Goal: Task Accomplishment & Management: Manage account settings

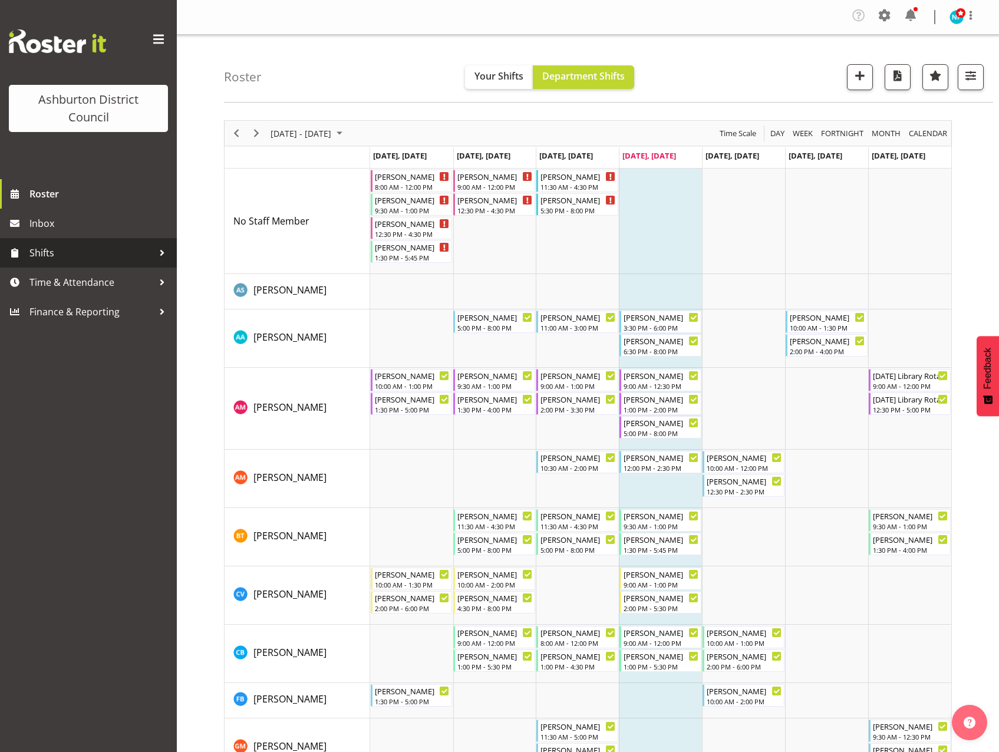
click at [30, 256] on span "Shifts" at bounding box center [91, 253] width 124 height 18
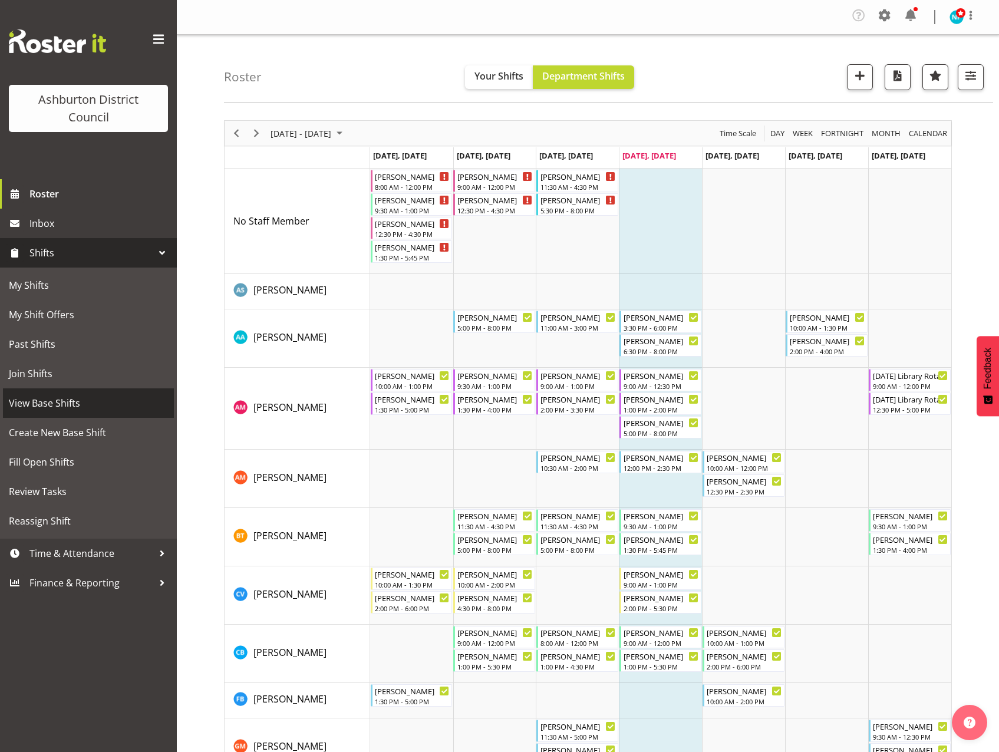
click at [14, 399] on span "View Base Shifts" at bounding box center [88, 403] width 159 height 18
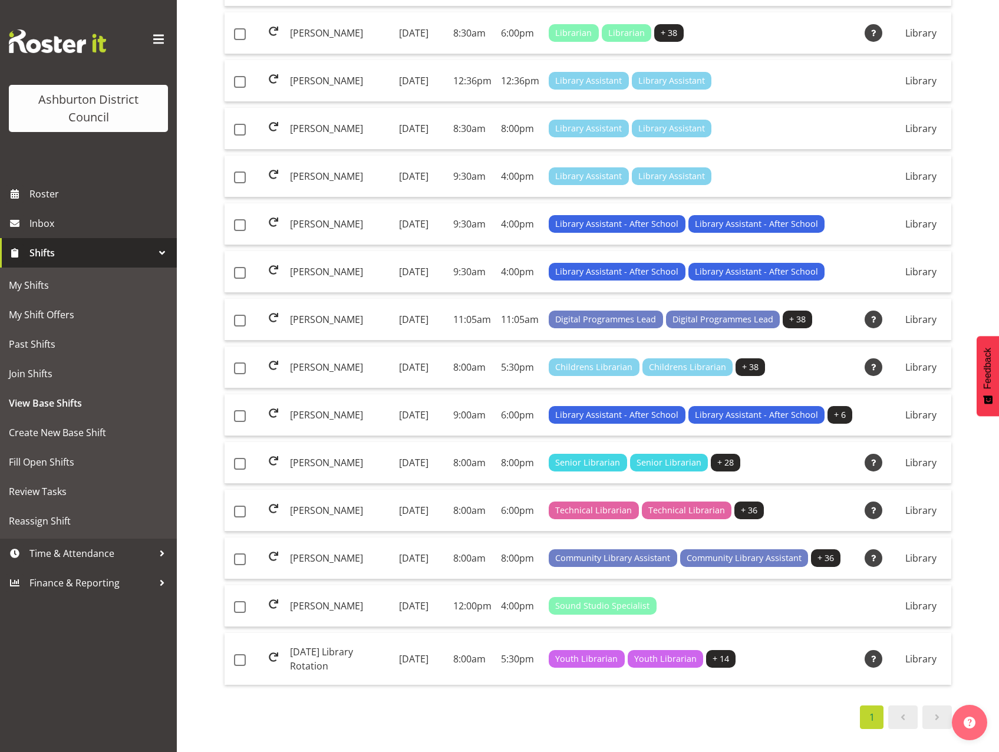
scroll to position [619, 0]
click at [319, 537] on td "[PERSON_NAME]" at bounding box center [339, 558] width 109 height 42
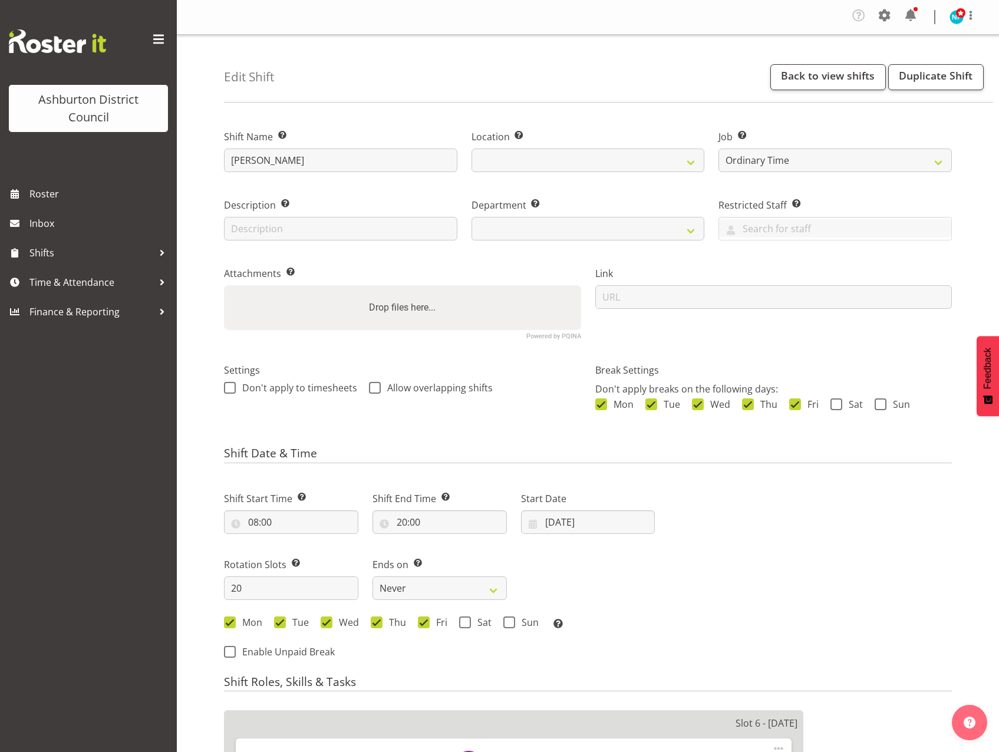
select select "6995"
select select
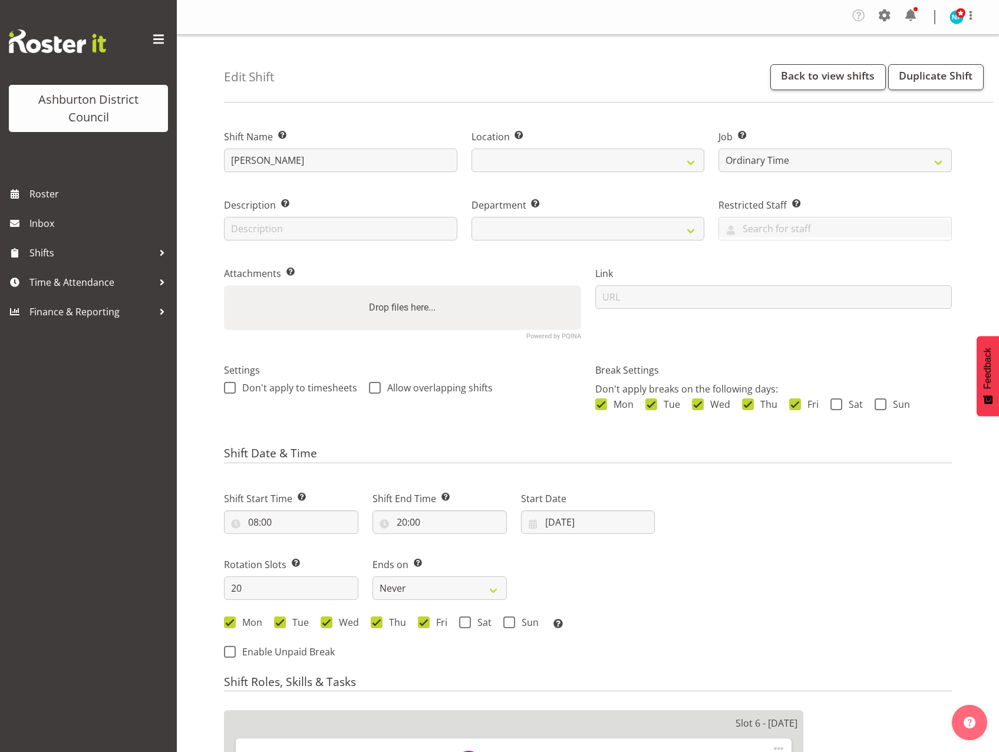
select select
select select "1180"
select select "824"
click at [606, 525] on input "[DATE]" at bounding box center [588, 522] width 134 height 24
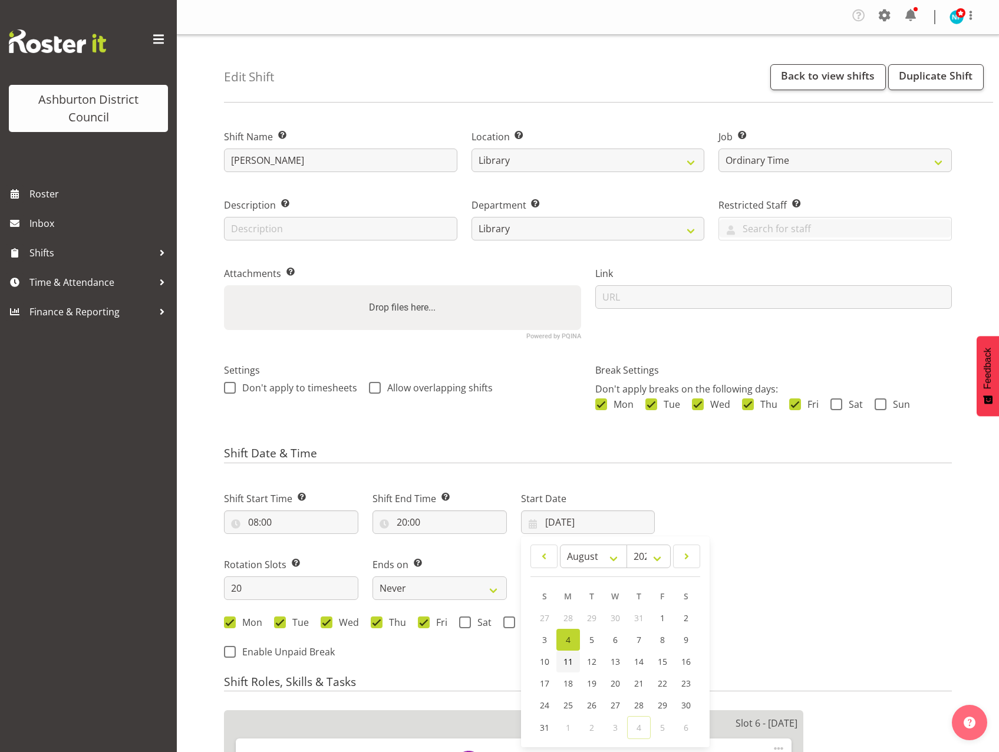
click at [567, 661] on span "11" at bounding box center [567, 661] width 9 height 11
type input "[DATE]"
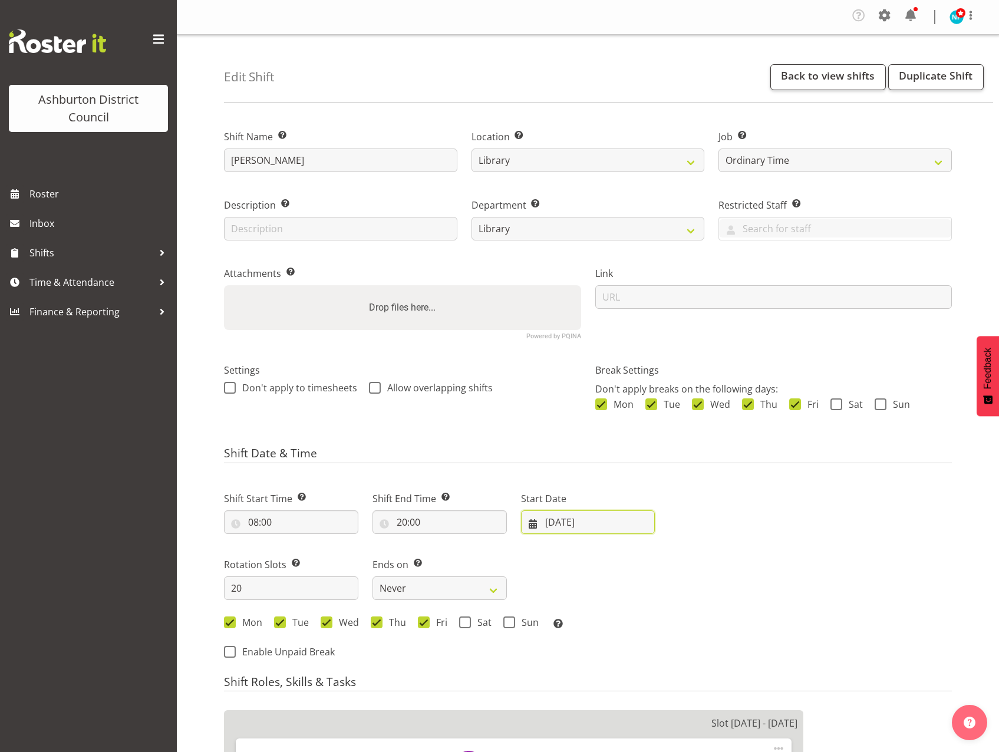
click at [577, 523] on input "[DATE]" at bounding box center [588, 522] width 134 height 24
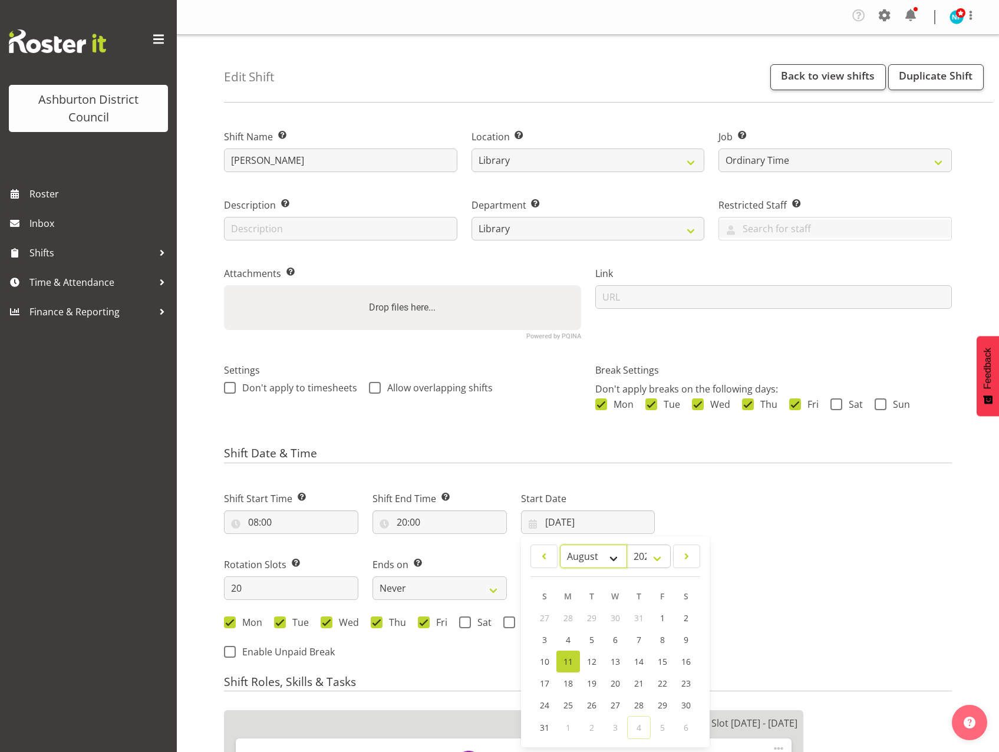
click at [613, 555] on select "January February March April May June July August September October November De…" at bounding box center [594, 557] width 68 height 24
select select "8"
click at [560, 545] on select "January February March April May June July August September October November De…" at bounding box center [594, 557] width 68 height 24
click at [573, 644] on link "8" at bounding box center [568, 641] width 24 height 22
type input "[DATE]"
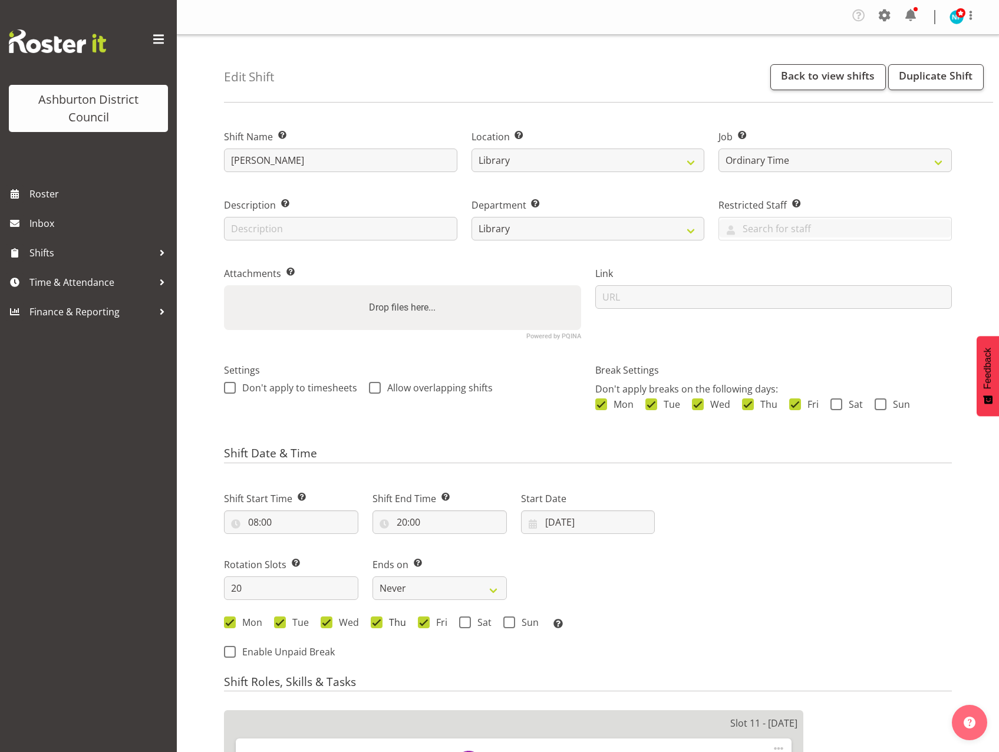
click at [372, 623] on span at bounding box center [377, 622] width 12 height 12
click at [372, 623] on input "Thu" at bounding box center [375, 622] width 8 height 8
checkbox input "false"
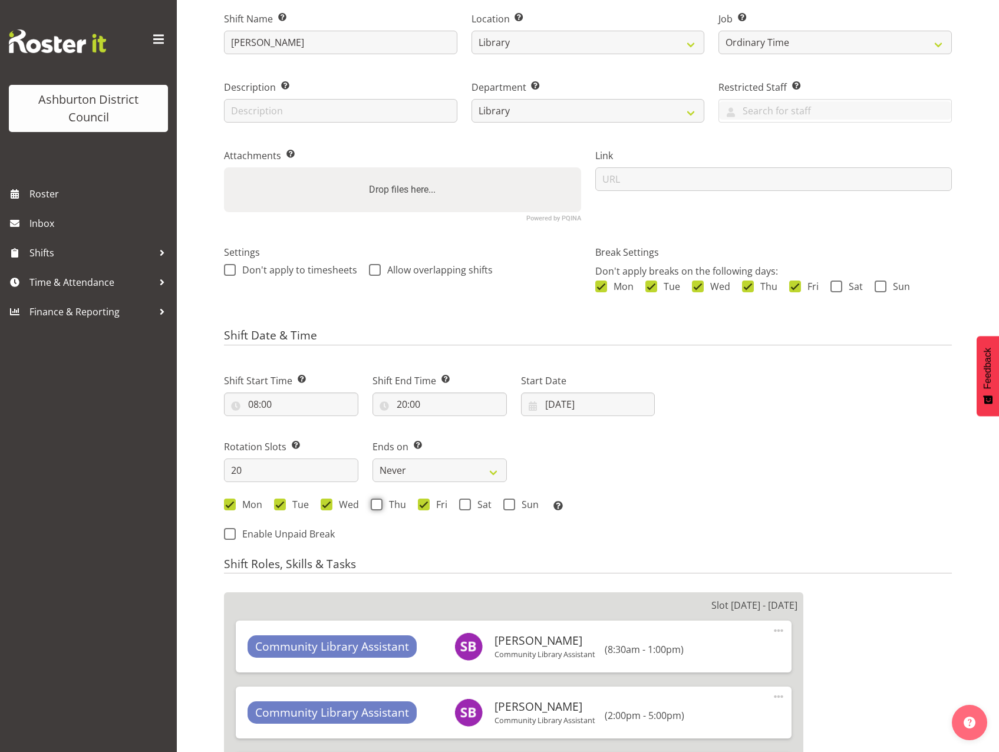
scroll to position [236, 0]
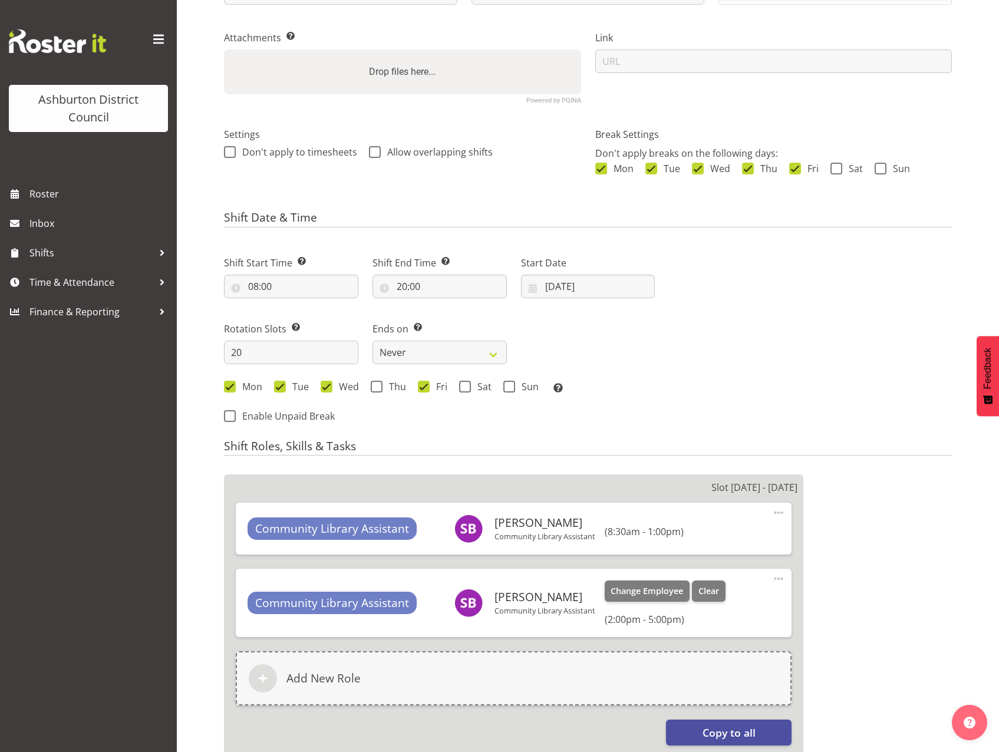
click at [775, 579] on span at bounding box center [778, 579] width 14 height 14
click at [752, 600] on link "Edit" at bounding box center [728, 606] width 113 height 21
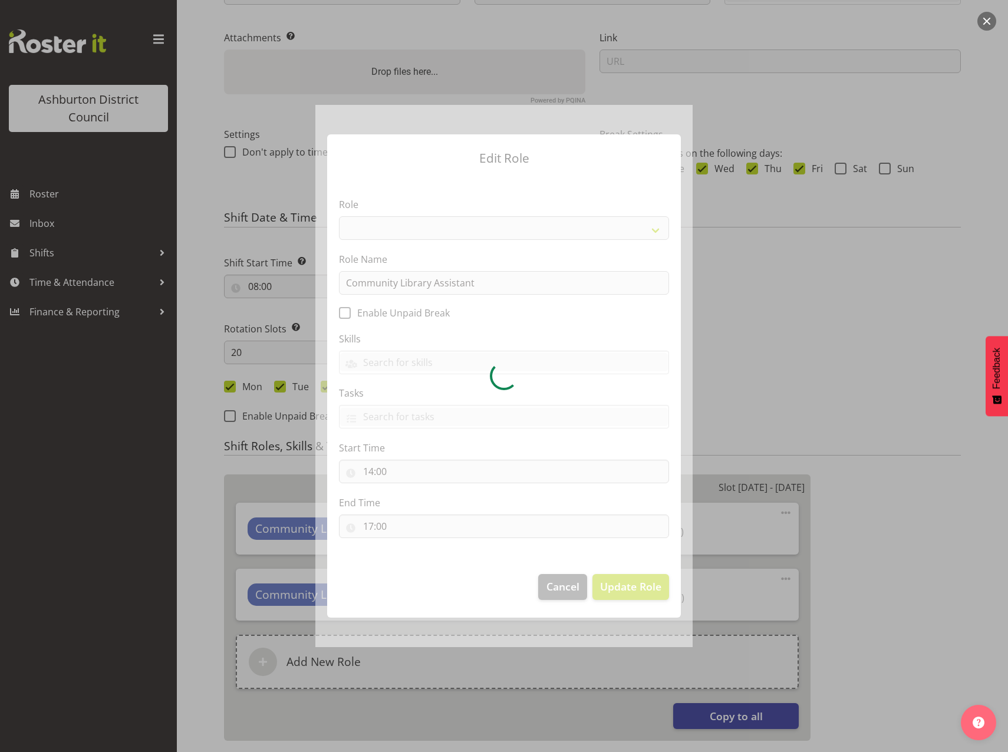
select select "1510"
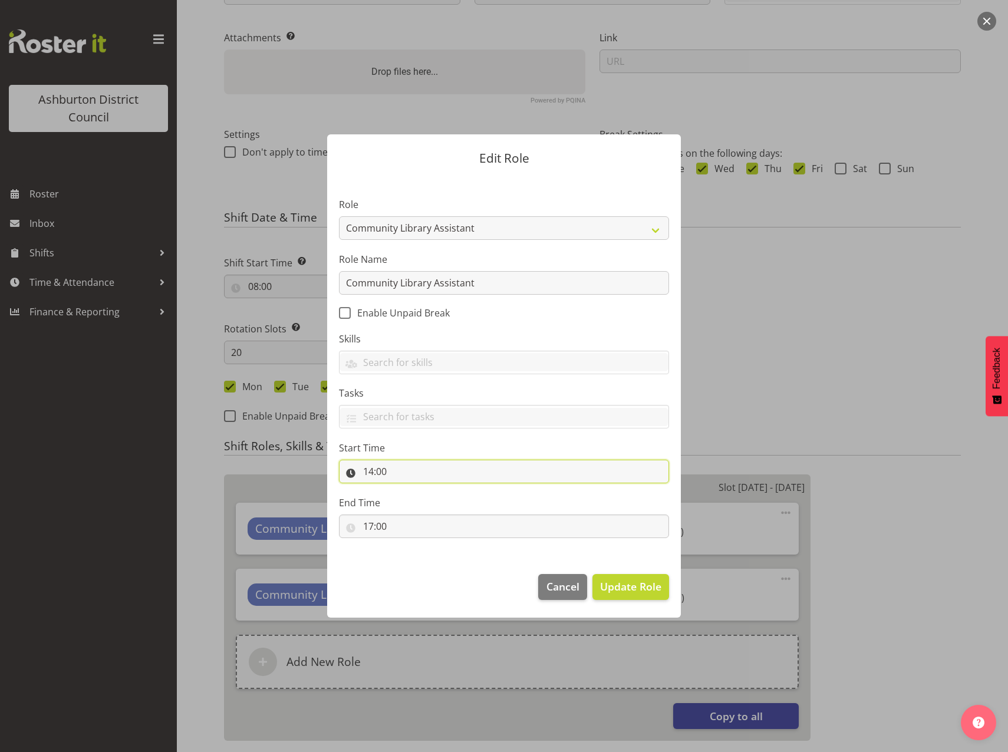
click at [367, 471] on input "14:00" at bounding box center [504, 472] width 330 height 24
click at [421, 506] on select "00 01 02 03 04 05 06 07 08 09 10 11 12 13 14 15 16 17 18 19 20 21 22 23" at bounding box center [419, 502] width 27 height 24
select select "13"
click at [406, 490] on select "00 01 02 03 04 05 06 07 08 09 10 11 12 13 14 15 16 17 18 19 20 21 22 23" at bounding box center [419, 502] width 27 height 24
type input "13:00"
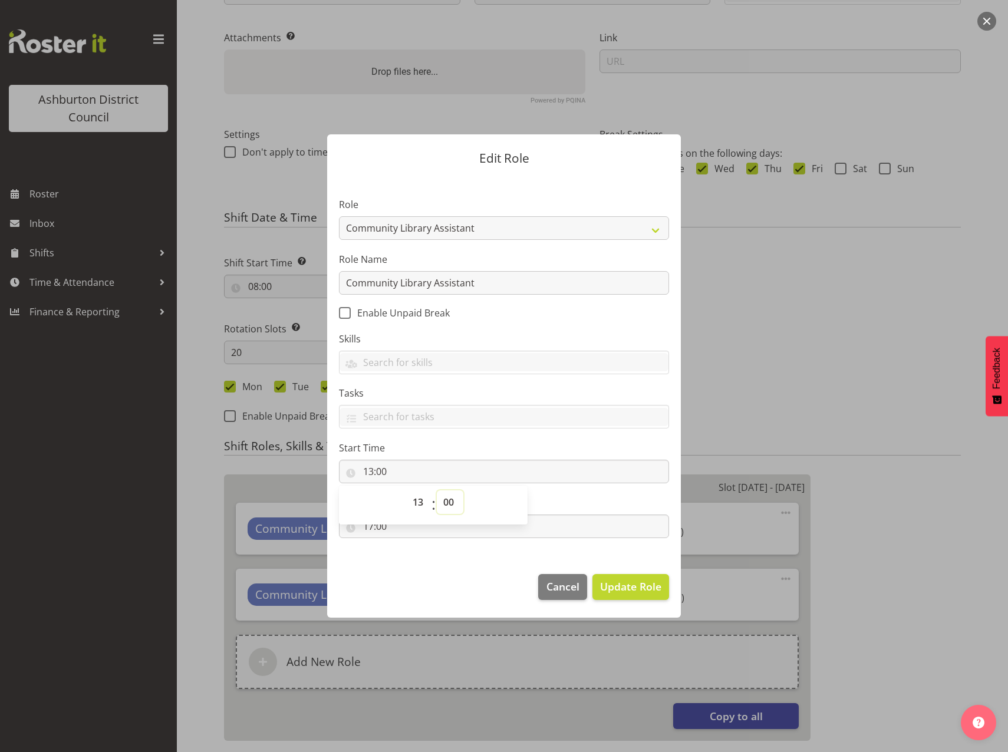
click at [456, 499] on select "00 01 02 03 04 05 06 07 08 09 10 11 12 13 14 15 16 17 18 19 20 21 22 23 24 25 2…" at bounding box center [450, 502] width 27 height 24
select select "30"
type input "13:30"
click at [451, 508] on select "00 01 02 03 04 05 06 07 08 09 10 11 12 13 14 15 16 17 18 19 20 21 22 23 24 25 2…" at bounding box center [450, 502] width 27 height 24
click at [437, 490] on select "00 01 02 03 04 05 06 07 08 09 10 11 12 13 14 15 16 17 18 19 20 21 22 23 24 25 2…" at bounding box center [450, 502] width 27 height 24
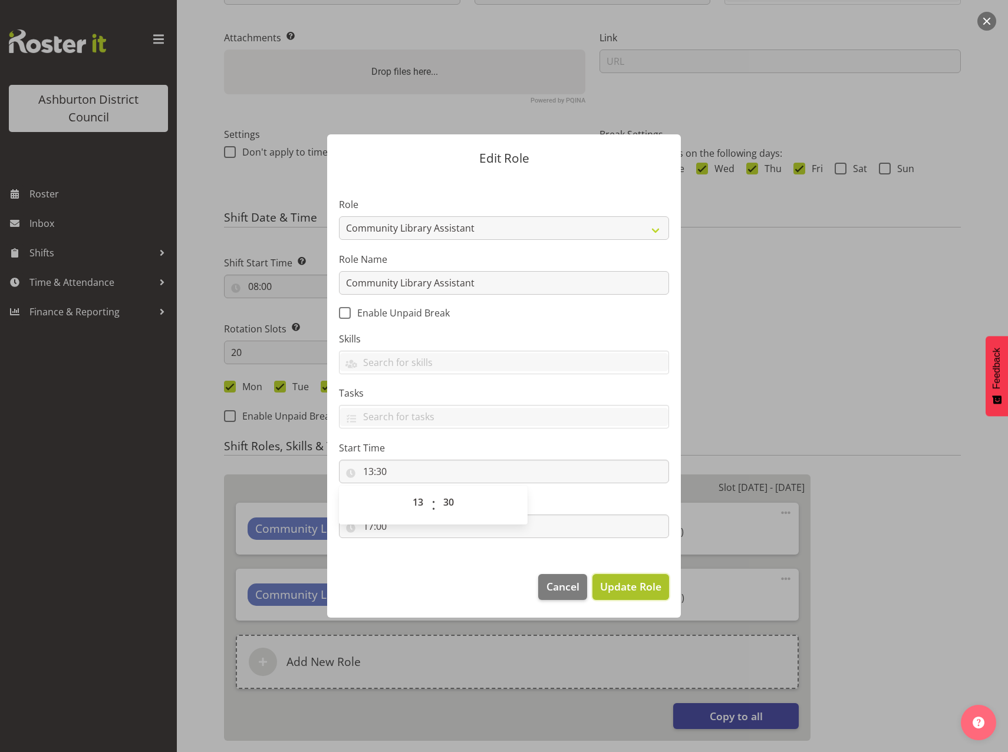
drag, startPoint x: 640, startPoint y: 593, endPoint x: 638, endPoint y: 601, distance: 7.9
click at [639, 593] on span "Update Role" at bounding box center [630, 586] width 61 height 15
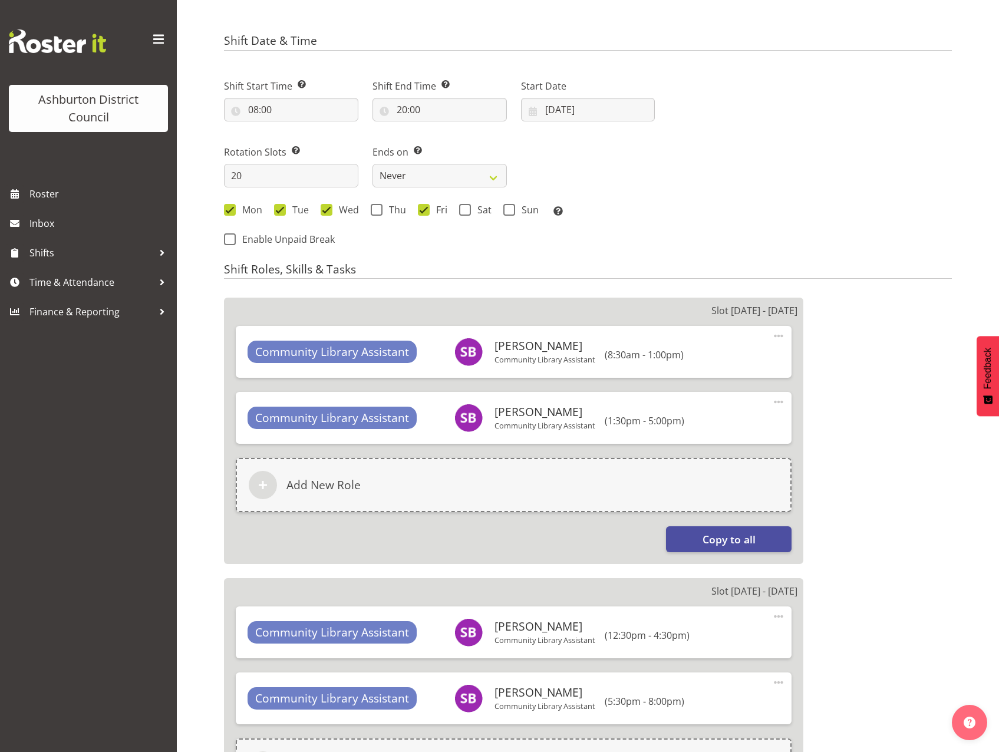
scroll to position [530, 0]
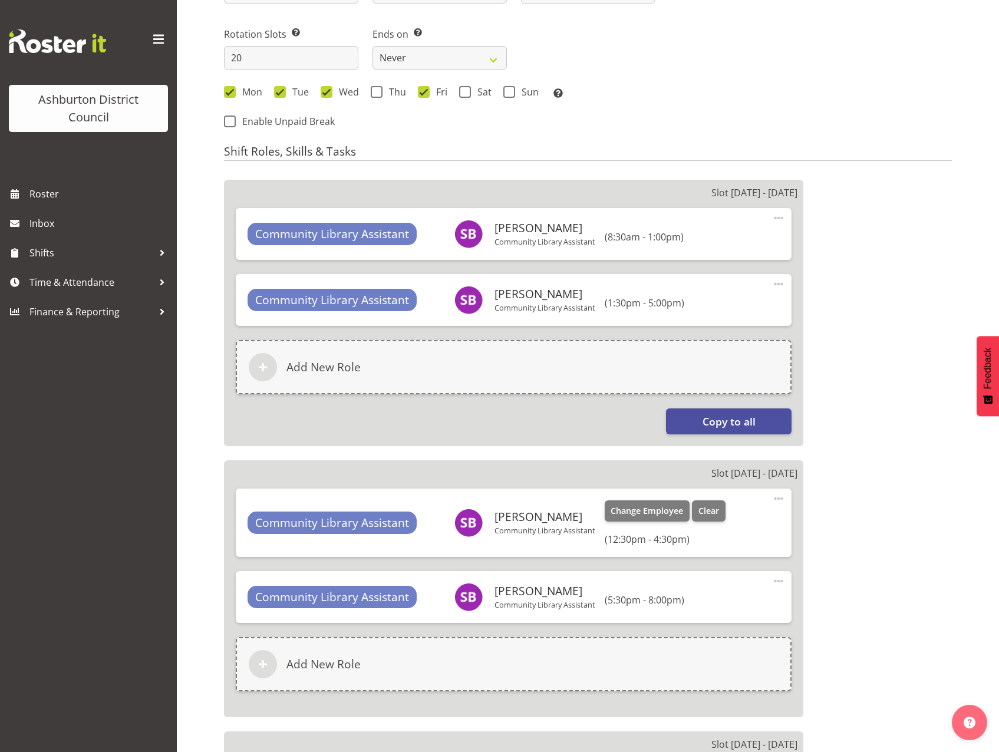
click at [778, 500] on span at bounding box center [778, 499] width 14 height 14
click at [707, 532] on link "Edit" at bounding box center [728, 526] width 113 height 21
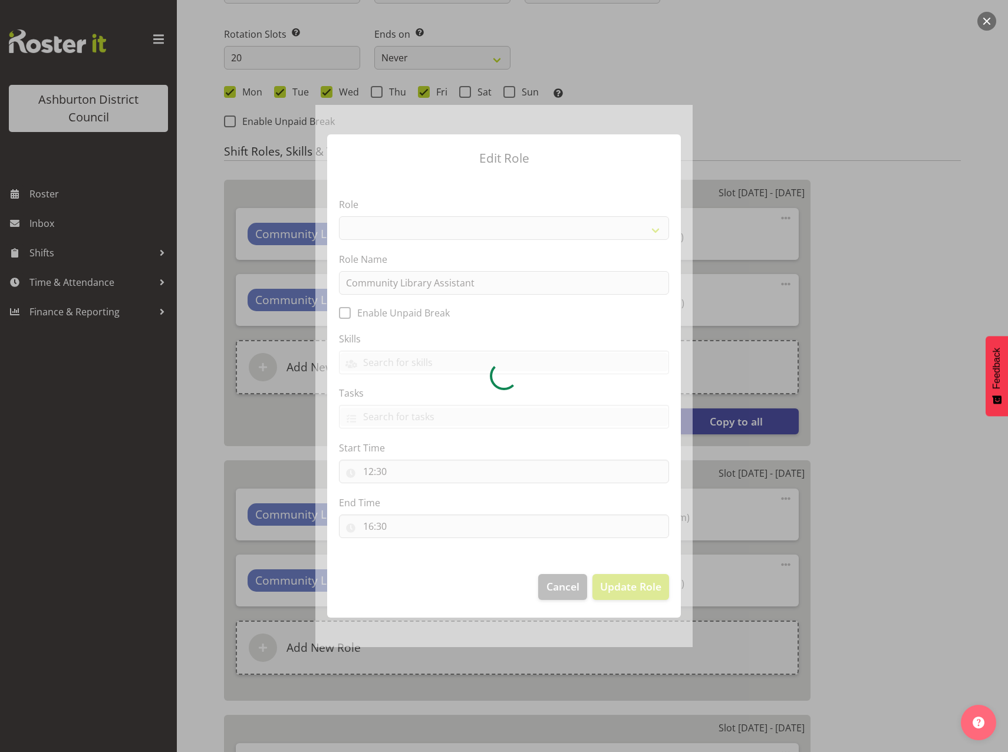
select select "1510"
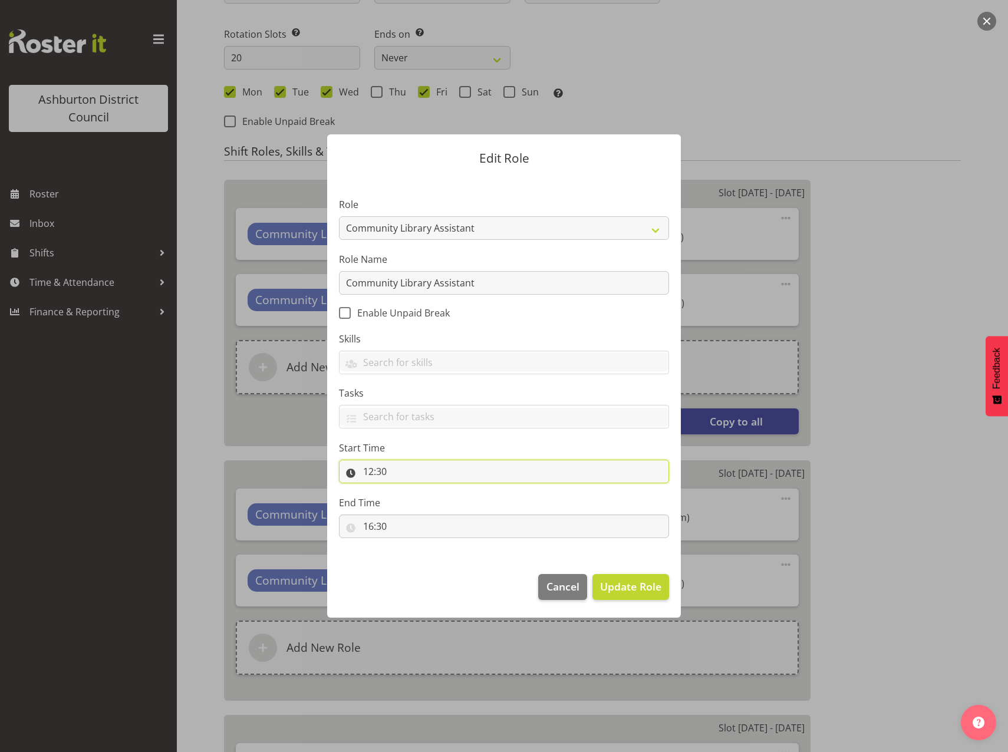
click at [368, 473] on input "12:30" at bounding box center [504, 472] width 330 height 24
click at [423, 503] on select "00 01 02 03 04 05 06 07 08 09 10 11 12 13 14 15 16 17 18 19 20 21 22 23" at bounding box center [419, 502] width 27 height 24
select select "11"
click at [406, 490] on select "00 01 02 03 04 05 06 07 08 09 10 11 12 13 14 15 16 17 18 19 20 21 22 23" at bounding box center [419, 502] width 27 height 24
type input "11:30"
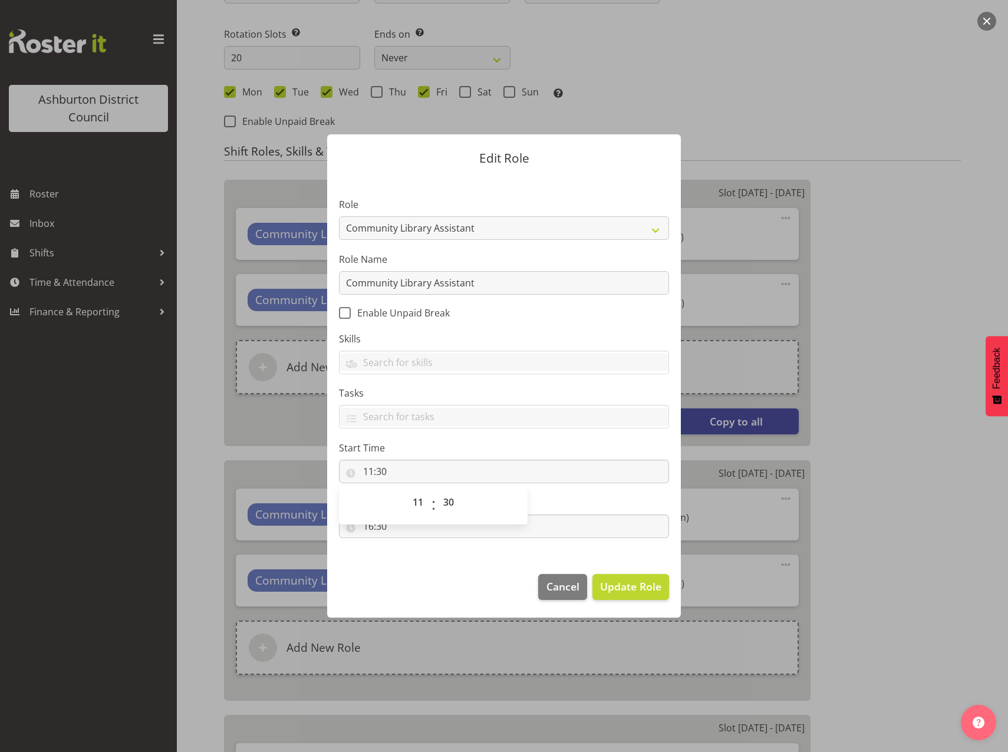
click at [463, 585] on footer "Cancel Update Role" at bounding box center [504, 589] width 354 height 55
click at [375, 529] on input "16:30" at bounding box center [504, 526] width 330 height 24
click at [418, 558] on select "00 01 02 03 04 05 06 07 08 09 10 11 12 13 14 15 16 17 18 19 20 21 22 23" at bounding box center [419, 557] width 27 height 24
select select "17"
click at [406, 545] on select "00 01 02 03 04 05 06 07 08 09 10 11 12 13 14 15 16 17 18 19 20 21 22 23" at bounding box center [419, 557] width 27 height 24
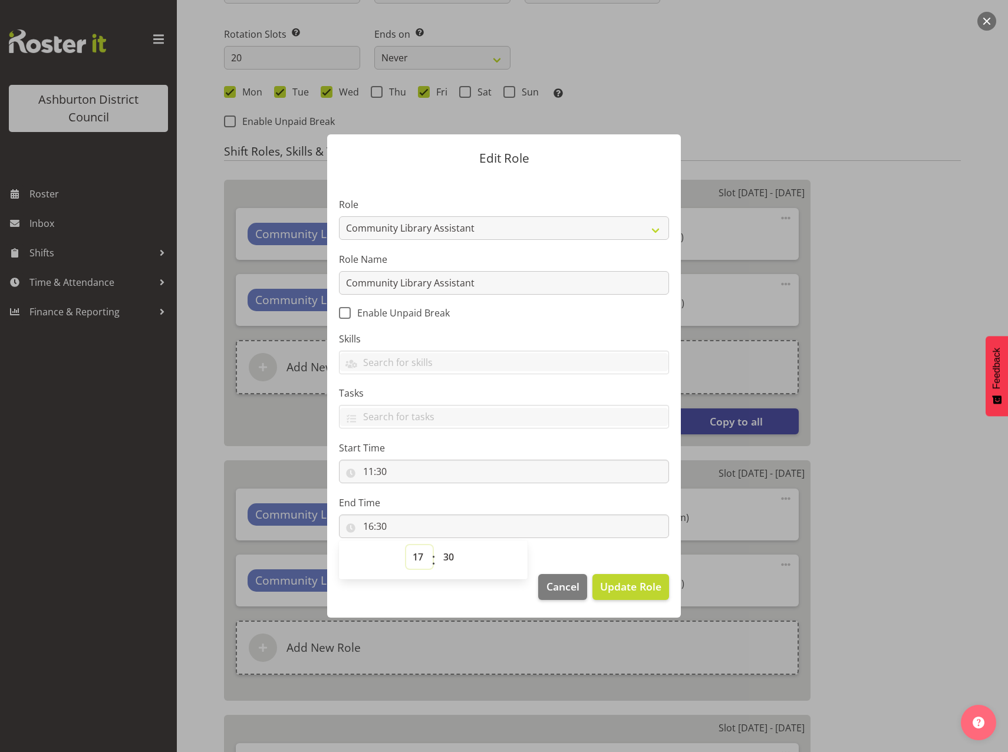
type input "17:30"
click at [446, 555] on select "00 01 02 03 04 05 06 07 08 09 10 11 12 13 14 15 16 17 18 19 20 21 22 23 24 25 2…" at bounding box center [450, 557] width 27 height 24
select select "0"
click at [437, 545] on select "00 01 02 03 04 05 06 07 08 09 10 11 12 13 14 15 16 17 18 19 20 21 22 23 24 25 2…" at bounding box center [450, 557] width 27 height 24
type input "17:00"
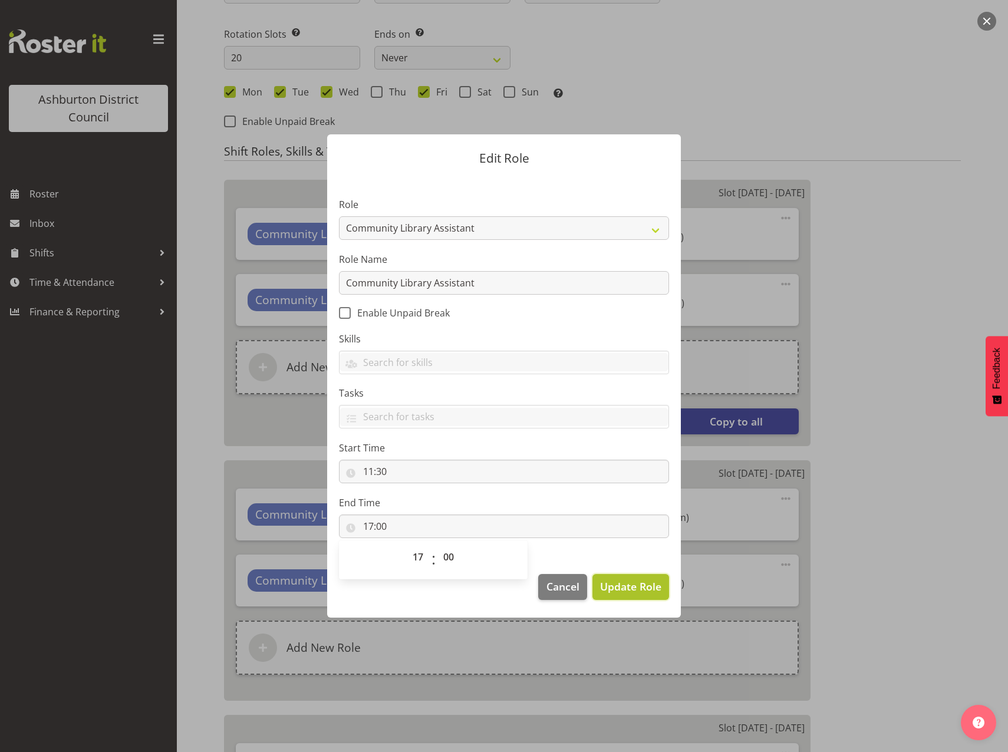
click at [620, 594] on span "Update Role" at bounding box center [630, 586] width 61 height 15
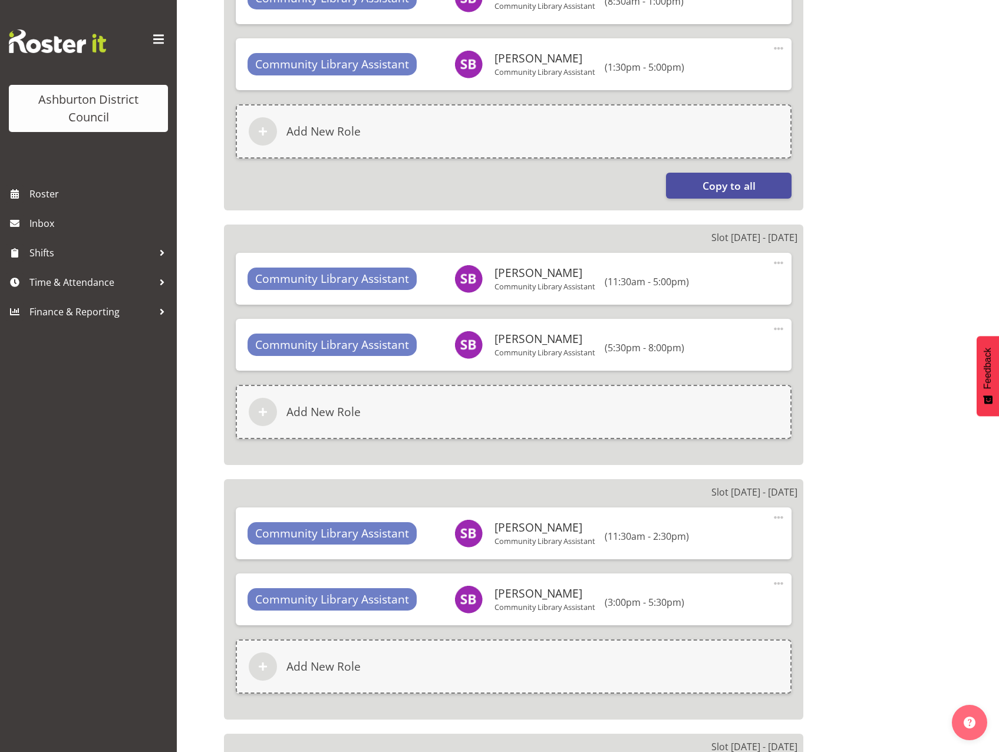
scroll to position [884, 0]
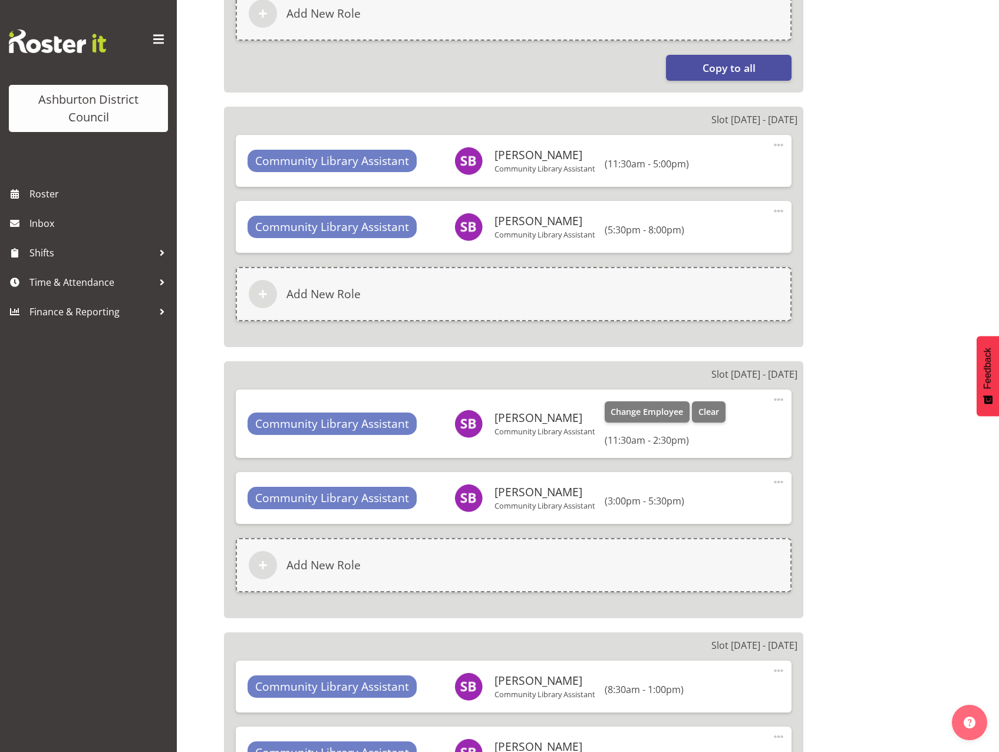
click at [779, 400] on span at bounding box center [778, 399] width 14 height 14
click at [711, 426] on link "Edit" at bounding box center [728, 427] width 113 height 21
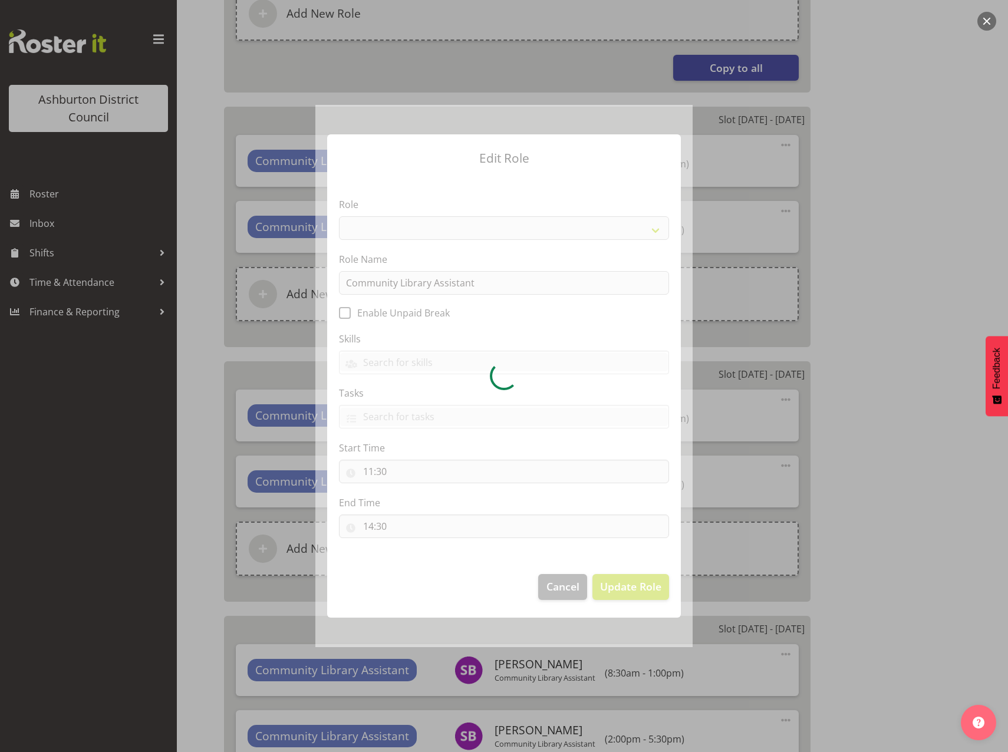
select select "1510"
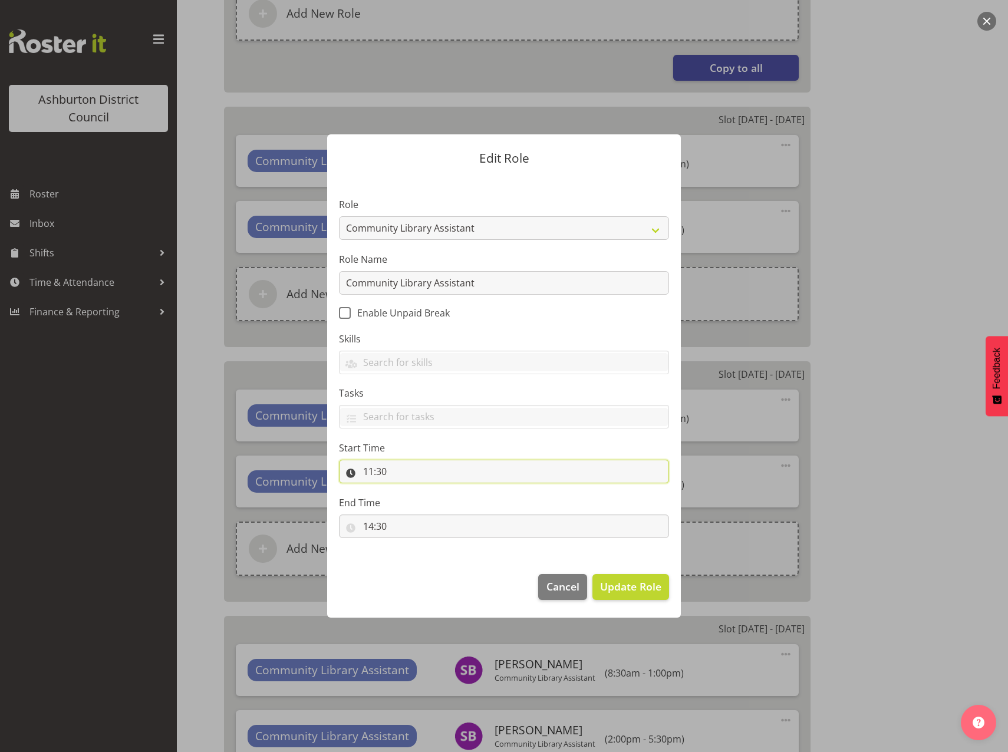
click at [649, 473] on input "11:30" at bounding box center [504, 472] width 330 height 24
click at [418, 509] on select "00 01 02 03 04 05 06 07 08 09 10 11 12 13 14 15 16 17 18 19 20 21 22 23" at bounding box center [419, 502] width 27 height 24
select select "8"
click at [406, 490] on select "00 01 02 03 04 05 06 07 08 09 10 11 12 13 14 15 16 17 18 19 20 21 22 23" at bounding box center [419, 502] width 27 height 24
type input "08:30"
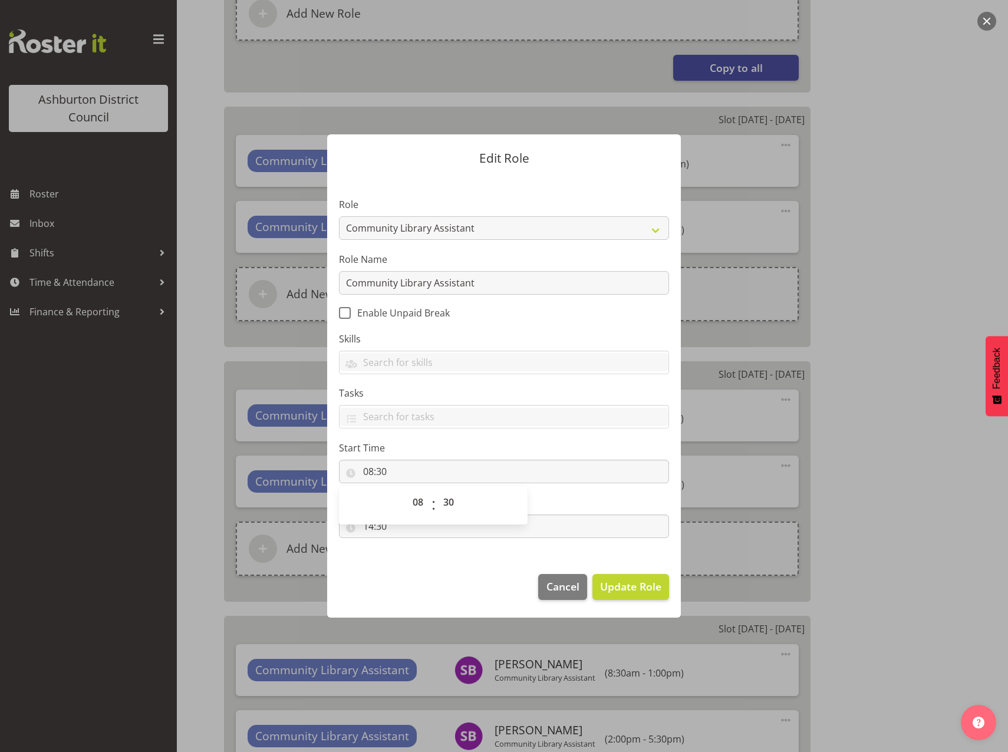
click at [419, 577] on footer "Cancel Update Role" at bounding box center [504, 589] width 354 height 55
click at [660, 523] on input "14:30" at bounding box center [504, 526] width 330 height 24
click at [422, 560] on select "00 01 02 03 04 05 06 07 08 09 10 11 12 13 14 15 16 17 18 19 20 21 22 23" at bounding box center [419, 557] width 27 height 24
select select "13"
click at [406, 545] on select "00 01 02 03 04 05 06 07 08 09 10 11 12 13 14 15 16 17 18 19 20 21 22 23" at bounding box center [419, 557] width 27 height 24
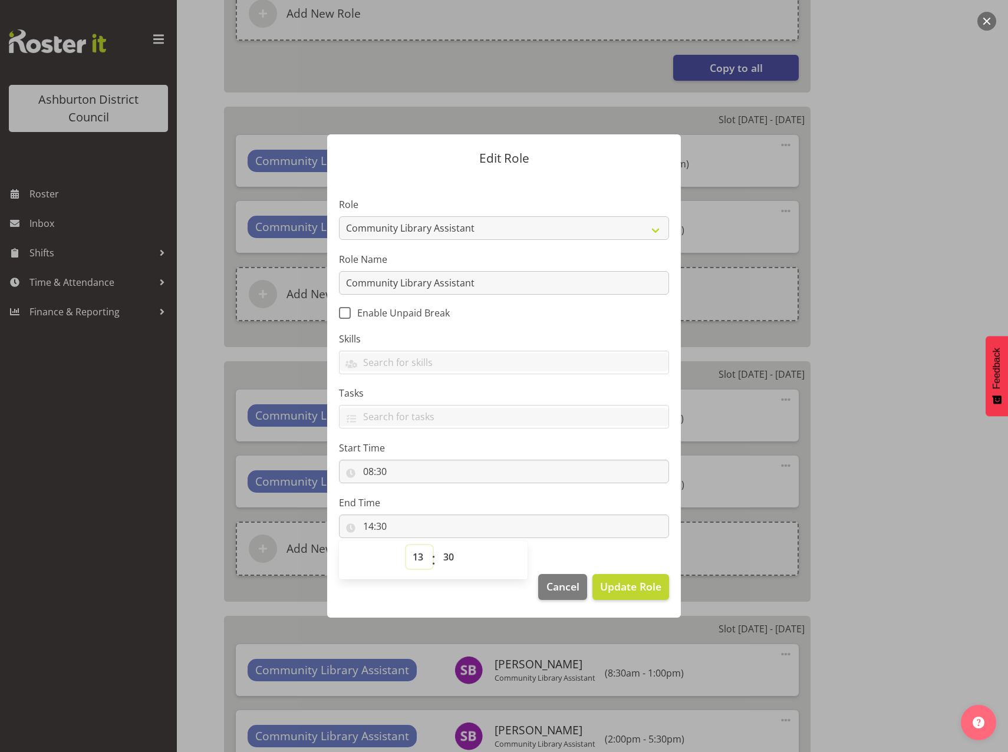
type input "13:30"
click at [455, 557] on select "00 01 02 03 04 05 06 07 08 09 10 11 12 13 14 15 16 17 18 19 20 21 22 23 24 25 2…" at bounding box center [450, 557] width 27 height 24
select select "0"
click at [437, 545] on select "00 01 02 03 04 05 06 07 08 09 10 11 12 13 14 15 16 17 18 19 20 21 22 23 24 25 2…" at bounding box center [450, 557] width 27 height 24
type input "13:00"
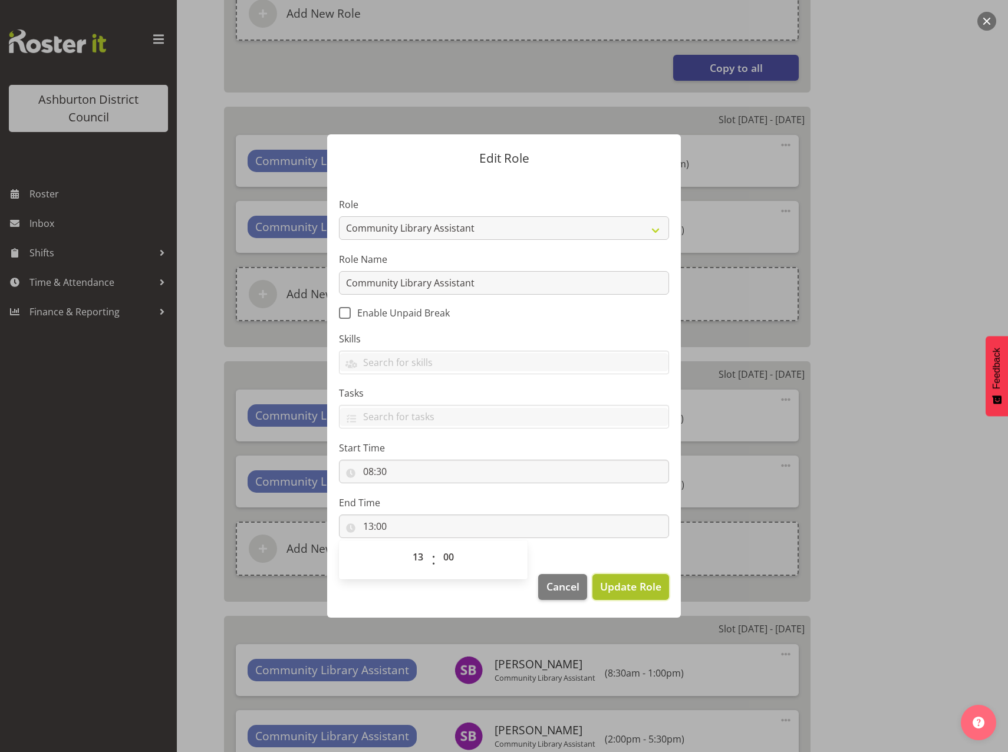
click at [616, 594] on span "Update Role" at bounding box center [630, 586] width 61 height 15
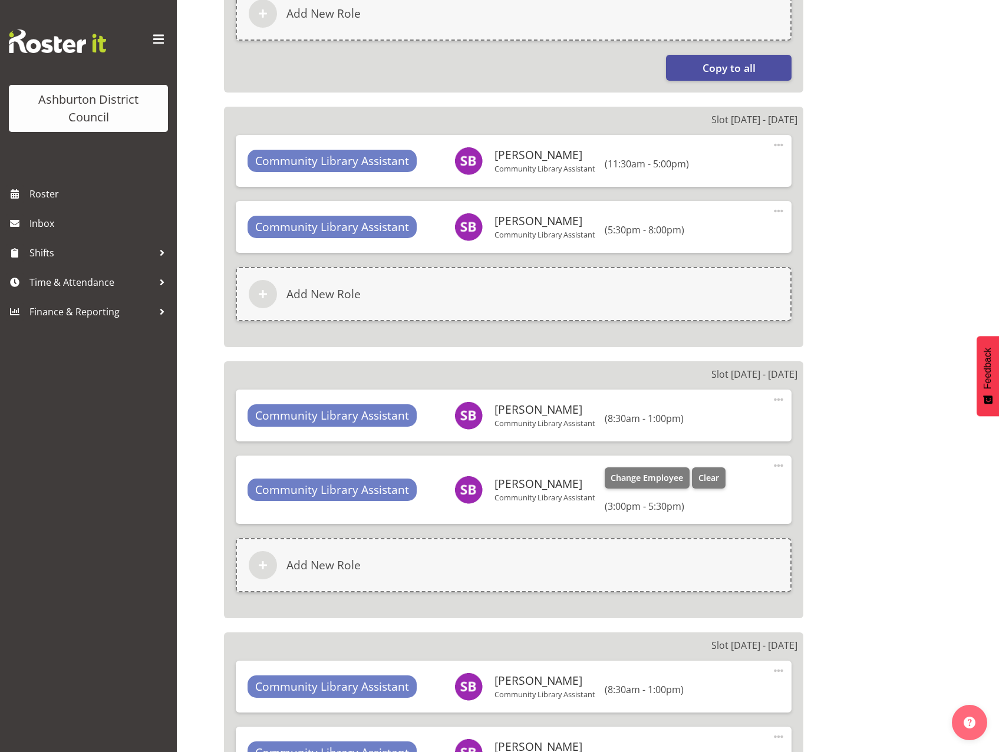
click at [779, 470] on span at bounding box center [778, 466] width 14 height 14
click at [778, 467] on span at bounding box center [778, 466] width 14 height 14
click at [772, 466] on span at bounding box center [778, 466] width 14 height 14
click at [748, 486] on link "Edit" at bounding box center [728, 493] width 113 height 21
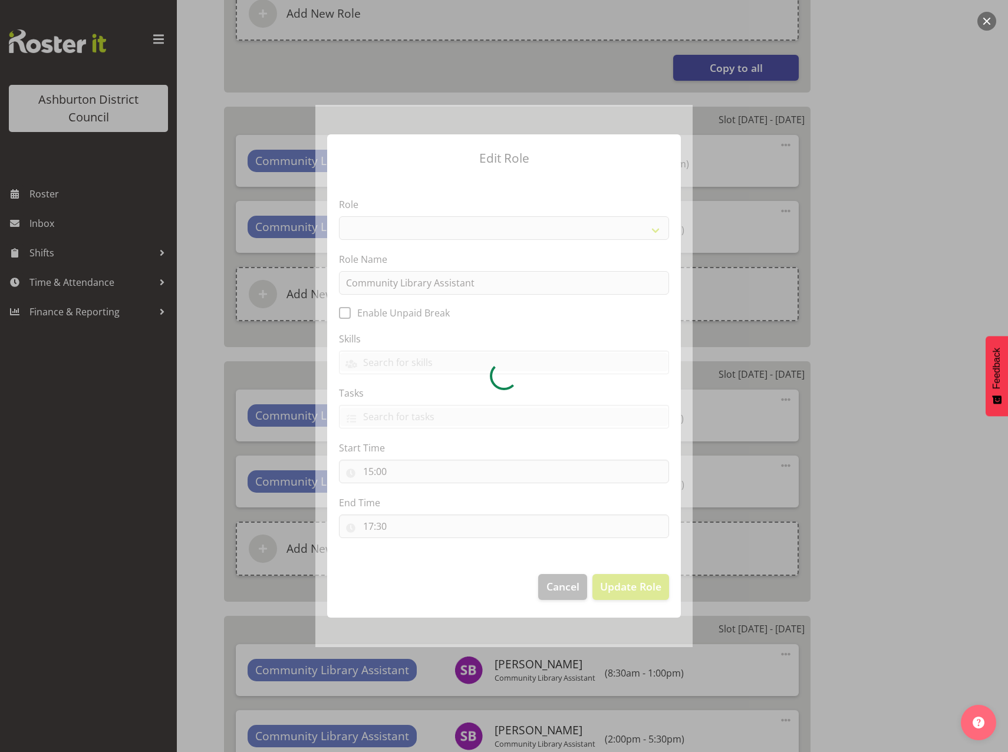
select select "1510"
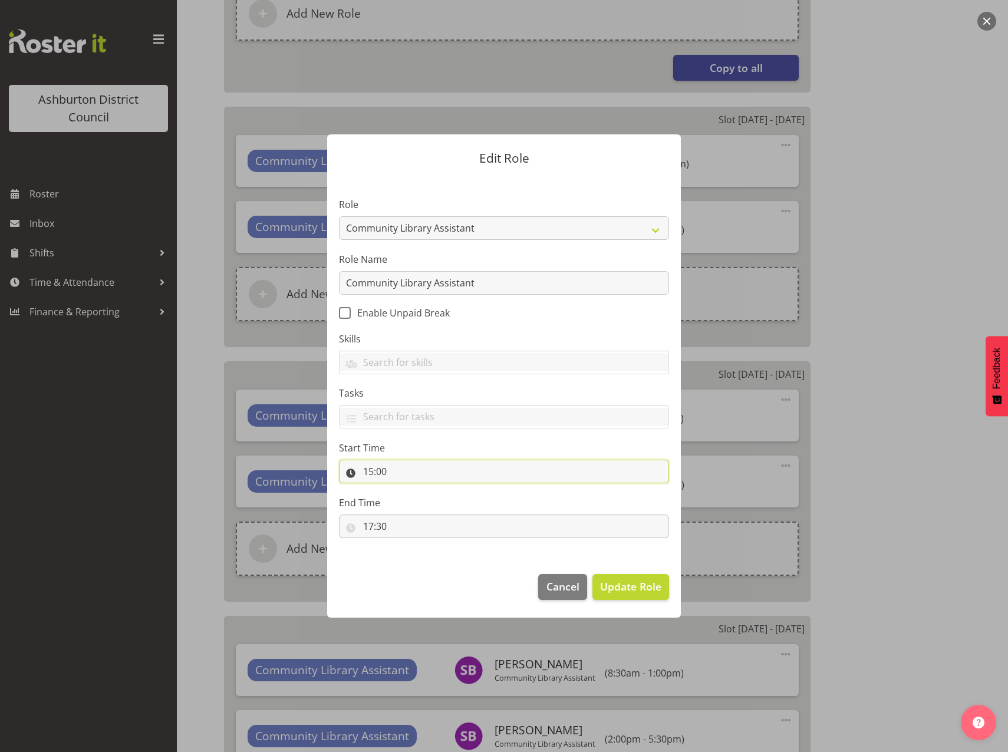
click at [370, 474] on input "15:00" at bounding box center [504, 472] width 330 height 24
click at [418, 504] on select "00 01 02 03 04 05 06 07 08 09 10 11 12 13 14 15 16 17 18 19 20 21 22 23" at bounding box center [419, 502] width 27 height 24
select select "14"
click at [406, 490] on select "00 01 02 03 04 05 06 07 08 09 10 11 12 13 14 15 16 17 18 19 20 21 22 23" at bounding box center [419, 502] width 27 height 24
type input "14:00"
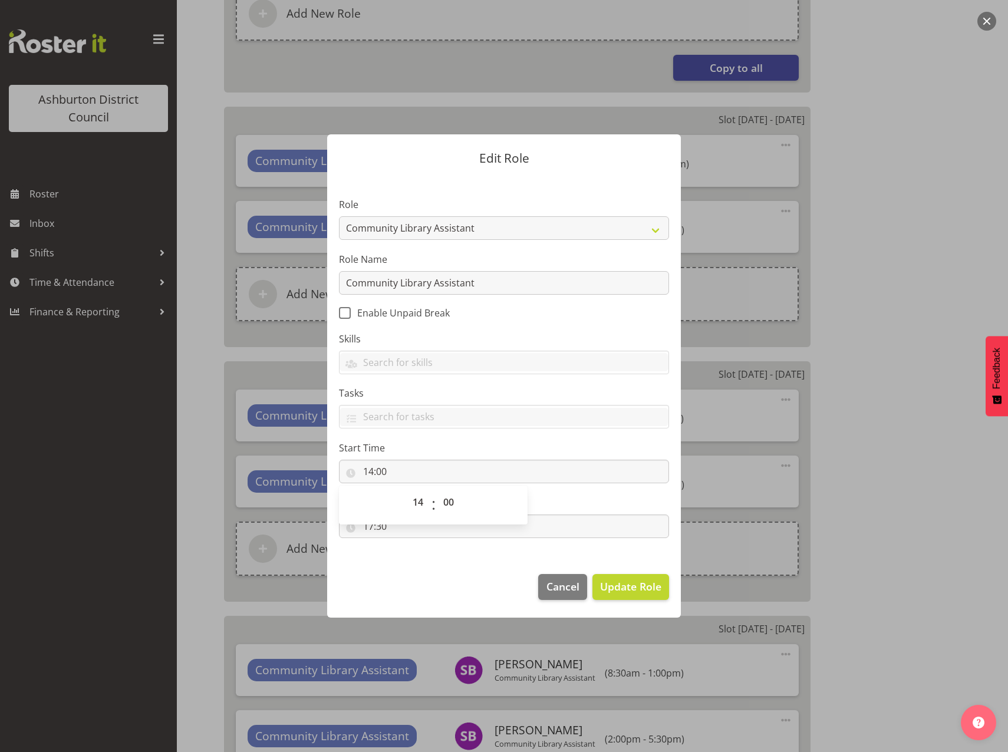
click at [407, 562] on footer "Cancel Update Role" at bounding box center [504, 589] width 354 height 55
click at [632, 585] on span "Update Role" at bounding box center [630, 586] width 61 height 15
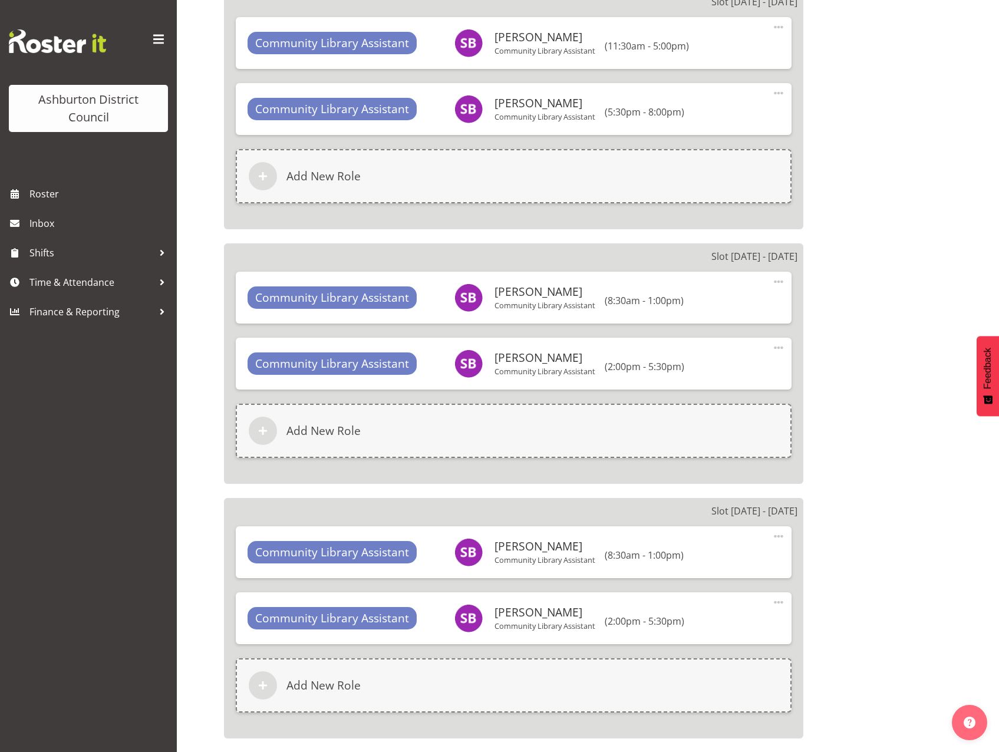
scroll to position [1120, 0]
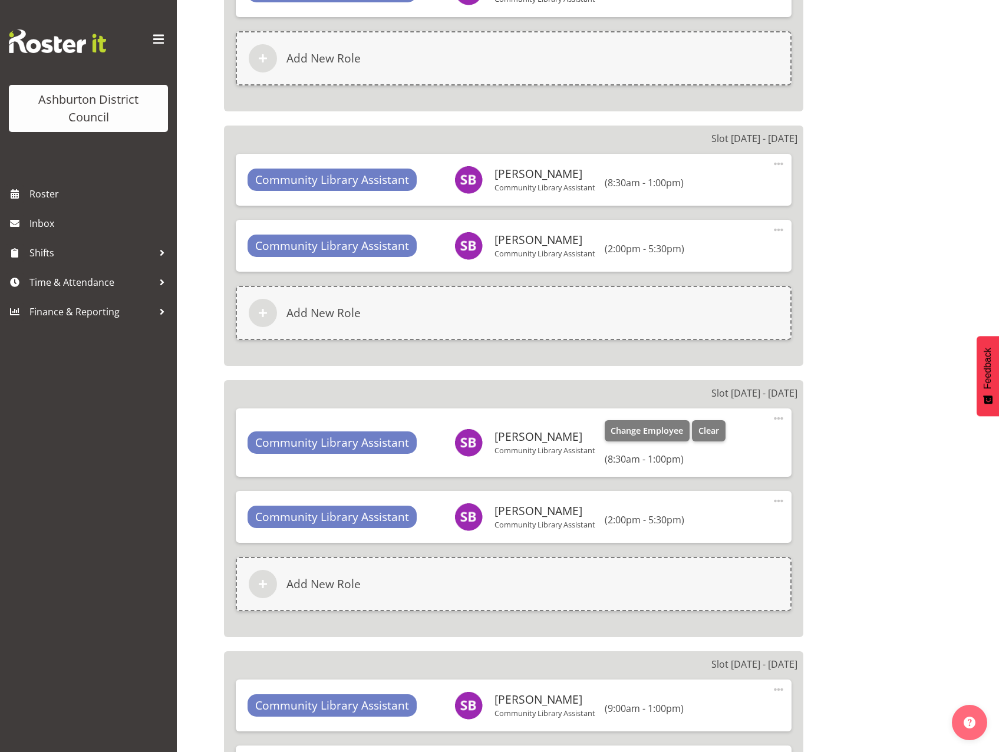
click at [780, 420] on span at bounding box center [778, 418] width 14 height 14
click at [721, 447] on link "Edit" at bounding box center [728, 446] width 113 height 21
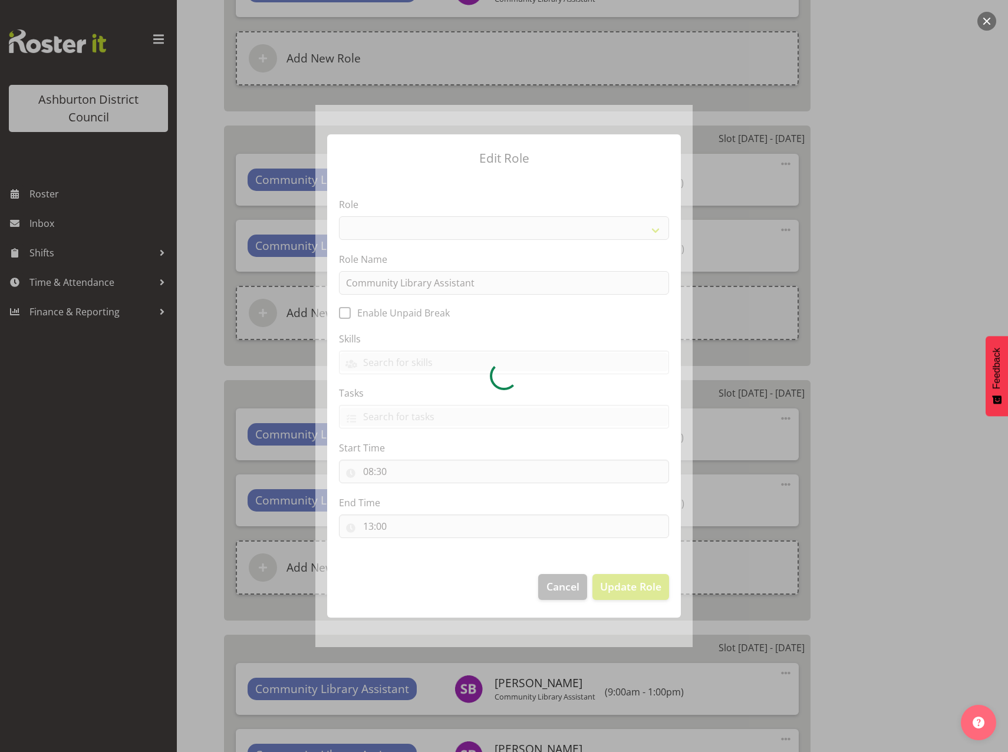
select select "1510"
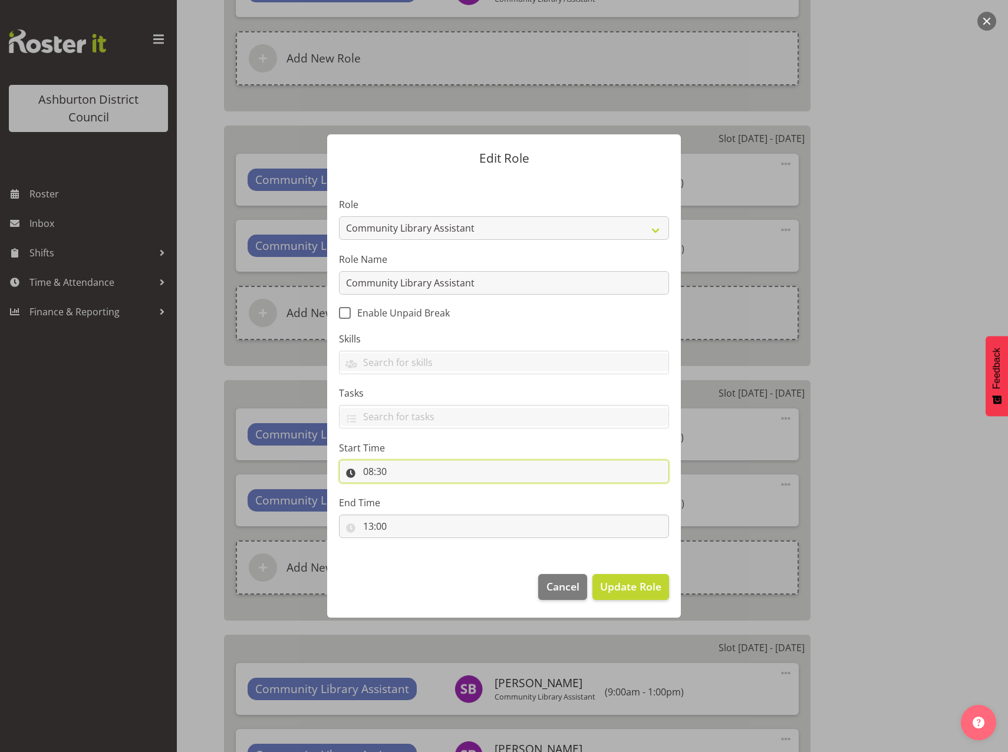
click at [662, 475] on input "08:30" at bounding box center [504, 472] width 330 height 24
click at [415, 501] on select "00 01 02 03 04 05 06 07 08 09 10 11 12 13 14 15 16 17 18 19 20 21 22 23" at bounding box center [419, 502] width 27 height 24
select select "9"
click at [406, 490] on select "00 01 02 03 04 05 06 07 08 09 10 11 12 13 14 15 16 17 18 19 20 21 22 23" at bounding box center [419, 502] width 27 height 24
type input "09:30"
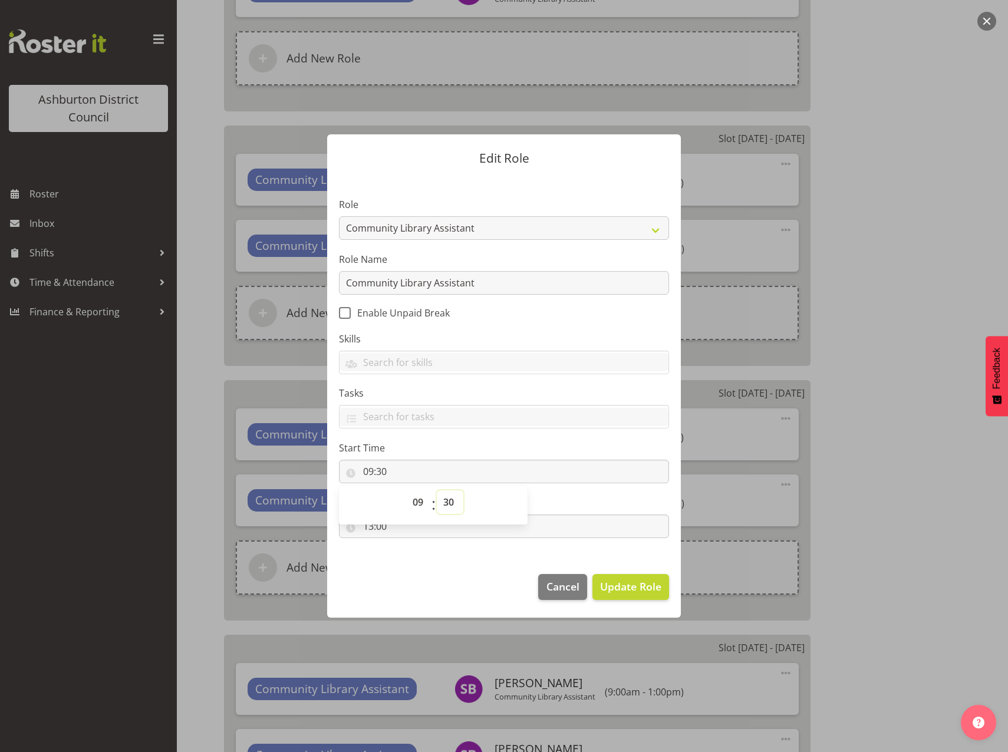
click at [445, 499] on select "00 01 02 03 04 05 06 07 08 09 10 11 12 13 14 15 16 17 18 19 20 21 22 23 24 25 2…" at bounding box center [450, 502] width 27 height 24
select select "0"
click at [437, 490] on select "00 01 02 03 04 05 06 07 08 09 10 11 12 13 14 15 16 17 18 19 20 21 22 23 24 25 2…" at bounding box center [450, 502] width 27 height 24
type input "09:00"
click at [445, 595] on footer "Cancel Update Role" at bounding box center [504, 589] width 354 height 55
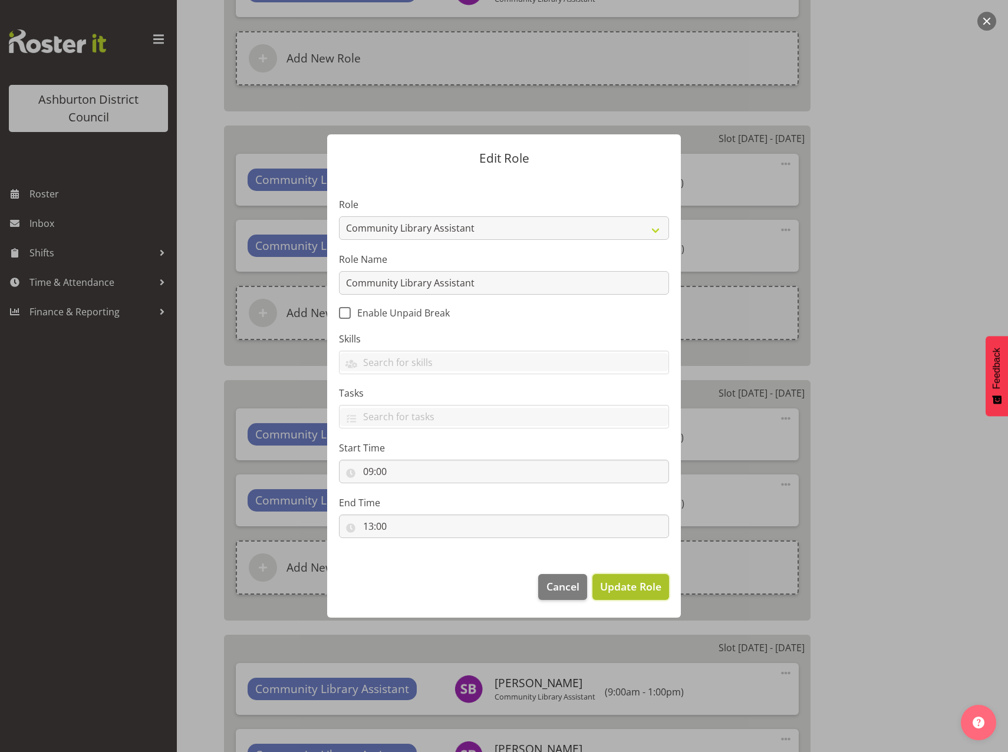
click at [639, 589] on span "Update Role" at bounding box center [630, 586] width 61 height 15
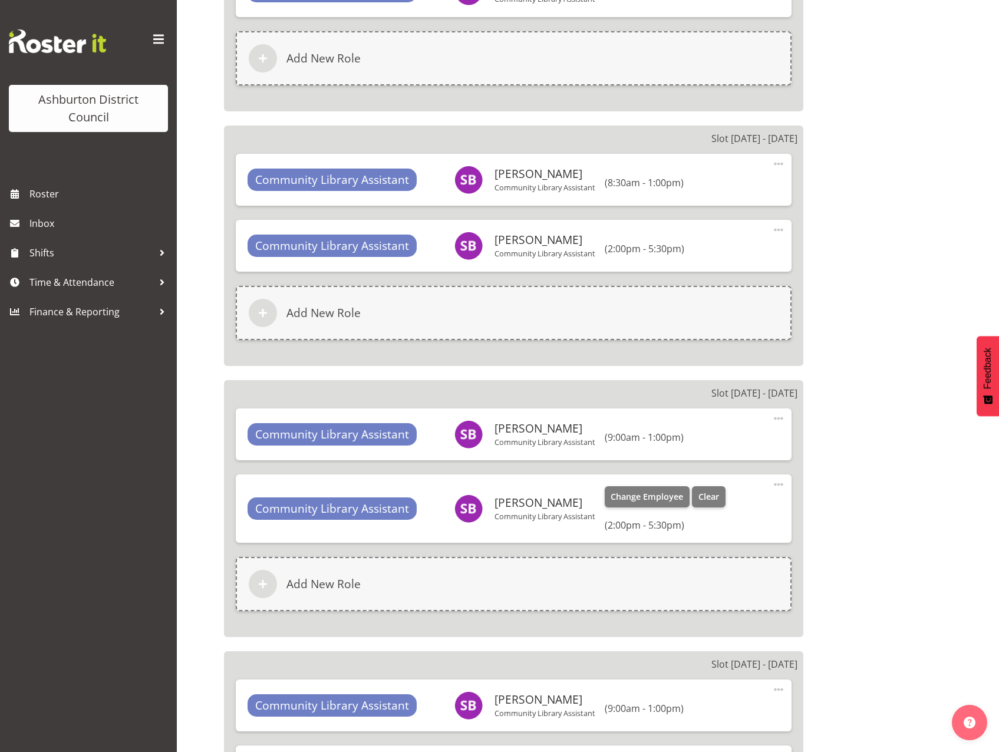
click at [774, 487] on span at bounding box center [778, 484] width 14 height 14
click at [688, 513] on link "Edit" at bounding box center [728, 512] width 113 height 21
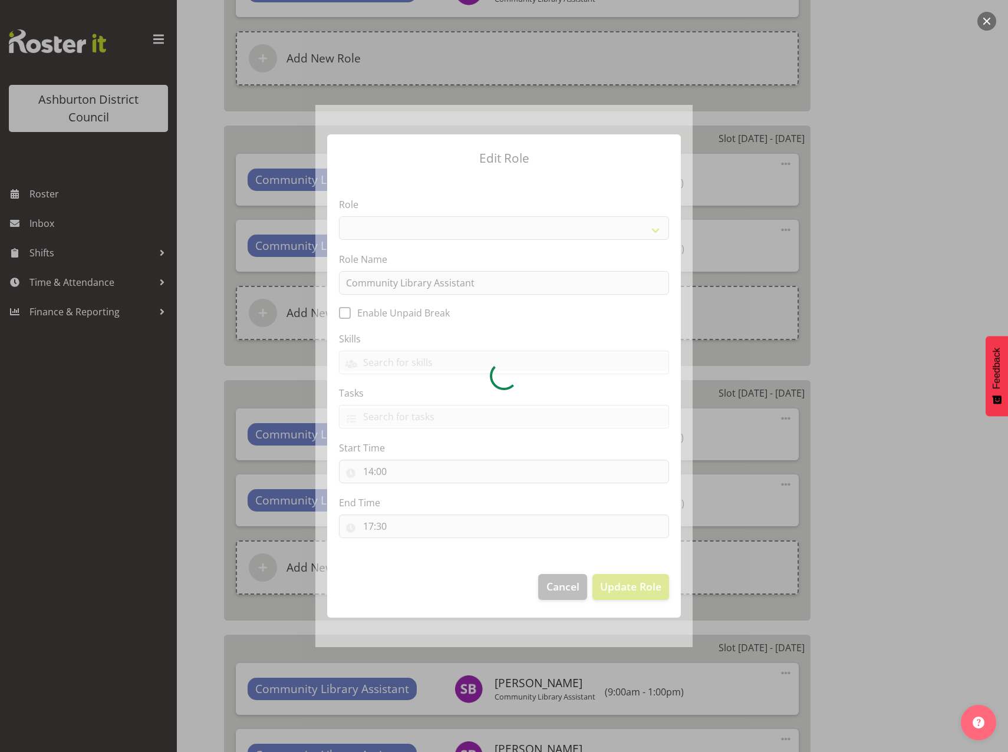
select select "1510"
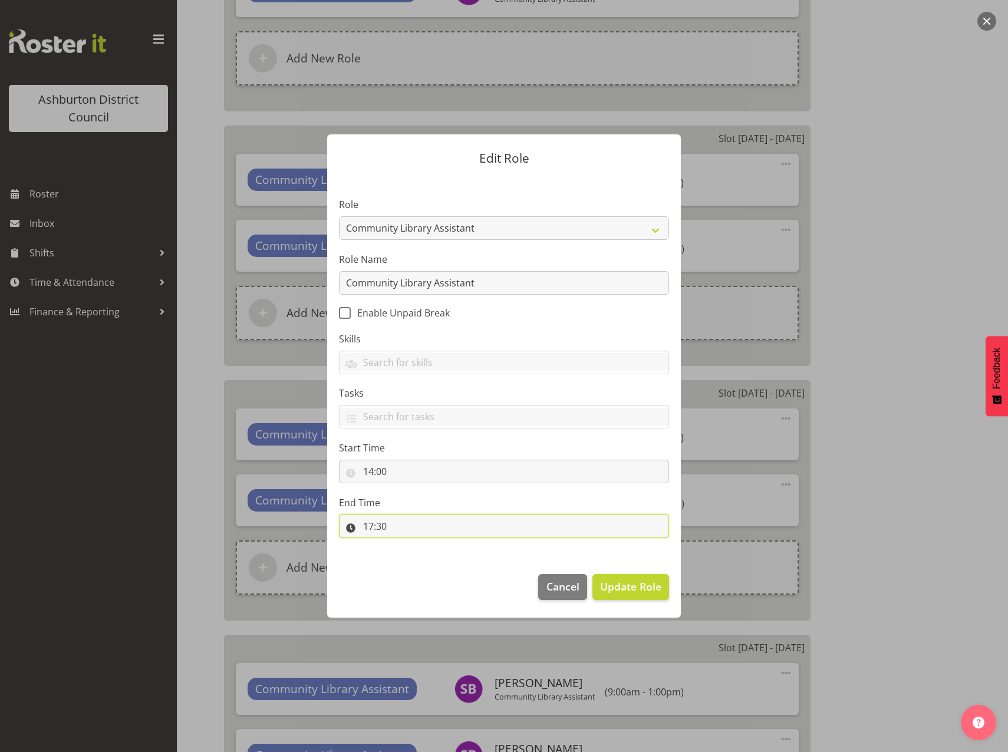
click at [372, 525] on input "17:30" at bounding box center [504, 526] width 330 height 24
click at [414, 562] on select "00 01 02 03 04 05 06 07 08 09 10 11 12 13 14 15 16 17 18 19 20 21 22 23" at bounding box center [419, 557] width 27 height 24
select select "18"
click at [406, 545] on select "00 01 02 03 04 05 06 07 08 09 10 11 12 13 14 15 16 17 18 19 20 21 22 23" at bounding box center [419, 557] width 27 height 24
type input "18:30"
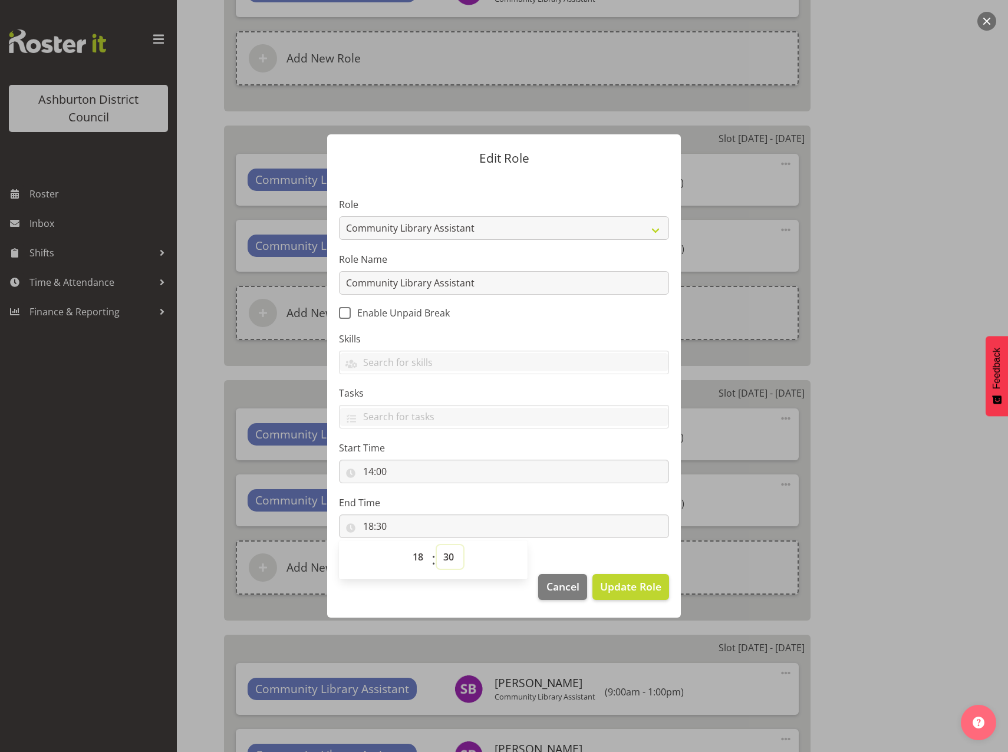
click at [446, 552] on select "00 01 02 03 04 05 06 07 08 09 10 11 12 13 14 15 16 17 18 19 20 21 22 23 24 25 2…" at bounding box center [450, 557] width 27 height 24
select select "0"
click at [437, 545] on select "00 01 02 03 04 05 06 07 08 09 10 11 12 13 14 15 16 17 18 19 20 21 22 23 24 25 2…" at bounding box center [450, 557] width 27 height 24
type input "18:00"
click at [642, 596] on button "Update Role" at bounding box center [630, 587] width 77 height 26
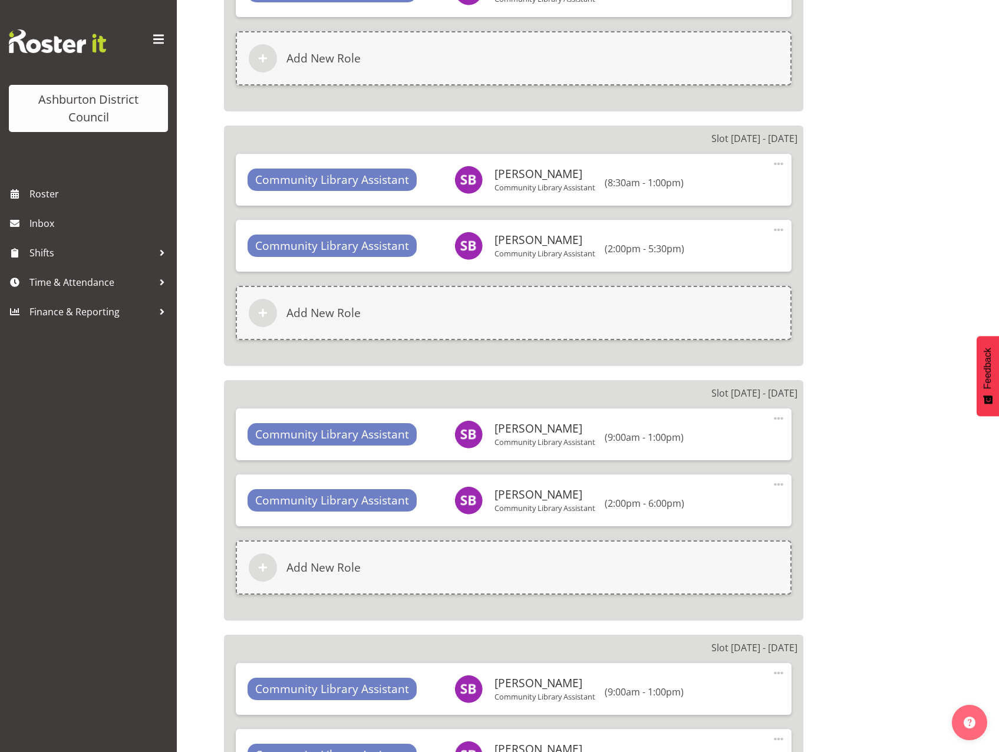
scroll to position [1297, 0]
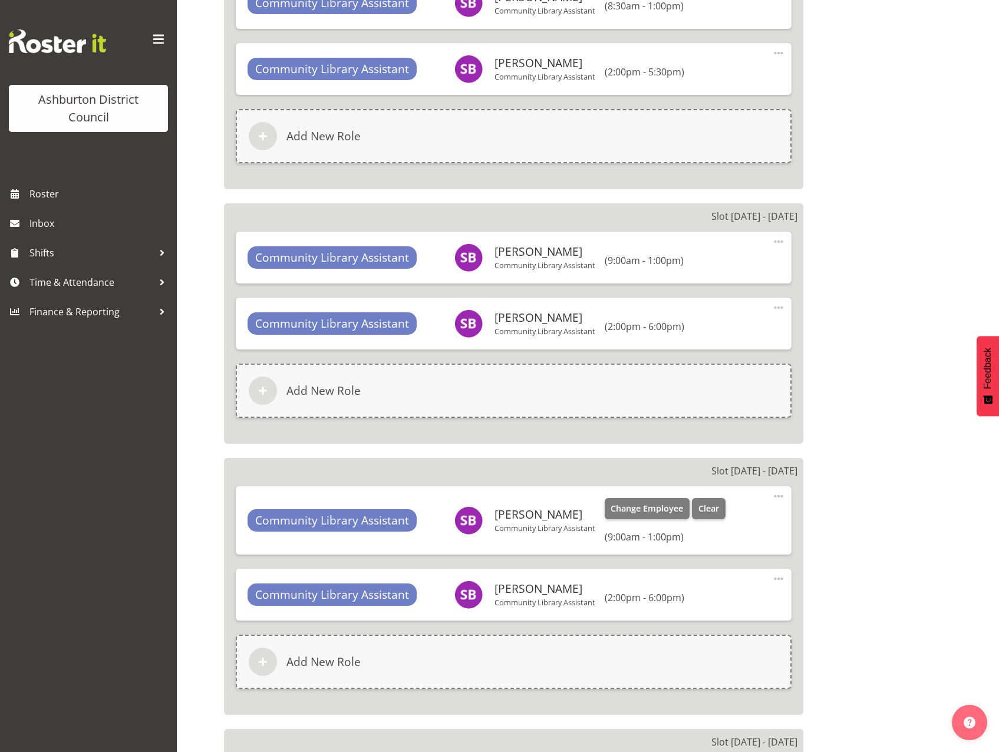
click at [775, 497] on span at bounding box center [778, 496] width 14 height 14
click at [714, 528] on link "Edit" at bounding box center [728, 524] width 113 height 21
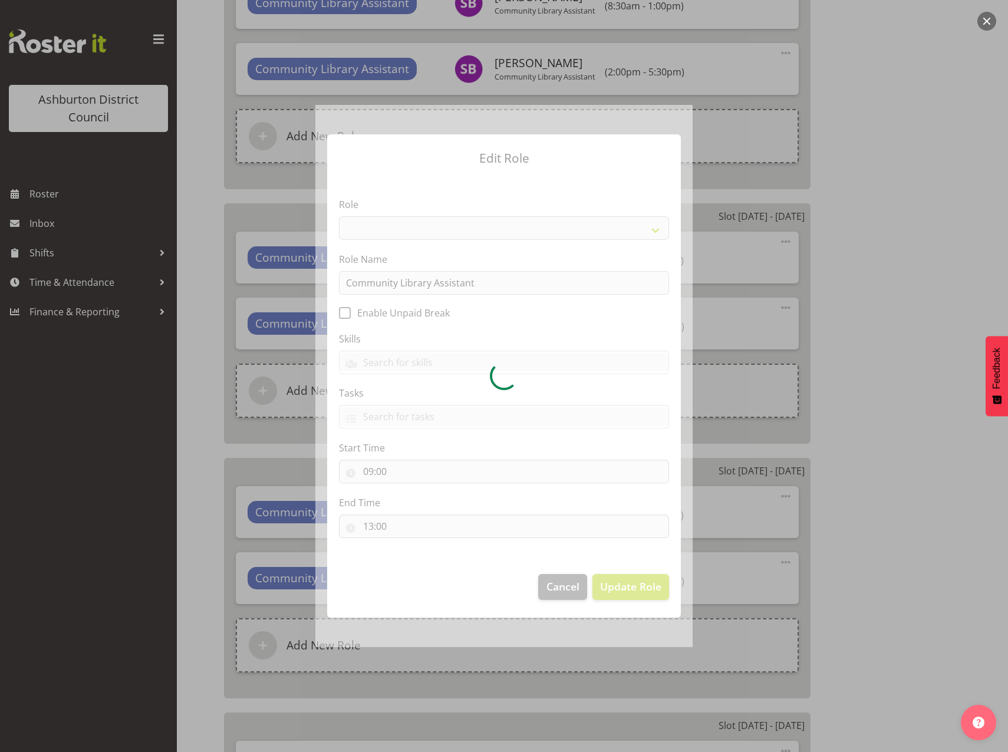
select select "1510"
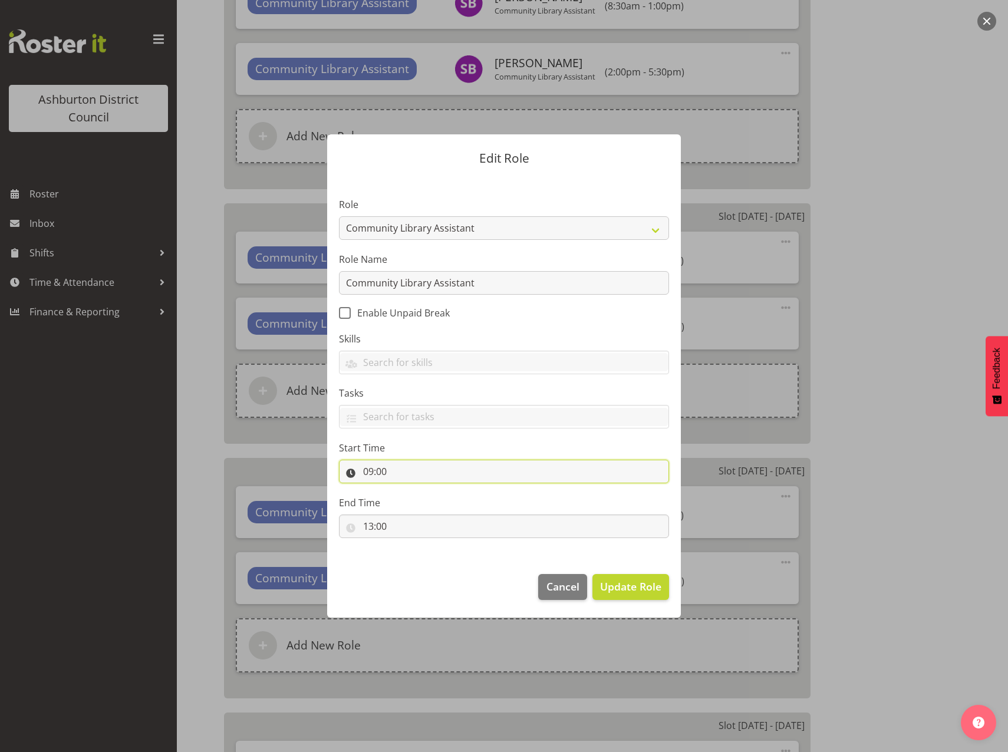
click at [364, 471] on input "09:00" at bounding box center [504, 472] width 330 height 24
click at [414, 505] on select "00 01 02 03 04 05 06 07 08 09 10 11 12 13 14 15 16 17 18 19 20 21 22 23" at bounding box center [419, 502] width 27 height 24
select select "8"
click at [406, 490] on select "00 01 02 03 04 05 06 07 08 09 10 11 12 13 14 15 16 17 18 19 20 21 22 23" at bounding box center [419, 502] width 27 height 24
type input "08:00"
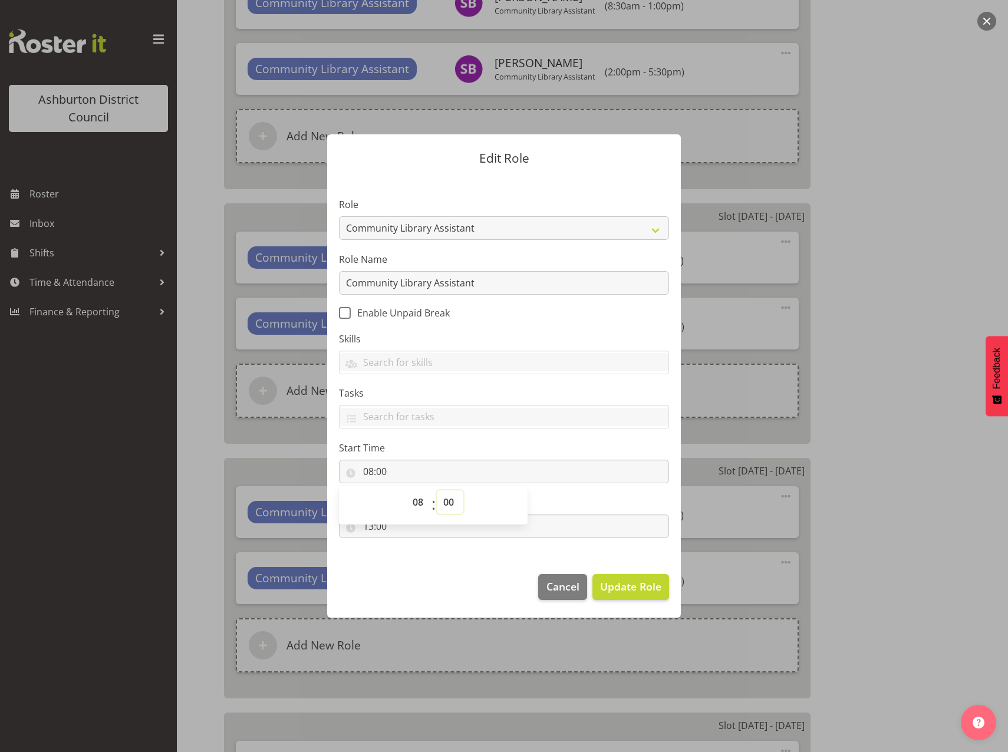
click at [450, 502] on select "00 01 02 03 04 05 06 07 08 09 10 11 12 13 14 15 16 17 18 19 20 21 22 23 24 25 2…" at bounding box center [450, 502] width 27 height 24
select select "30"
click at [437, 490] on select "00 01 02 03 04 05 06 07 08 09 10 11 12 13 14 15 16 17 18 19 20 21 22 23 24 25 2…" at bounding box center [450, 502] width 27 height 24
type input "08:30"
click at [464, 574] on footer "Cancel Update Role" at bounding box center [504, 589] width 354 height 55
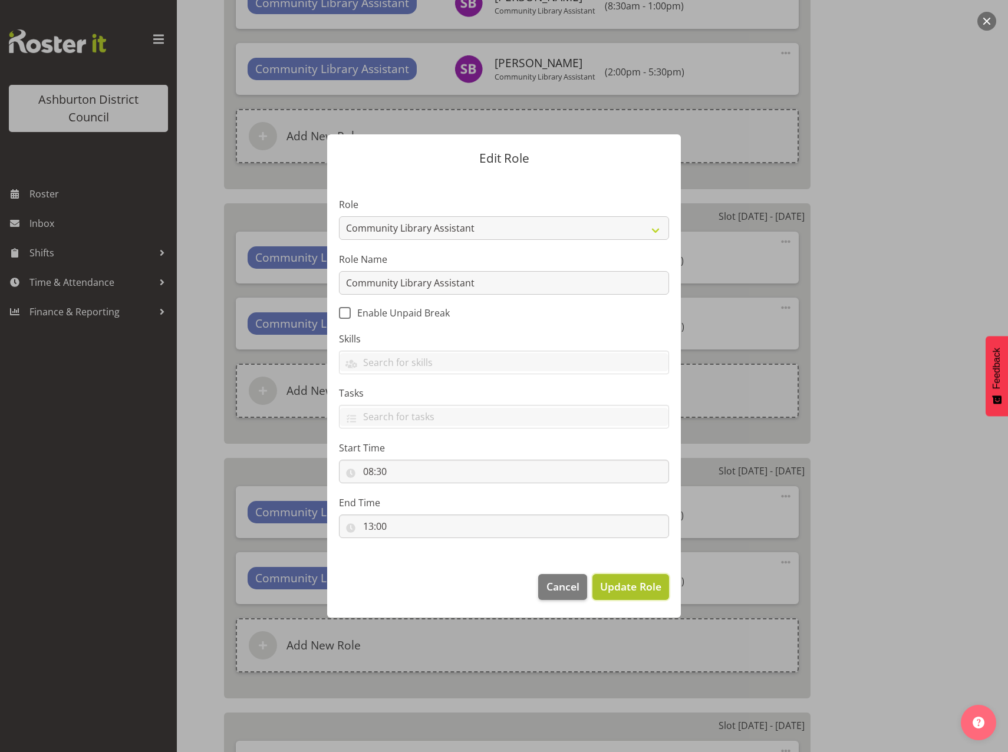
click at [618, 591] on span "Update Role" at bounding box center [630, 586] width 61 height 15
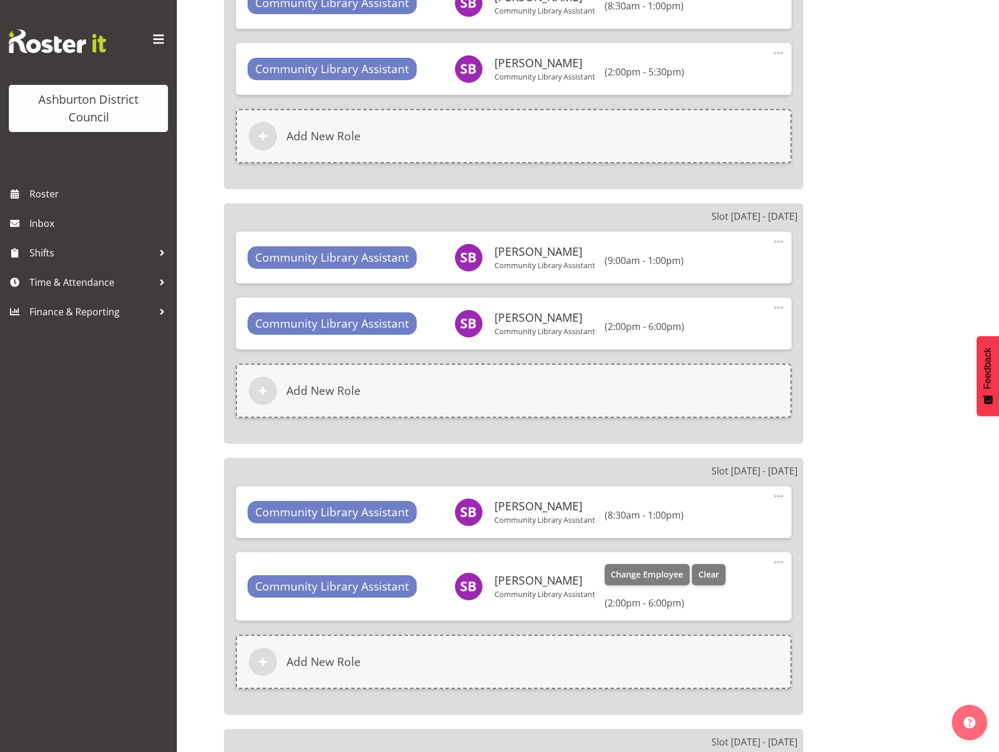
click at [781, 559] on span at bounding box center [778, 562] width 14 height 14
click at [694, 588] on link "Edit" at bounding box center [728, 590] width 113 height 21
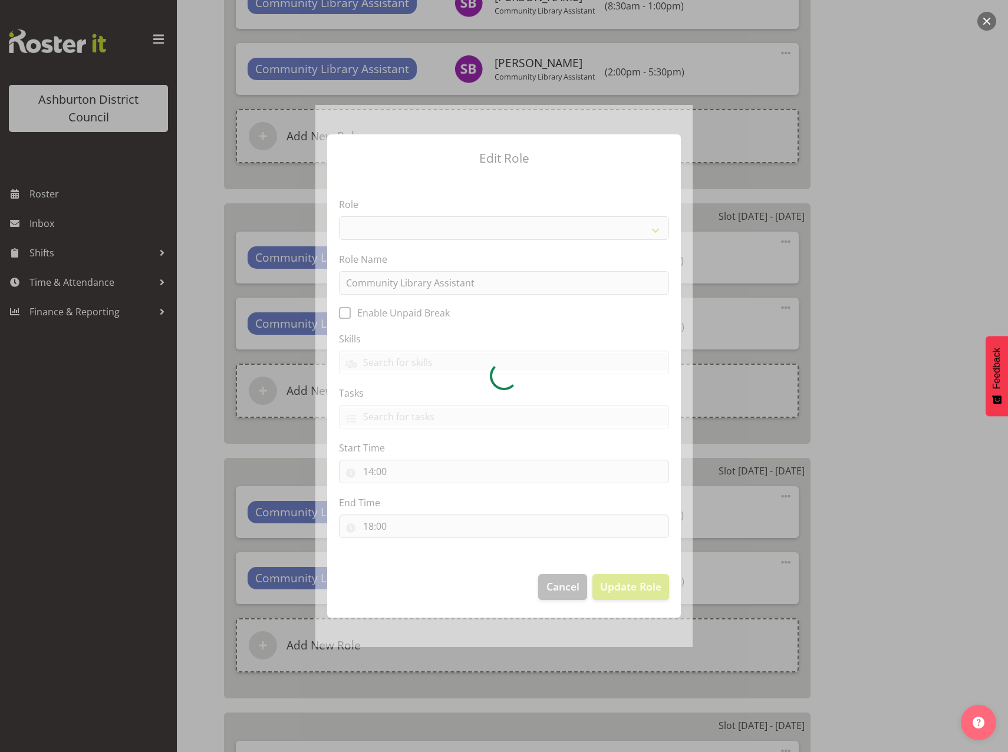
select select "1510"
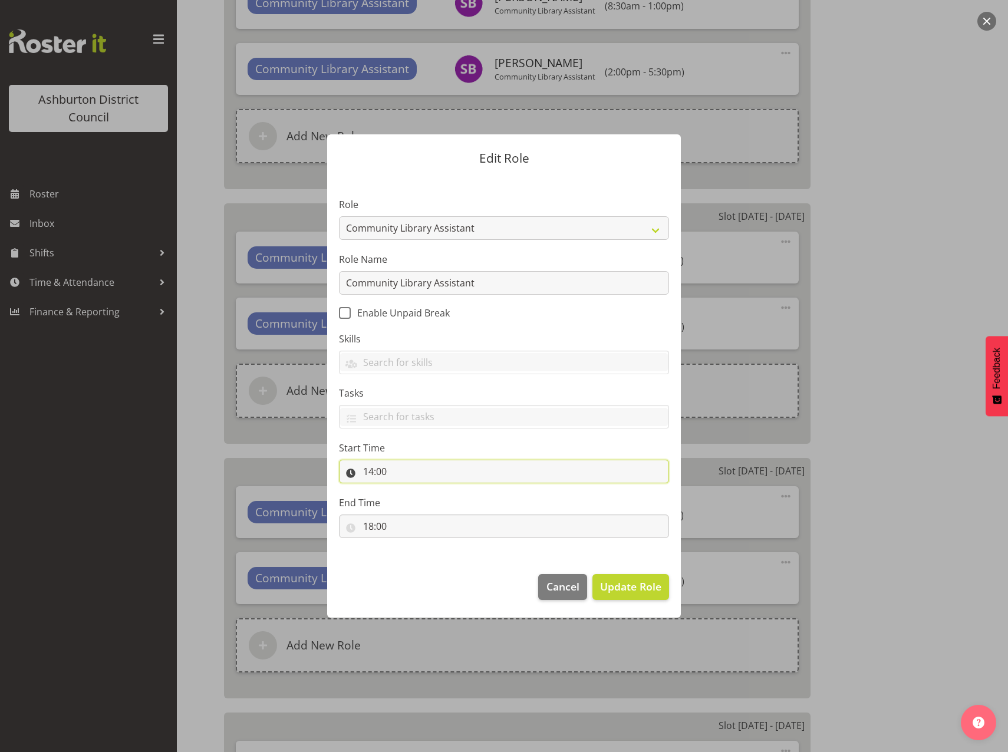
click at [372, 474] on input "14:00" at bounding box center [504, 472] width 330 height 24
click at [418, 507] on select "00 01 02 03 04 05 06 07 08 09 10 11 12 13 14 15 16 17 18 19 20 21 22 23" at bounding box center [419, 502] width 27 height 24
select select "13"
click at [406, 490] on select "00 01 02 03 04 05 06 07 08 09 10 11 12 13 14 15 16 17 18 19 20 21 22 23" at bounding box center [419, 502] width 27 height 24
type input "13:00"
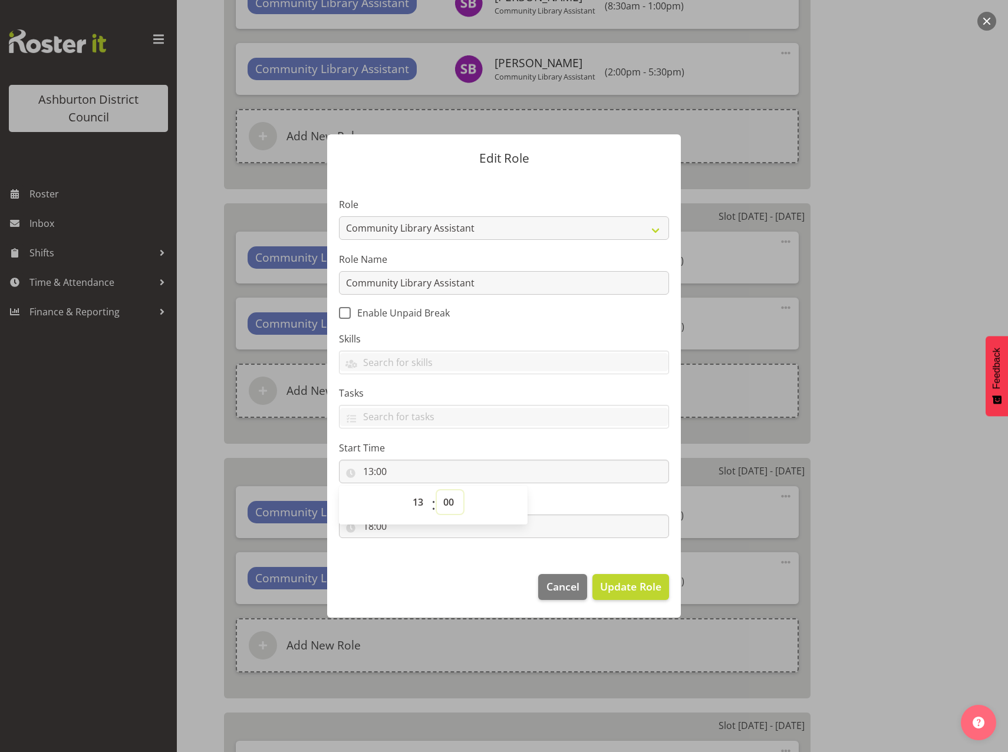
click at [448, 503] on select "00 01 02 03 04 05 06 07 08 09 10 11 12 13 14 15 16 17 18 19 20 21 22 23 24 25 2…" at bounding box center [450, 502] width 27 height 24
select select "30"
click at [437, 490] on select "00 01 02 03 04 05 06 07 08 09 10 11 12 13 14 15 16 17 18 19 20 21 22 23 24 25 2…" at bounding box center [450, 502] width 27 height 24
type input "13:30"
click at [450, 563] on footer "Cancel Update Role" at bounding box center [504, 589] width 354 height 55
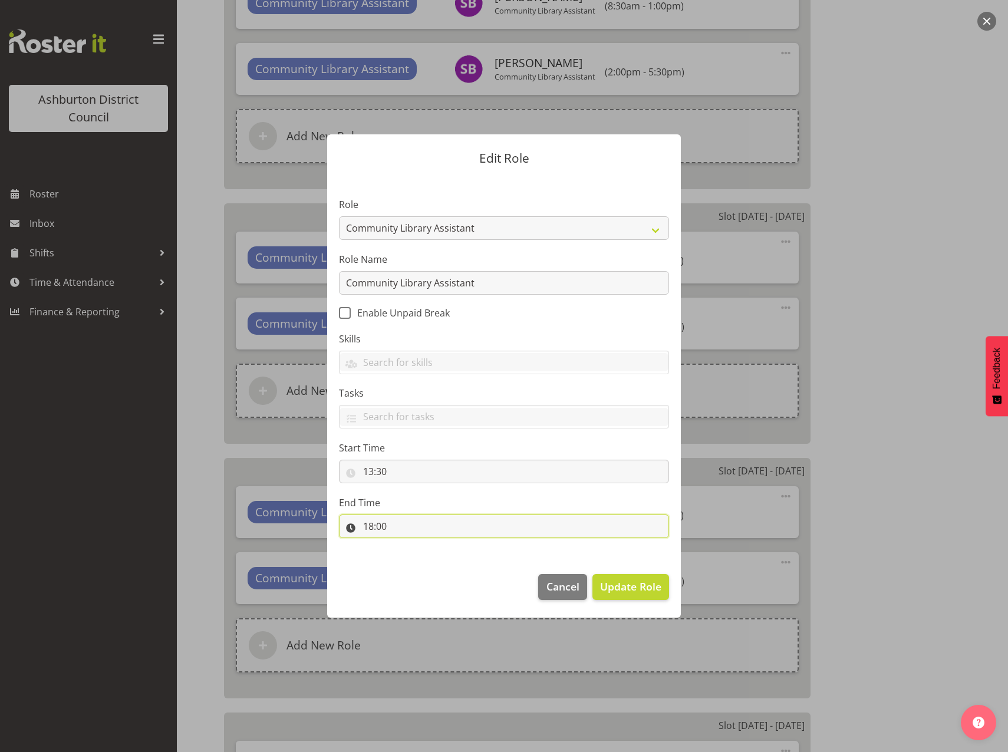
click at [370, 530] on input "18:00" at bounding box center [504, 526] width 330 height 24
click at [414, 559] on select "00 01 02 03 04 05 06 07 08 09 10 11 12 13 14 15 16 17 18 19 20 21 22 23" at bounding box center [419, 557] width 27 height 24
select select "17"
click at [406, 545] on select "00 01 02 03 04 05 06 07 08 09 10 11 12 13 14 15 16 17 18 19 20 21 22 23" at bounding box center [419, 557] width 27 height 24
type input "17:00"
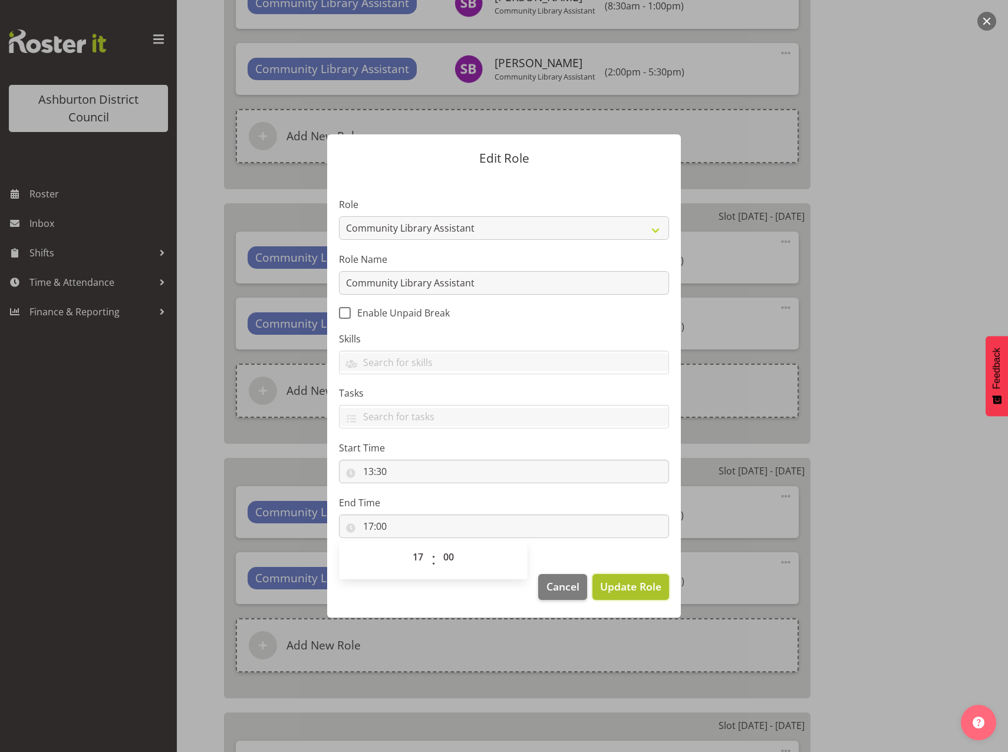
click at [627, 592] on span "Update Role" at bounding box center [630, 586] width 61 height 15
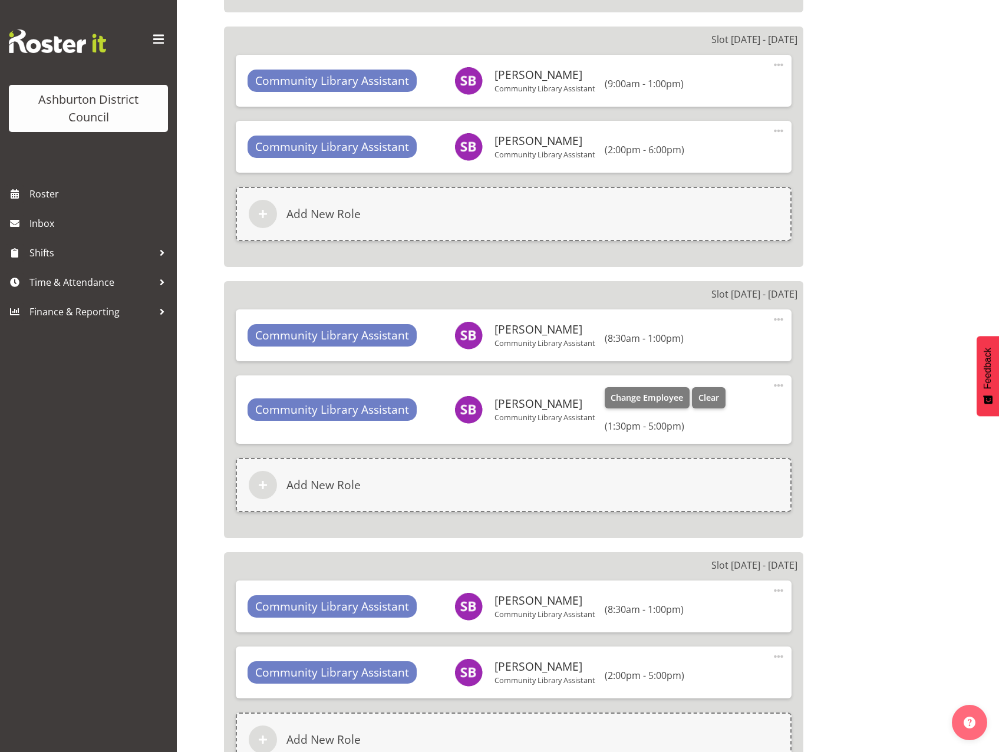
scroll to position [1532, 0]
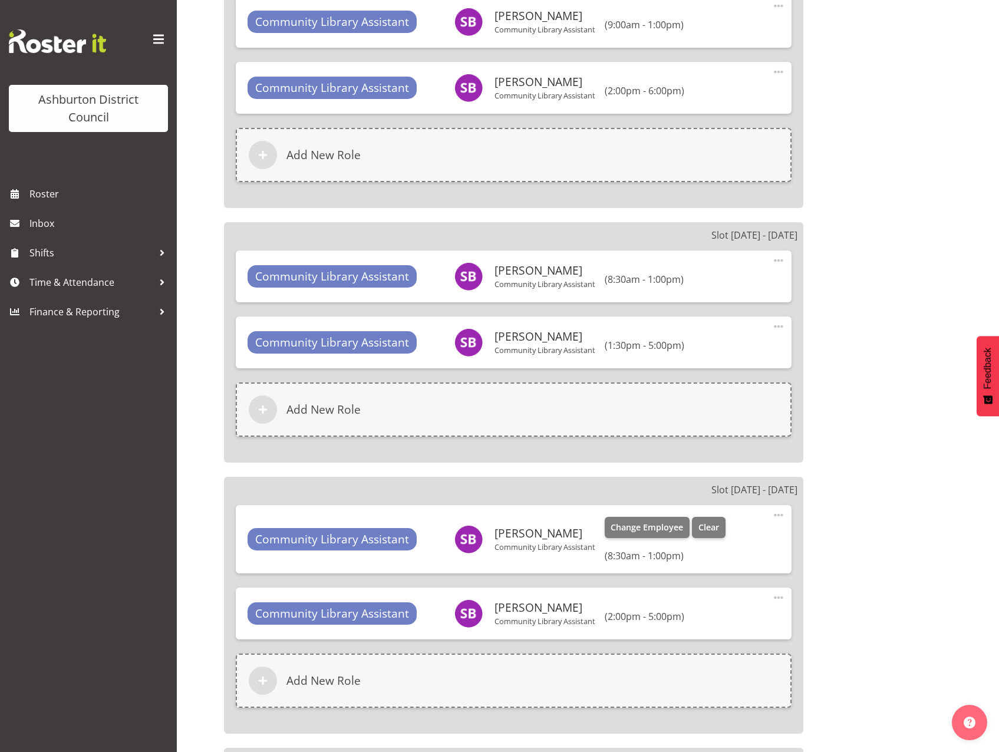
click at [775, 515] on span at bounding box center [778, 515] width 14 height 14
click at [698, 541] on link "Edit" at bounding box center [728, 543] width 113 height 21
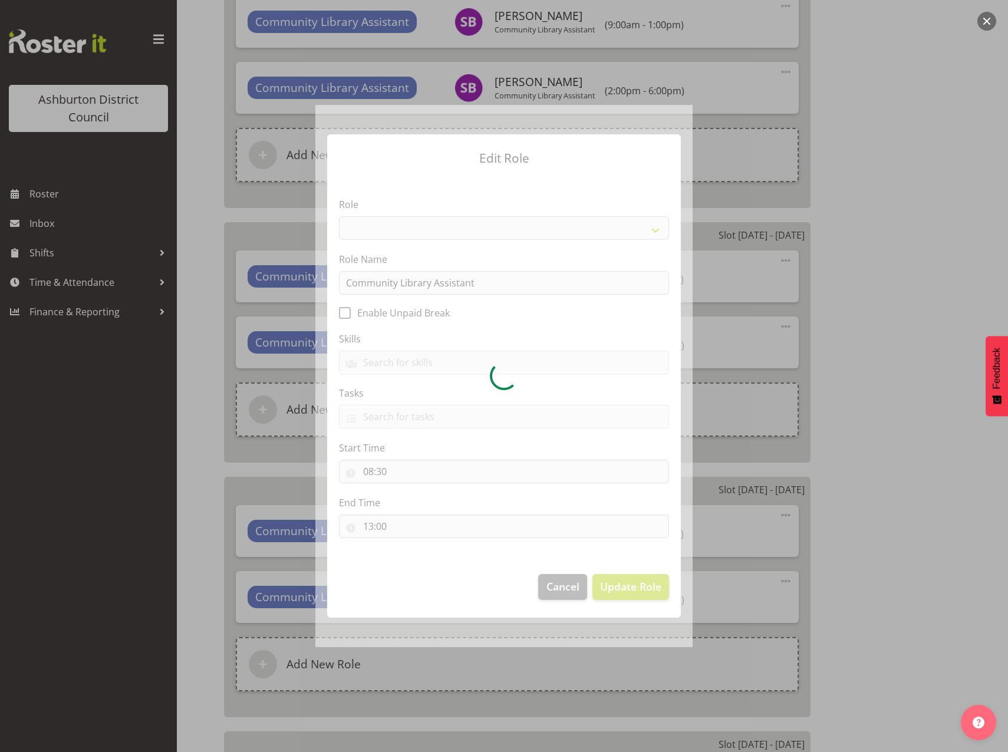
select select "1510"
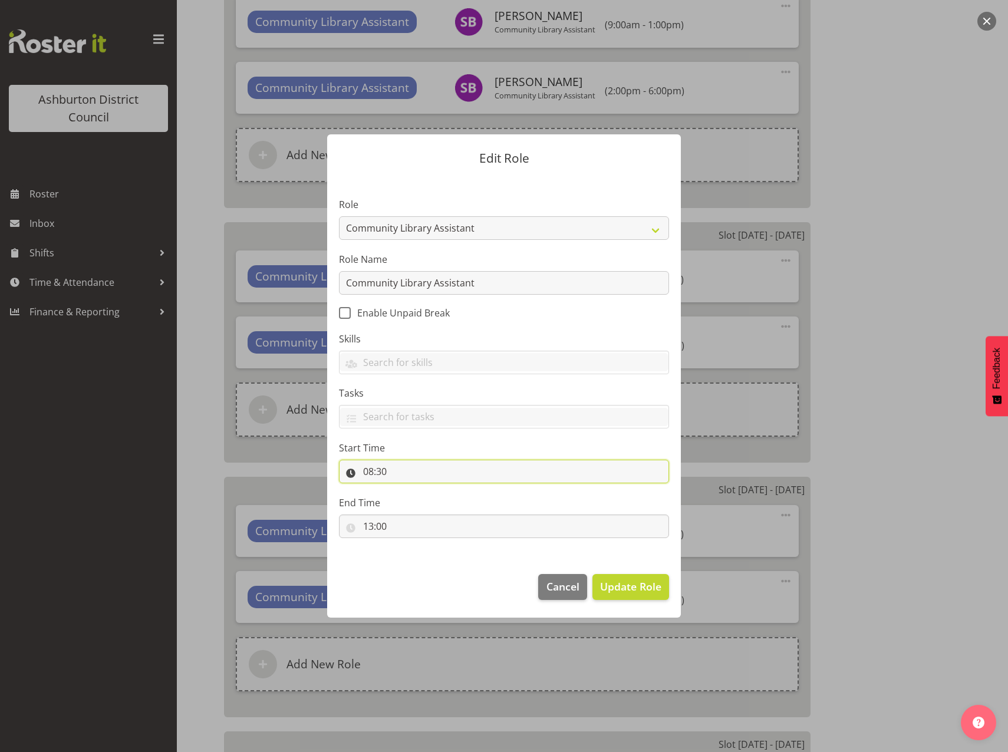
click at [368, 475] on input "08:30" at bounding box center [504, 472] width 330 height 24
click at [416, 506] on select "00 01 02 03 04 05 06 07 08 09 10 11 12 13 14 15 16 17 18 19 20 21 22 23" at bounding box center [419, 502] width 27 height 24
select select "11"
click at [406, 490] on select "00 01 02 03 04 05 06 07 08 09 10 11 12 13 14 15 16 17 18 19 20 21 22 23" at bounding box center [419, 502] width 27 height 24
type input "11:30"
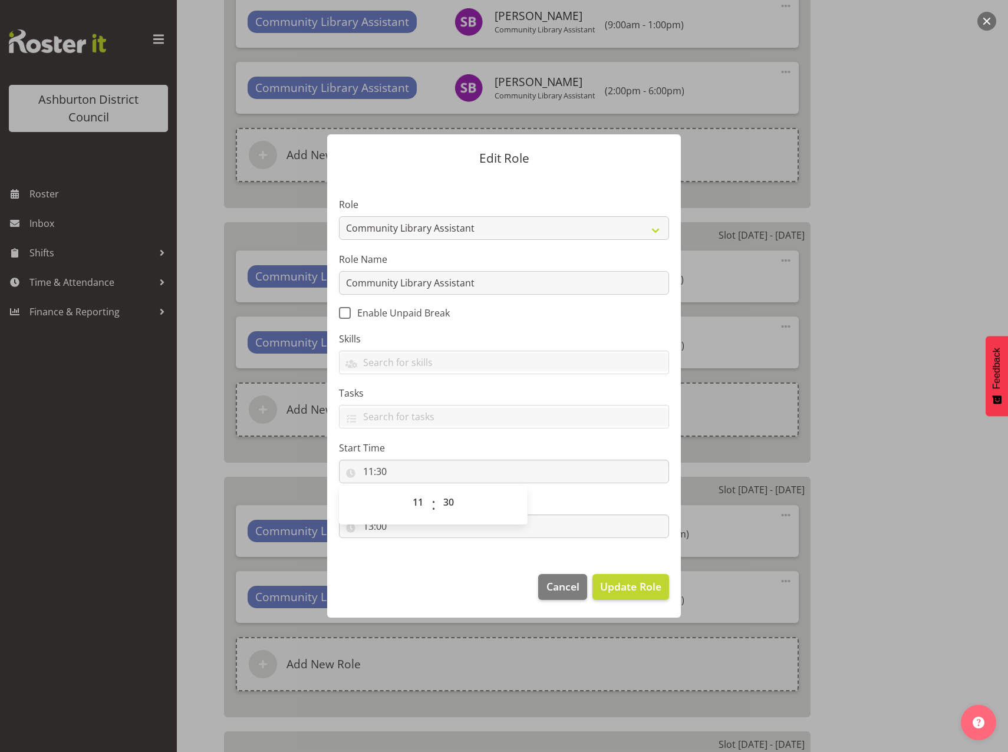
click at [464, 579] on footer "Cancel Update Role" at bounding box center [504, 589] width 354 height 55
click at [369, 532] on input "13:00" at bounding box center [504, 526] width 330 height 24
click at [425, 558] on select "00 01 02 03 04 05 06 07 08 09 10 11 12 13 14 15 16 17 18 19 20 21 22 23" at bounding box center [419, 557] width 27 height 24
select select "17"
click at [406, 545] on select "00 01 02 03 04 05 06 07 08 09 10 11 12 13 14 15 16 17 18 19 20 21 22 23" at bounding box center [419, 557] width 27 height 24
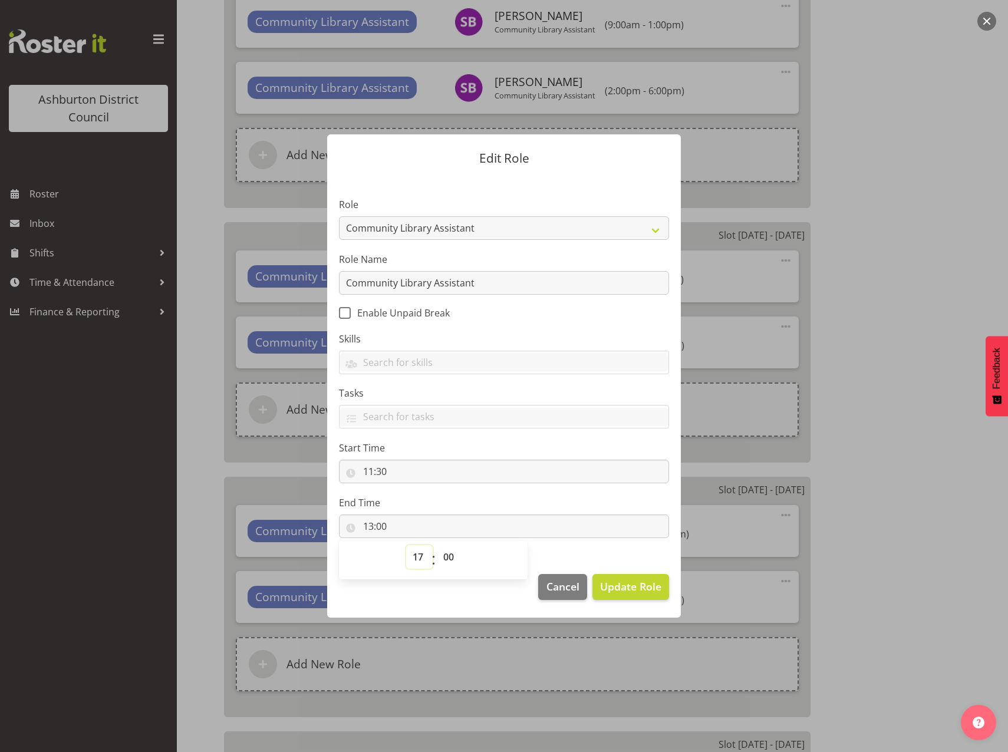
type input "17:00"
click at [622, 587] on span "Update Role" at bounding box center [630, 586] width 61 height 15
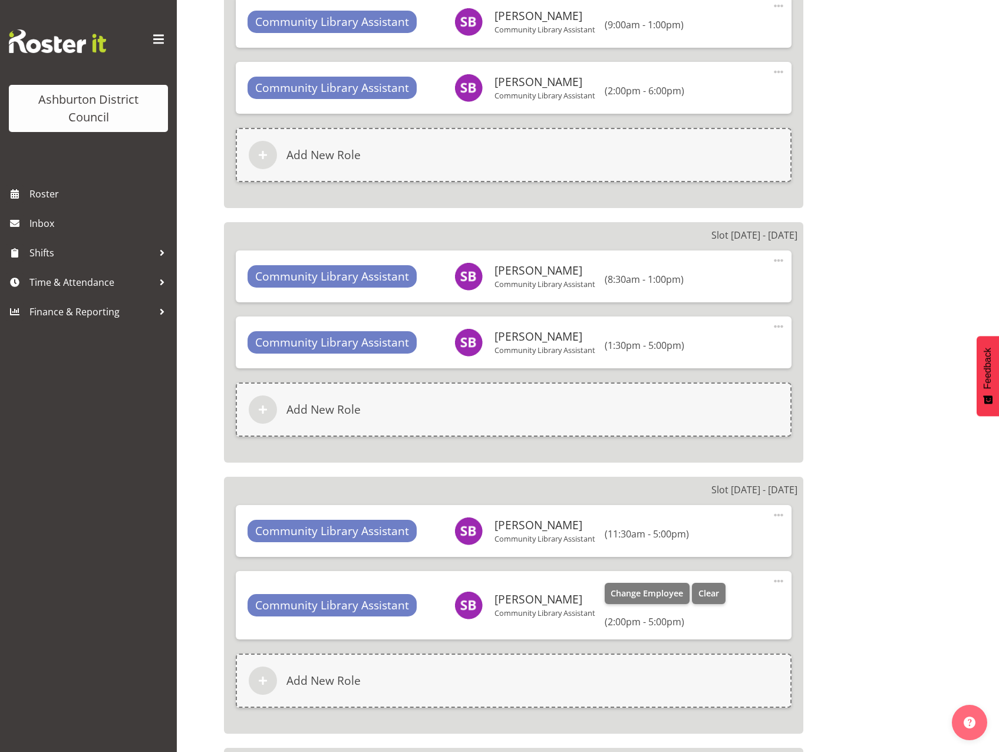
click at [774, 580] on span at bounding box center [778, 581] width 14 height 14
click at [706, 607] on link "Edit" at bounding box center [728, 609] width 113 height 21
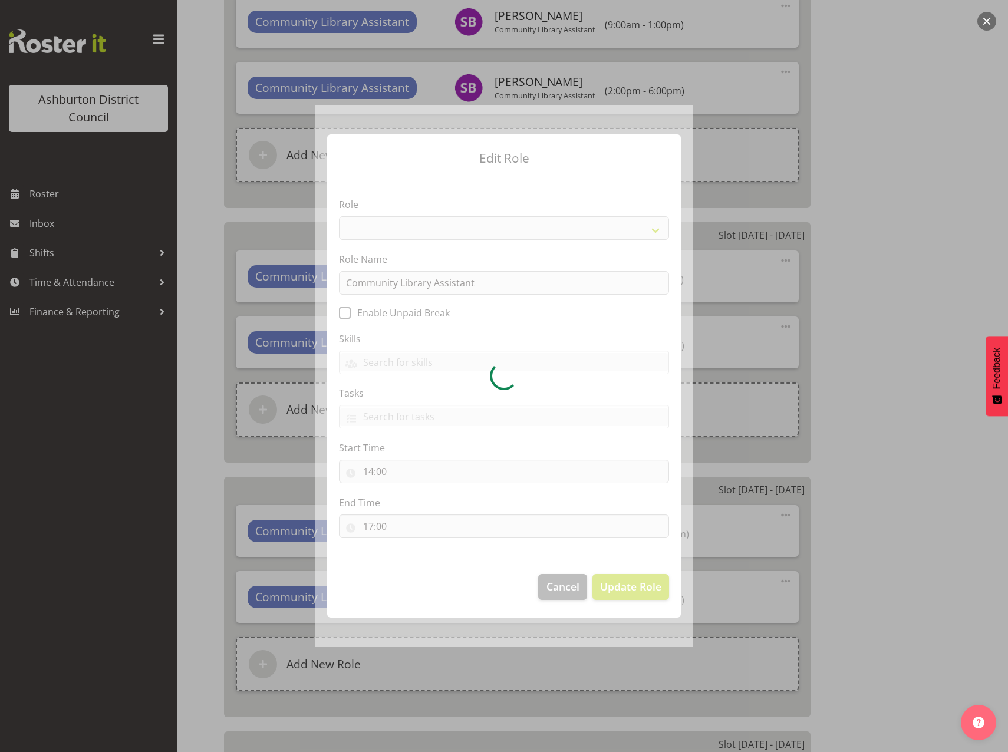
select select "1510"
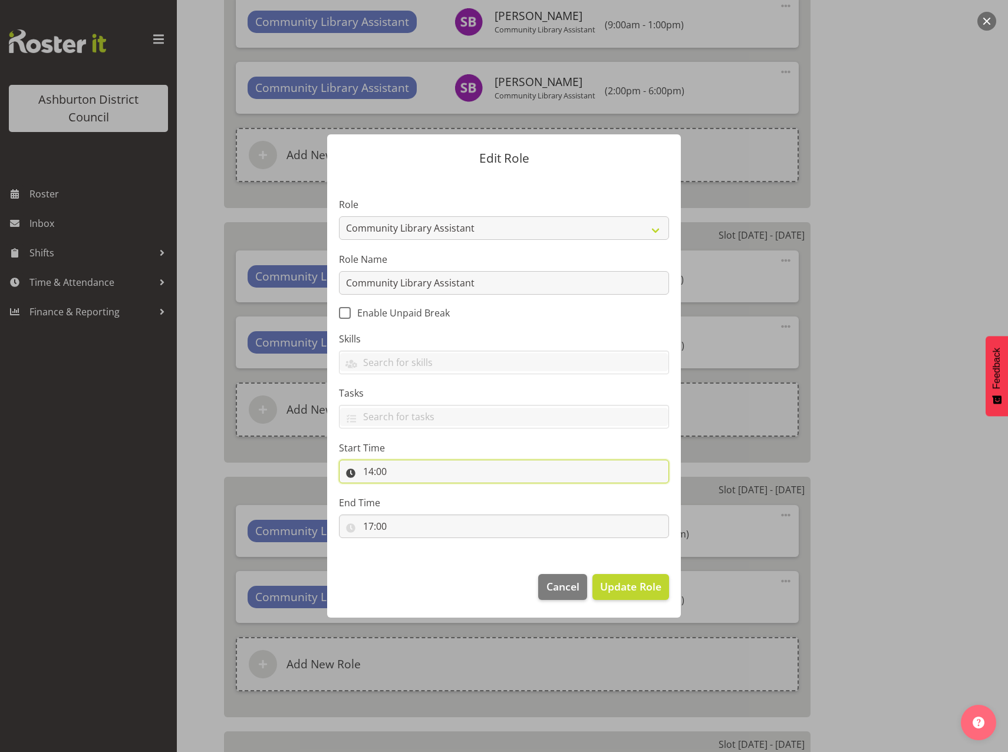
click at [368, 474] on input "14:00" at bounding box center [504, 472] width 330 height 24
click at [417, 503] on select "00 01 02 03 04 05 06 07 08 09 10 11 12 13 14 15 16 17 18 19 20 21 22 23" at bounding box center [419, 502] width 27 height 24
select select "17"
click at [406, 490] on select "00 01 02 03 04 05 06 07 08 09 10 11 12 13 14 15 16 17 18 19 20 21 22 23" at bounding box center [419, 502] width 27 height 24
type input "17:00"
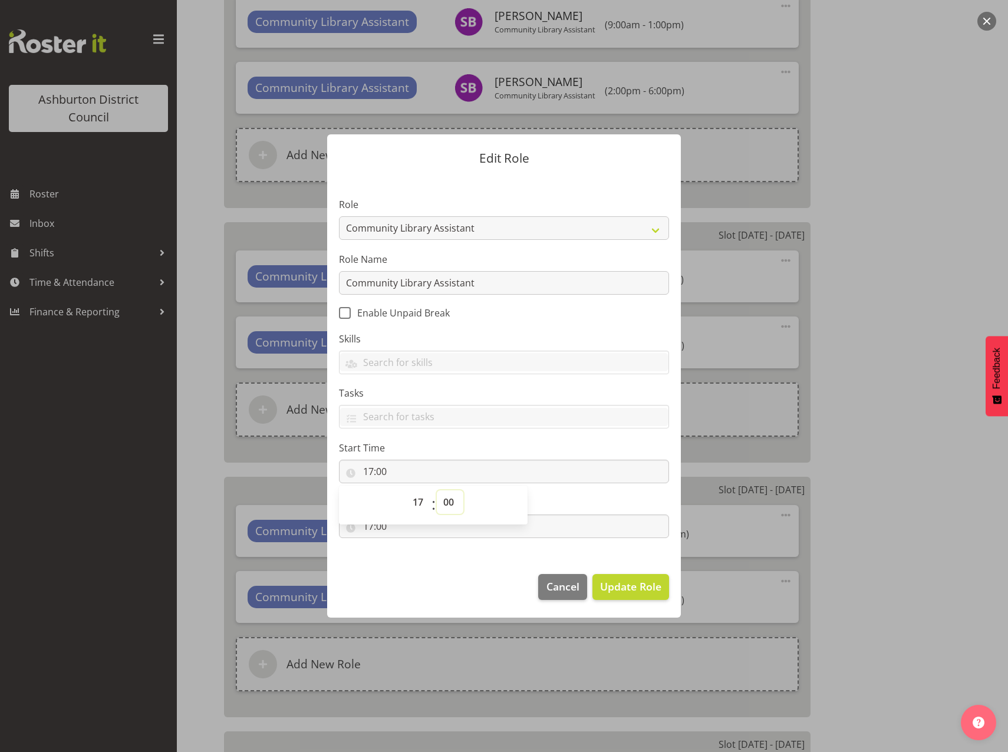
click at [448, 501] on select "00 01 02 03 04 05 06 07 08 09 10 11 12 13 14 15 16 17 18 19 20 21 22 23 24 25 2…" at bounding box center [450, 502] width 27 height 24
select select "30"
click at [437, 490] on select "00 01 02 03 04 05 06 07 08 09 10 11 12 13 14 15 16 17 18 19 20 21 22 23 24 25 2…" at bounding box center [450, 502] width 27 height 24
type input "17:30"
click at [438, 558] on section "Role AAGM Deputy Director AAGM Director Archivist Childrens Librarian Collectio…" at bounding box center [504, 368] width 354 height 385
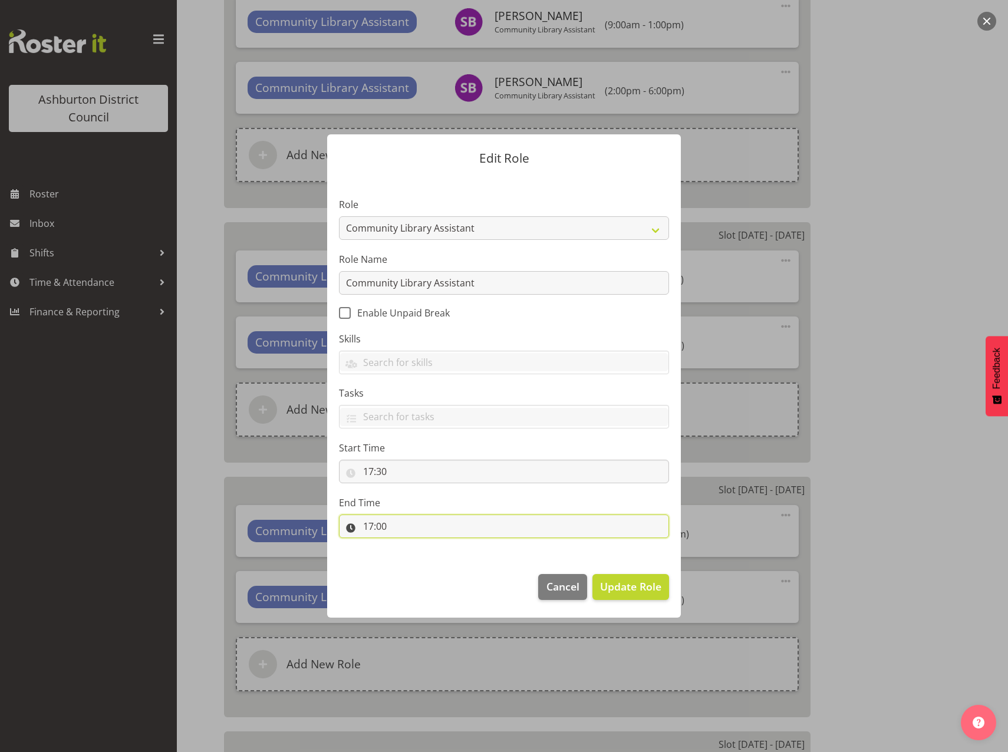
click at [366, 525] on input "17:00" at bounding box center [504, 526] width 330 height 24
click at [419, 558] on select "00 01 02 03 04 05 06 07 08 09 10 11 12 13 14 15 16 17 18 19 20 21 22 23" at bounding box center [419, 557] width 27 height 24
select select "18"
click at [406, 545] on select "00 01 02 03 04 05 06 07 08 09 10 11 12 13 14 15 16 17 18 19 20 21 22 23" at bounding box center [419, 557] width 27 height 24
type input "18:00"
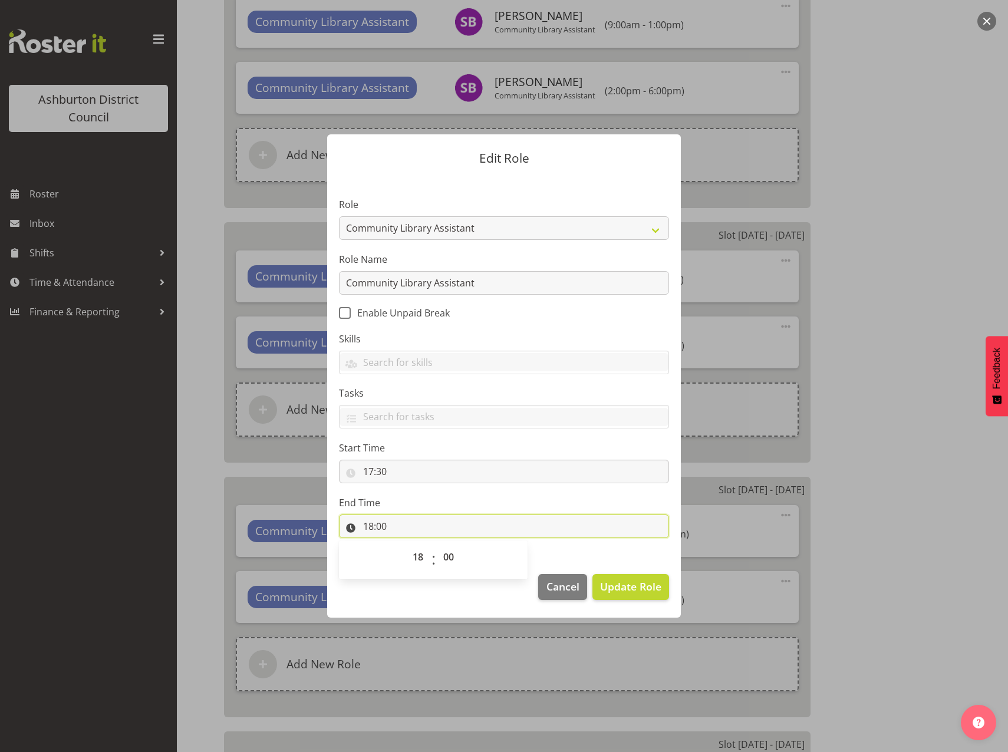
click at [367, 527] on input "18:00" at bounding box center [504, 526] width 330 height 24
click at [367, 525] on input "18:00" at bounding box center [504, 526] width 330 height 24
click at [414, 559] on select "00 01 02 03 04 05 06 07 08 09 10 11 12 13 14 15 16 17 18 19 20 21 22 23" at bounding box center [419, 557] width 27 height 24
select select "20"
click at [406, 545] on select "00 01 02 03 04 05 06 07 08 09 10 11 12 13 14 15 16 17 18 19 20 21 22 23" at bounding box center [419, 557] width 27 height 24
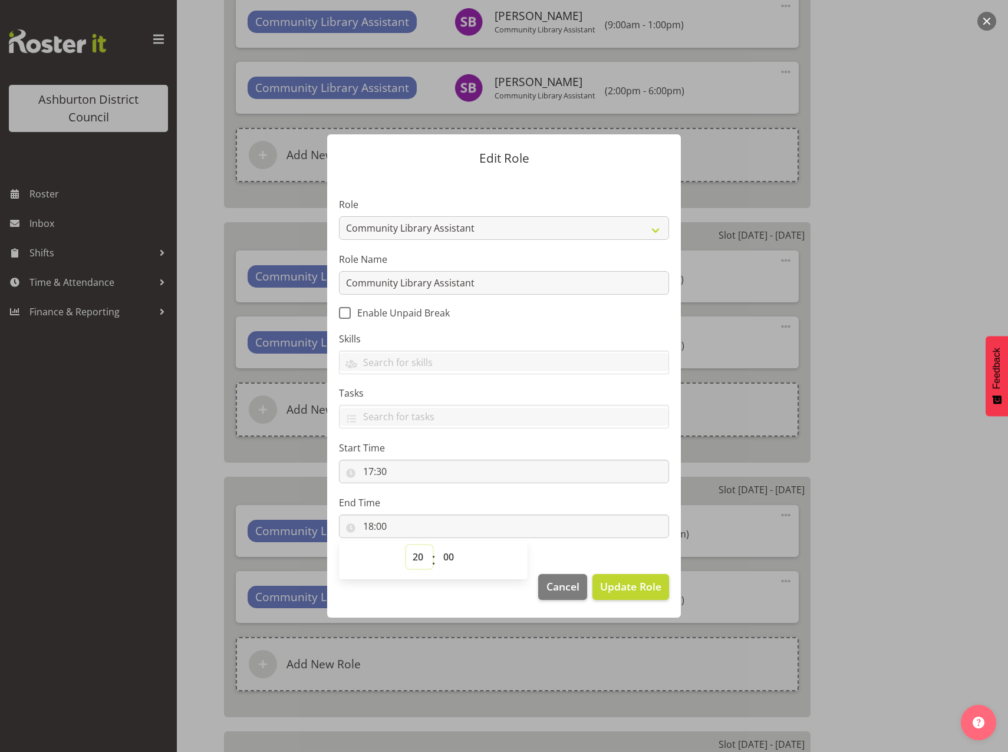
type input "20:00"
click at [648, 598] on button "Update Role" at bounding box center [630, 587] width 77 height 26
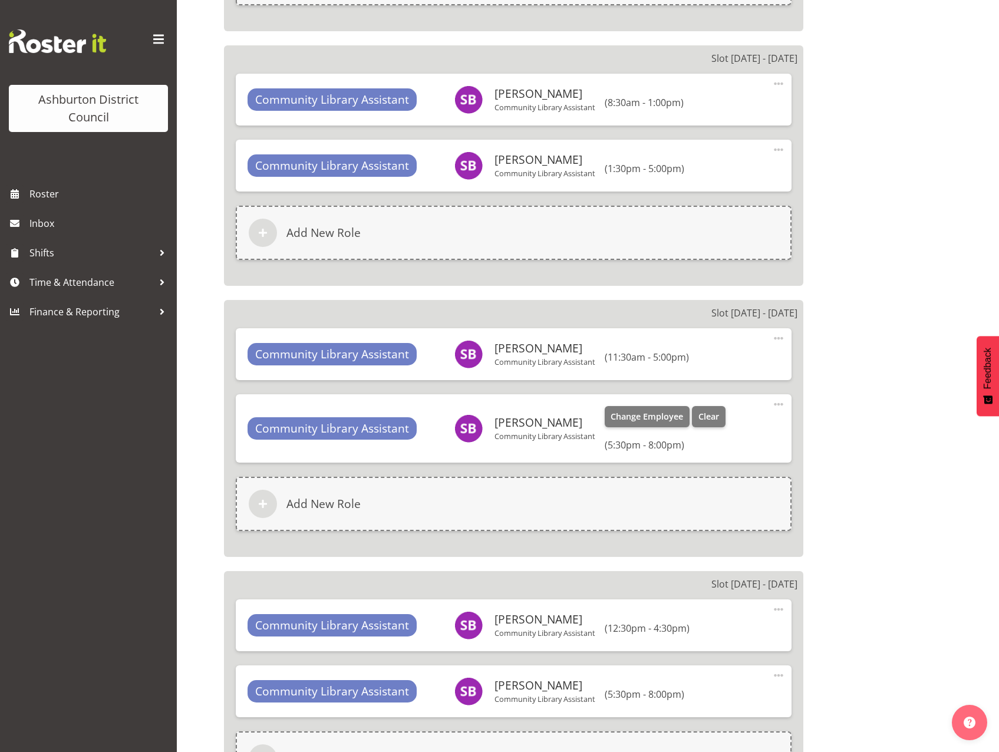
scroll to position [1768, 0]
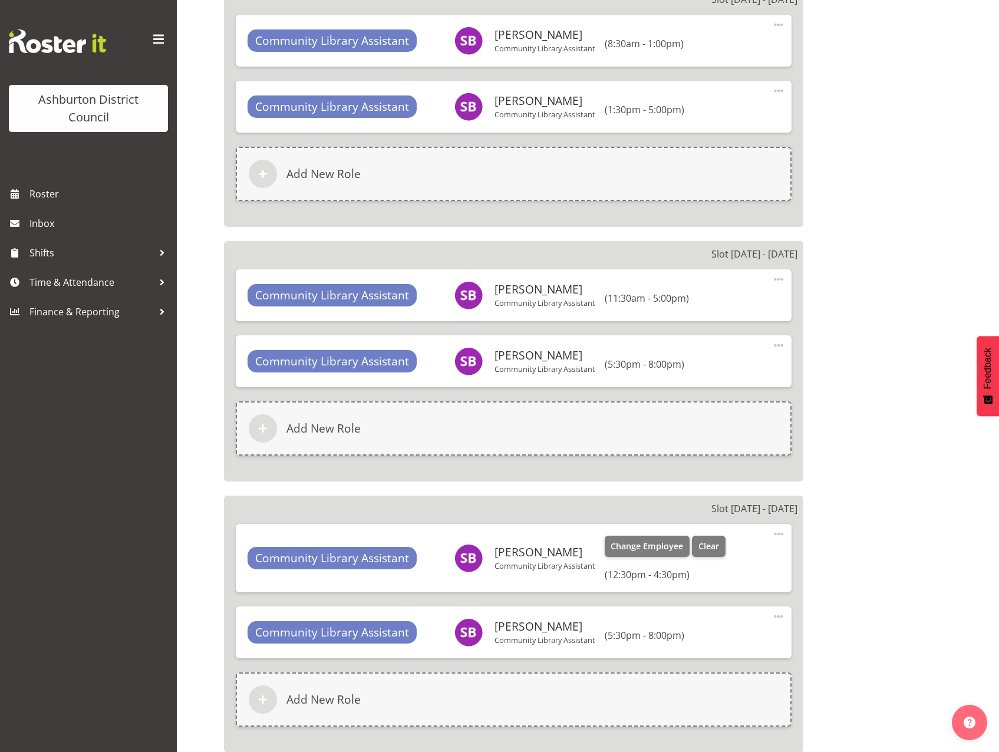
click at [774, 535] on span at bounding box center [778, 534] width 14 height 14
click at [710, 560] on link "Edit" at bounding box center [728, 562] width 113 height 21
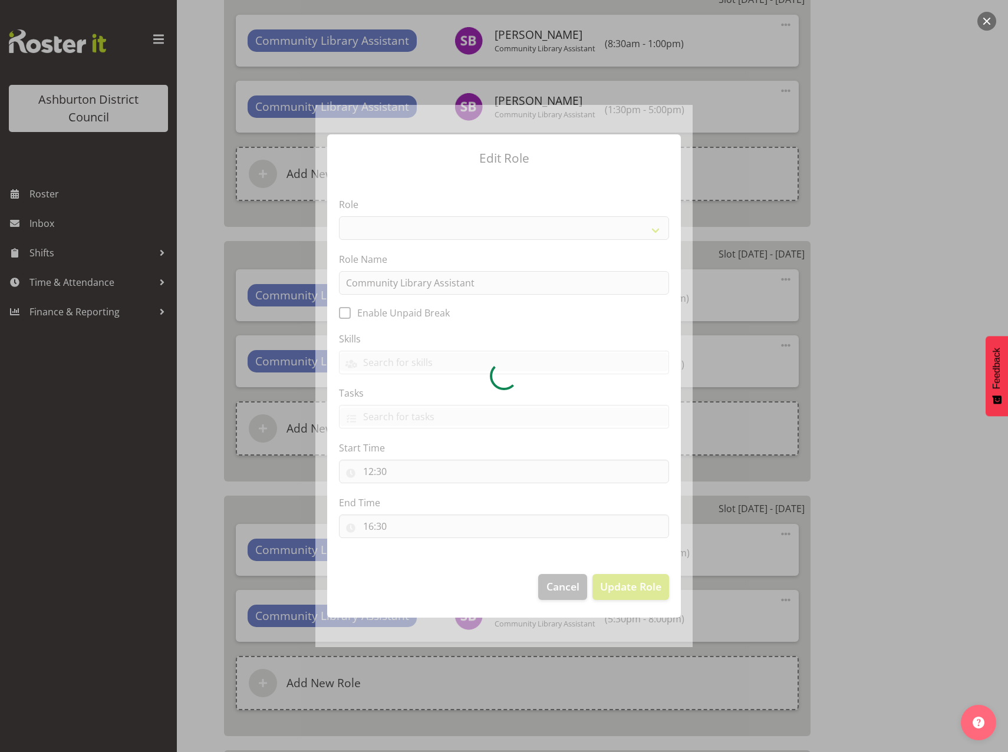
select select "1510"
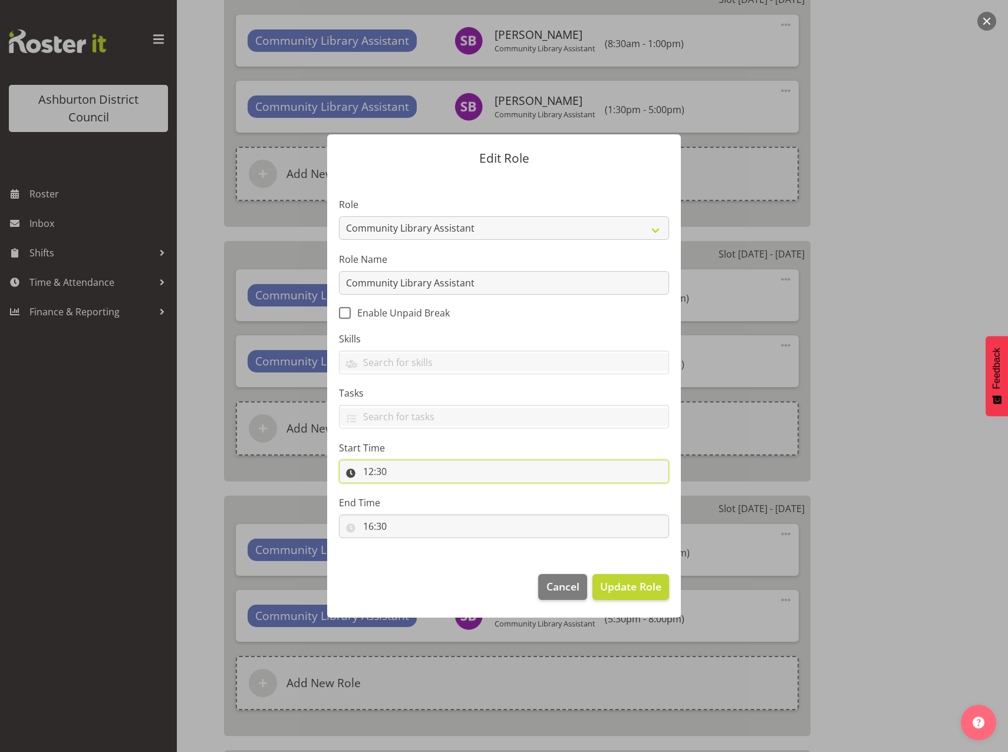
click at [365, 471] on input "12:30" at bounding box center [504, 472] width 330 height 24
click at [417, 503] on select "00 01 02 03 04 05 06 07 08 09 10 11 12 13 14 15 16 17 18 19 20 21 22 23" at bounding box center [419, 502] width 27 height 24
select select "8"
click at [406, 490] on select "00 01 02 03 04 05 06 07 08 09 10 11 12 13 14 15 16 17 18 19 20 21 22 23" at bounding box center [419, 502] width 27 height 24
type input "08:30"
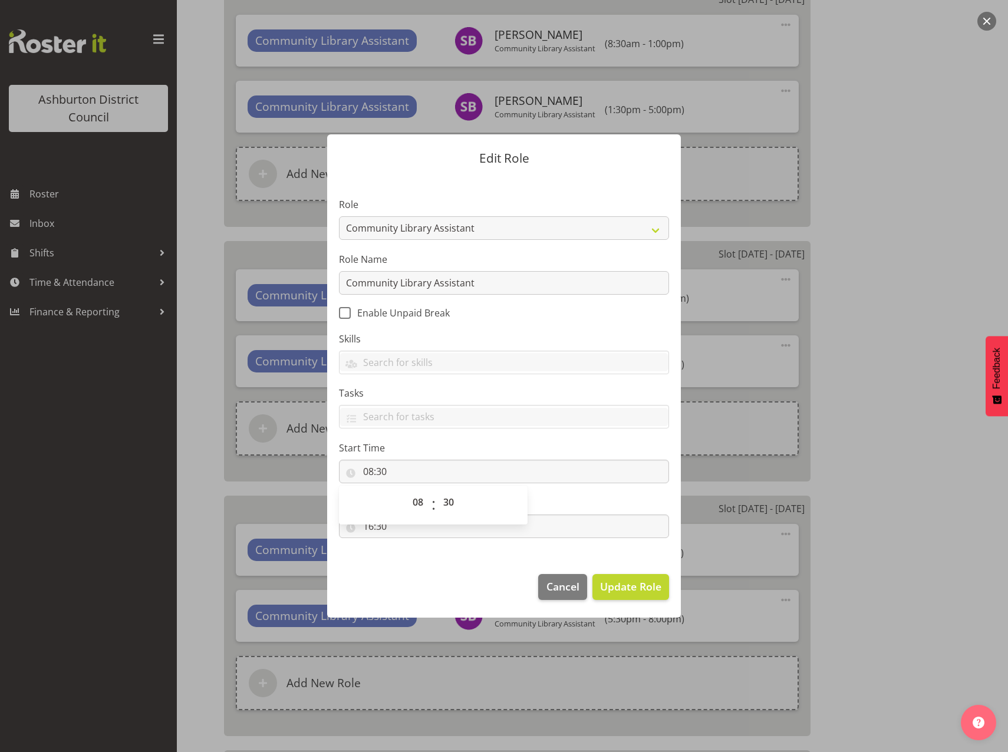
click at [414, 558] on section "Role AAGM Deputy Director AAGM Director Archivist Childrens Librarian Collectio…" at bounding box center [504, 368] width 354 height 385
click at [371, 527] on input "16:30" at bounding box center [504, 526] width 330 height 24
click at [415, 556] on select "00 01 02 03 04 05 06 07 08 09 10 11 12 13 14 15 16 17 18 19 20 21 22 23" at bounding box center [419, 557] width 27 height 24
select select "13"
click at [406, 545] on select "00 01 02 03 04 05 06 07 08 09 10 11 12 13 14 15 16 17 18 19 20 21 22 23" at bounding box center [419, 557] width 27 height 24
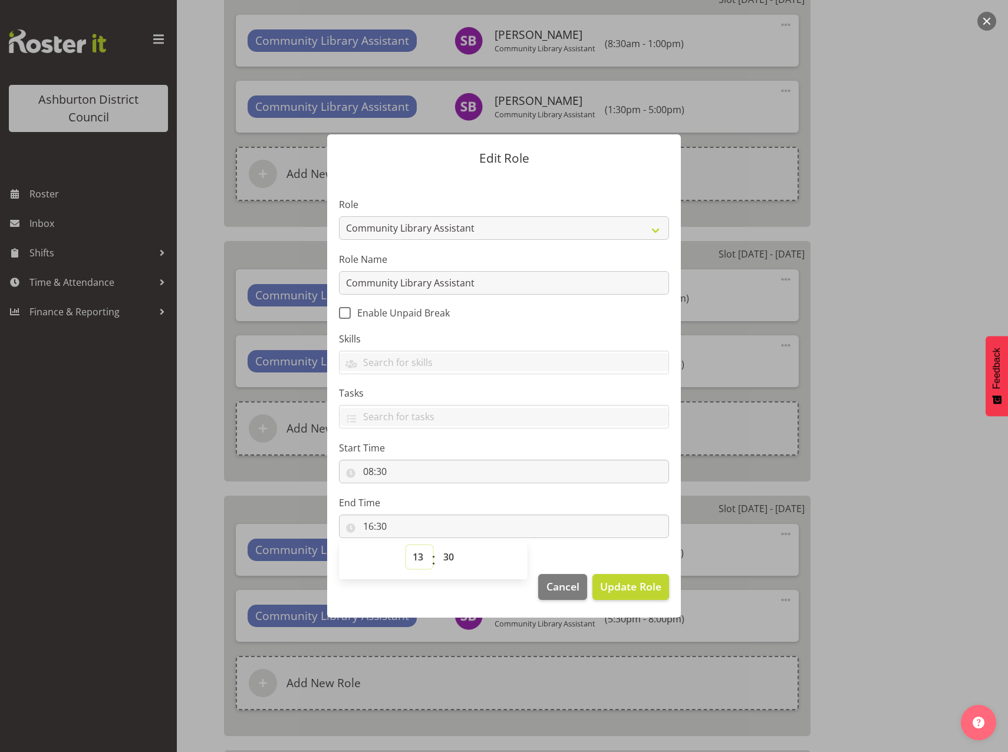
type input "13:30"
click at [448, 558] on select "00 01 02 03 04 05 06 07 08 09 10 11 12 13 14 15 16 17 18 19 20 21 22 23 24 25 2…" at bounding box center [450, 557] width 27 height 24
select select "0"
click at [437, 545] on select "00 01 02 03 04 05 06 07 08 09 10 11 12 13 14 15 16 17 18 19 20 21 22 23 24 25 2…" at bounding box center [450, 557] width 27 height 24
type input "13:00"
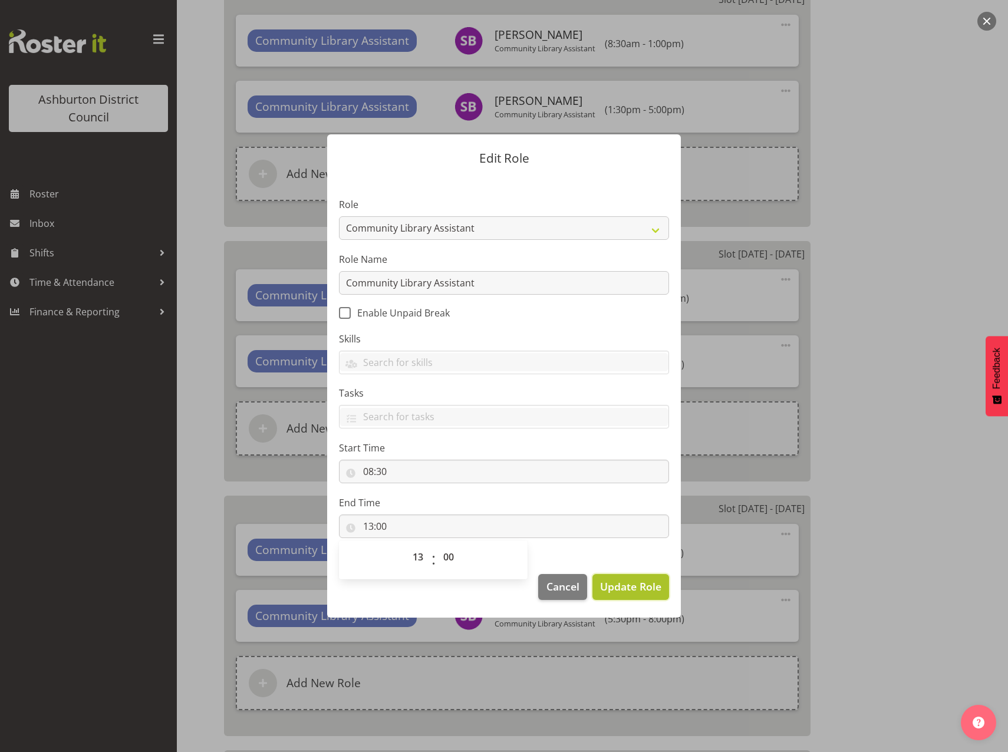
click at [608, 582] on span "Update Role" at bounding box center [630, 586] width 61 height 15
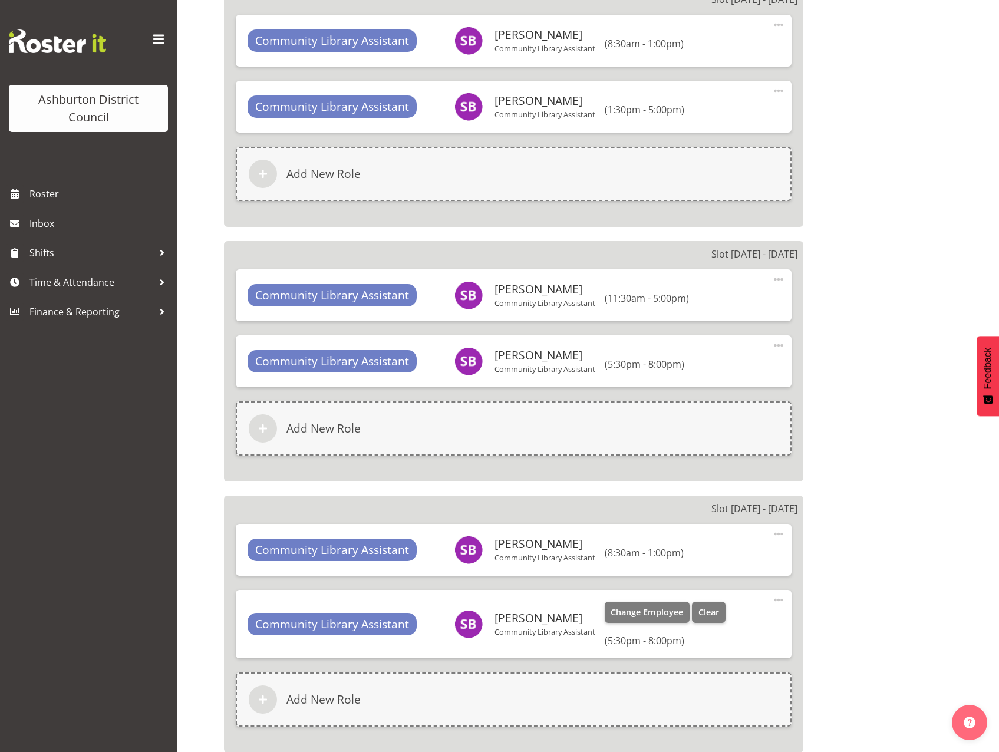
click at [779, 600] on span at bounding box center [778, 600] width 14 height 14
click at [710, 626] on link "Edit" at bounding box center [728, 628] width 113 height 21
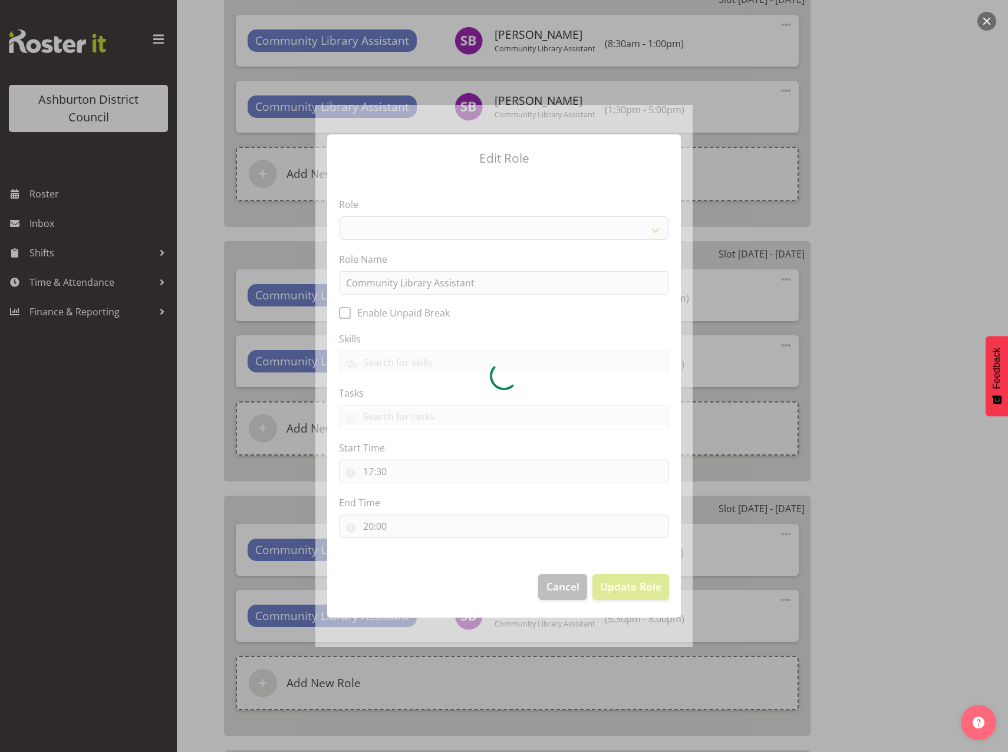
select select "1510"
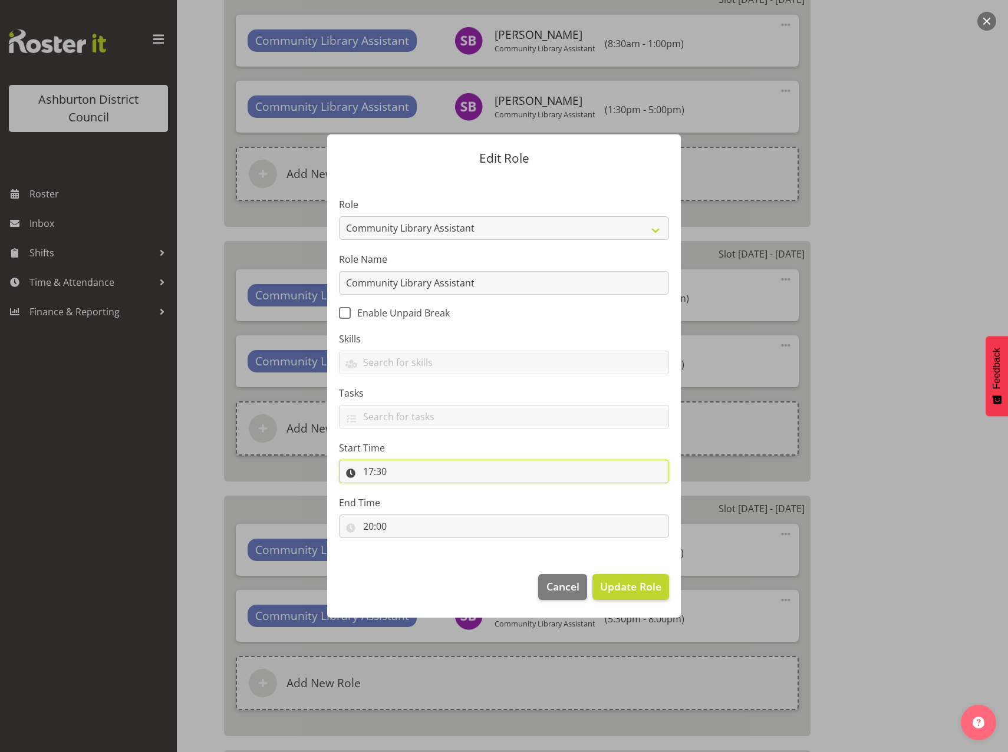
click at [369, 475] on input "17:30" at bounding box center [504, 472] width 330 height 24
click at [424, 504] on select "00 01 02 03 04 05 06 07 08 09 10 11 12 13 14 15 16 17 18 19 20 21 22 23" at bounding box center [419, 502] width 27 height 24
select select "14"
click at [406, 490] on select "00 01 02 03 04 05 06 07 08 09 10 11 12 13 14 15 16 17 18 19 20 21 22 23" at bounding box center [419, 502] width 27 height 24
type input "14:30"
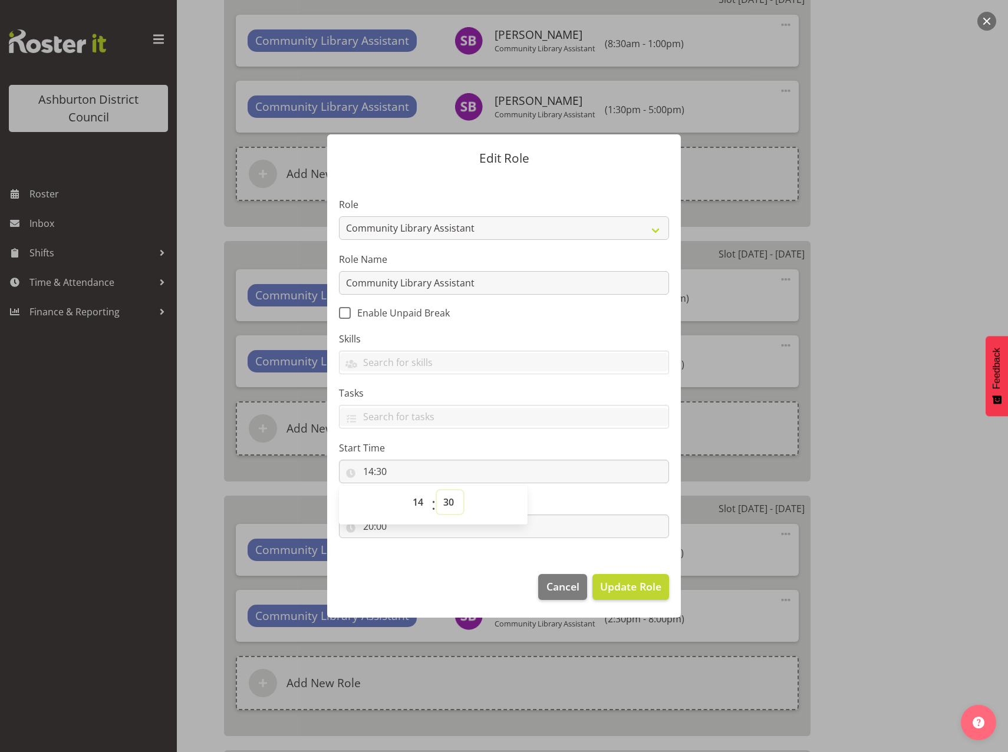
click at [454, 503] on select "00 01 02 03 04 05 06 07 08 09 10 11 12 13 14 15 16 17 18 19 20 21 22 23 24 25 2…" at bounding box center [450, 502] width 27 height 24
select select "0"
click at [437, 490] on select "00 01 02 03 04 05 06 07 08 09 10 11 12 13 14 15 16 17 18 19 20 21 22 23 24 25 2…" at bounding box center [450, 502] width 27 height 24
type input "14:00"
click at [428, 575] on footer "Cancel Update Role" at bounding box center [504, 589] width 354 height 55
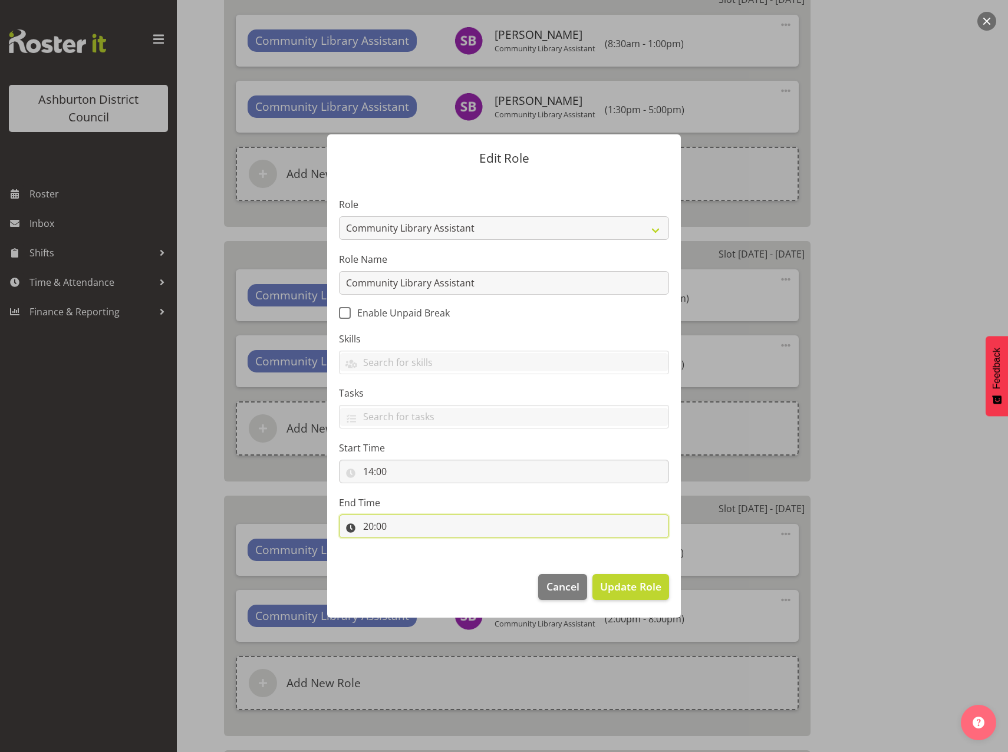
click at [370, 527] on input "20:00" at bounding box center [504, 526] width 330 height 24
click at [419, 562] on select "00 01 02 03 04 05 06 07 08 09 10 11 12 13 14 15 16 17 18 19 20 21 22 23" at bounding box center [419, 557] width 27 height 24
select select "17"
click at [406, 545] on select "00 01 02 03 04 05 06 07 08 09 10 11 12 13 14 15 16 17 18 19 20 21 22 23" at bounding box center [419, 557] width 27 height 24
type input "17:00"
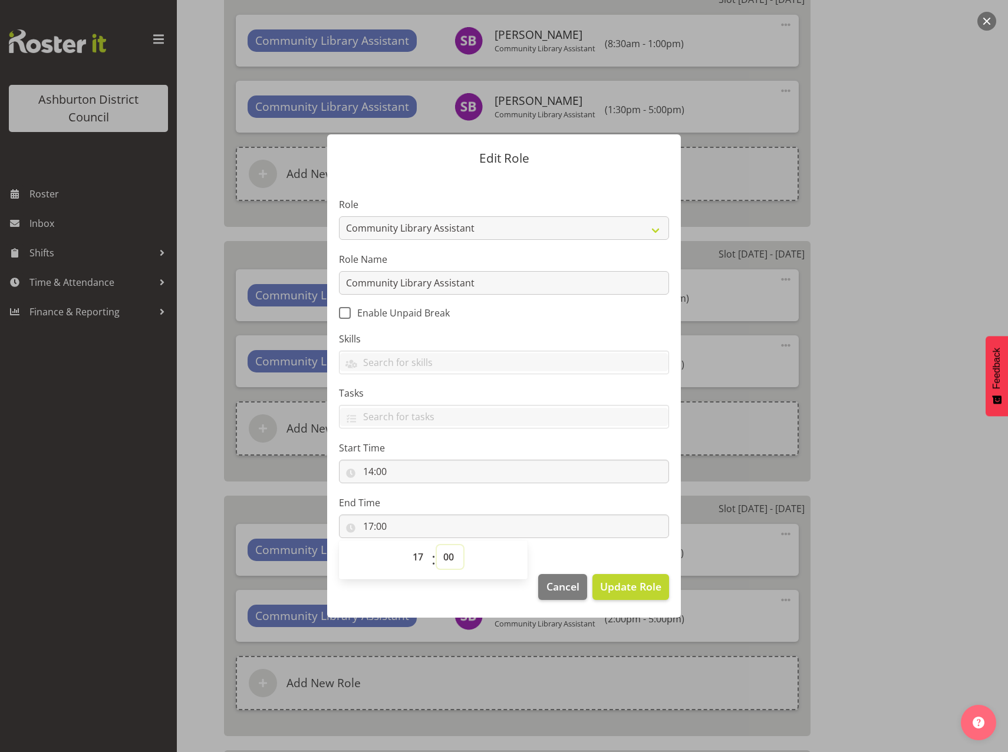
click at [451, 560] on select "00 01 02 03 04 05 06 07 08 09 10 11 12 13 14 15 16 17 18 19 20 21 22 23 24 25 2…" at bounding box center [450, 557] width 27 height 24
select select "30"
click at [437, 545] on select "00 01 02 03 04 05 06 07 08 09 10 11 12 13 14 15 16 17 18 19 20 21 22 23 24 25 2…" at bounding box center [450, 557] width 27 height 24
type input "17:30"
click at [613, 588] on span "Update Role" at bounding box center [630, 586] width 61 height 15
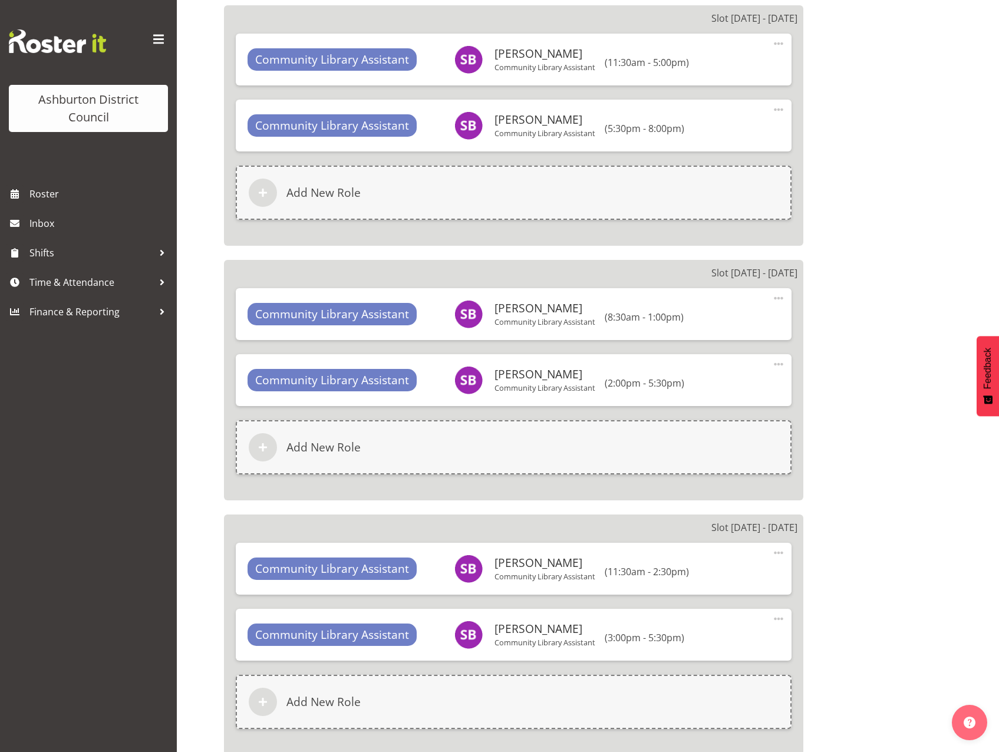
scroll to position [2063, 0]
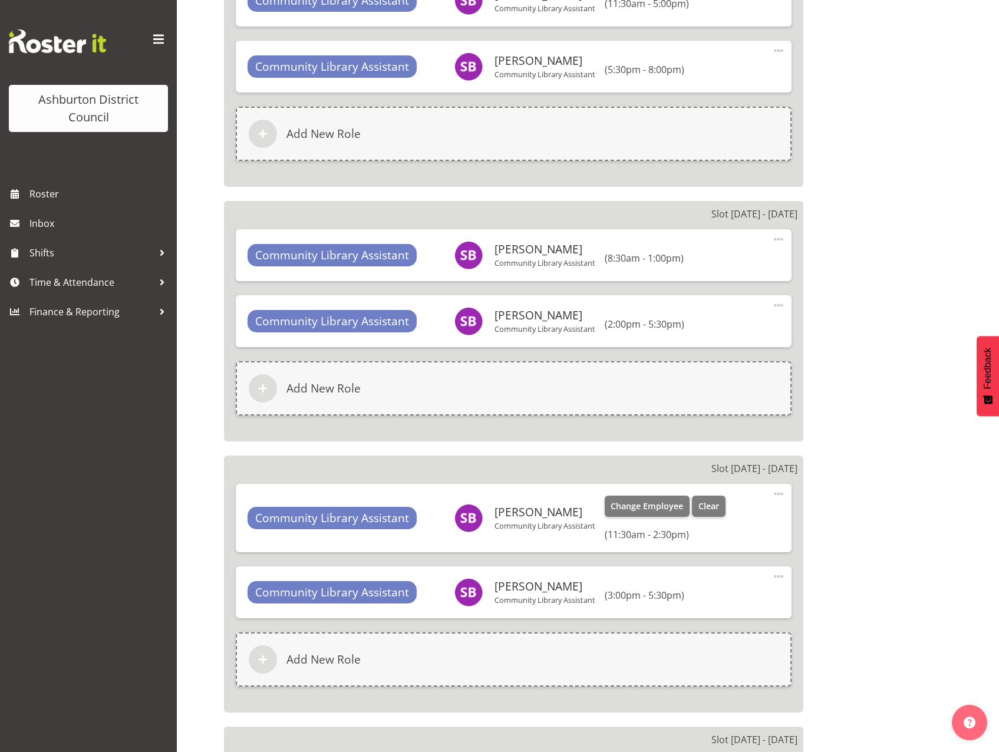
click at [780, 493] on span at bounding box center [778, 494] width 14 height 14
click at [705, 516] on link "Edit" at bounding box center [728, 522] width 113 height 21
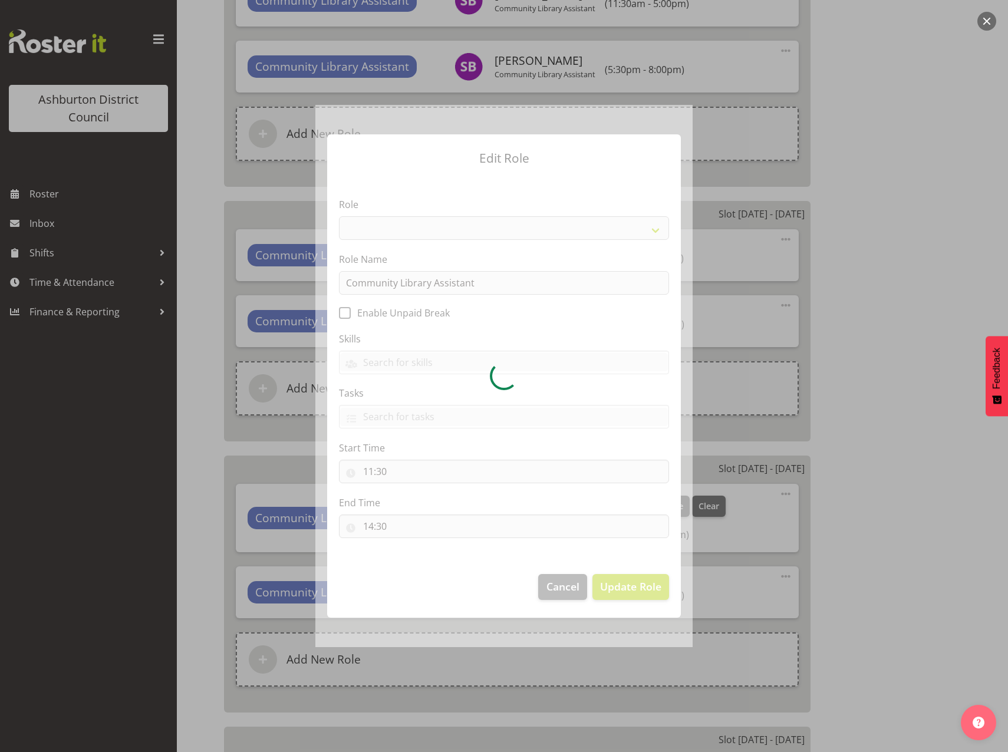
select select "1510"
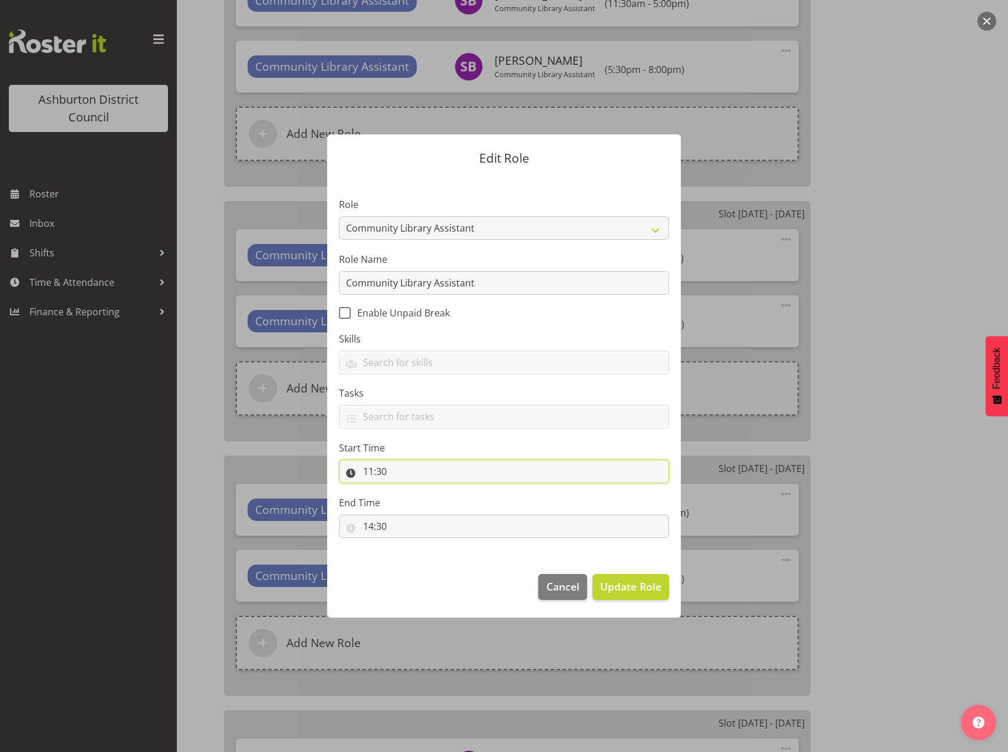
click at [369, 474] on input "11:30" at bounding box center [504, 472] width 330 height 24
click at [413, 504] on select "00 01 02 03 04 05 06 07 08 09 10 11 12 13 14 15 16 17 18 19 20 21 22 23" at bounding box center [419, 502] width 27 height 24
select select "9"
click at [406, 490] on select "00 01 02 03 04 05 06 07 08 09 10 11 12 13 14 15 16 17 18 19 20 21 22 23" at bounding box center [419, 502] width 27 height 24
type input "09:30"
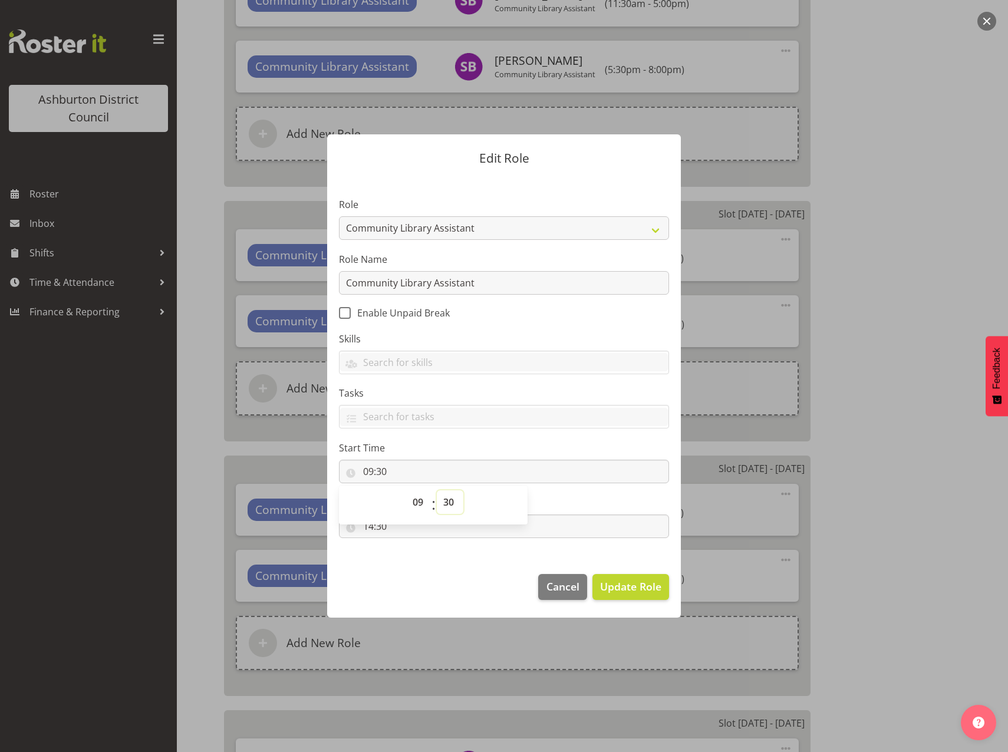
click at [448, 500] on select "00 01 02 03 04 05 06 07 08 09 10 11 12 13 14 15 16 17 18 19 20 21 22 23 24 25 2…" at bounding box center [450, 502] width 27 height 24
select select "0"
click at [437, 490] on select "00 01 02 03 04 05 06 07 08 09 10 11 12 13 14 15 16 17 18 19 20 21 22 23 24 25 2…" at bounding box center [450, 502] width 27 height 24
type input "09:00"
click at [473, 574] on footer "Cancel Update Role" at bounding box center [504, 589] width 354 height 55
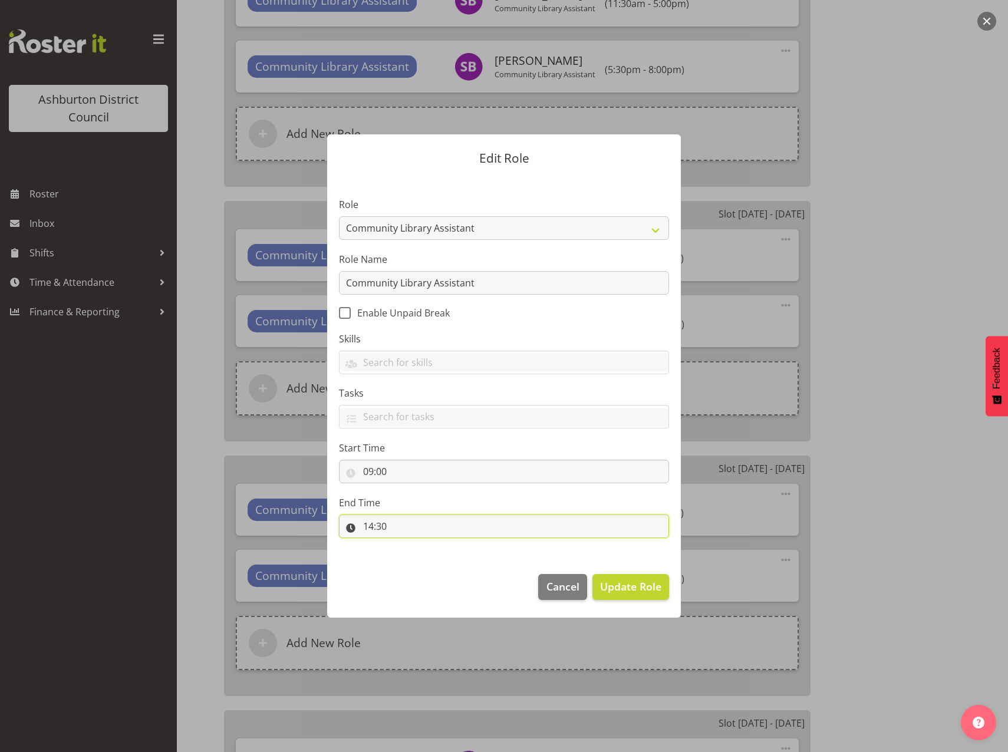
click at [371, 527] on input "14:30" at bounding box center [504, 526] width 330 height 24
click at [418, 561] on select "00 01 02 03 04 05 06 07 08 09 10 11 12 13 14 15 16 17 18 19 20 21 22 23" at bounding box center [419, 557] width 27 height 24
select select "13"
click at [406, 545] on select "00 01 02 03 04 05 06 07 08 09 10 11 12 13 14 15 16 17 18 19 20 21 22 23" at bounding box center [419, 557] width 27 height 24
type input "13:30"
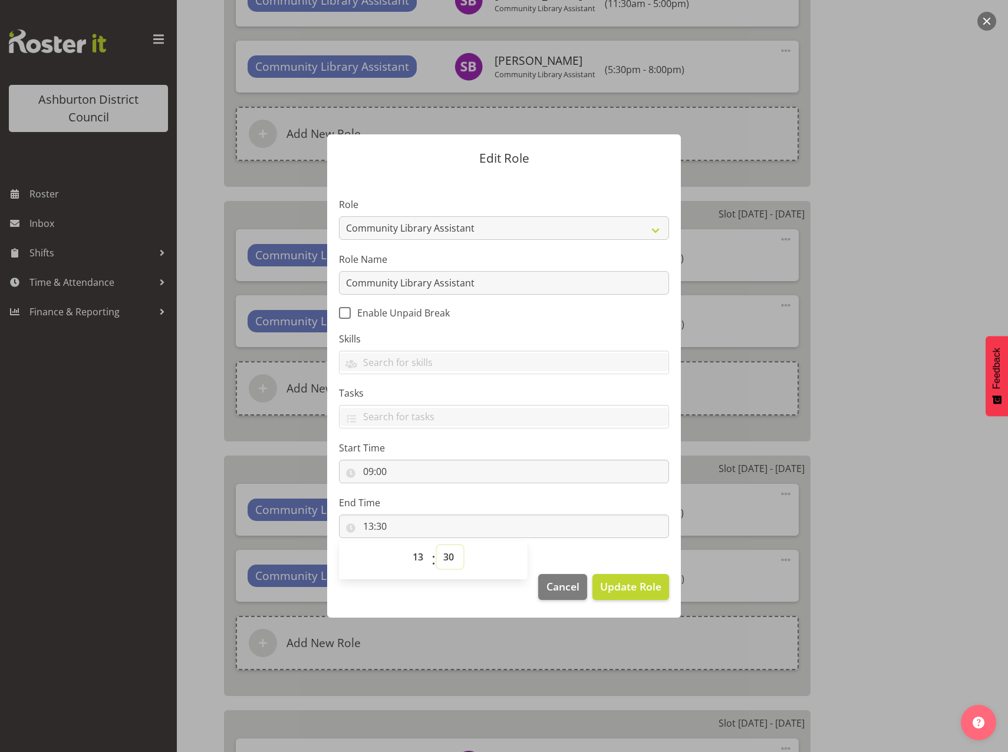
click at [448, 558] on select "00 01 02 03 04 05 06 07 08 09 10 11 12 13 14 15 16 17 18 19 20 21 22 23 24 25 2…" at bounding box center [450, 557] width 27 height 24
select select "0"
click at [437, 545] on select "00 01 02 03 04 05 06 07 08 09 10 11 12 13 14 15 16 17 18 19 20 21 22 23 24 25 2…" at bounding box center [450, 557] width 27 height 24
type input "13:00"
click at [617, 589] on span "Update Role" at bounding box center [630, 586] width 61 height 15
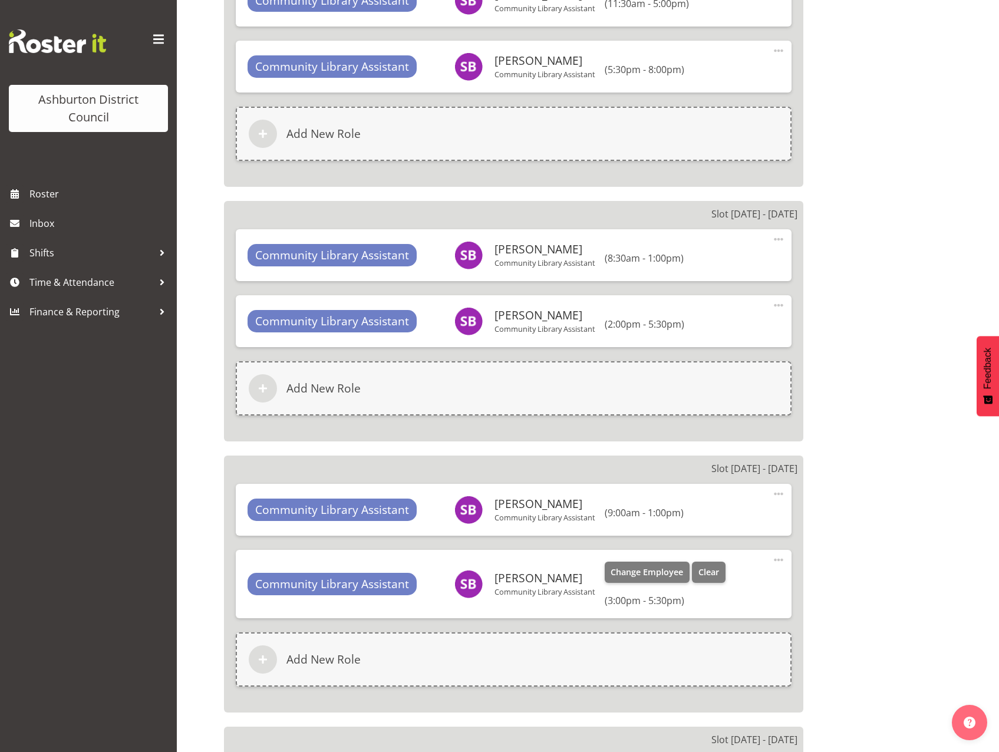
click at [775, 558] on span at bounding box center [778, 560] width 14 height 14
click at [691, 588] on link "Edit" at bounding box center [728, 588] width 113 height 21
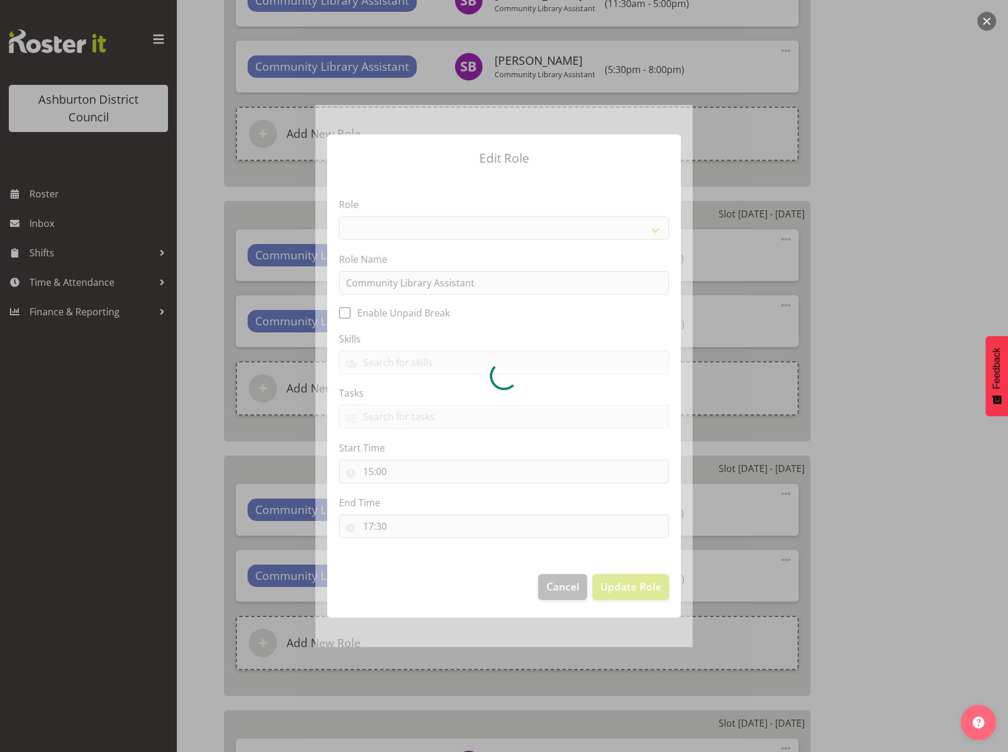
select select "1510"
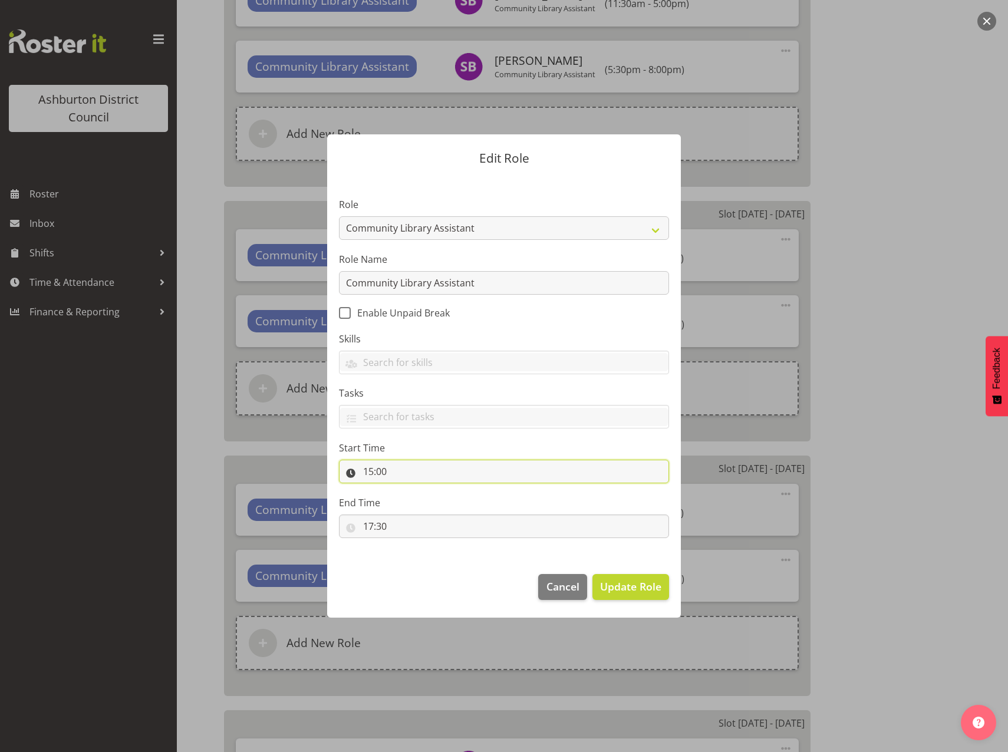
click at [370, 472] on input "15:00" at bounding box center [504, 472] width 330 height 24
click at [421, 500] on select "00 01 02 03 04 05 06 07 08 09 10 11 12 13 14 15 16 17 18 19 20 21 22 23" at bounding box center [419, 502] width 27 height 24
select select "14"
click at [406, 490] on select "00 01 02 03 04 05 06 07 08 09 10 11 12 13 14 15 16 17 18 19 20 21 22 23" at bounding box center [419, 502] width 27 height 24
type input "14:00"
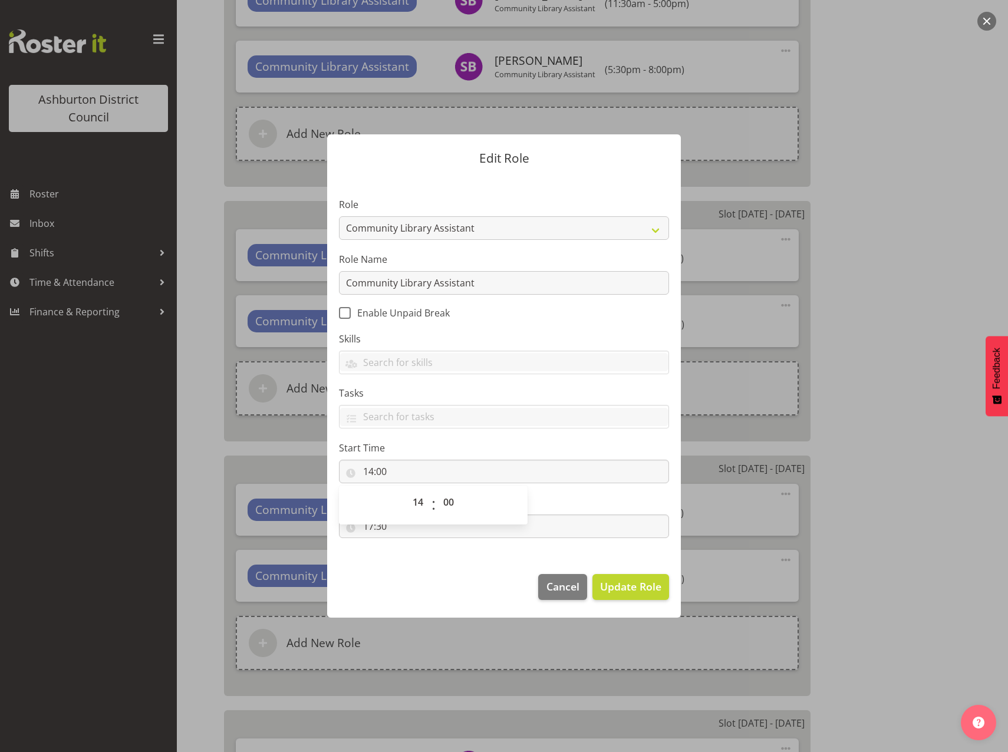
click at [431, 563] on footer "Cancel Update Role" at bounding box center [504, 589] width 354 height 55
click at [365, 527] on input "17:30" at bounding box center [504, 526] width 330 height 24
click at [414, 559] on select "00 01 02 03 04 05 06 07 08 09 10 11 12 13 14 15 16 17 18 19 20 21 22 23" at bounding box center [419, 557] width 27 height 24
select select "18"
click at [406, 545] on select "00 01 02 03 04 05 06 07 08 09 10 11 12 13 14 15 16 17 18 19 20 21 22 23" at bounding box center [419, 557] width 27 height 24
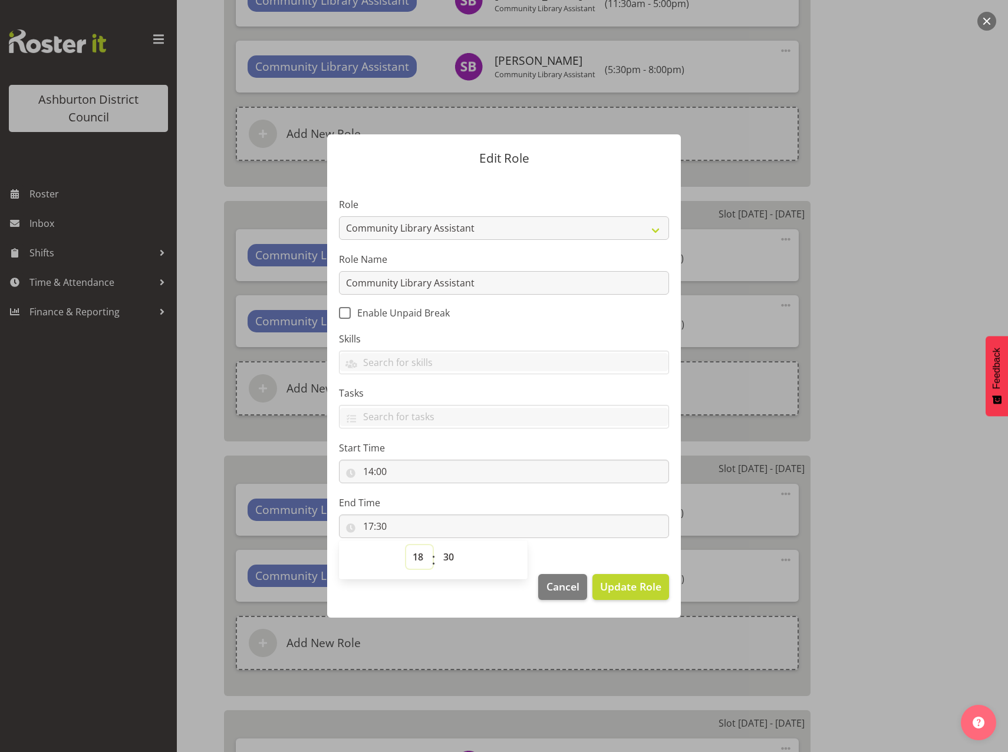
type input "18:30"
click at [455, 558] on select "00 01 02 03 04 05 06 07 08 09 10 11 12 13 14 15 16 17 18 19 20 21 22 23 24 25 2…" at bounding box center [450, 557] width 27 height 24
select select "0"
click at [437, 545] on select "00 01 02 03 04 05 06 07 08 09 10 11 12 13 14 15 16 17 18 19 20 21 22 23 24 25 2…" at bounding box center [450, 557] width 27 height 24
type input "18:00"
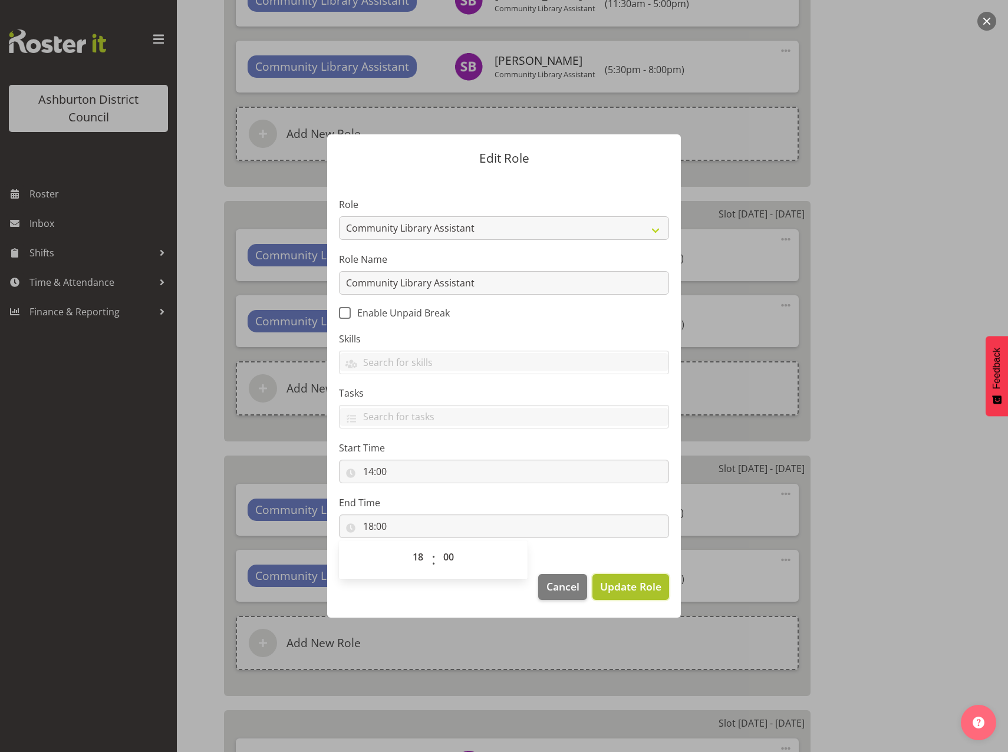
click at [620, 590] on span "Update Role" at bounding box center [630, 586] width 61 height 15
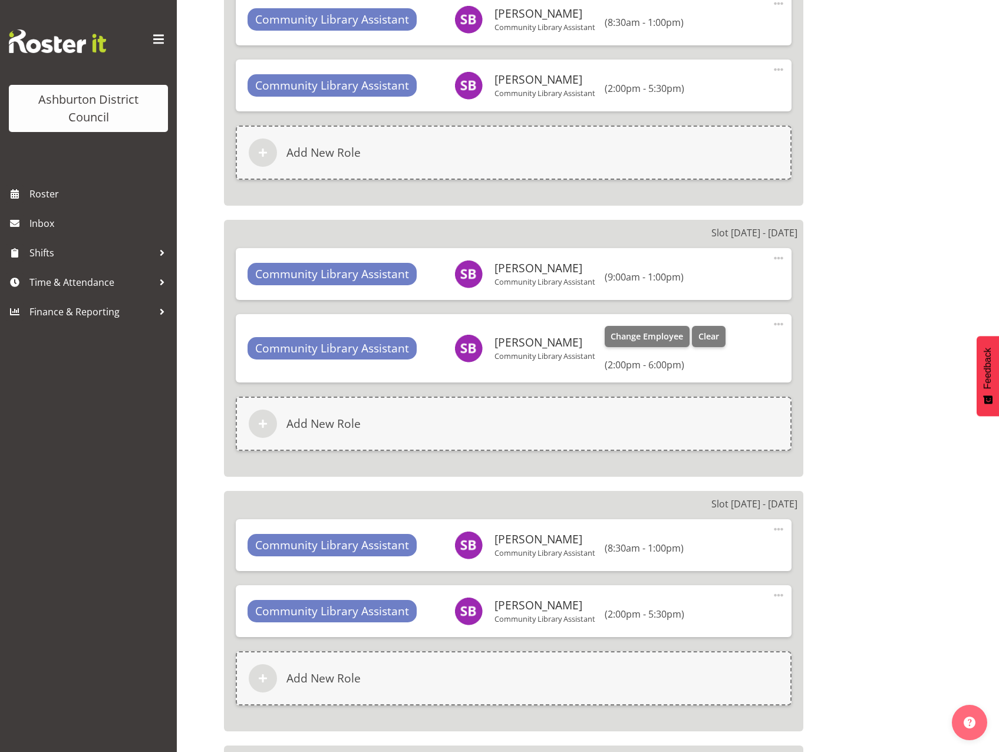
scroll to position [2357, 0]
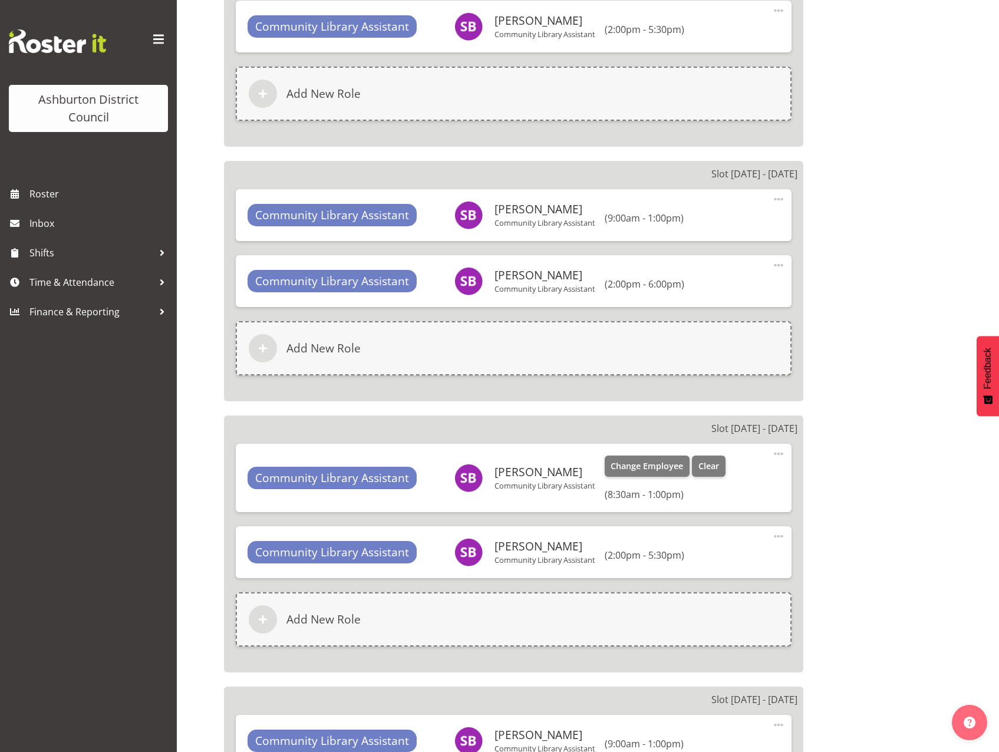
click at [775, 453] on span at bounding box center [778, 454] width 14 height 14
click at [723, 486] on link "Edit" at bounding box center [728, 481] width 113 height 21
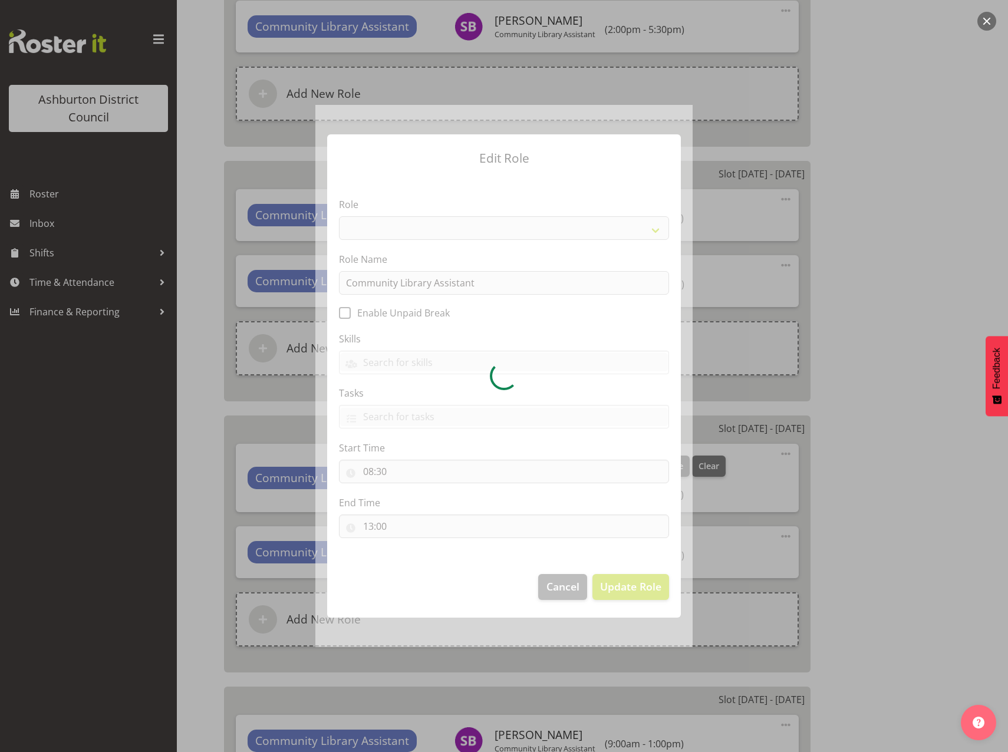
select select "1510"
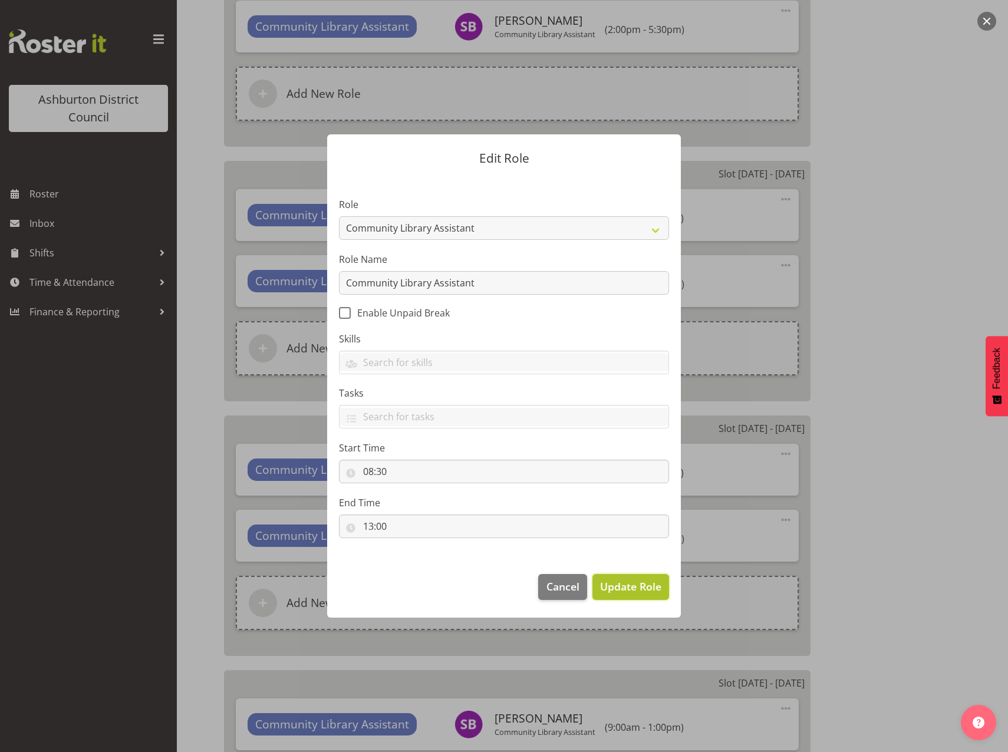
click at [624, 588] on span "Update Role" at bounding box center [630, 586] width 61 height 15
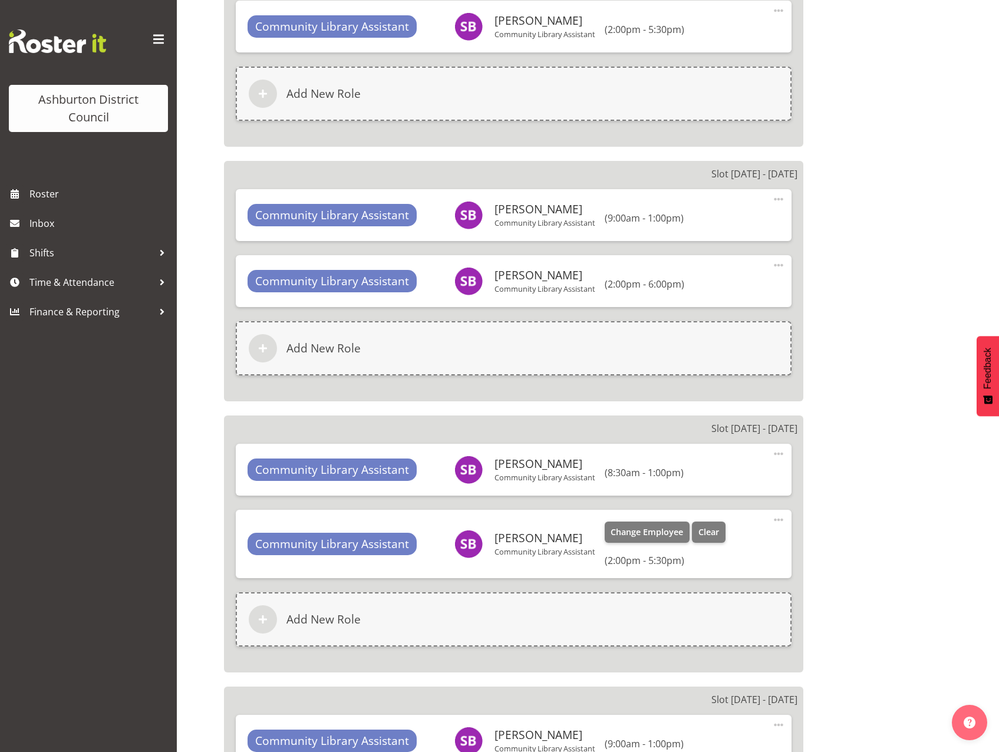
click at [782, 519] on span at bounding box center [778, 520] width 14 height 14
click at [704, 543] on link "Edit" at bounding box center [728, 547] width 113 height 21
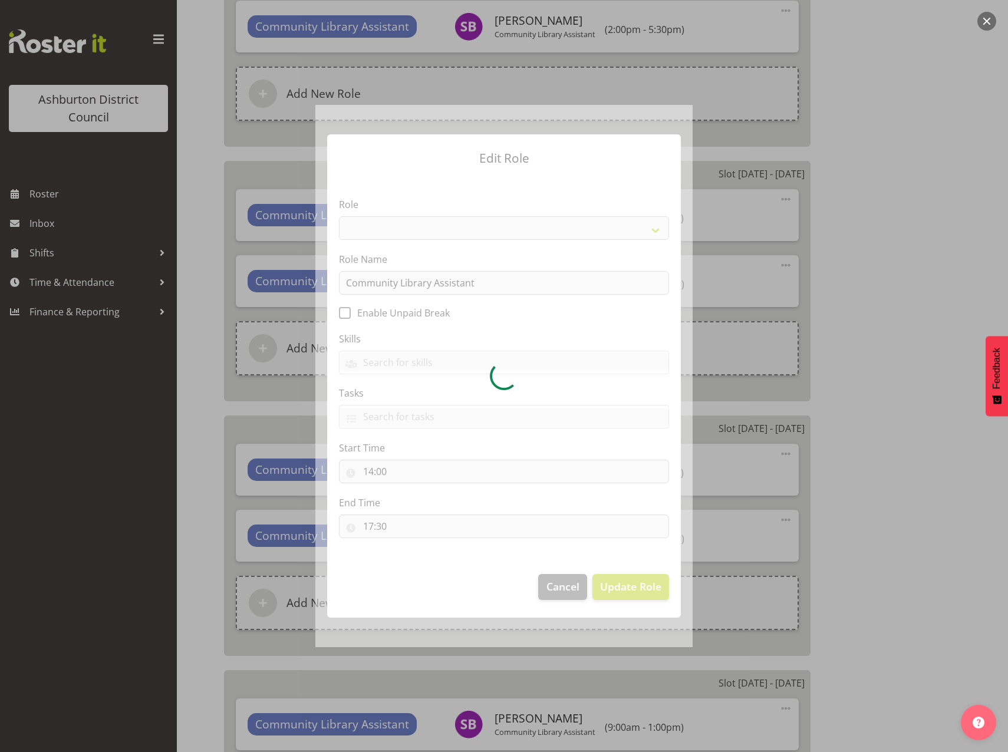
select select "1510"
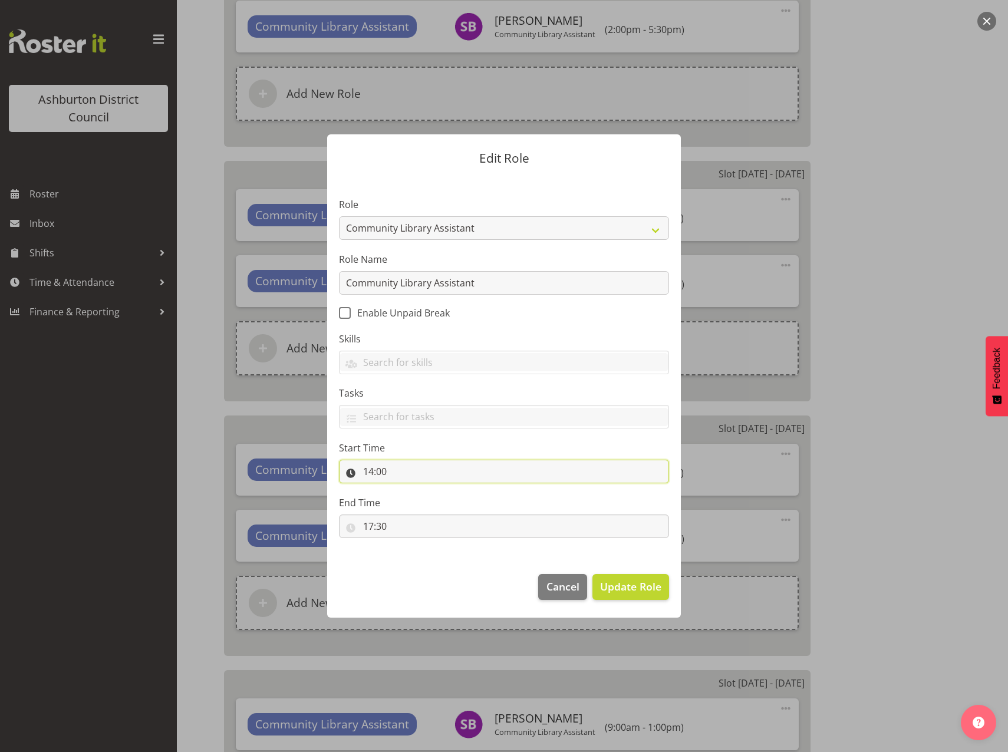
click at [374, 473] on input "14:00" at bounding box center [504, 472] width 330 height 24
click at [413, 503] on select "00 01 02 03 04 05 06 07 08 09 10 11 12 13 14 15 16 17 18 19 20 21 22 23" at bounding box center [419, 502] width 27 height 24
select select "13"
click at [406, 490] on select "00 01 02 03 04 05 06 07 08 09 10 11 12 13 14 15 16 17 18 19 20 21 22 23" at bounding box center [419, 502] width 27 height 24
type input "13:00"
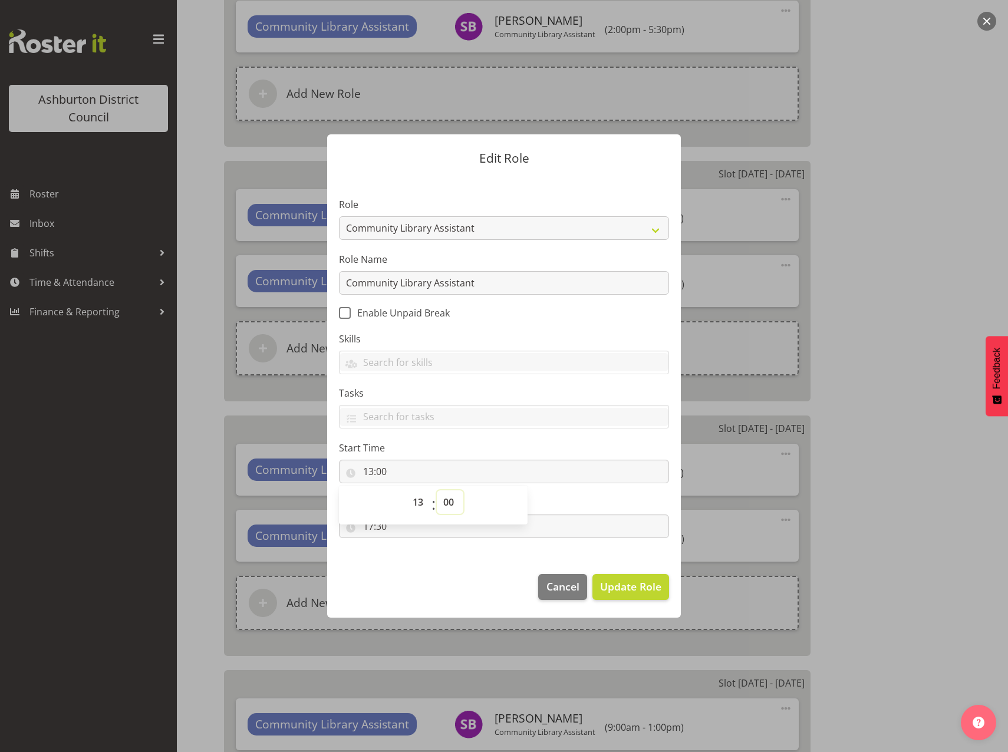
click at [452, 501] on select "00 01 02 03 04 05 06 07 08 09 10 11 12 13 14 15 16 17 18 19 20 21 22 23 24 25 2…" at bounding box center [450, 502] width 27 height 24
select select "30"
click at [437, 490] on select "00 01 02 03 04 05 06 07 08 09 10 11 12 13 14 15 16 17 18 19 20 21 22 23 24 25 2…" at bounding box center [450, 502] width 27 height 24
type input "13:30"
click at [457, 563] on footer "Cancel Update Role" at bounding box center [504, 589] width 354 height 55
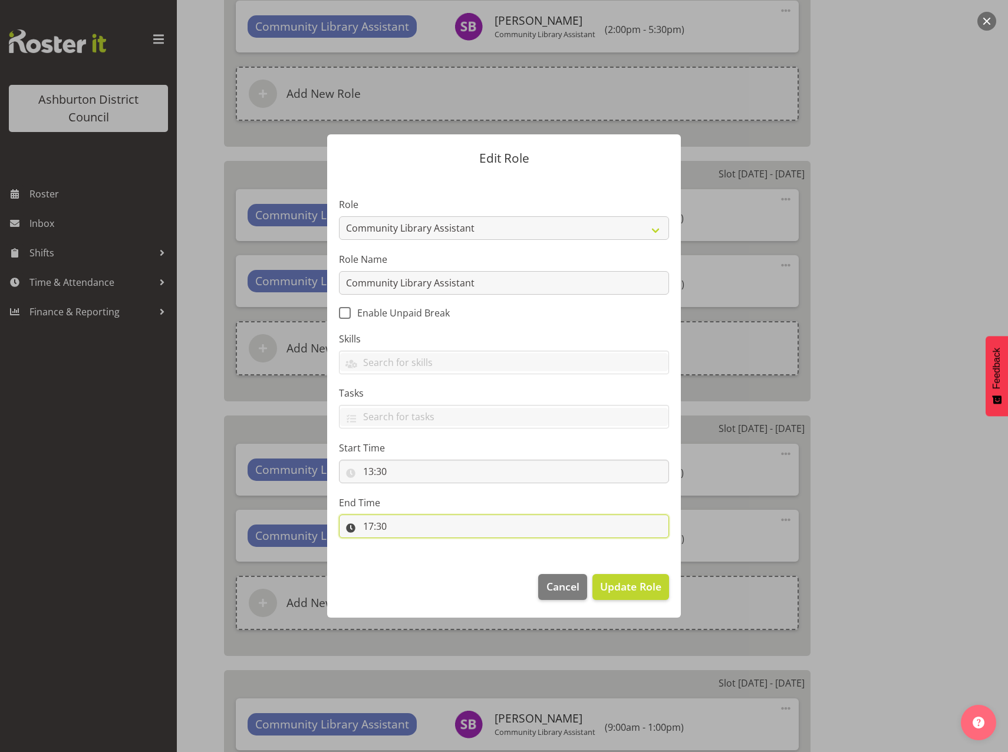
click at [384, 530] on input "17:30" at bounding box center [504, 526] width 330 height 24
click at [448, 557] on select "00 01 02 03 04 05 06 07 08 09 10 11 12 13 14 15 16 17 18 19 20 21 22 23 24 25 2…" at bounding box center [450, 557] width 27 height 24
select select "0"
click at [437, 545] on select "00 01 02 03 04 05 06 07 08 09 10 11 12 13 14 15 16 17 18 19 20 21 22 23 24 25 2…" at bounding box center [450, 557] width 27 height 24
type input "17:00"
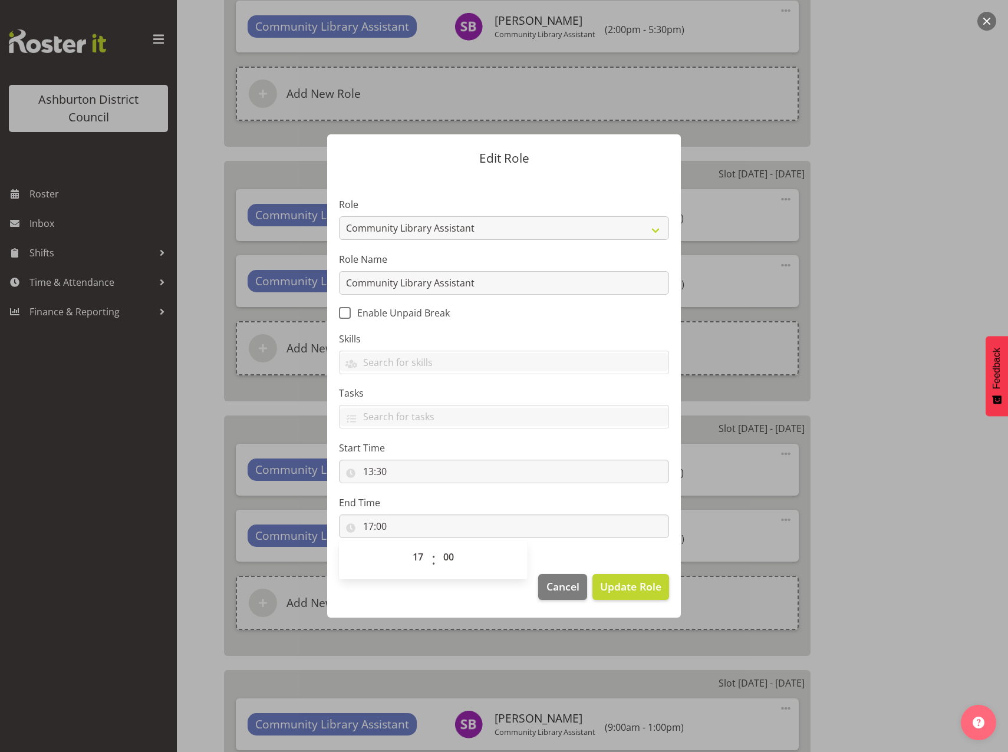
click at [431, 595] on footer "Cancel Update Role" at bounding box center [504, 589] width 354 height 55
click at [626, 589] on span "Update Role" at bounding box center [630, 586] width 61 height 15
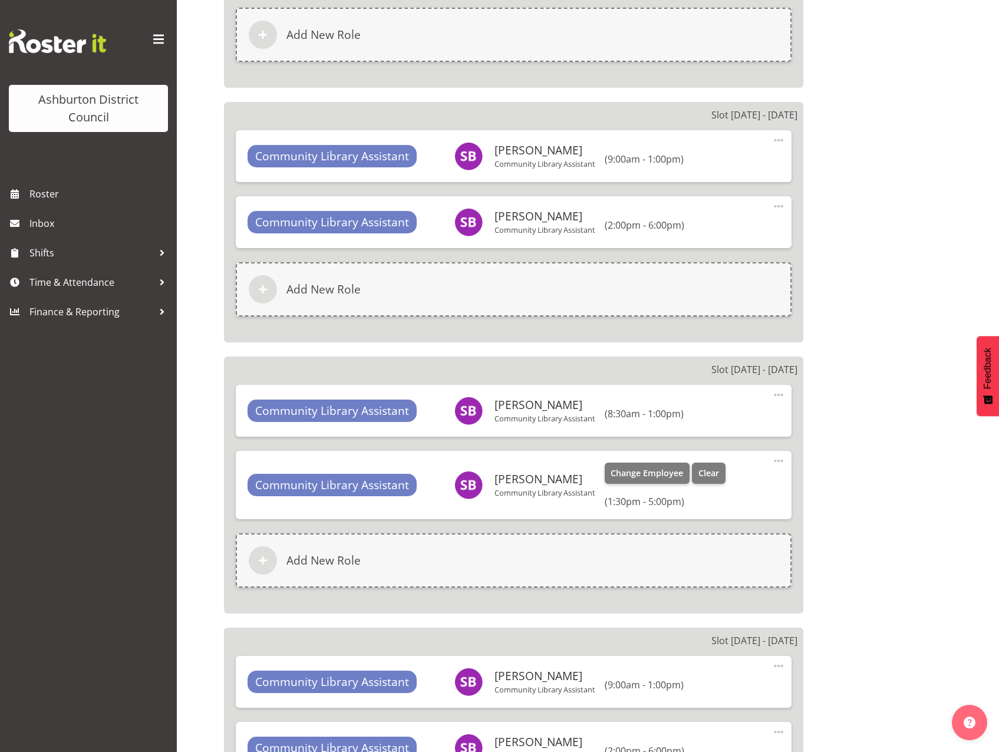
scroll to position [2534, 0]
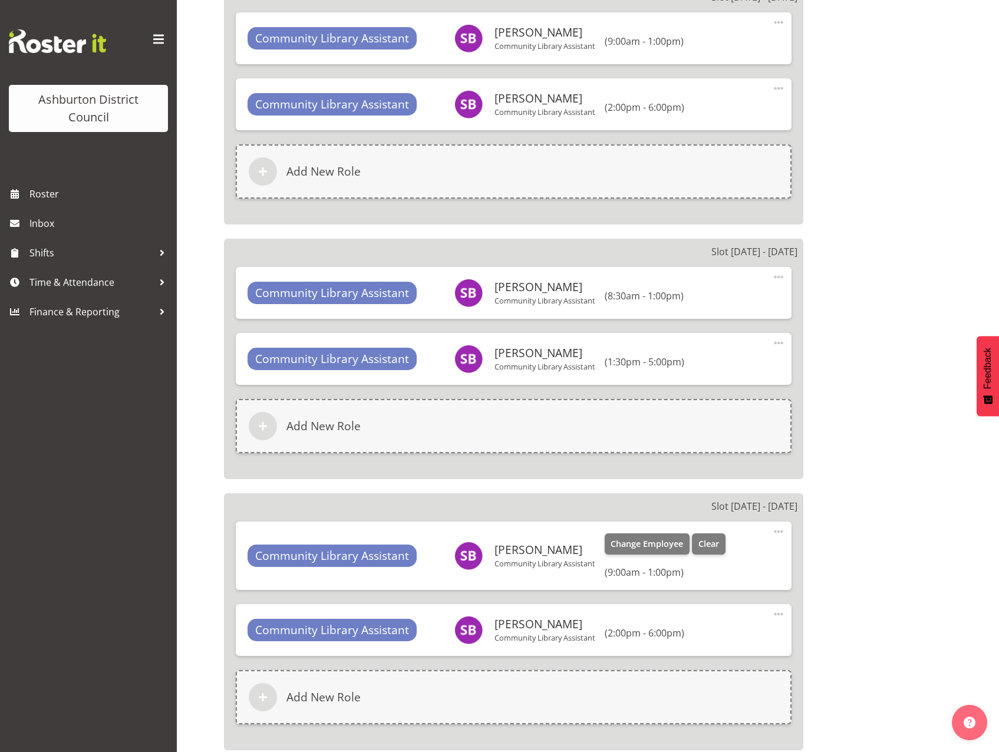
click at [780, 531] on span at bounding box center [778, 532] width 14 height 14
click at [698, 556] on link "Edit" at bounding box center [728, 559] width 113 height 21
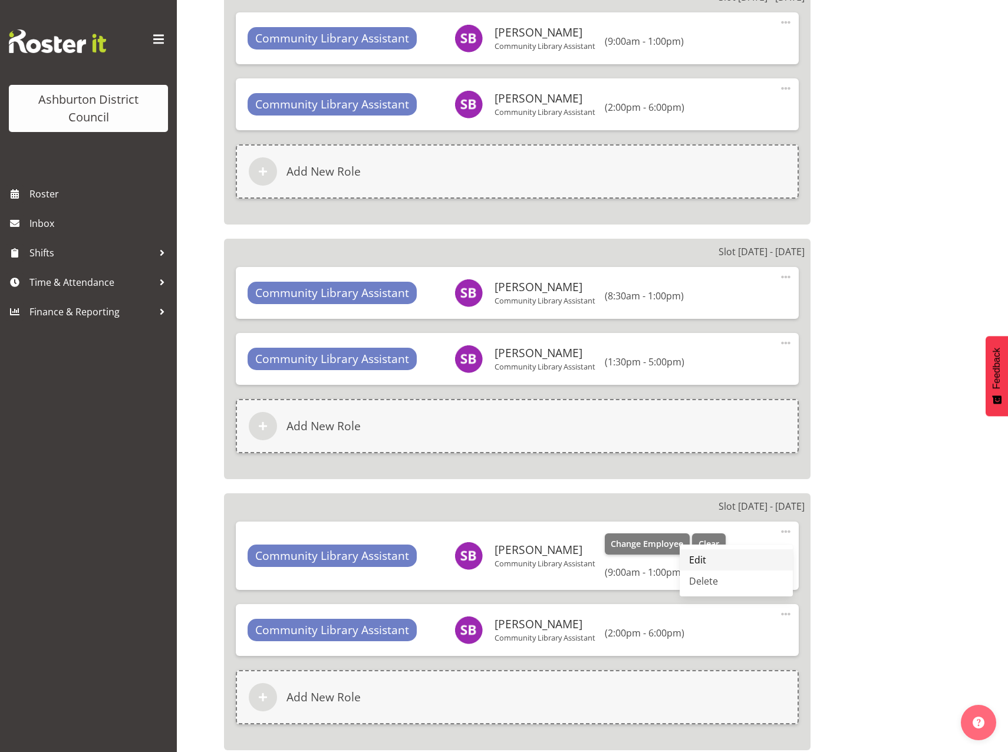
select select "9"
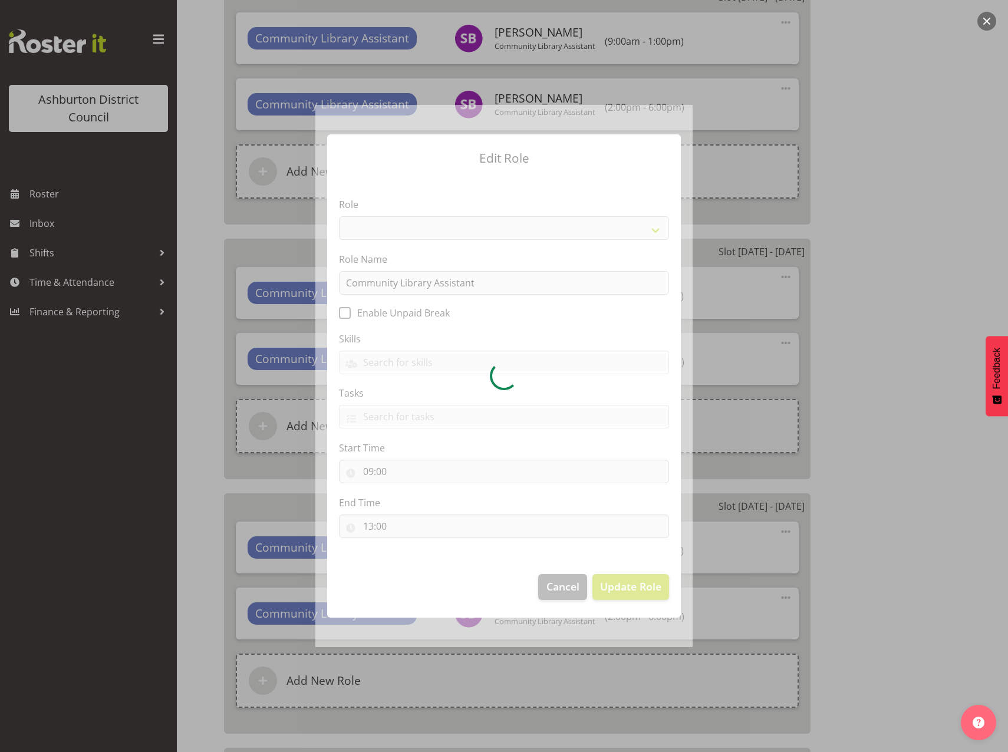
select select "1510"
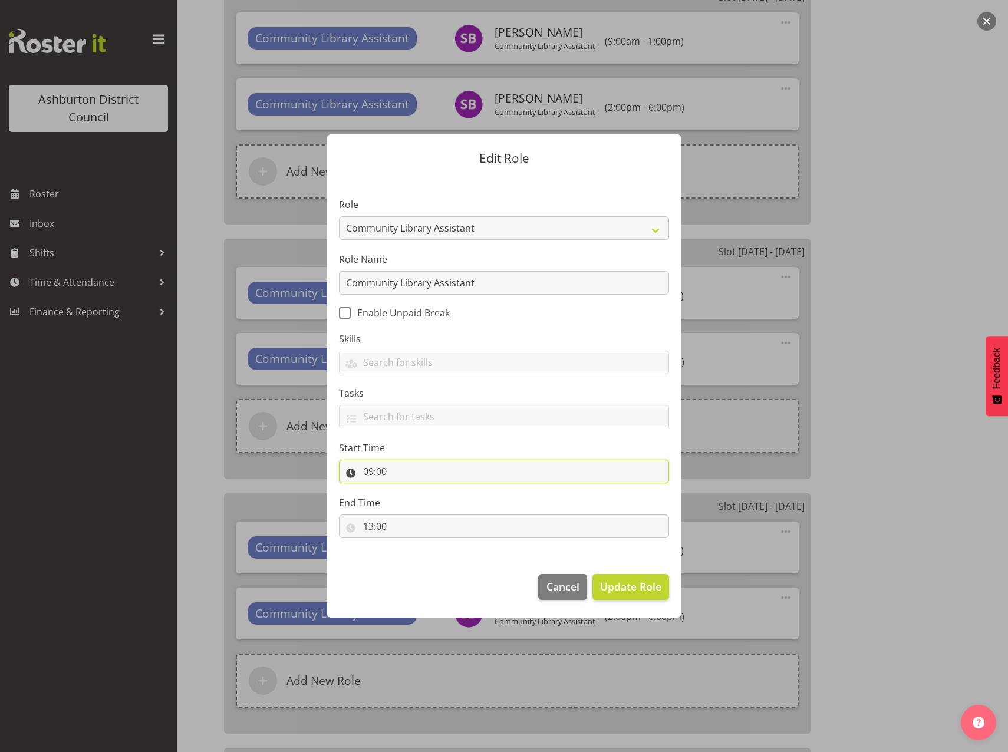
click at [366, 469] on input "09:00" at bounding box center [504, 472] width 330 height 24
click at [414, 500] on select "00 01 02 03 04 05 06 07 08 09 10 11 12 13 14 15 16 17 18 19 20 21 22 23" at bounding box center [419, 502] width 27 height 24
select select "11"
click at [406, 490] on select "00 01 02 03 04 05 06 07 08 09 10 11 12 13 14 15 16 17 18 19 20 21 22 23" at bounding box center [419, 502] width 27 height 24
type input "11:00"
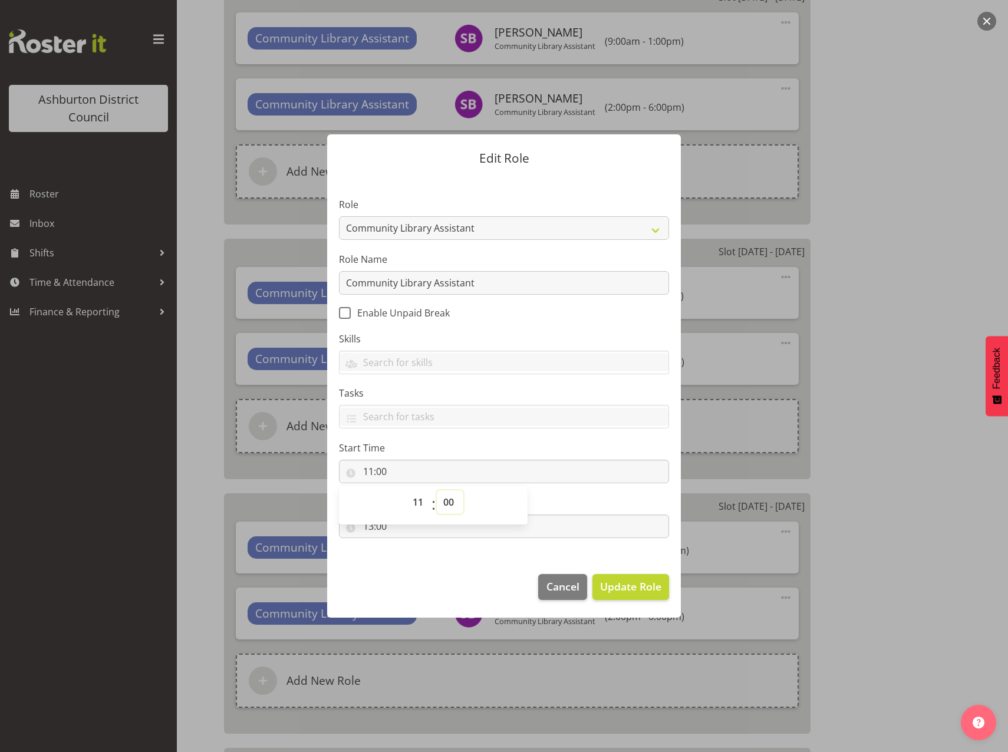
click at [446, 498] on select "00 01 02 03 04 05 06 07 08 09 10 11 12 13 14 15 16 17 18 19 20 21 22 23 24 25 2…" at bounding box center [450, 502] width 27 height 24
select select "30"
click at [437, 490] on select "00 01 02 03 04 05 06 07 08 09 10 11 12 13 14 15 16 17 18 19 20 21 22 23 24 25 2…" at bounding box center [450, 502] width 27 height 24
type input "11:30"
click at [463, 570] on footer "Cancel Update Role" at bounding box center [504, 589] width 354 height 55
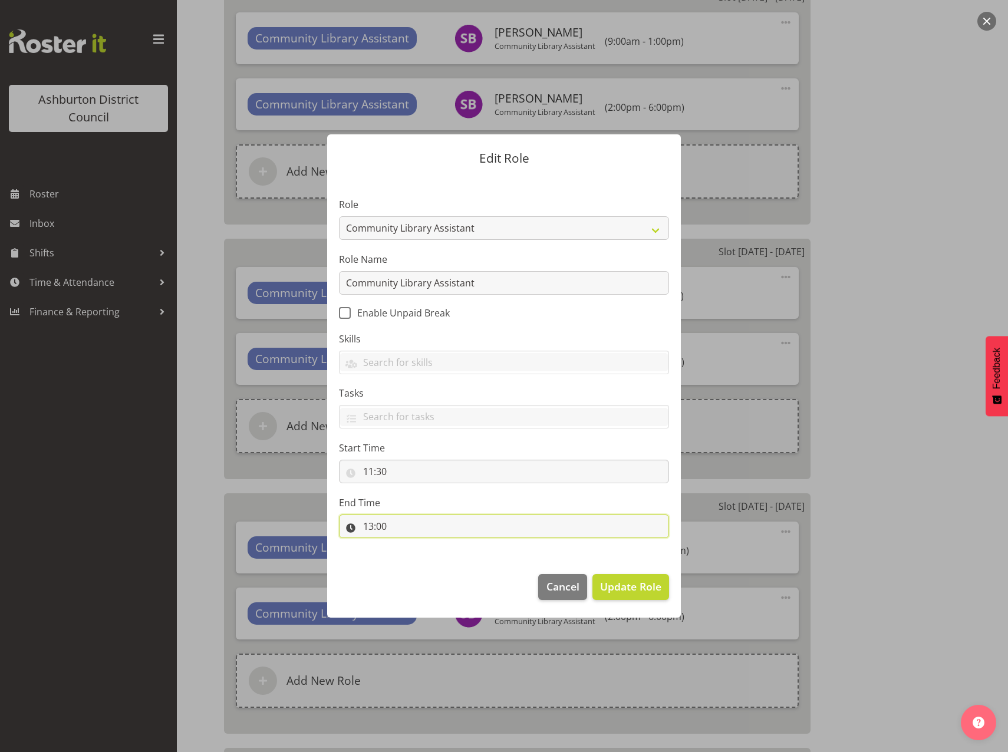
click at [366, 527] on input "13:00" at bounding box center [504, 526] width 330 height 24
click at [414, 560] on select "00 01 02 03 04 05 06 07 08 09 10 11 12 13 14 15 16 17 18 19 20 21 22 23" at bounding box center [419, 557] width 27 height 24
select select "17"
click at [406, 545] on select "00 01 02 03 04 05 06 07 08 09 10 11 12 13 14 15 16 17 18 19 20 21 22 23" at bounding box center [419, 557] width 27 height 24
type input "17:00"
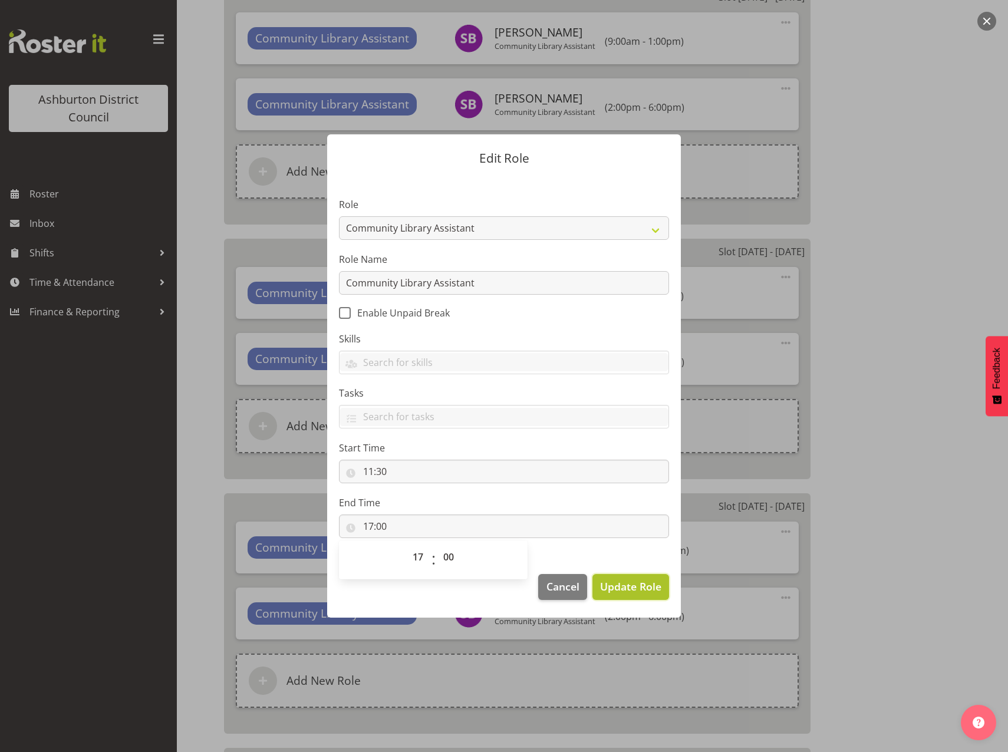
click at [625, 591] on span "Update Role" at bounding box center [630, 586] width 61 height 15
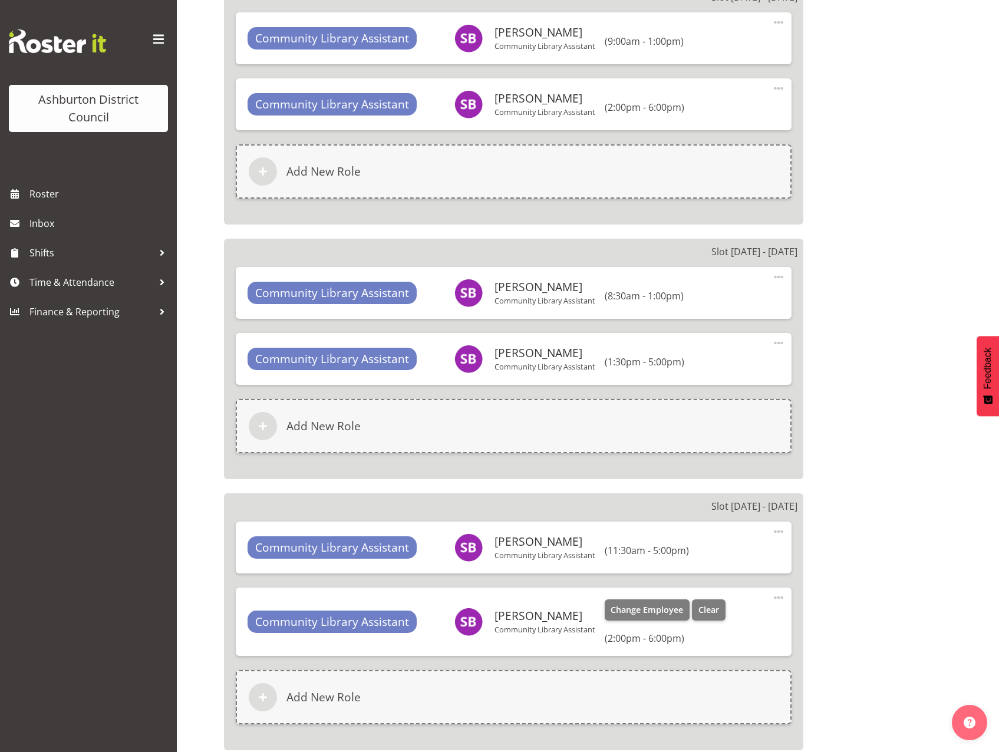
click at [777, 600] on span at bounding box center [778, 598] width 14 height 14
click at [697, 629] on link "Edit" at bounding box center [728, 625] width 113 height 21
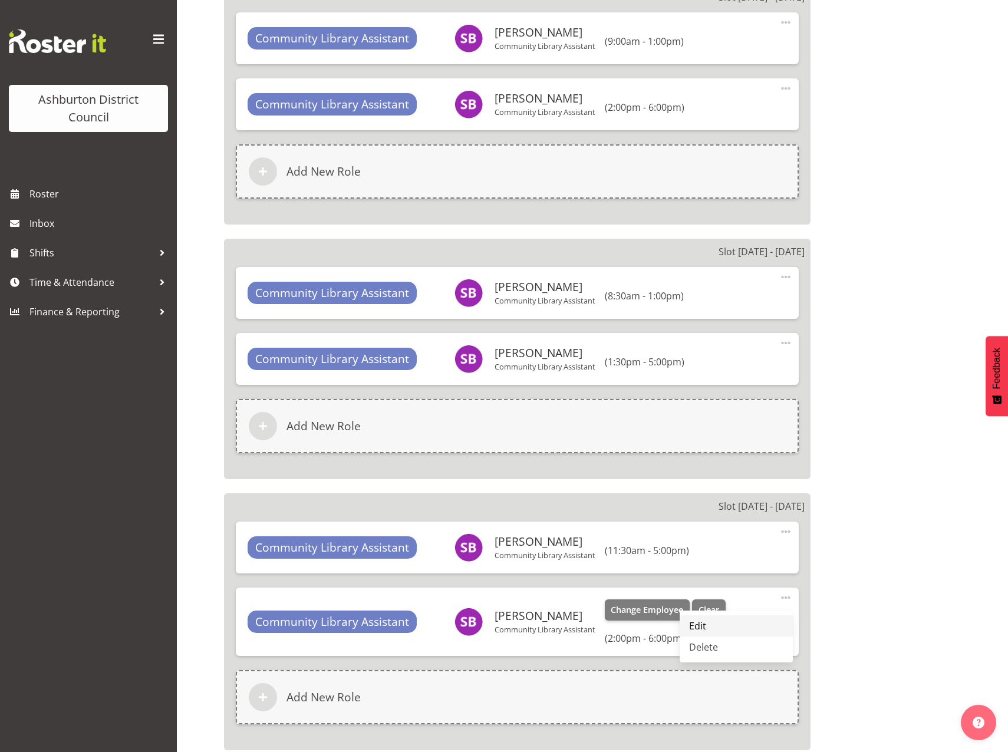
select select "14"
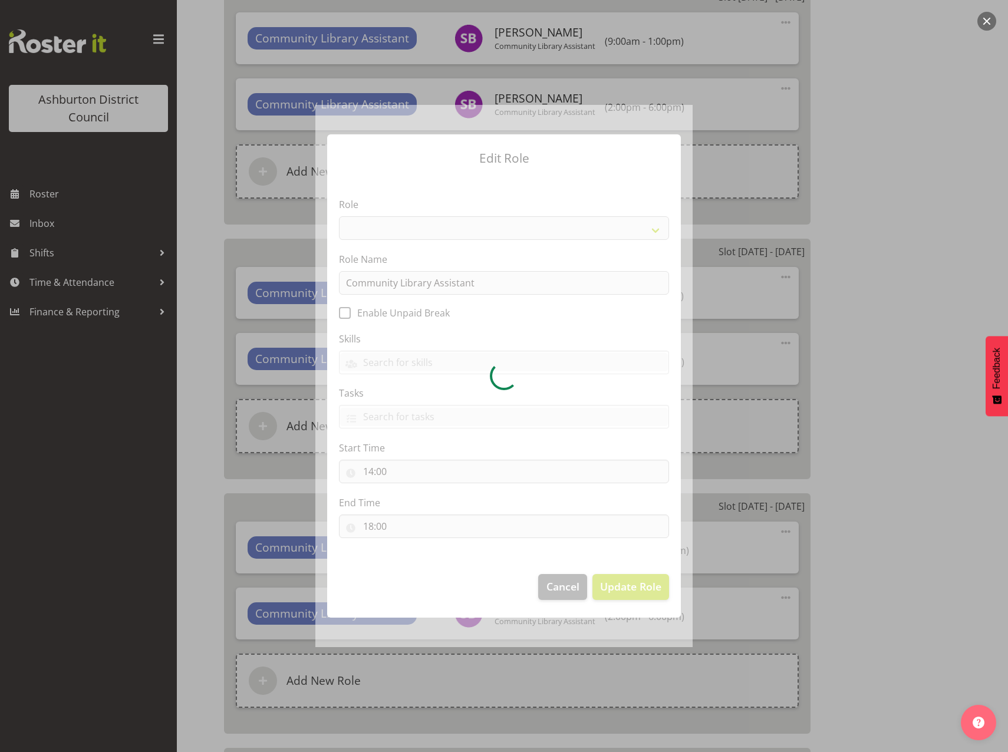
select select "1510"
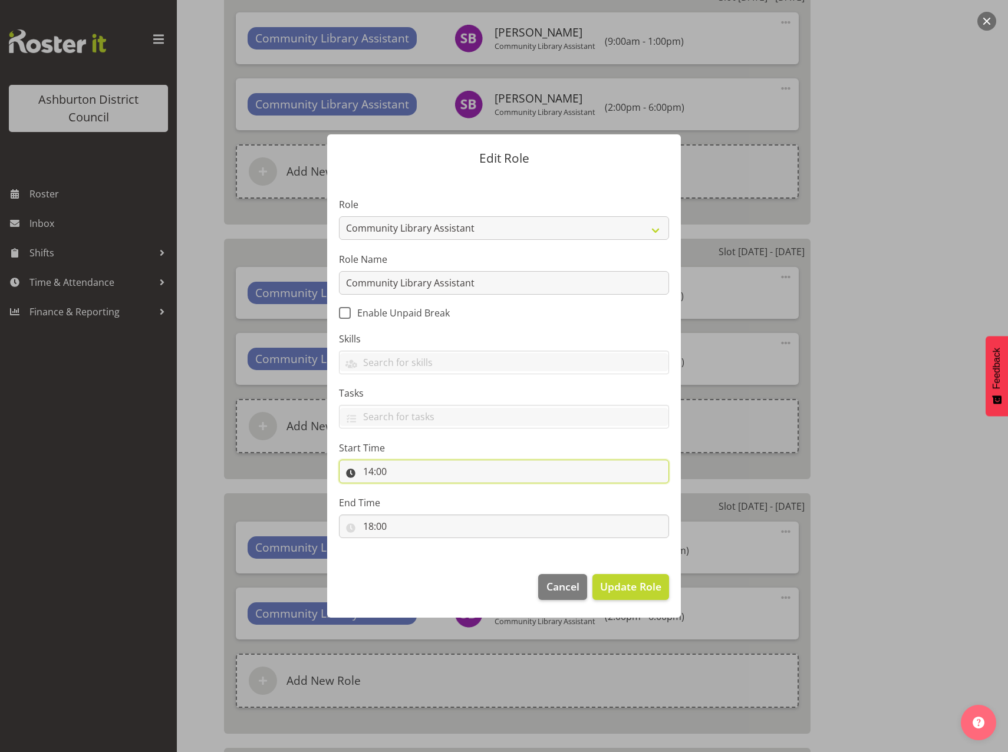
click at [368, 469] on input "14:00" at bounding box center [504, 472] width 330 height 24
click at [420, 506] on select "00 01 02 03 04 05 06 07 08 09 10 11 12 13 14 15 16 17 18 19 20 21 22 23" at bounding box center [419, 502] width 27 height 24
select select "17"
click at [406, 490] on select "00 01 02 03 04 05 06 07 08 09 10 11 12 13 14 15 16 17 18 19 20 21 22 23" at bounding box center [419, 502] width 27 height 24
type input "17:00"
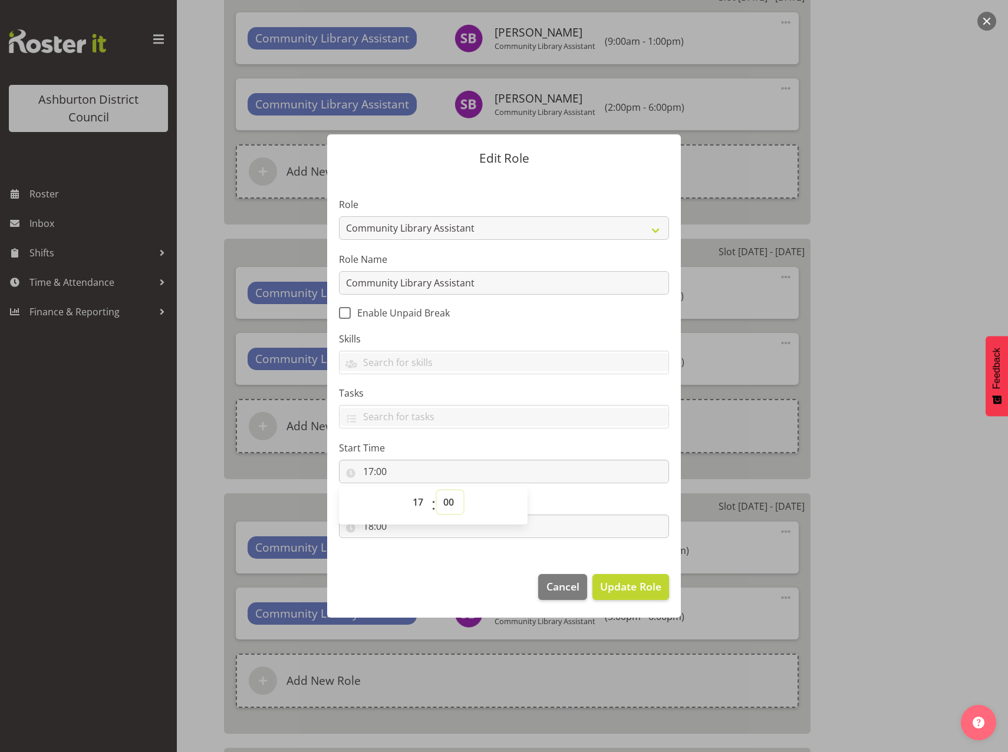
click at [450, 501] on select "00 01 02 03 04 05 06 07 08 09 10 11 12 13 14 15 16 17 18 19 20 21 22 23 24 25 2…" at bounding box center [450, 502] width 27 height 24
select select "30"
click at [437, 490] on select "00 01 02 03 04 05 06 07 08 09 10 11 12 13 14 15 16 17 18 19 20 21 22 23 24 25 2…" at bounding box center [450, 502] width 27 height 24
type input "17:30"
click at [449, 580] on footer "Cancel Update Role" at bounding box center [504, 589] width 354 height 55
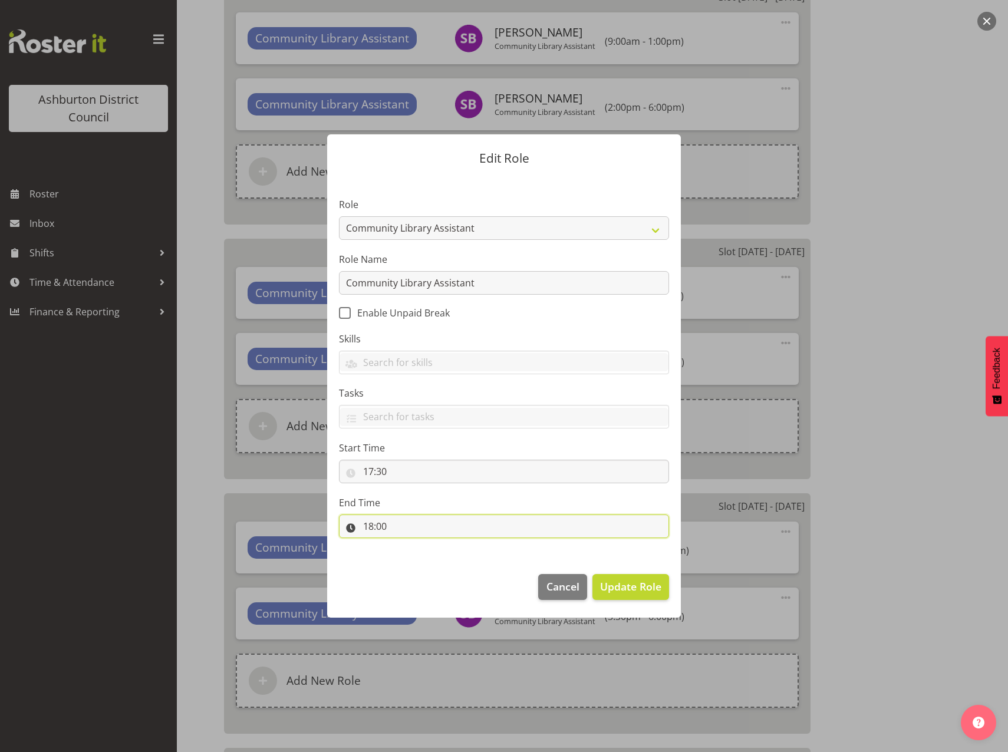
click at [365, 525] on input "18:00" at bounding box center [504, 526] width 330 height 24
click at [412, 553] on select "00 01 02 03 04 05 06 07 08 09 10 11 12 13 14 15 16 17 18 19 20 21 22 23" at bounding box center [419, 557] width 27 height 24
select select "20"
click at [406, 545] on select "00 01 02 03 04 05 06 07 08 09 10 11 12 13 14 15 16 17 18 19 20 21 22 23" at bounding box center [419, 557] width 27 height 24
type input "20:00"
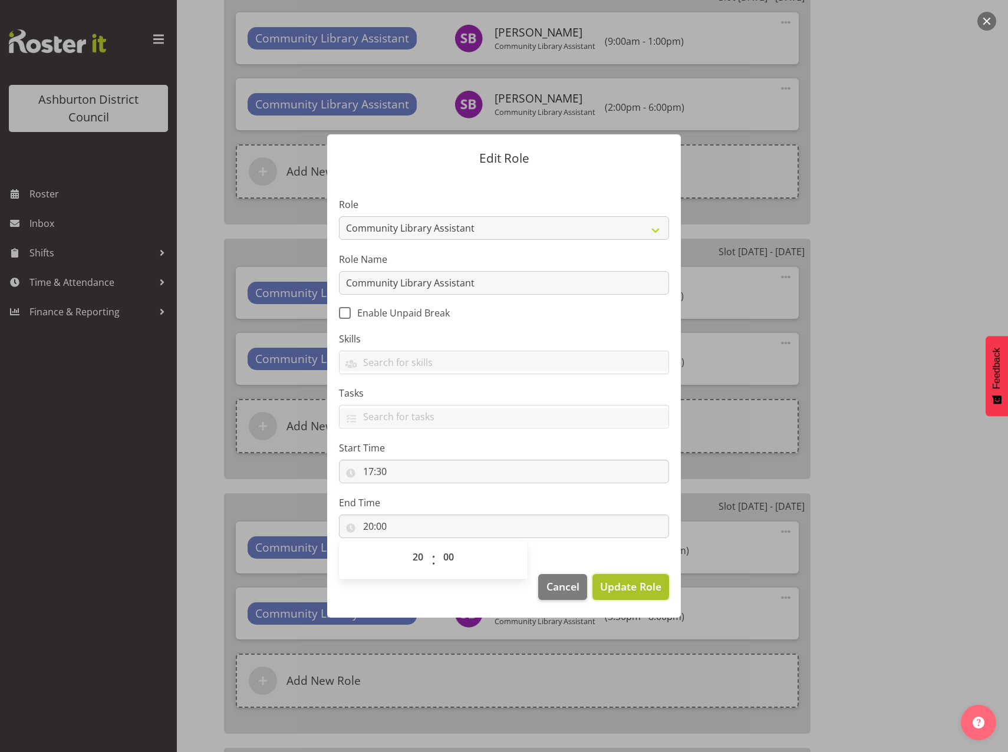
click at [638, 596] on button "Update Role" at bounding box center [630, 587] width 77 height 26
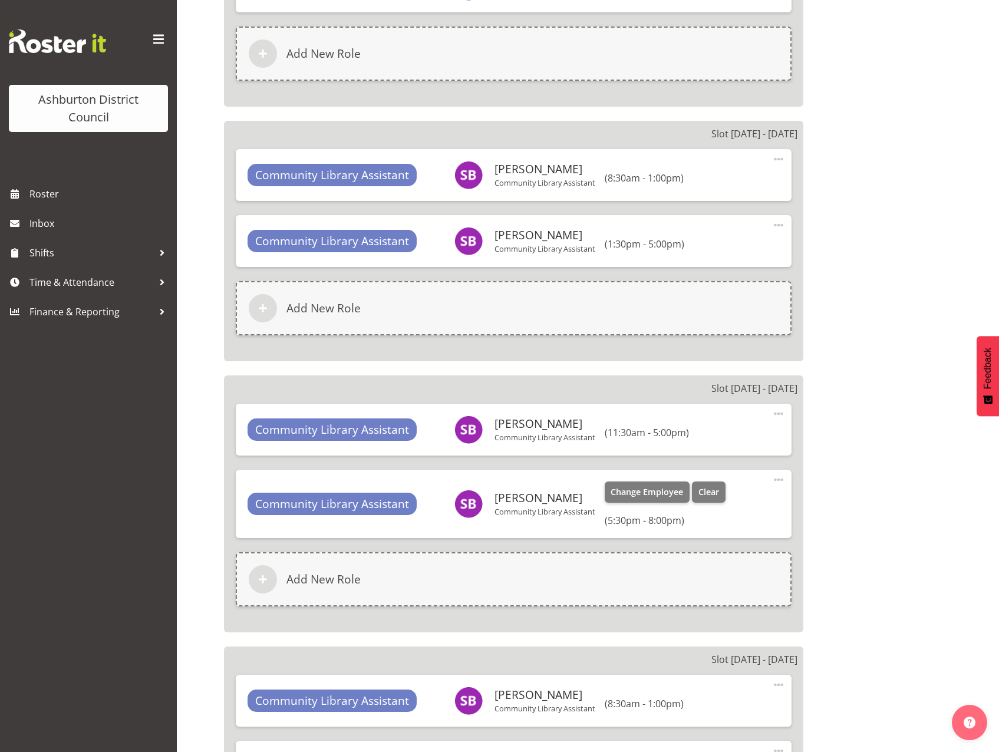
scroll to position [2829, 0]
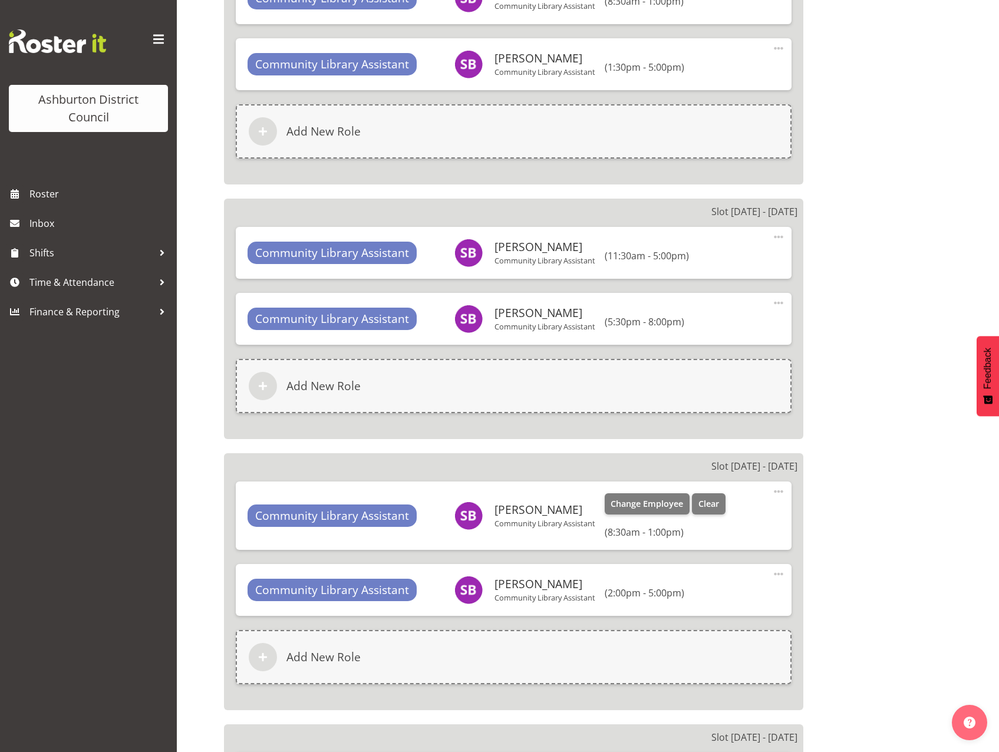
click at [774, 492] on span at bounding box center [778, 491] width 14 height 14
click at [716, 517] on link "Edit" at bounding box center [728, 519] width 113 height 21
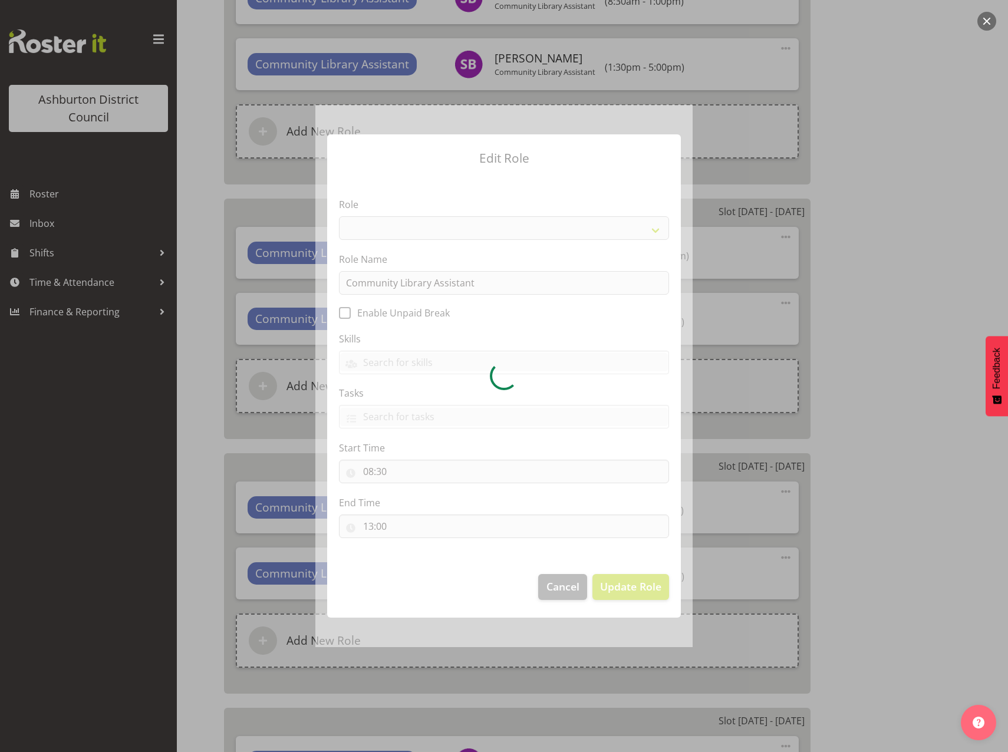
select select "1510"
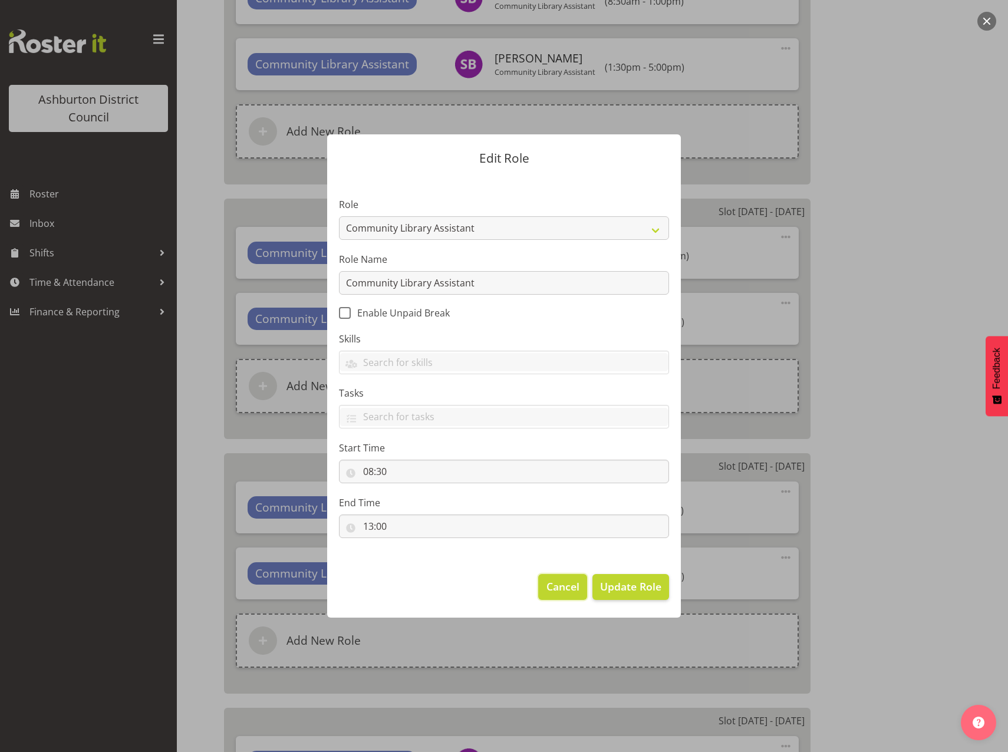
click at [563, 587] on span "Cancel" at bounding box center [562, 586] width 33 height 15
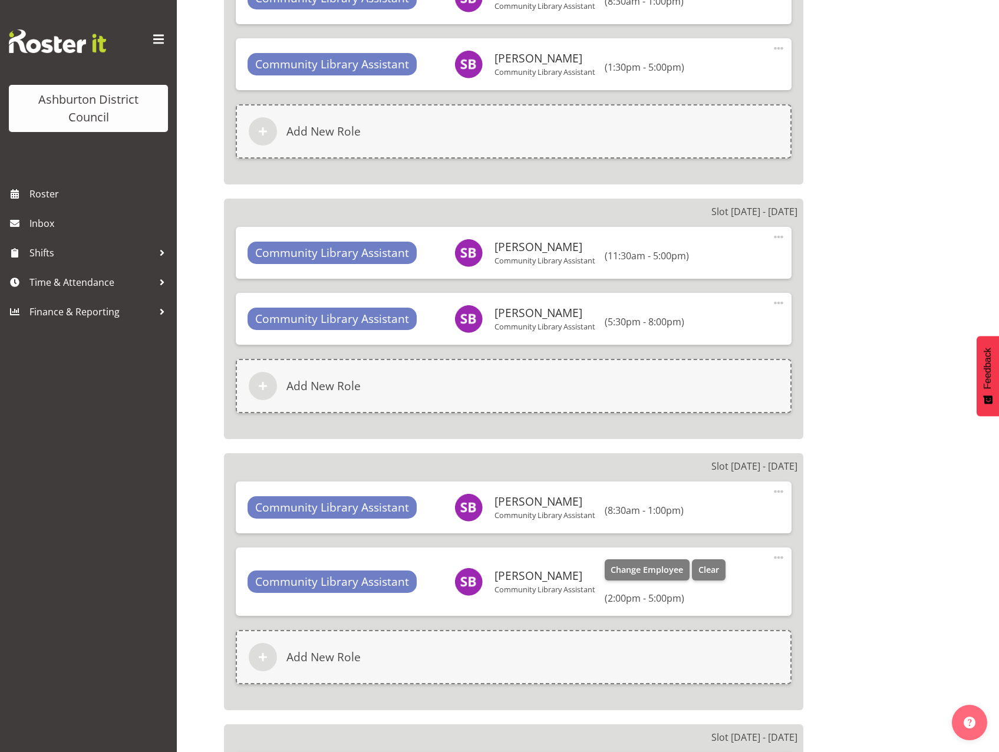
click at [774, 558] on span at bounding box center [778, 557] width 14 height 14
click at [715, 580] on link "Edit" at bounding box center [728, 585] width 113 height 21
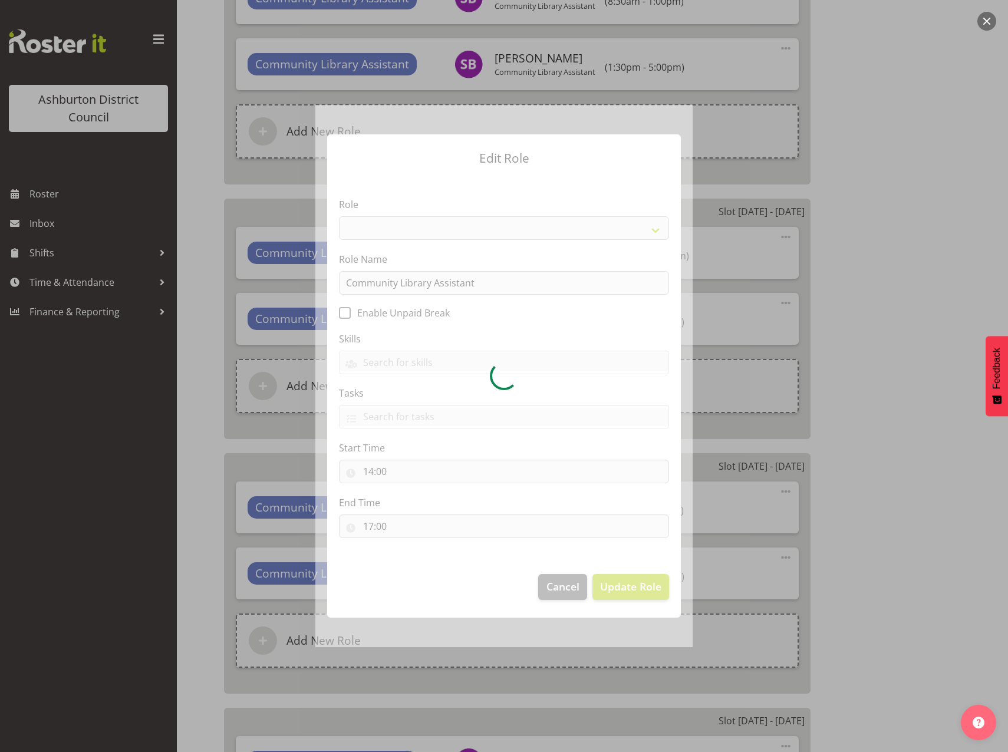
select select "1510"
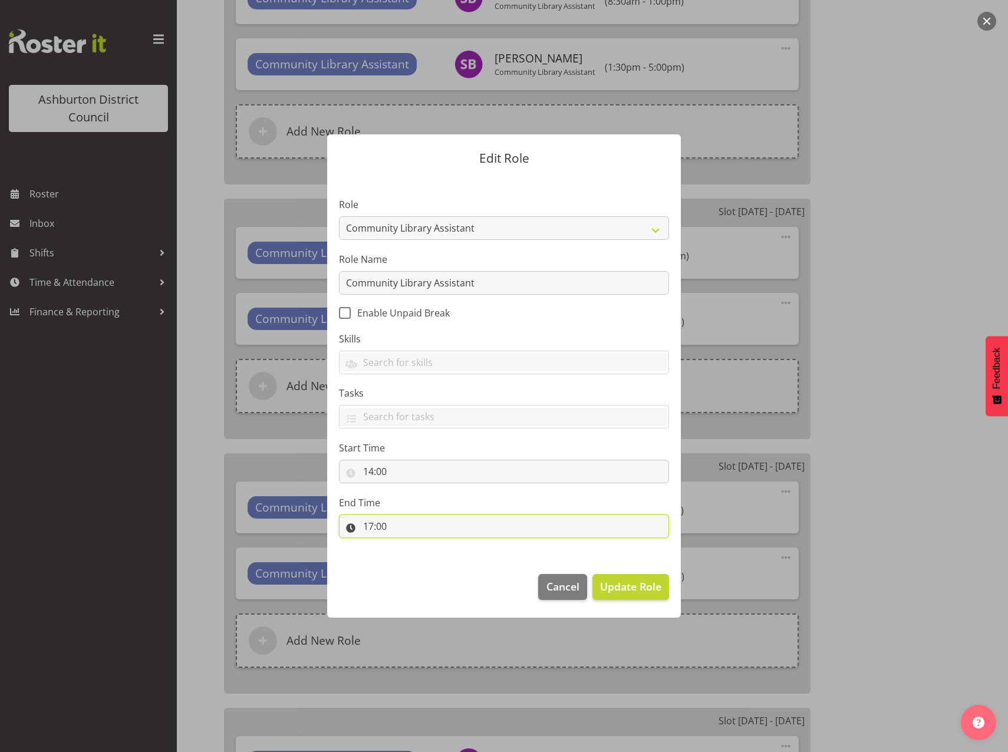
click at [387, 525] on input "17:00" at bounding box center [504, 526] width 330 height 24
click at [443, 555] on select "00 01 02 03 04 05 06 07 08 09 10 11 12 13 14 15 16 17 18 19 20 21 22 23 24 25 2…" at bounding box center [450, 557] width 27 height 24
select select "30"
click at [437, 545] on select "00 01 02 03 04 05 06 07 08 09 10 11 12 13 14 15 16 17 18 19 20 21 22 23 24 25 2…" at bounding box center [450, 557] width 27 height 24
type input "17:30"
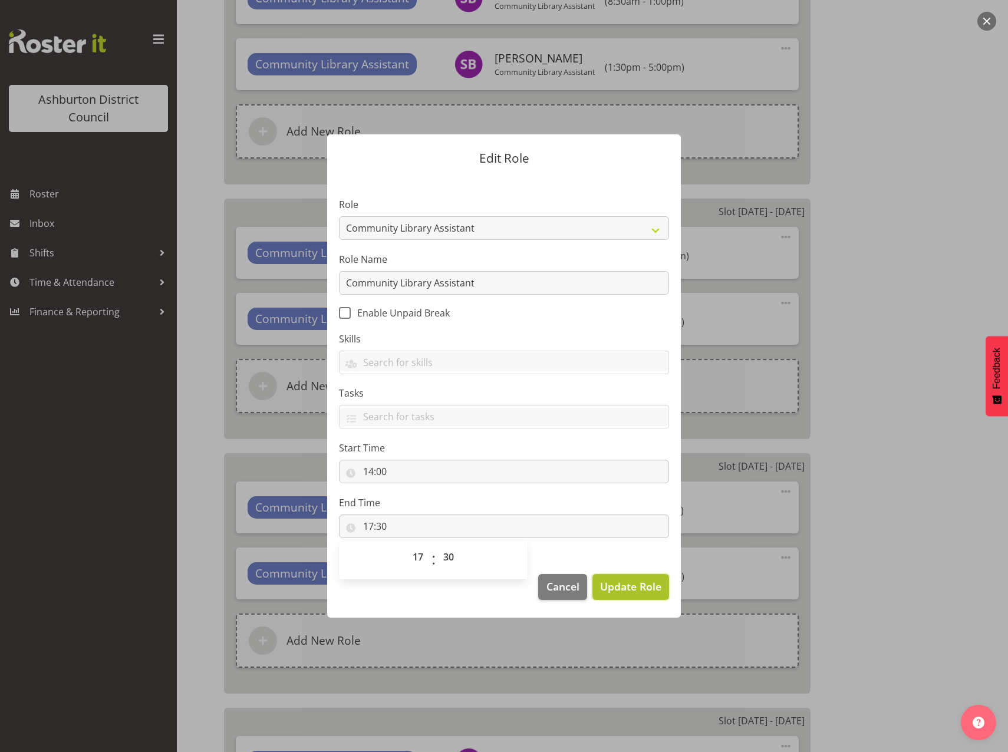
click at [620, 592] on span "Update Role" at bounding box center [630, 586] width 61 height 15
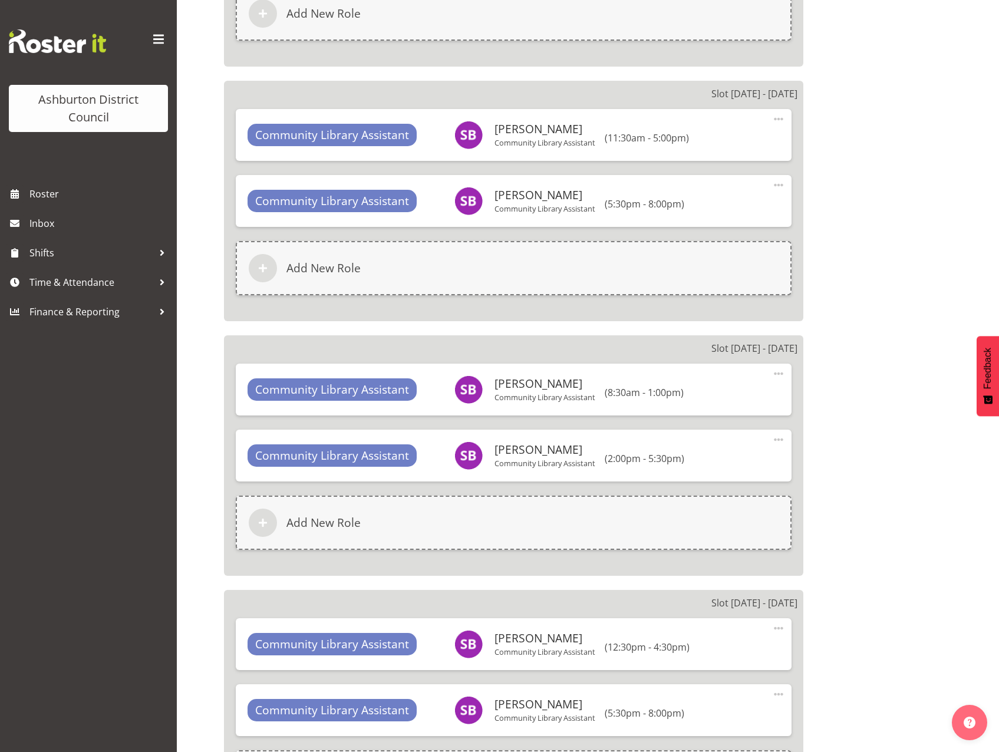
scroll to position [3123, 0]
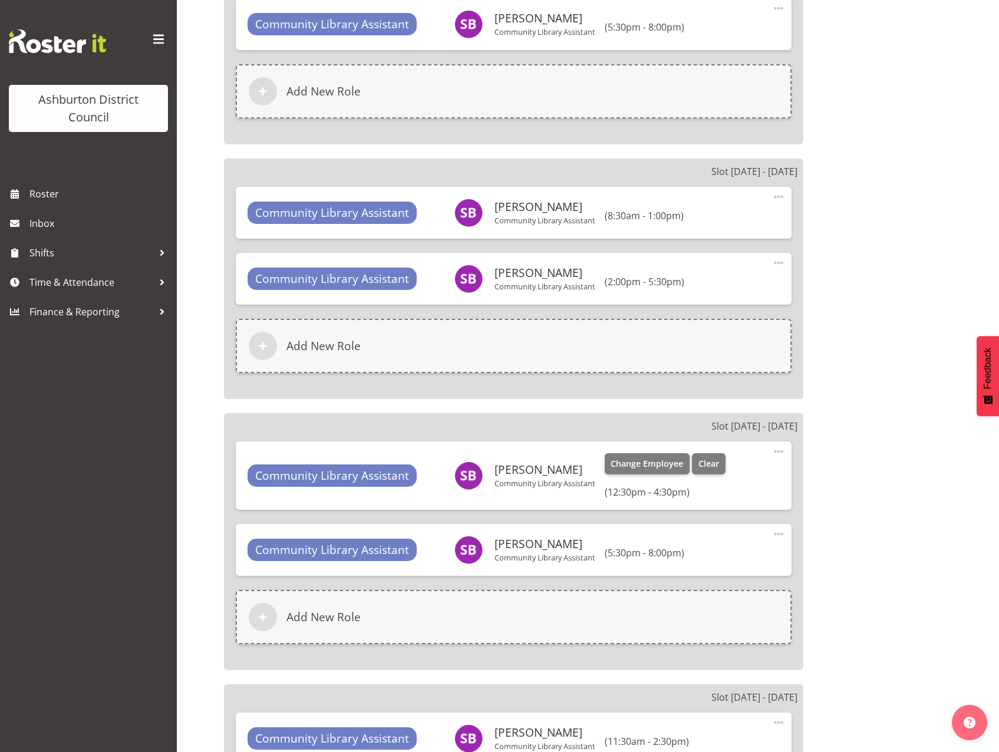
click at [778, 449] on span at bounding box center [778, 451] width 14 height 14
click at [728, 479] on link "Edit" at bounding box center [728, 479] width 113 height 21
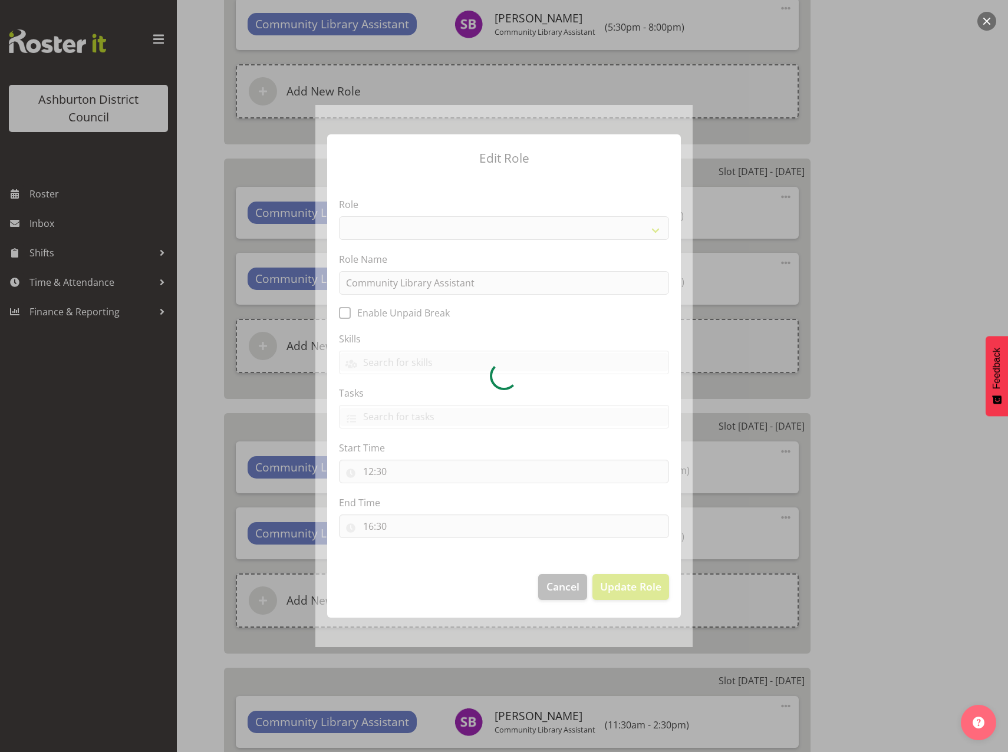
select select "1510"
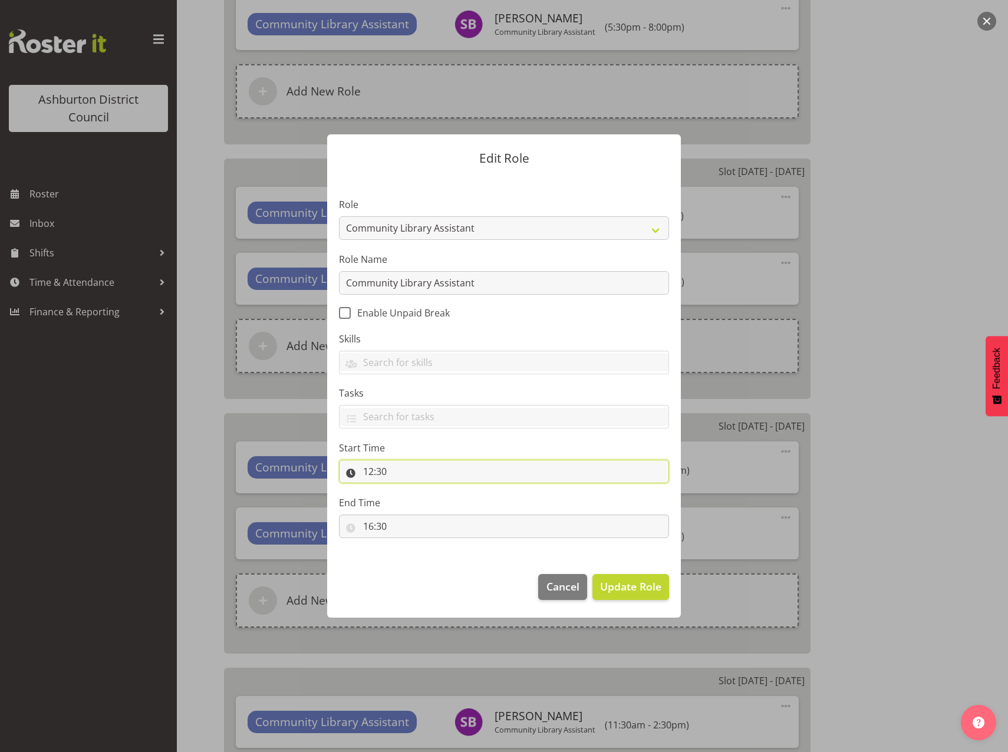
click at [642, 476] on input "12:30" at bounding box center [504, 472] width 330 height 24
click at [416, 503] on select "00 01 02 03 04 05 06 07 08 09 10 11 12 13 14 15 16 17 18 19 20 21 22 23" at bounding box center [419, 502] width 27 height 24
select select "8"
click at [406, 490] on select "00 01 02 03 04 05 06 07 08 09 10 11 12 13 14 15 16 17 18 19 20 21 22 23" at bounding box center [419, 502] width 27 height 24
type input "08:30"
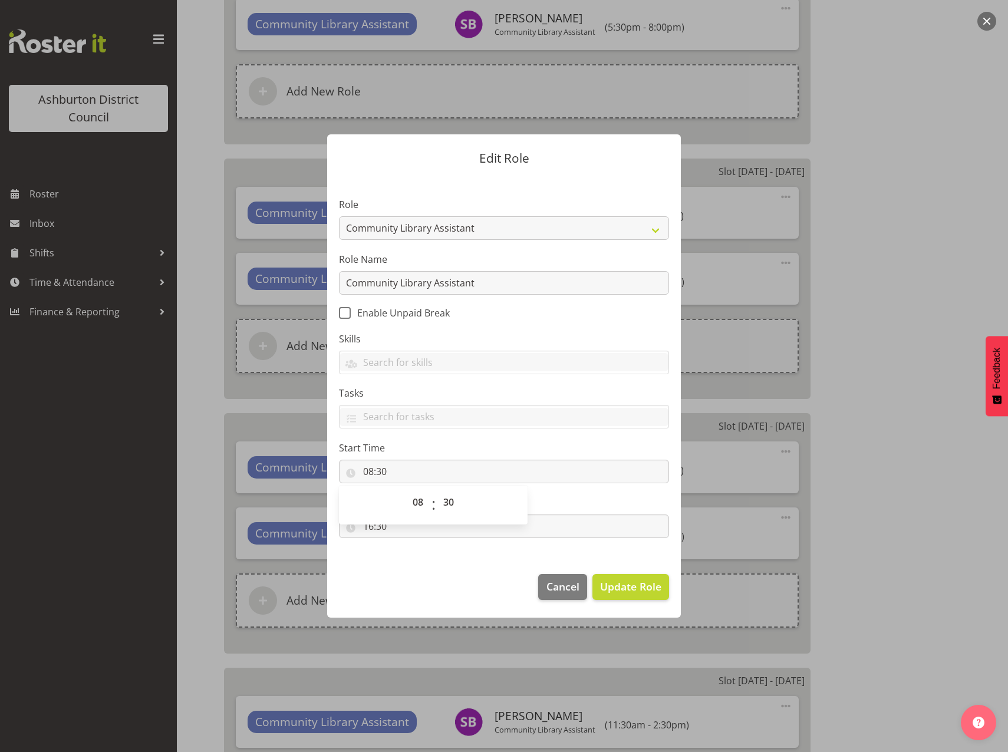
click at [473, 605] on footer "Cancel Update Role" at bounding box center [504, 589] width 354 height 55
click at [367, 529] on input "16:30" at bounding box center [504, 526] width 330 height 24
click at [417, 558] on select "00 01 02 03 04 05 06 07 08 09 10 11 12 13 14 15 16 17 18 19 20 21 22 23" at bounding box center [419, 557] width 27 height 24
select select "13"
click at [406, 545] on select "00 01 02 03 04 05 06 07 08 09 10 11 12 13 14 15 16 17 18 19 20 21 22 23" at bounding box center [419, 557] width 27 height 24
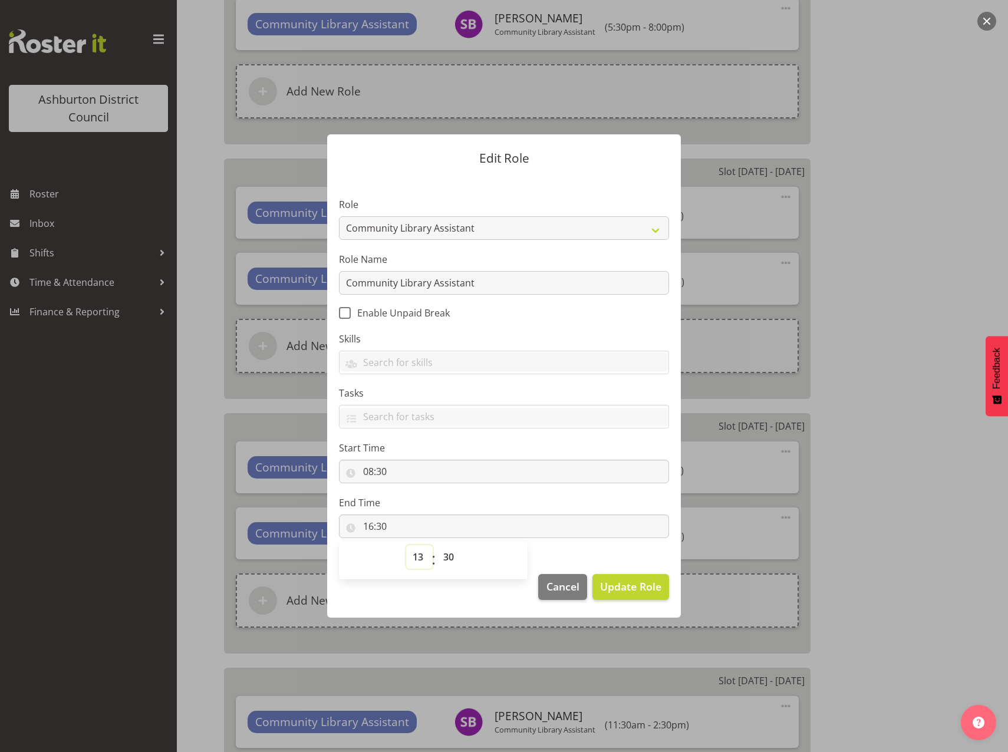
type input "13:30"
click at [446, 552] on select "00 01 02 03 04 05 06 07 08 09 10 11 12 13 14 15 16 17 18 19 20 21 22 23 24 25 2…" at bounding box center [450, 557] width 27 height 24
select select "0"
click at [437, 545] on select "00 01 02 03 04 05 06 07 08 09 10 11 12 13 14 15 16 17 18 19 20 21 22 23 24 25 2…" at bounding box center [450, 557] width 27 height 24
type input "13:00"
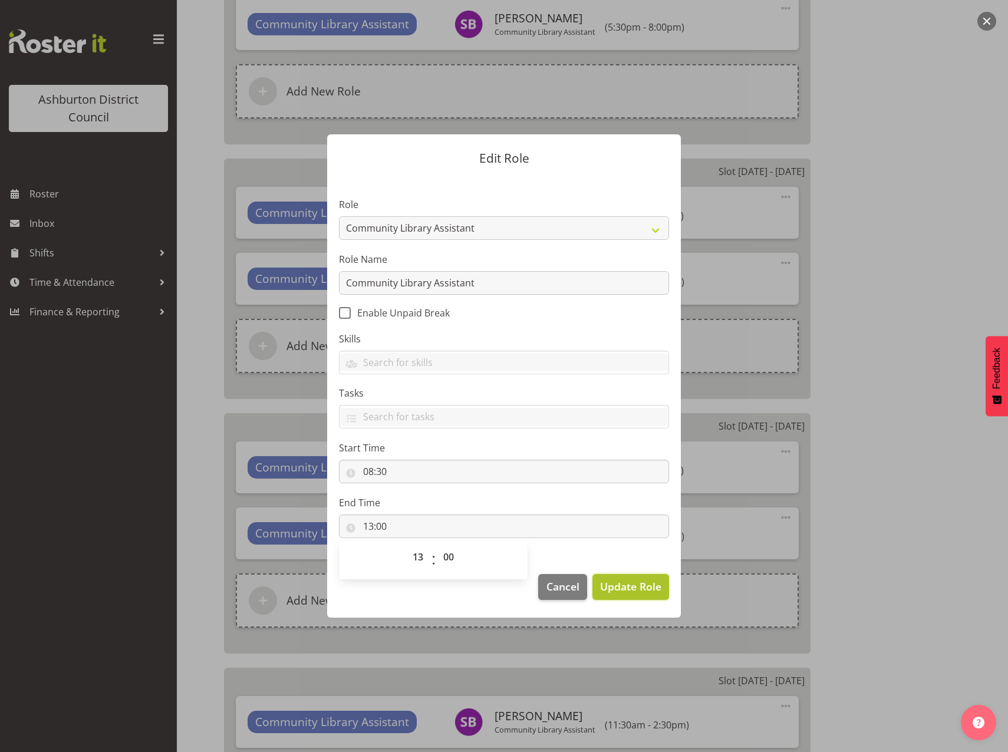
click at [636, 593] on span "Update Role" at bounding box center [630, 586] width 61 height 15
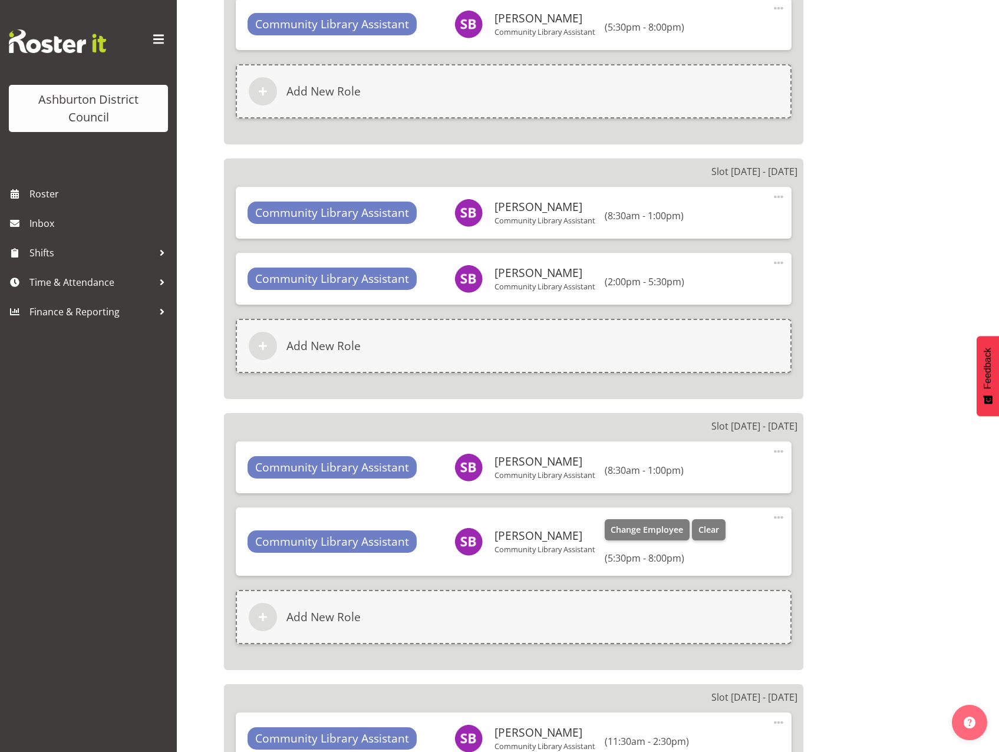
click at [773, 515] on span at bounding box center [778, 517] width 14 height 14
click at [717, 542] on link "Edit" at bounding box center [728, 545] width 113 height 21
select select "17"
select select "30"
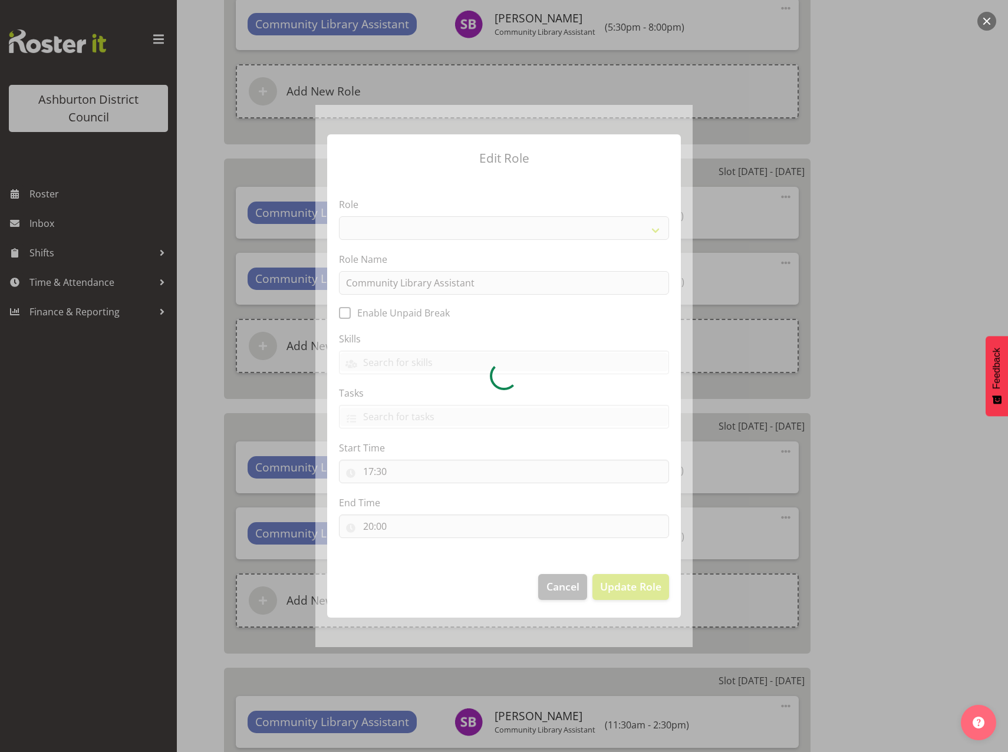
select select "1510"
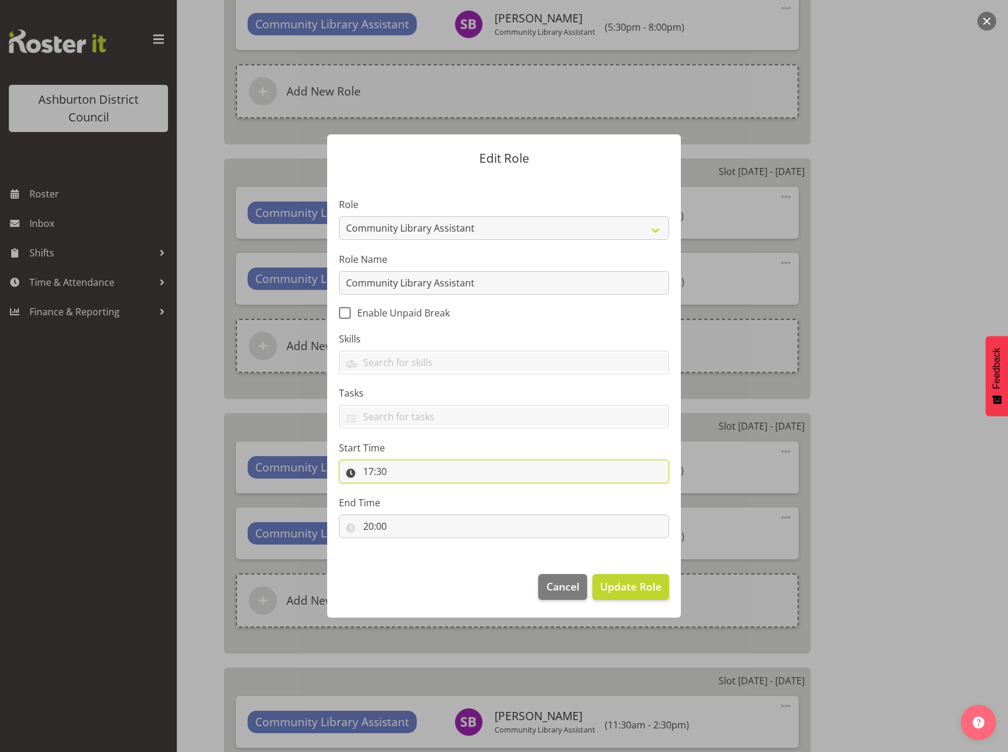
click at [370, 476] on input "17:30" at bounding box center [504, 472] width 330 height 24
click at [419, 504] on select "00 01 02 03 04 05 06 07 08 09 10 11 12 13 14 15 16 17 18 19 20 21 22 23" at bounding box center [419, 502] width 27 height 24
select select "13"
click at [406, 490] on select "00 01 02 03 04 05 06 07 08 09 10 11 12 13 14 15 16 17 18 19 20 21 22 23" at bounding box center [419, 502] width 27 height 24
type input "13:30"
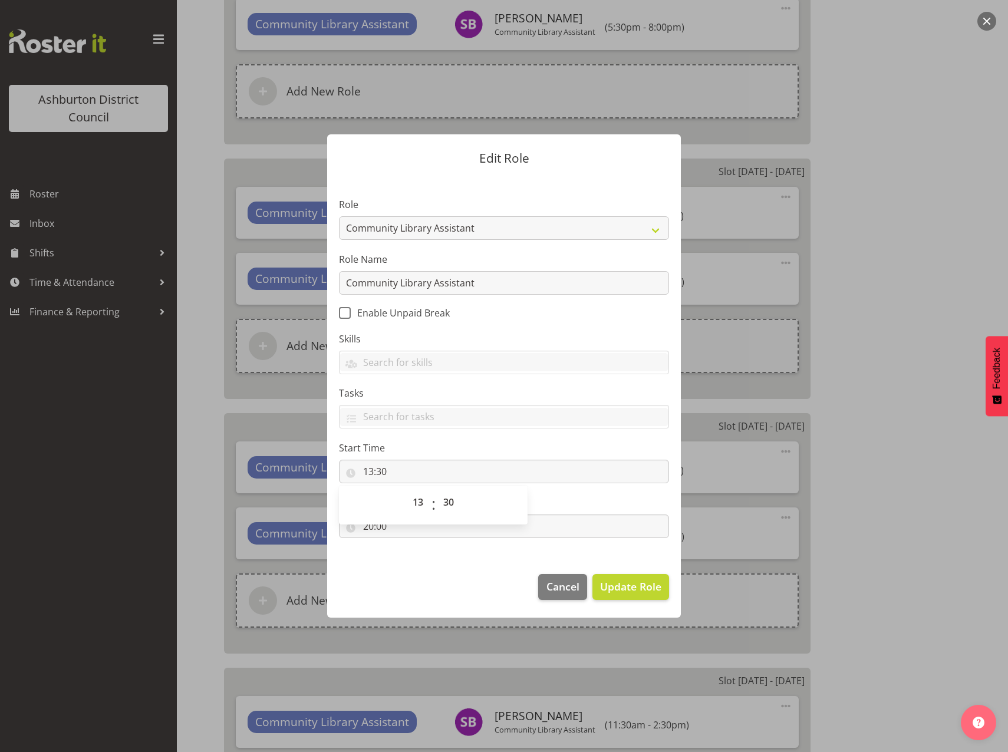
click at [441, 569] on footer "Cancel Update Role" at bounding box center [504, 589] width 354 height 55
click at [367, 523] on input "20:00" at bounding box center [504, 526] width 330 height 24
click at [418, 558] on select "00 01 02 03 04 05 06 07 08 09 10 11 12 13 14 15 16 17 18 19 20 21 22 23" at bounding box center [419, 557] width 27 height 24
select select "17"
click at [406, 545] on select "00 01 02 03 04 05 06 07 08 09 10 11 12 13 14 15 16 17 18 19 20 21 22 23" at bounding box center [419, 557] width 27 height 24
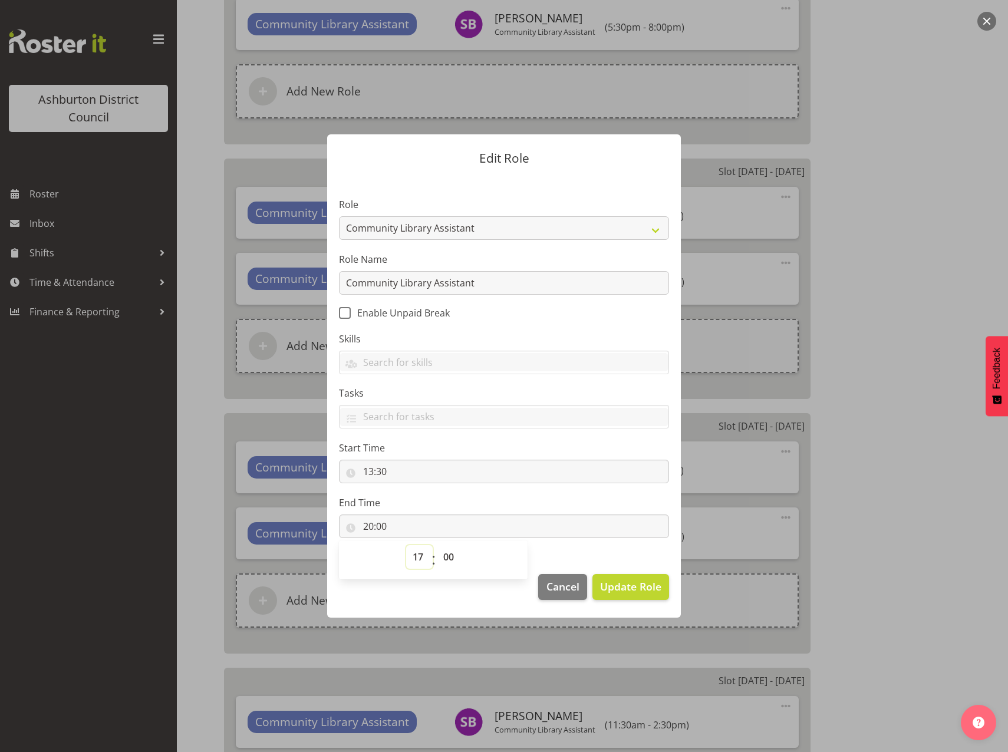
type input "17:00"
click at [639, 588] on span "Update Role" at bounding box center [630, 586] width 61 height 15
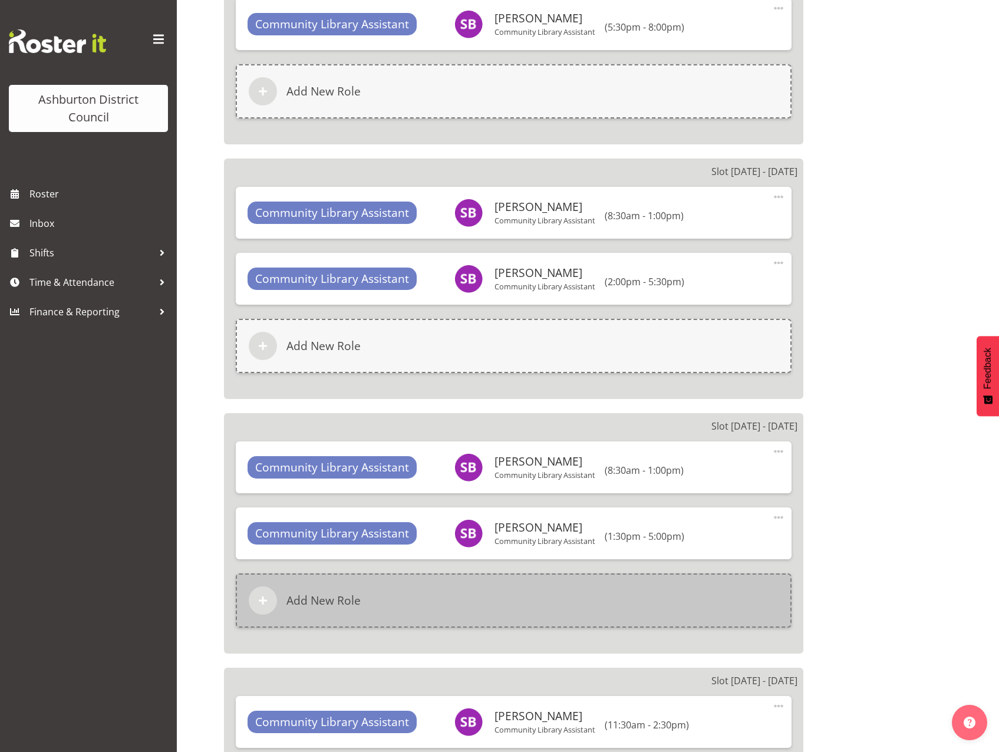
scroll to position [3359, 0]
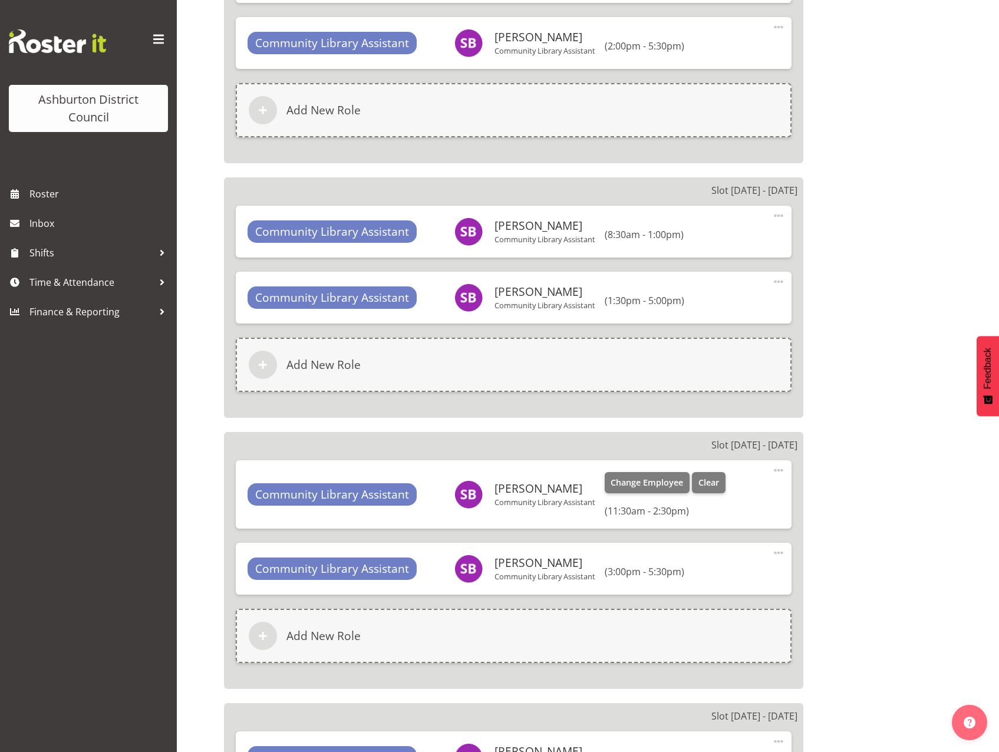
click at [774, 470] on span at bounding box center [778, 470] width 14 height 14
click at [705, 500] on link "Edit" at bounding box center [728, 498] width 113 height 21
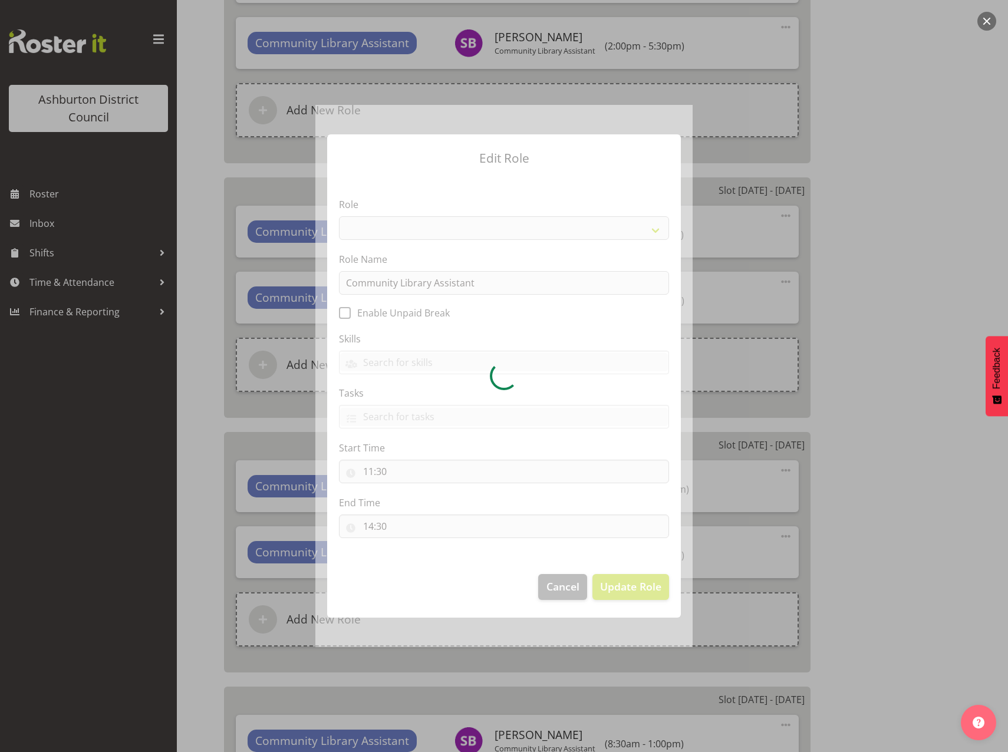
select select "1510"
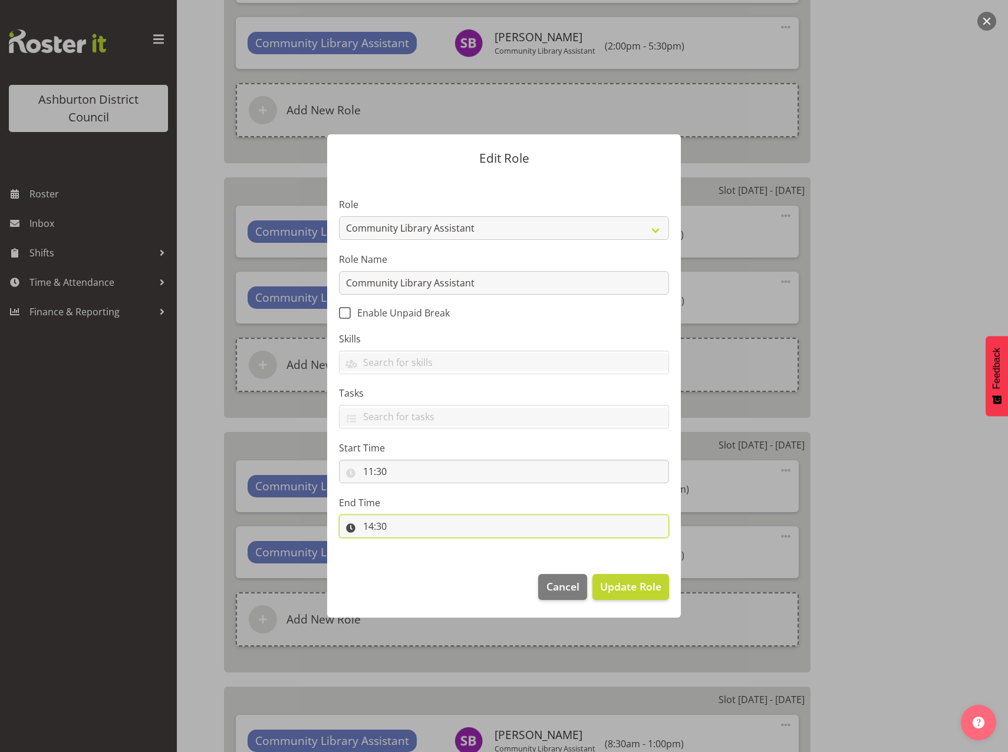
click at [368, 527] on input "14:30" at bounding box center [504, 526] width 330 height 24
click at [411, 552] on select "00 01 02 03 04 05 06 07 08 09 10 11 12 13 14 15 16 17 18 19 20 21 22 23" at bounding box center [419, 557] width 27 height 24
select select "17"
click at [406, 545] on select "00 01 02 03 04 05 06 07 08 09 10 11 12 13 14 15 16 17 18 19 20 21 22 23" at bounding box center [419, 557] width 27 height 24
type input "17:30"
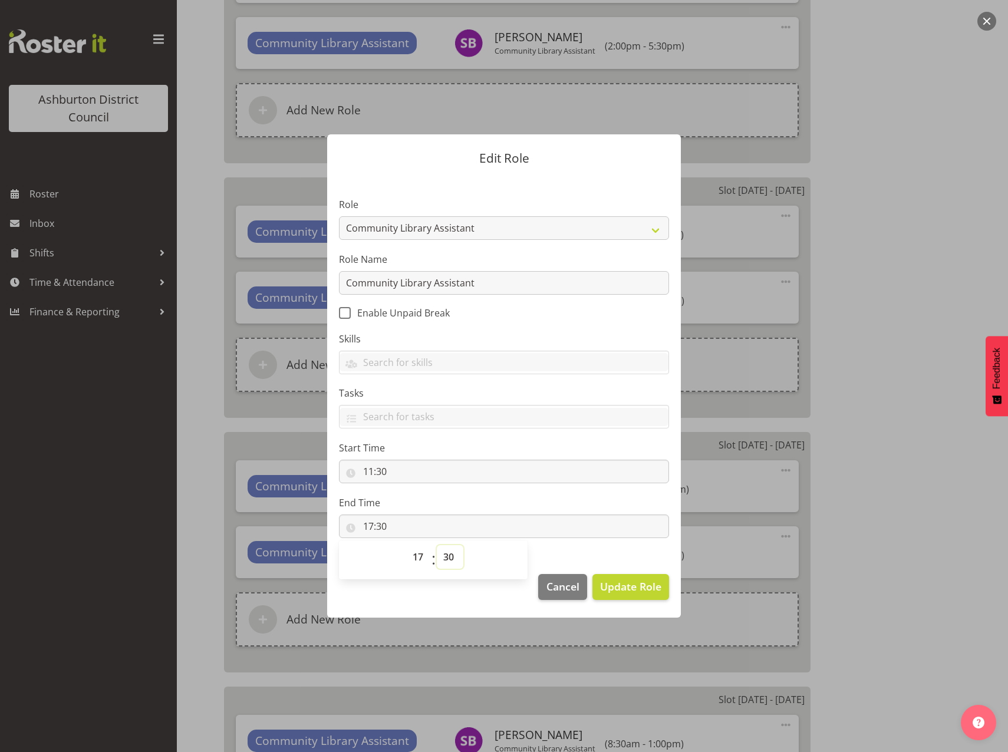
click at [451, 558] on select "00 01 02 03 04 05 06 07 08 09 10 11 12 13 14 15 16 17 18 19 20 21 22 23 24 25 2…" at bounding box center [450, 557] width 27 height 24
select select "0"
click at [437, 545] on select "00 01 02 03 04 05 06 07 08 09 10 11 12 13 14 15 16 17 18 19 20 21 22 23 24 25 2…" at bounding box center [450, 557] width 27 height 24
type input "17:00"
click at [619, 580] on span "Update Role" at bounding box center [630, 586] width 61 height 15
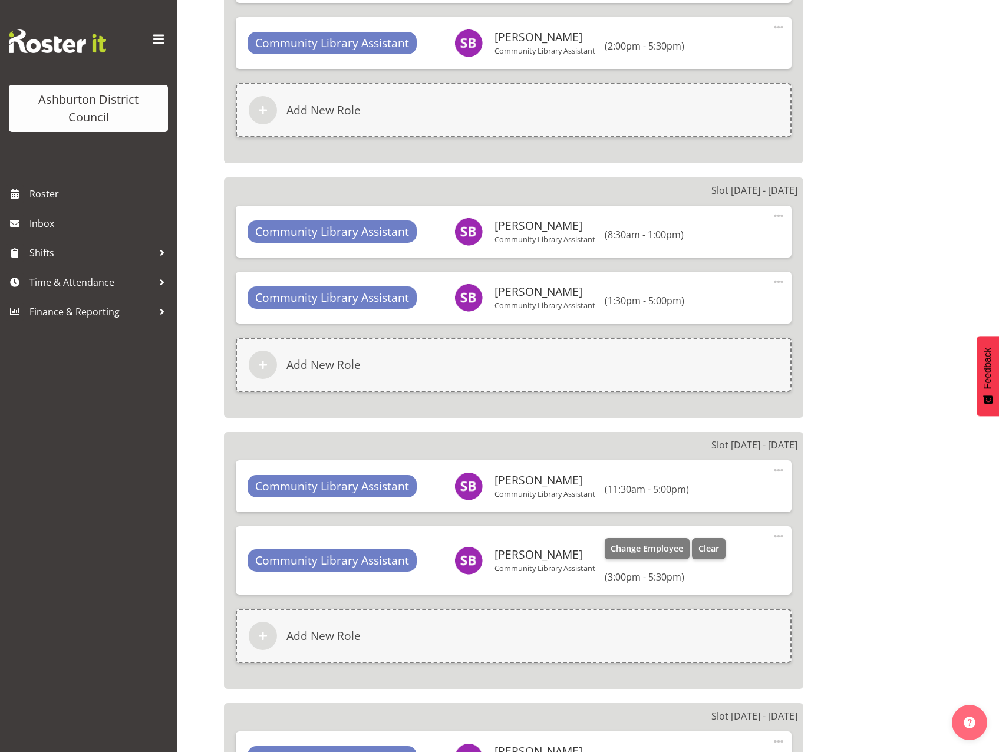
click at [777, 533] on span at bounding box center [778, 536] width 14 height 14
click at [709, 564] on link "Edit" at bounding box center [728, 564] width 113 height 21
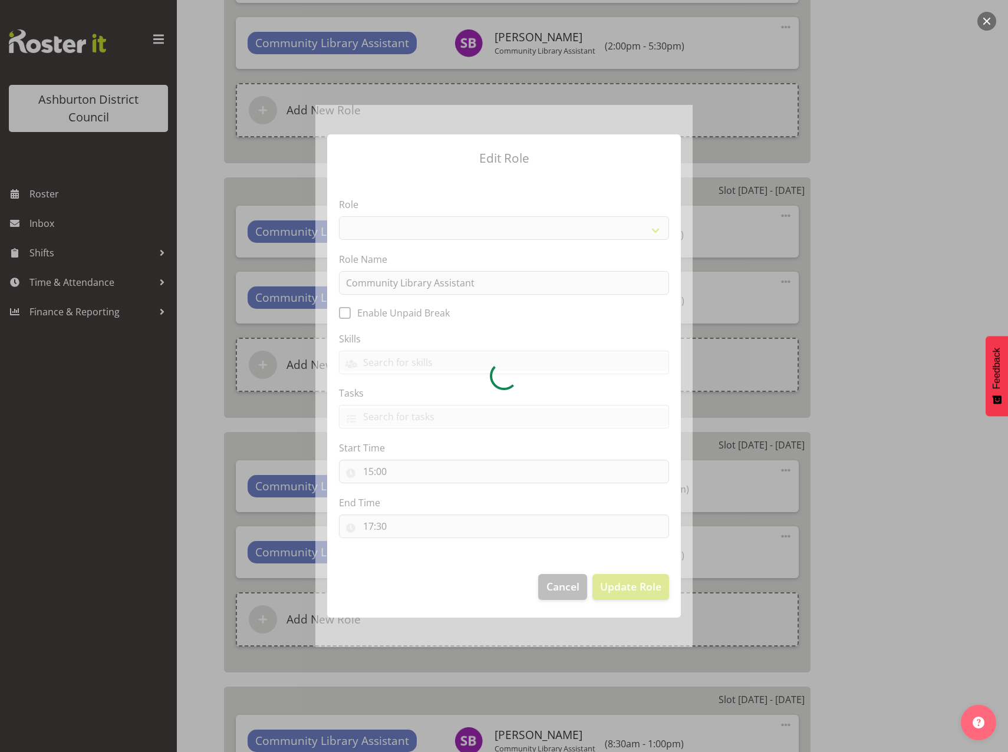
select select "1510"
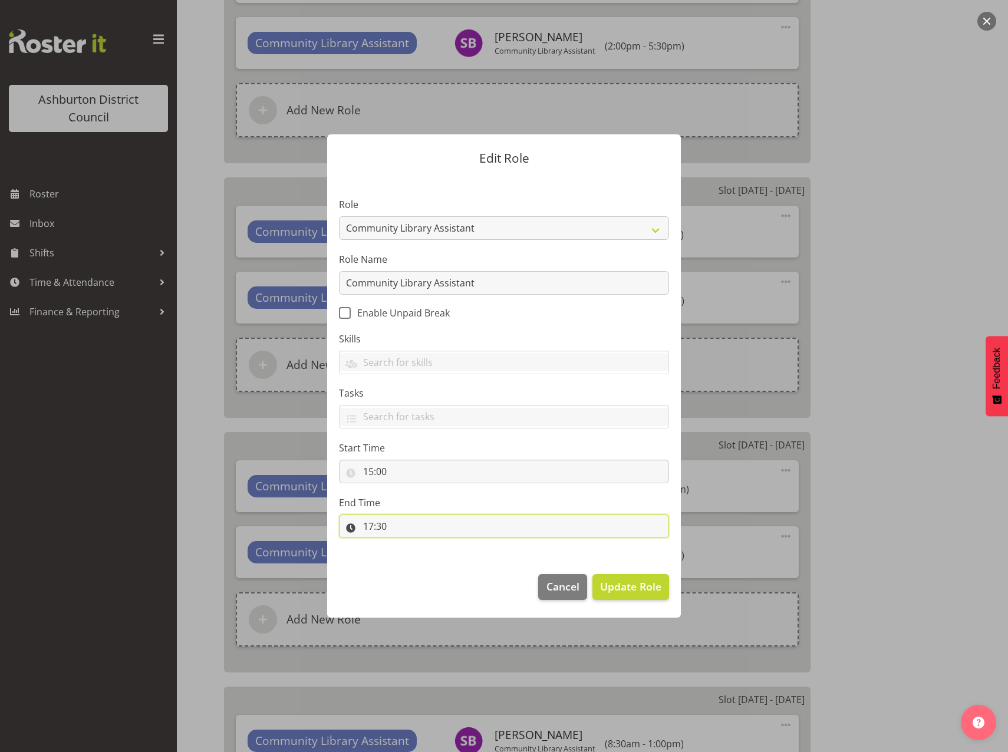
click at [368, 527] on input "17:30" at bounding box center [504, 526] width 330 height 24
click at [418, 564] on select "00 01 02 03 04 05 06 07 08 09 10 11 12 13 14 15 16 17 18 19 20 21 22 23" at bounding box center [419, 557] width 27 height 24
select select "20"
click at [406, 545] on select "00 01 02 03 04 05 06 07 08 09 10 11 12 13 14 15 16 17 18 19 20 21 22 23" at bounding box center [419, 557] width 27 height 24
type input "20:30"
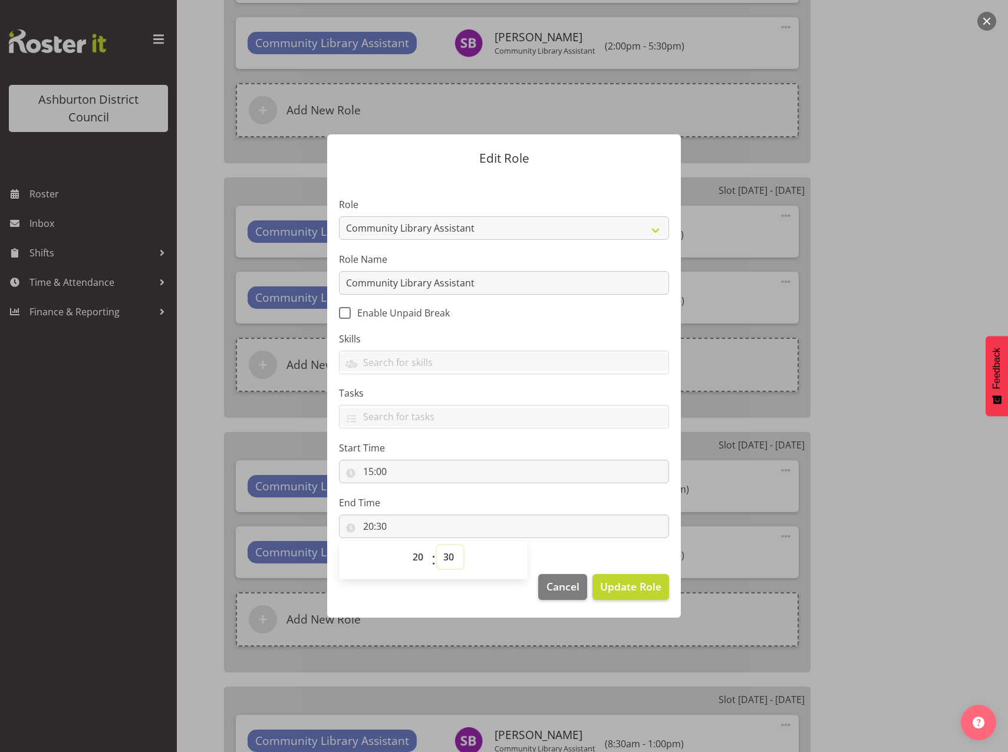
click at [453, 558] on select "00 01 02 03 04 05 06 07 08 09 10 11 12 13 14 15 16 17 18 19 20 21 22 23 24 25 2…" at bounding box center [450, 557] width 27 height 24
select select "0"
click at [437, 545] on select "00 01 02 03 04 05 06 07 08 09 10 11 12 13 14 15 16 17 18 19 20 21 22 23 24 25 2…" at bounding box center [450, 557] width 27 height 24
type input "20:00"
click at [620, 582] on span "Update Role" at bounding box center [630, 586] width 61 height 15
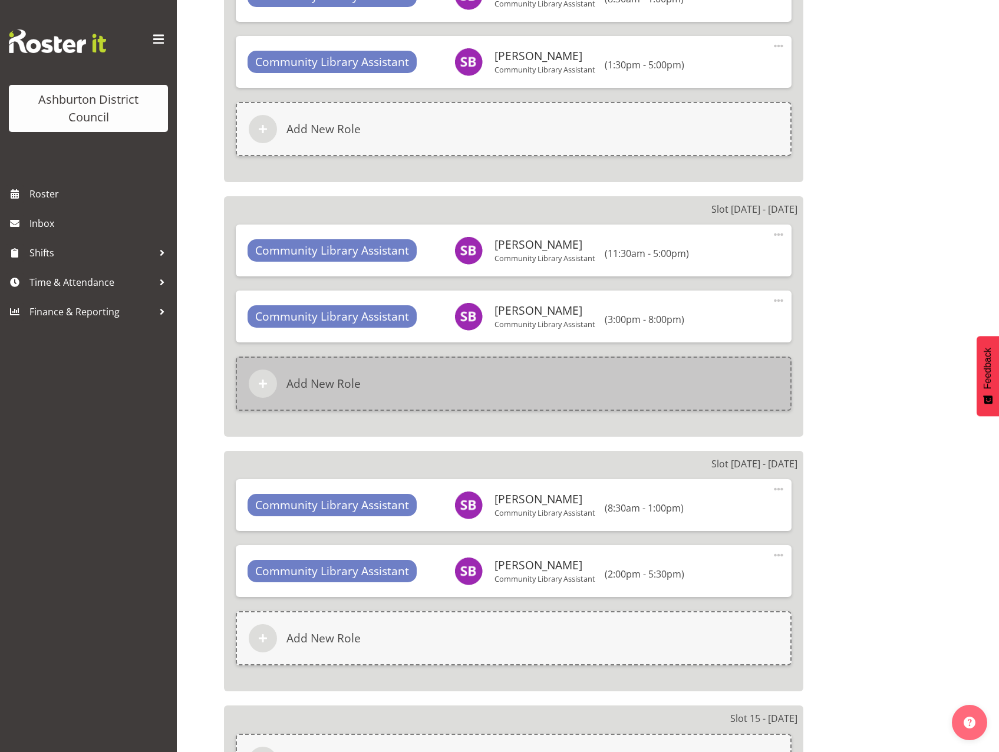
scroll to position [3477, 0]
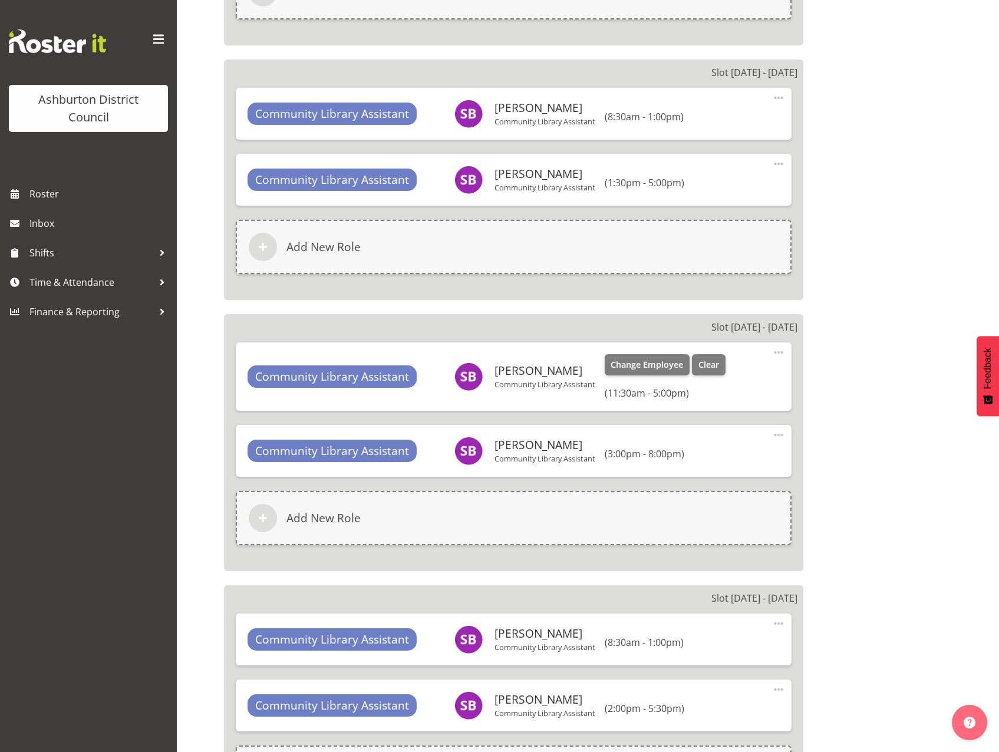
click at [783, 349] on span at bounding box center [778, 352] width 14 height 14
click at [702, 371] on link "Edit" at bounding box center [728, 380] width 113 height 21
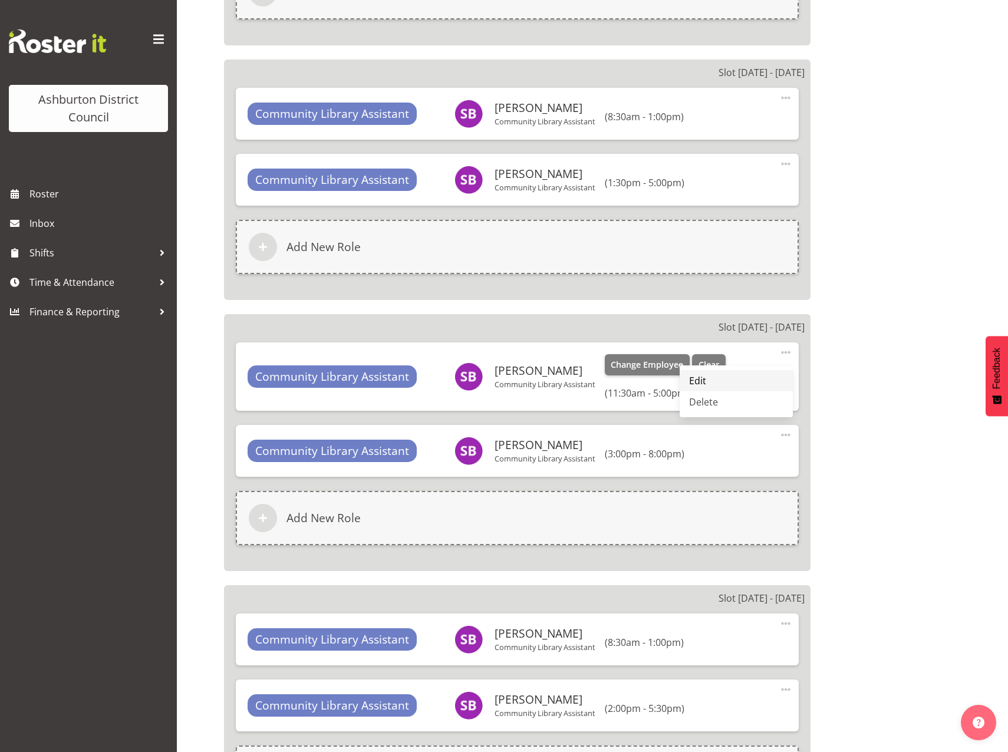
select select "11"
select select "30"
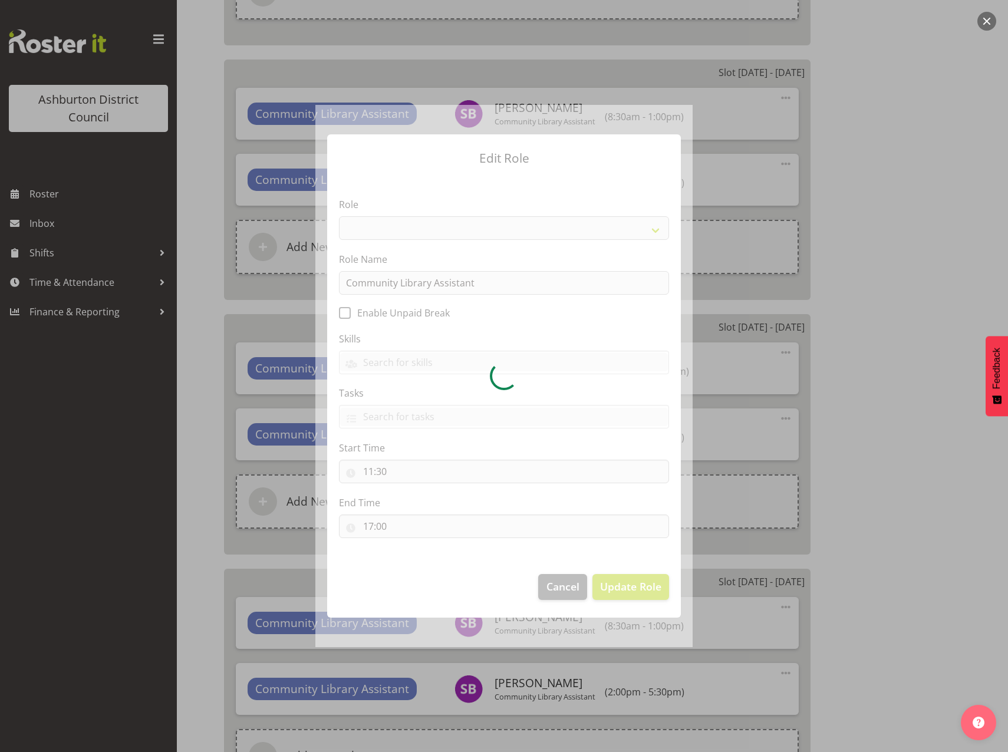
select select "1510"
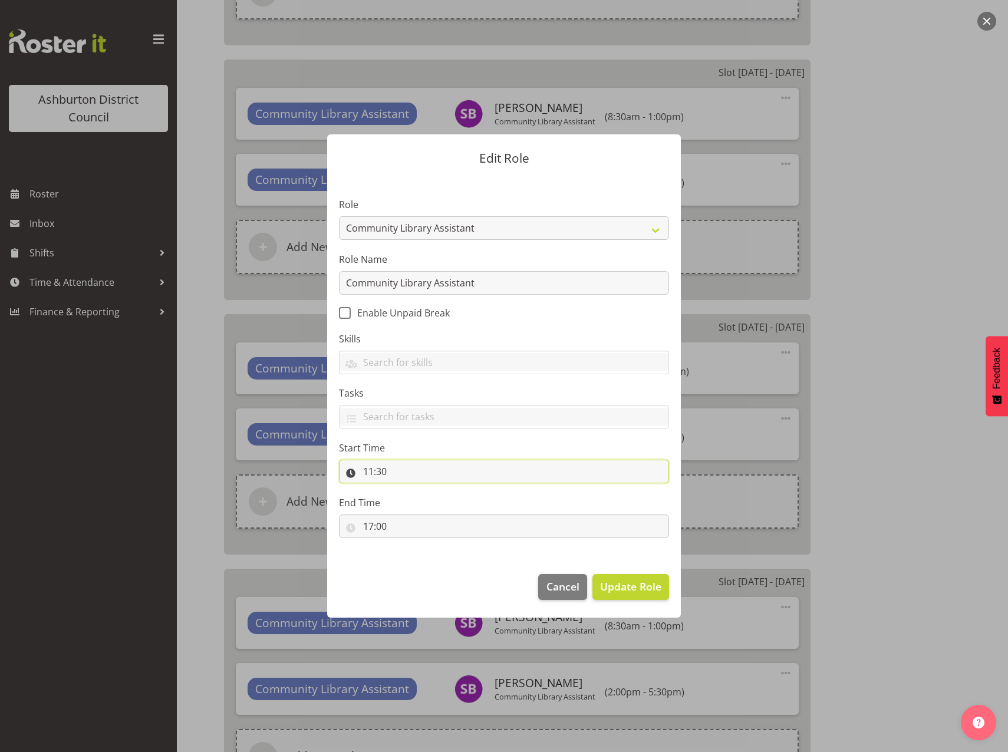
click at [372, 476] on input "11:30" at bounding box center [504, 472] width 330 height 24
click at [414, 510] on select "00 01 02 03 04 05 06 07 08 09 10 11 12 13 14 15 16 17 18 19 20 21 22 23" at bounding box center [419, 502] width 27 height 24
select select "7"
click at [406, 490] on select "00 01 02 03 04 05 06 07 08 09 10 11 12 13 14 15 16 17 18 19 20 21 22 23" at bounding box center [419, 502] width 27 height 24
type input "07:30"
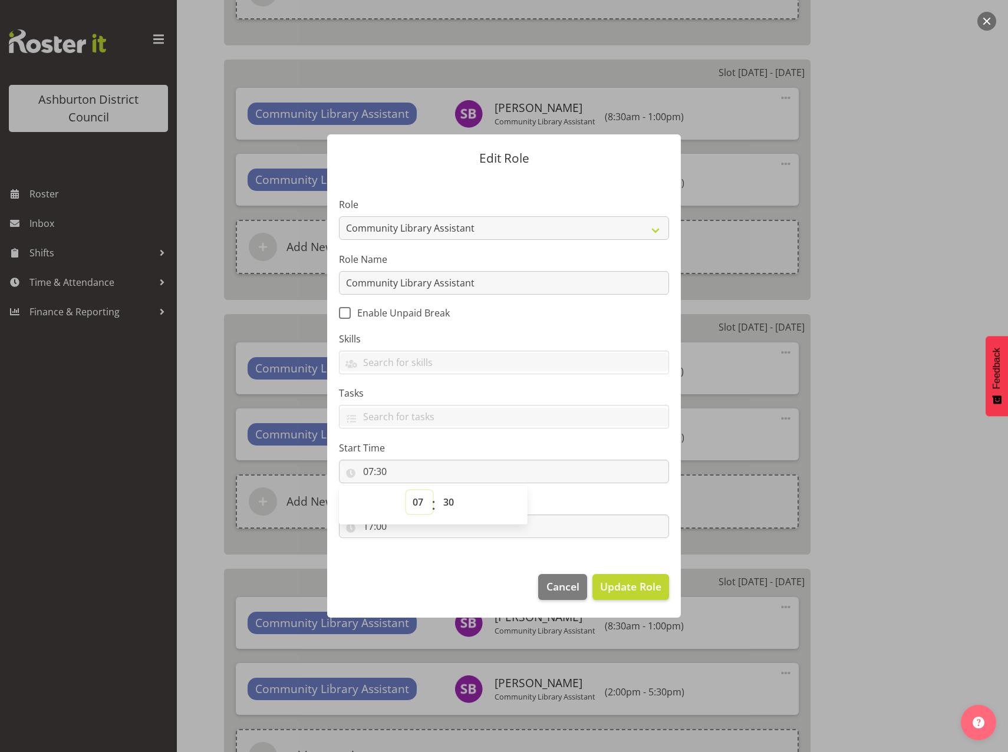
click at [421, 501] on select "00 01 02 03 04 05 06 07 08 09 10 11 12 13 14 15 16 17 18 19 20 21 22 23" at bounding box center [419, 502] width 27 height 24
select select "8"
click at [406, 490] on select "00 01 02 03 04 05 06 07 08 09 10 11 12 13 14 15 16 17 18 19 20 21 22 23" at bounding box center [419, 502] width 27 height 24
type input "08:30"
click at [428, 582] on footer "Cancel Update Role" at bounding box center [504, 589] width 354 height 55
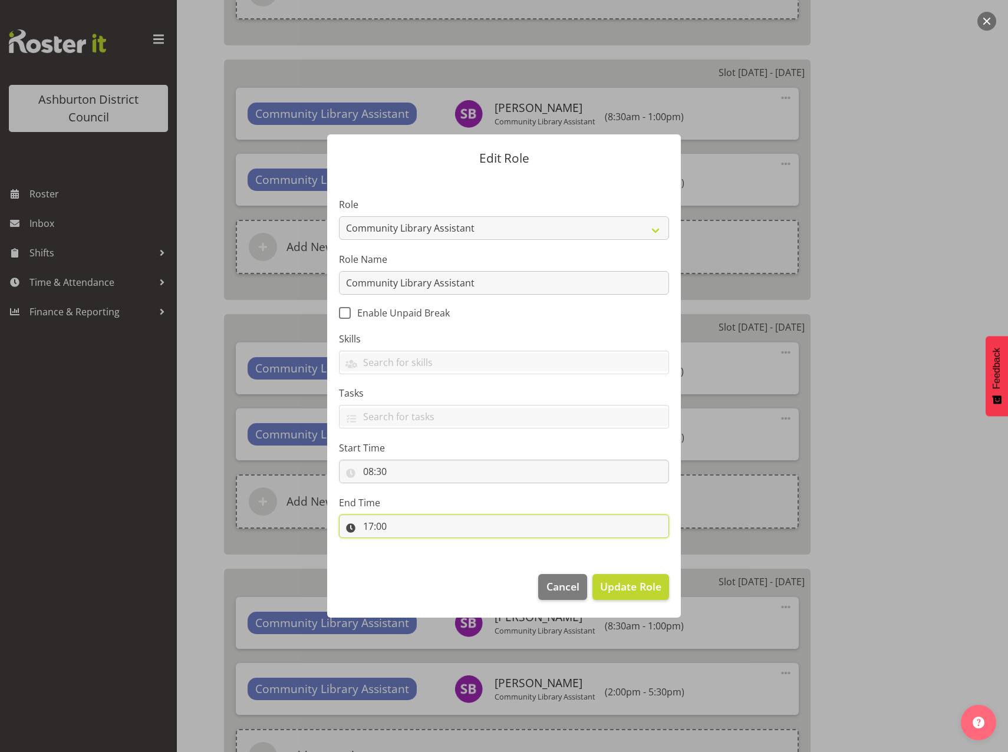
click at [368, 527] on input "17:00" at bounding box center [504, 526] width 330 height 24
click at [424, 558] on select "00 01 02 03 04 05 06 07 08 09 10 11 12 13 14 15 16 17 18 19 20 21 22 23" at bounding box center [419, 557] width 27 height 24
select select "13"
click at [406, 545] on select "00 01 02 03 04 05 06 07 08 09 10 11 12 13 14 15 16 17 18 19 20 21 22 23" at bounding box center [419, 557] width 27 height 24
type input "13:00"
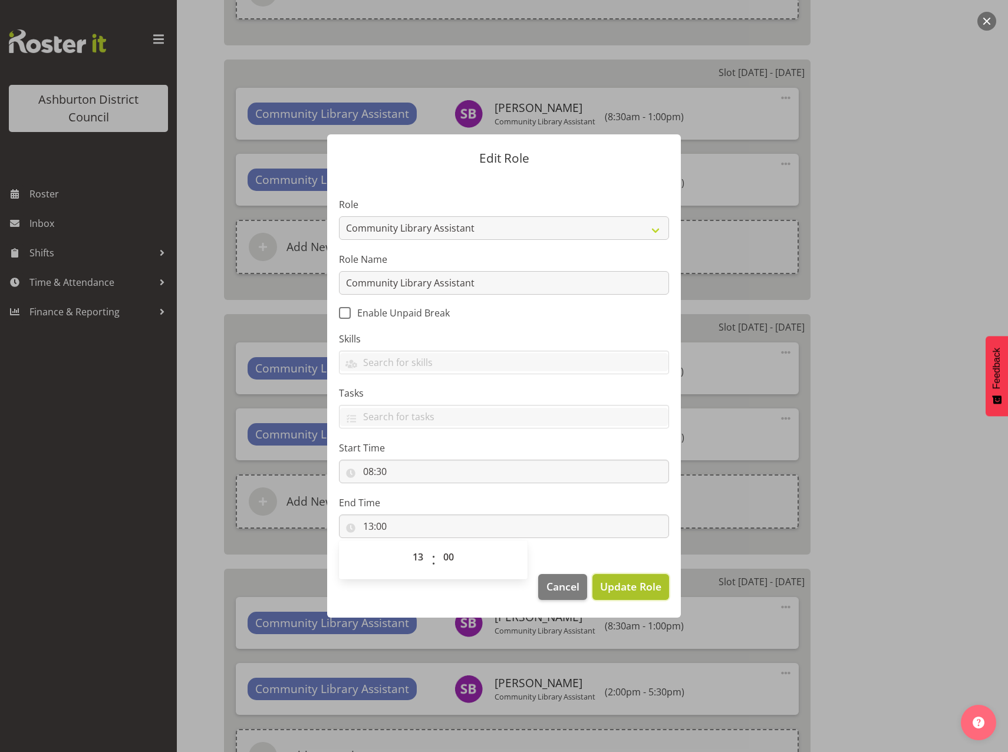
click at [651, 584] on span "Update Role" at bounding box center [630, 586] width 61 height 15
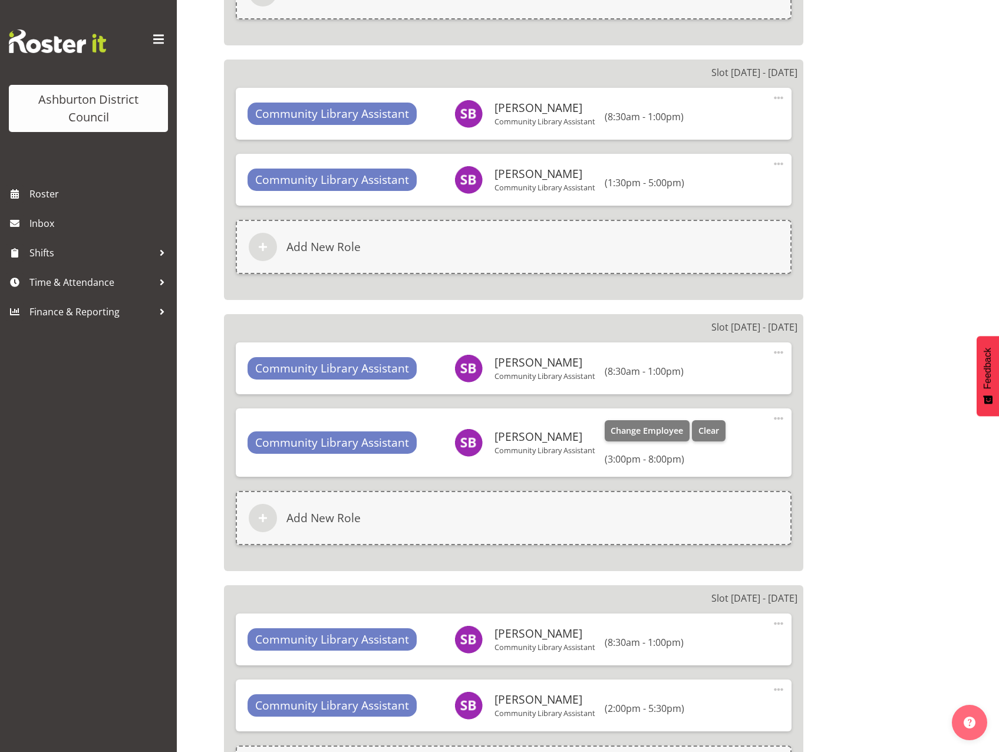
click at [773, 417] on span at bounding box center [778, 418] width 14 height 14
click at [706, 446] on link "Edit" at bounding box center [728, 446] width 113 height 21
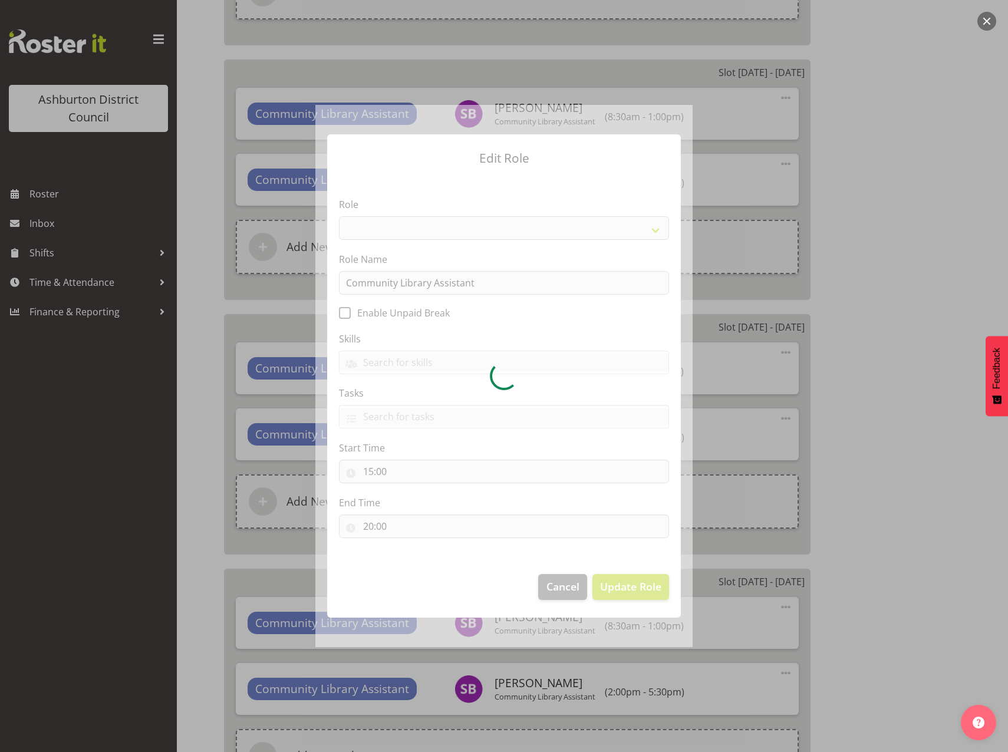
select select "1510"
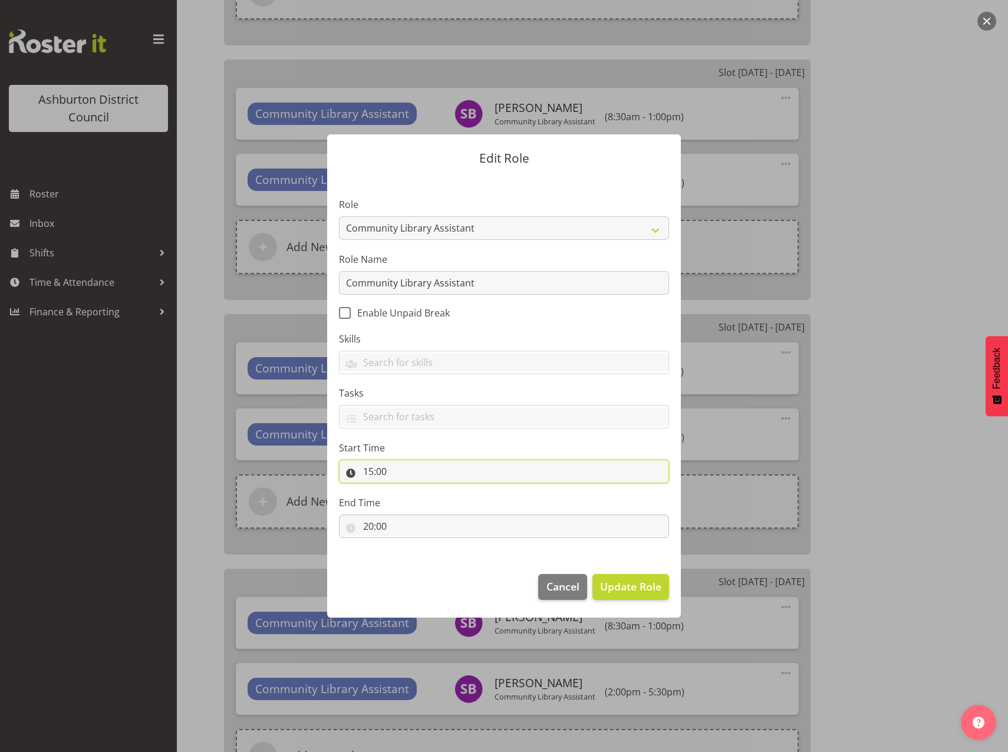
click at [369, 470] on input "15:00" at bounding box center [504, 472] width 330 height 24
click at [415, 497] on select "00 01 02 03 04 05 06 07 08 09 10 11 12 13 14 15 16 17 18 19 20 21 22 23" at bounding box center [419, 502] width 27 height 24
select select "13"
click at [406, 490] on select "00 01 02 03 04 05 06 07 08 09 10 11 12 13 14 15 16 17 18 19 20 21 22 23" at bounding box center [419, 502] width 27 height 24
type input "13:00"
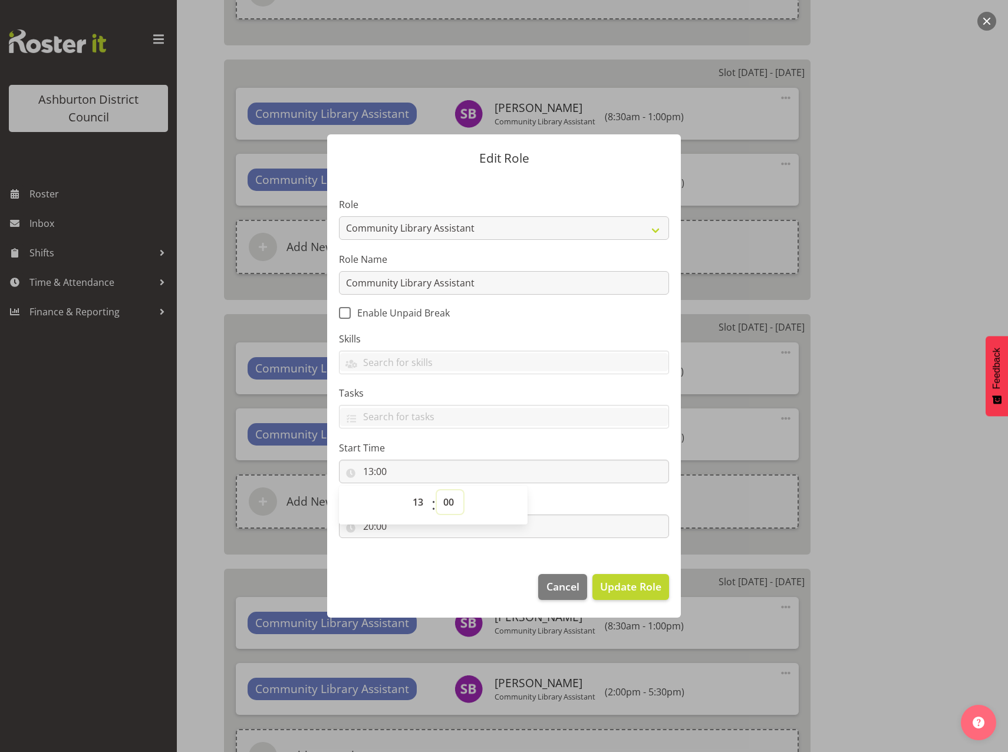
click at [450, 497] on select "00 01 02 03 04 05 06 07 08 09 10 11 12 13 14 15 16 17 18 19 20 21 22 23 24 25 2…" at bounding box center [450, 502] width 27 height 24
select select "30"
click at [437, 490] on select "00 01 02 03 04 05 06 07 08 09 10 11 12 13 14 15 16 17 18 19 20 21 22 23 24 25 2…" at bounding box center [450, 502] width 27 height 24
type input "13:30"
click at [440, 556] on section "Role AAGM Deputy Director AAGM Director Archivist Childrens Librarian Collectio…" at bounding box center [504, 368] width 354 height 385
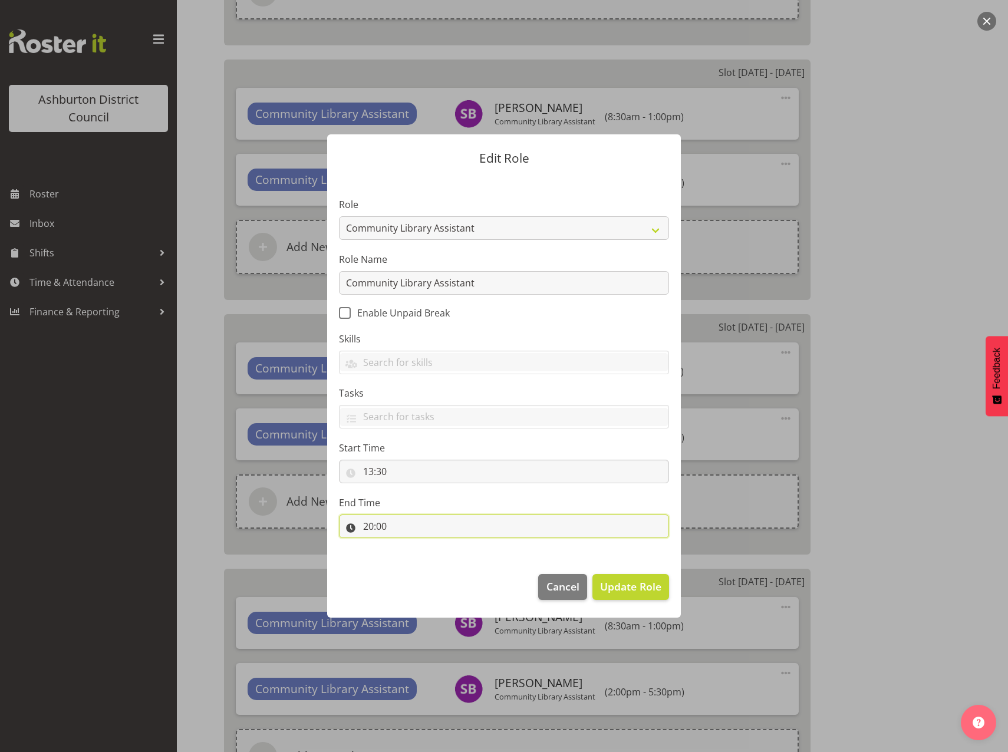
click at [370, 529] on input "20:00" at bounding box center [504, 526] width 330 height 24
click at [420, 558] on select "00 01 02 03 04 05 06 07 08 09 10 11 12 13 14 15 16 17 18 19 20 21 22 23" at bounding box center [419, 557] width 27 height 24
select select "17"
click at [406, 545] on select "00 01 02 03 04 05 06 07 08 09 10 11 12 13 14 15 16 17 18 19 20 21 22 23" at bounding box center [419, 557] width 27 height 24
type input "17:00"
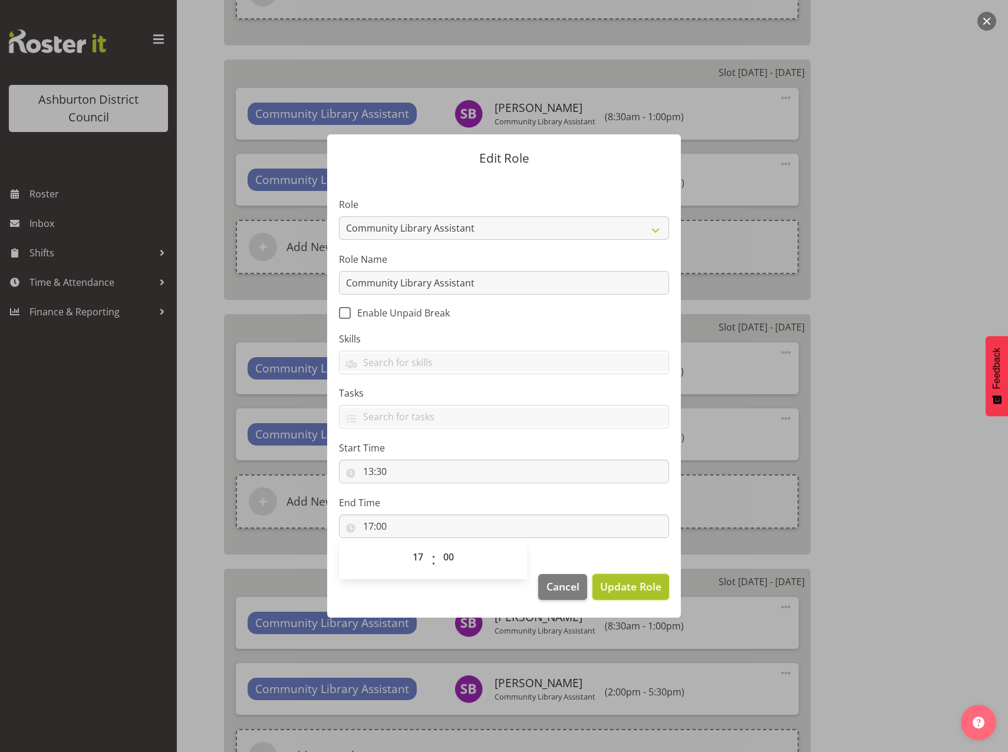
click at [607, 589] on span "Update Role" at bounding box center [630, 586] width 61 height 15
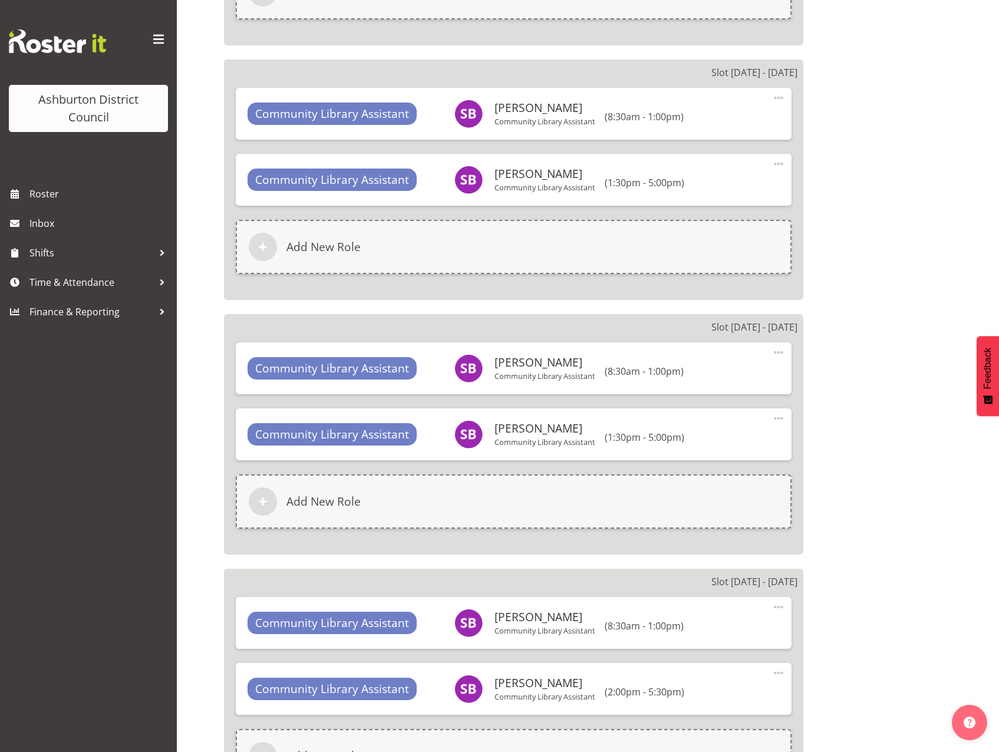
scroll to position [3359, 0]
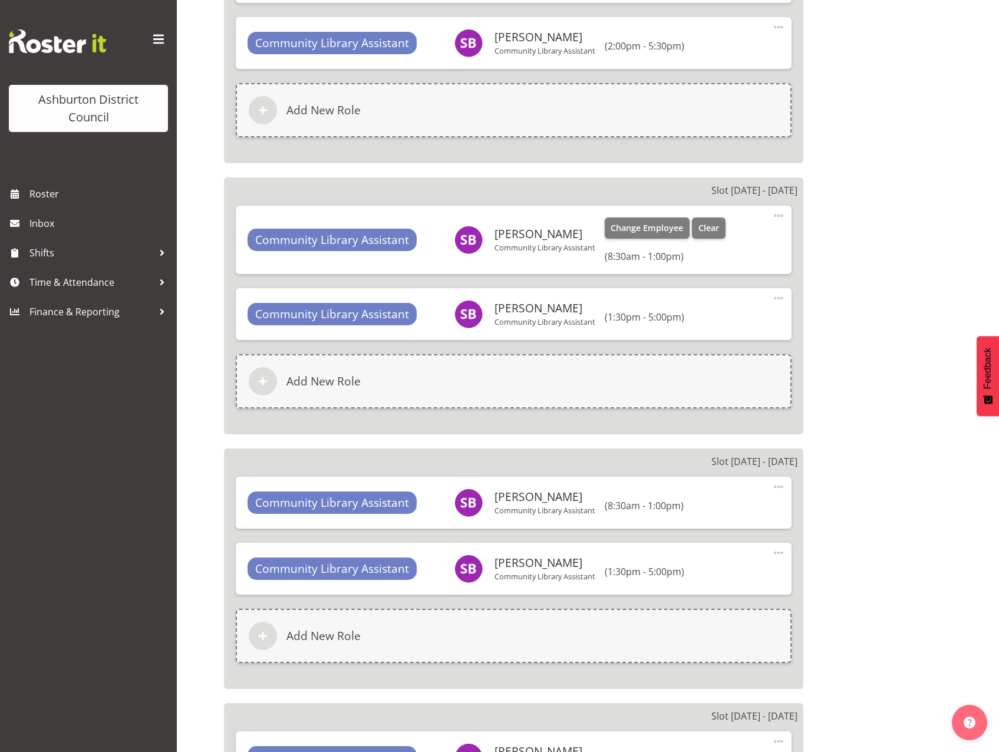
click at [777, 211] on span at bounding box center [778, 216] width 14 height 14
click at [710, 238] on link "Edit" at bounding box center [728, 243] width 113 height 21
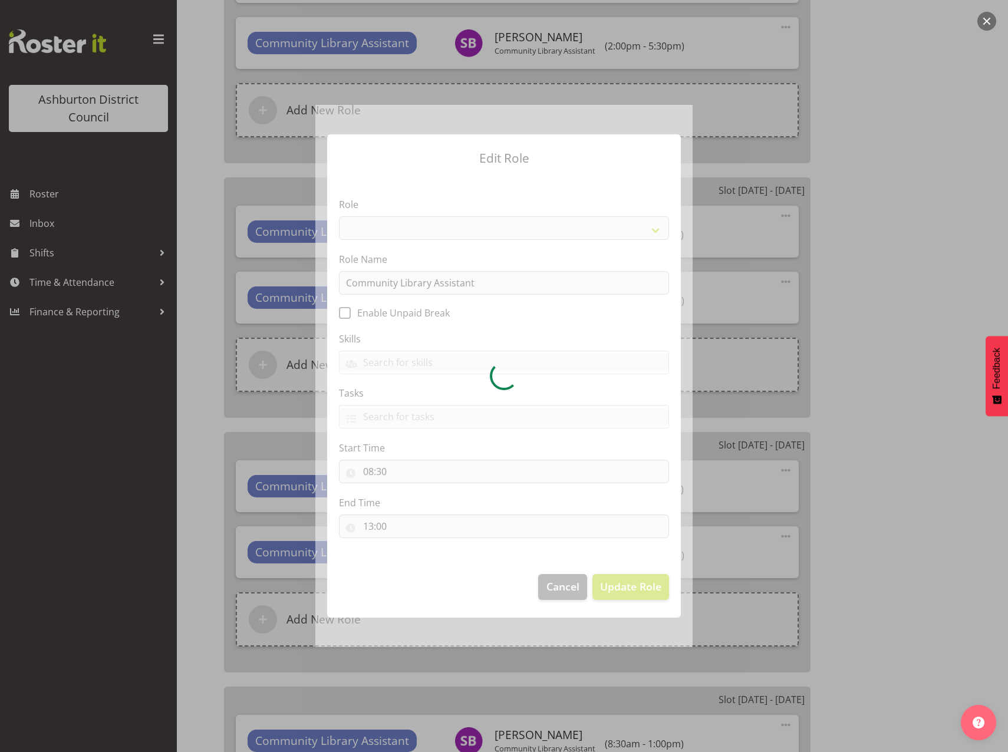
select select "1510"
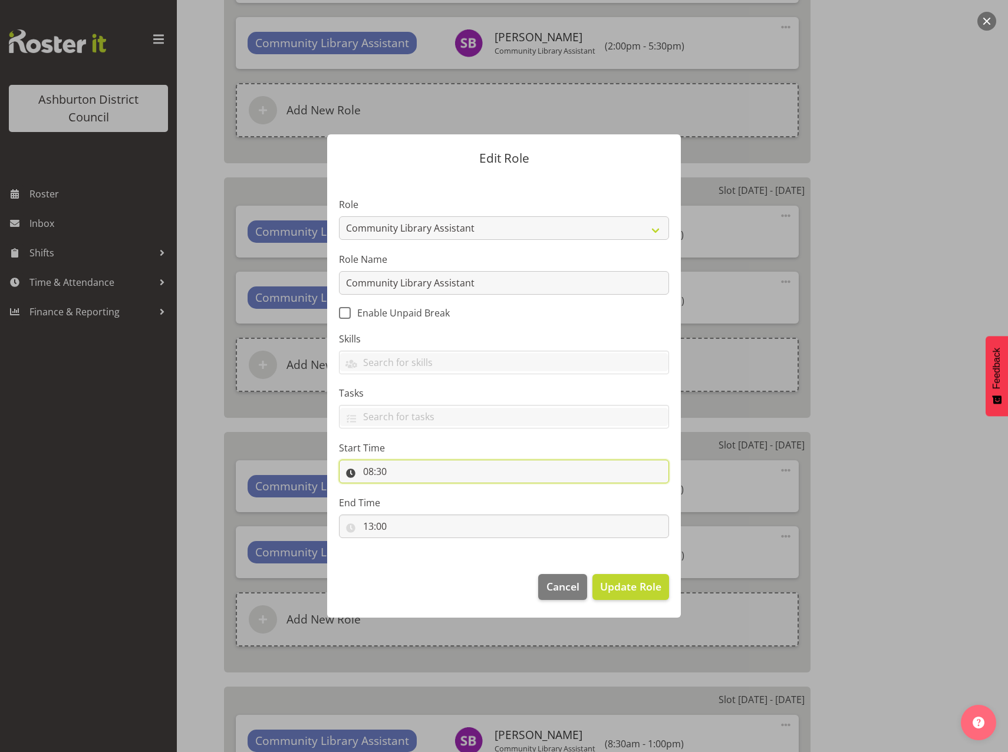
click at [369, 471] on input "08:30" at bounding box center [504, 472] width 330 height 24
click at [411, 500] on select "00 01 02 03 04 05 06 07 08 09 10 11 12 13 14 15 16 17 18 19 20 21 22 23" at bounding box center [419, 502] width 27 height 24
select select "9"
click at [406, 490] on select "00 01 02 03 04 05 06 07 08 09 10 11 12 13 14 15 16 17 18 19 20 21 22 23" at bounding box center [419, 502] width 27 height 24
type input "09:30"
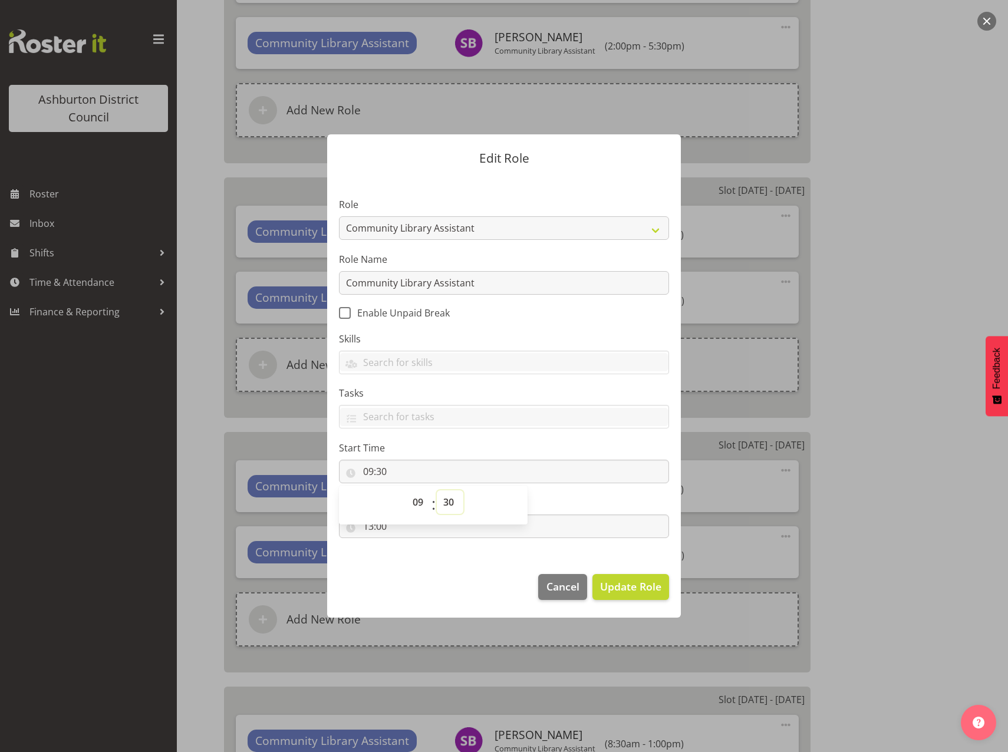
click at [443, 507] on select "00 01 02 03 04 05 06 07 08 09 10 11 12 13 14 15 16 17 18 19 20 21 22 23 24 25 2…" at bounding box center [450, 502] width 27 height 24
select select "0"
click at [437, 490] on select "00 01 02 03 04 05 06 07 08 09 10 11 12 13 14 15 16 17 18 19 20 21 22 23 24 25 2…" at bounding box center [450, 502] width 27 height 24
type input "09:00"
click at [428, 575] on footer "Cancel Update Role" at bounding box center [504, 589] width 354 height 55
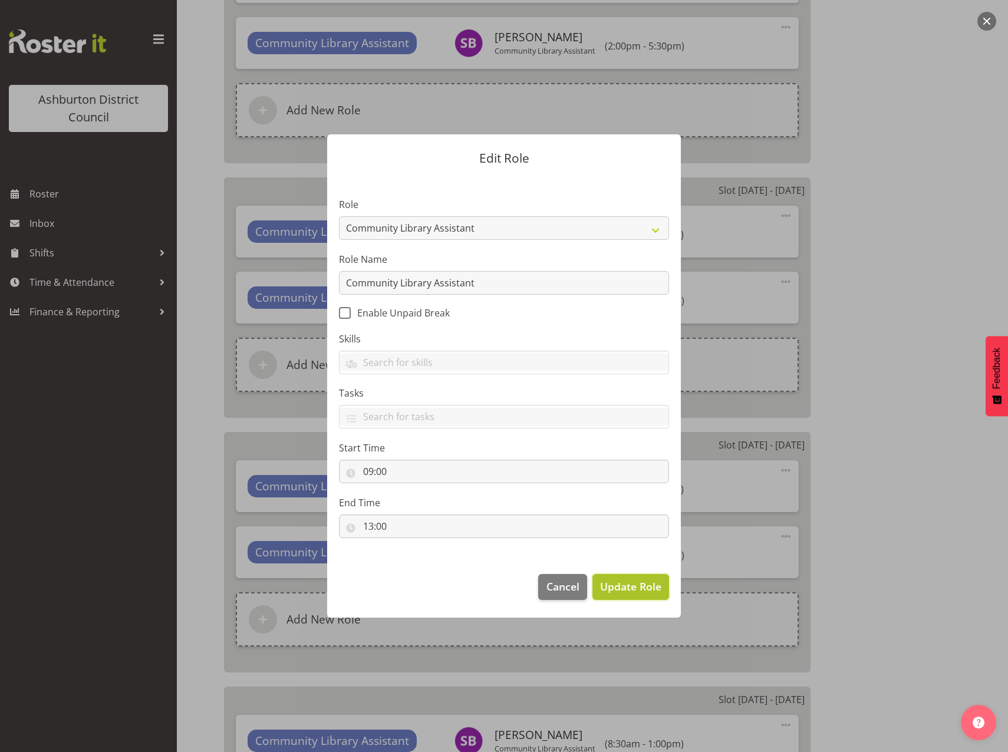
click at [615, 591] on span "Update Role" at bounding box center [630, 586] width 61 height 15
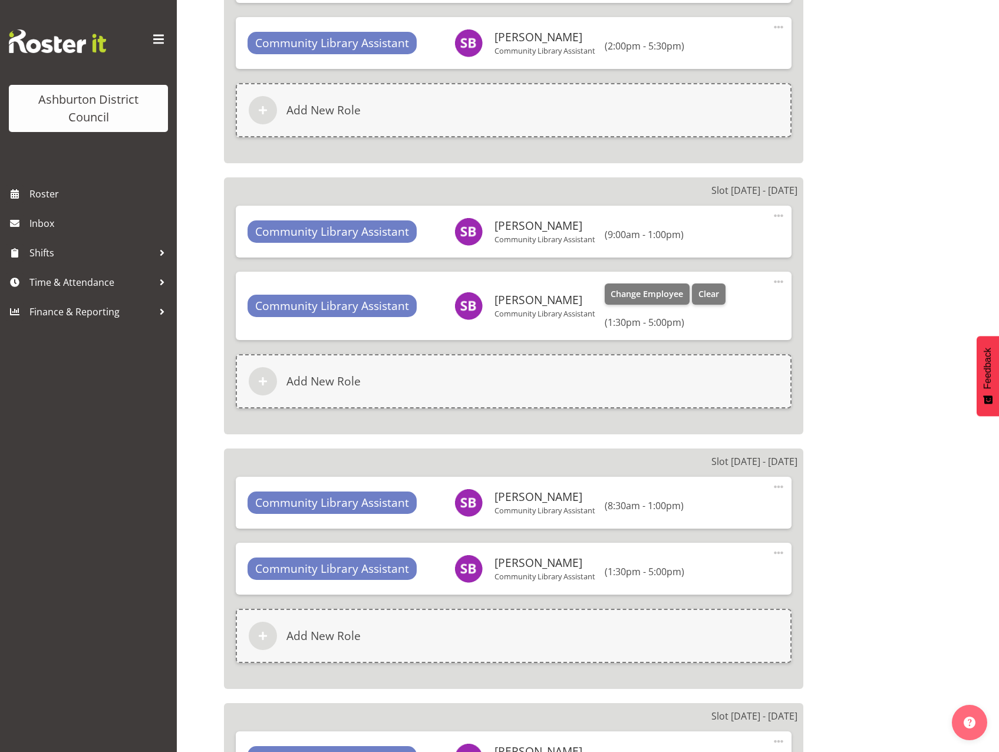
click at [774, 283] on span at bounding box center [778, 282] width 14 height 14
click at [704, 308] on link "Edit" at bounding box center [728, 309] width 113 height 21
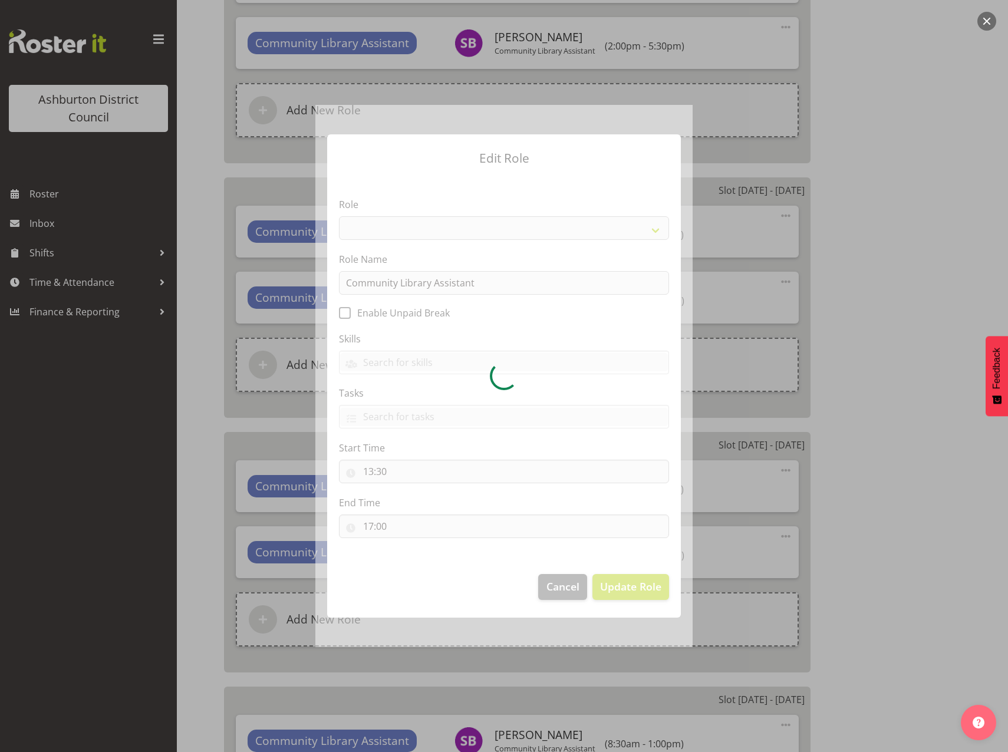
select select "1510"
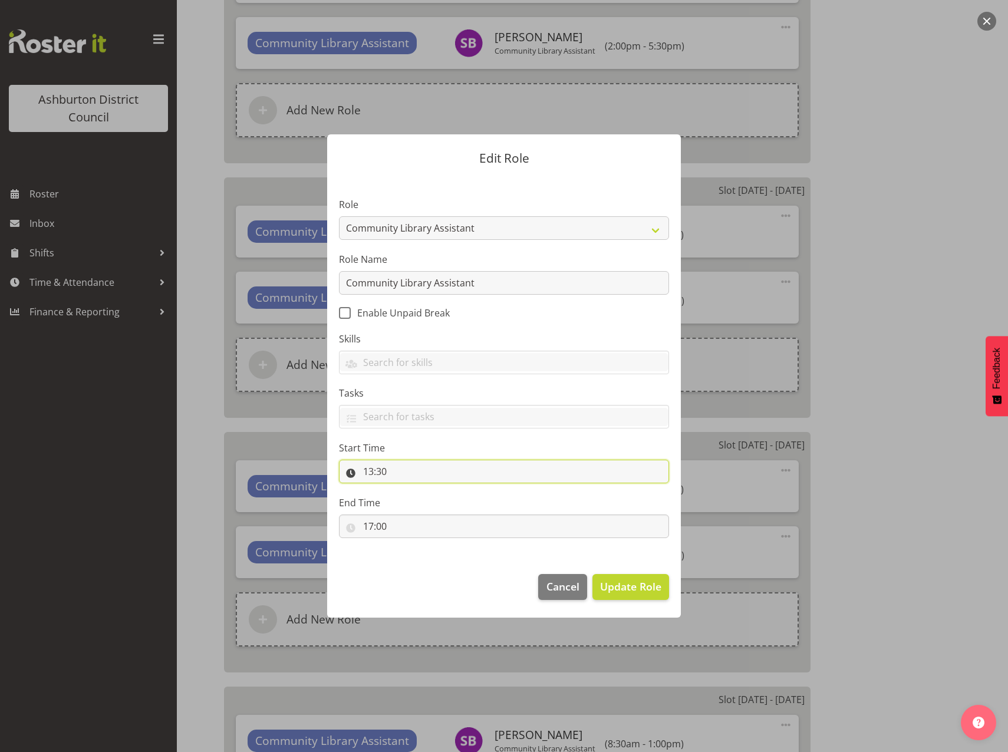
click at [378, 473] on input "13:30" at bounding box center [504, 472] width 330 height 24
click at [454, 506] on select "00 01 02 03 04 05 06 07 08 09 10 11 12 13 14 15 16 17 18 19 20 21 22 23 24 25 2…" at bounding box center [450, 502] width 27 height 24
select select "0"
click at [437, 490] on select "00 01 02 03 04 05 06 07 08 09 10 11 12 13 14 15 16 17 18 19 20 21 22 23 24 25 2…" at bounding box center [450, 502] width 27 height 24
type input "13:00"
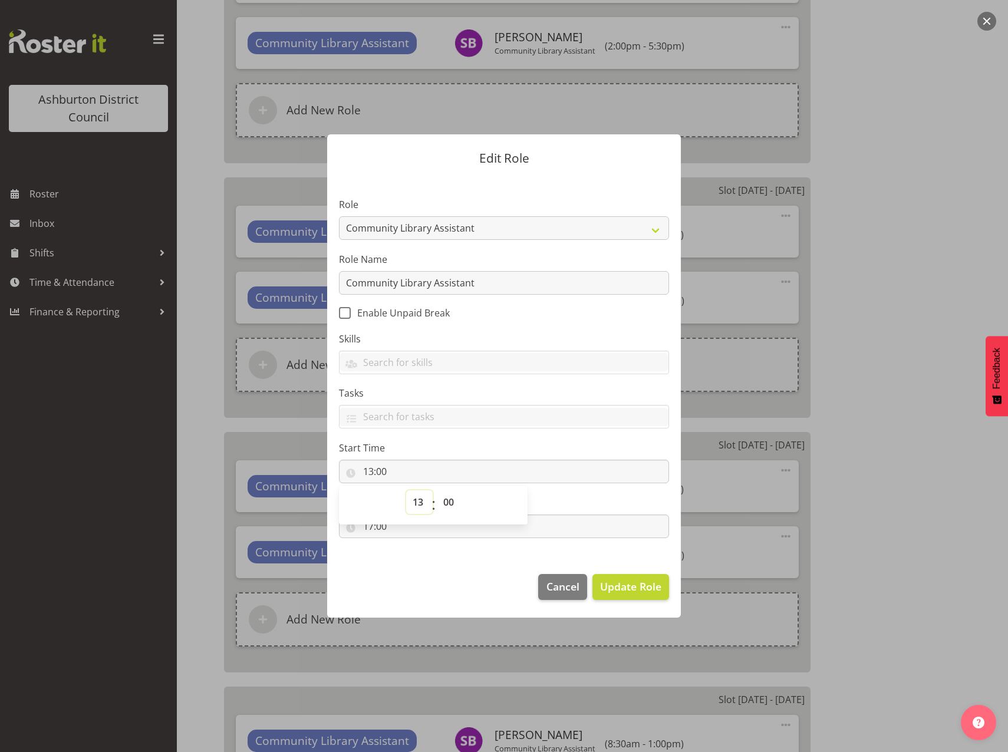
click at [417, 504] on select "00 01 02 03 04 05 06 07 08 09 10 11 12 13 14 15 16 17 18 19 20 21 22 23" at bounding box center [419, 502] width 27 height 24
select select "14"
click at [406, 490] on select "00 01 02 03 04 05 06 07 08 09 10 11 12 13 14 15 16 17 18 19 20 21 22 23" at bounding box center [419, 502] width 27 height 24
type input "14:00"
click at [434, 576] on footer "Cancel Update Role" at bounding box center [504, 589] width 354 height 55
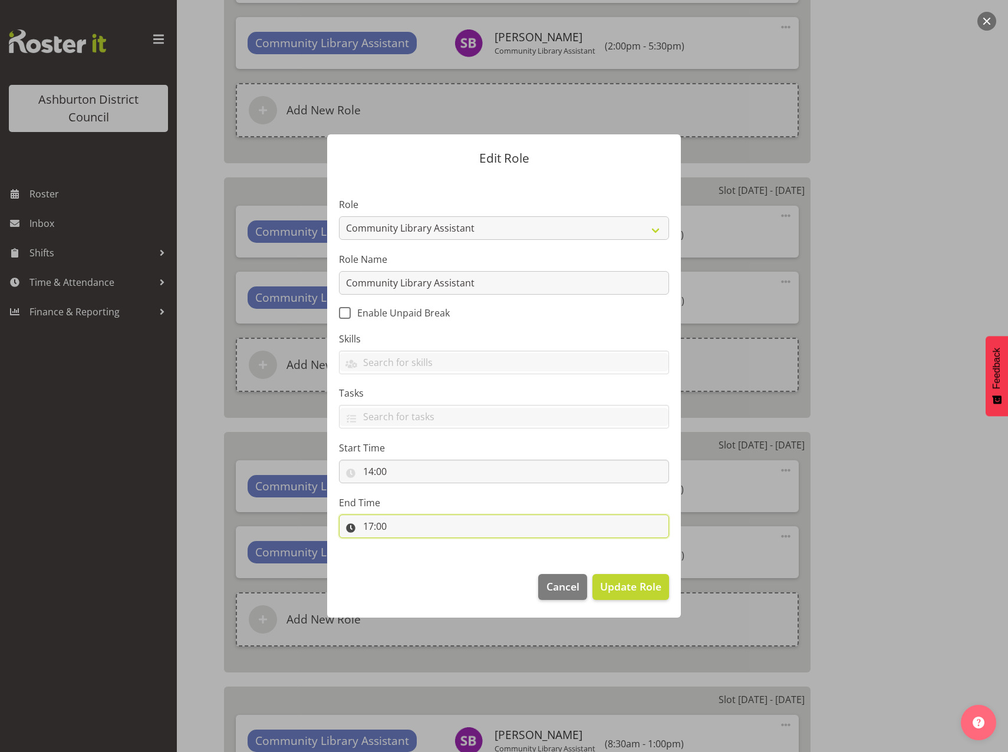
click at [370, 529] on input "17:00" at bounding box center [504, 526] width 330 height 24
click at [417, 559] on select "00 01 02 03 04 05 06 07 08 09 10 11 12 13 14 15 16 17 18 19 20 21 22 23" at bounding box center [419, 557] width 27 height 24
select select "18"
click at [406, 545] on select "00 01 02 03 04 05 06 07 08 09 10 11 12 13 14 15 16 17 18 19 20 21 22 23" at bounding box center [419, 557] width 27 height 24
type input "18:00"
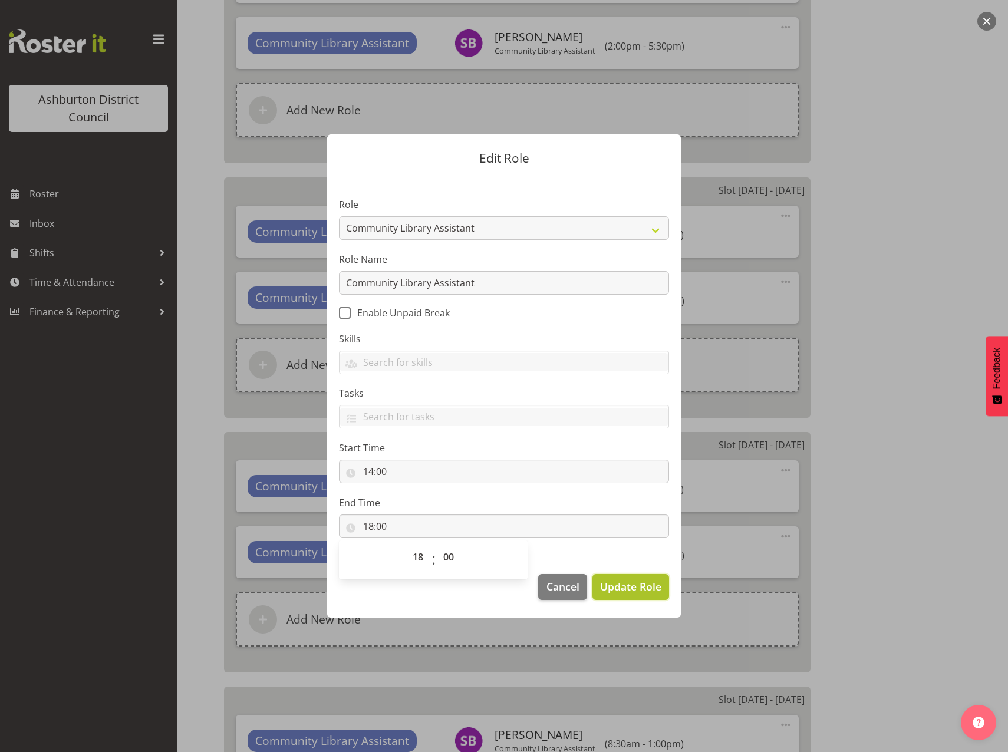
click at [620, 586] on span "Update Role" at bounding box center [630, 586] width 61 height 15
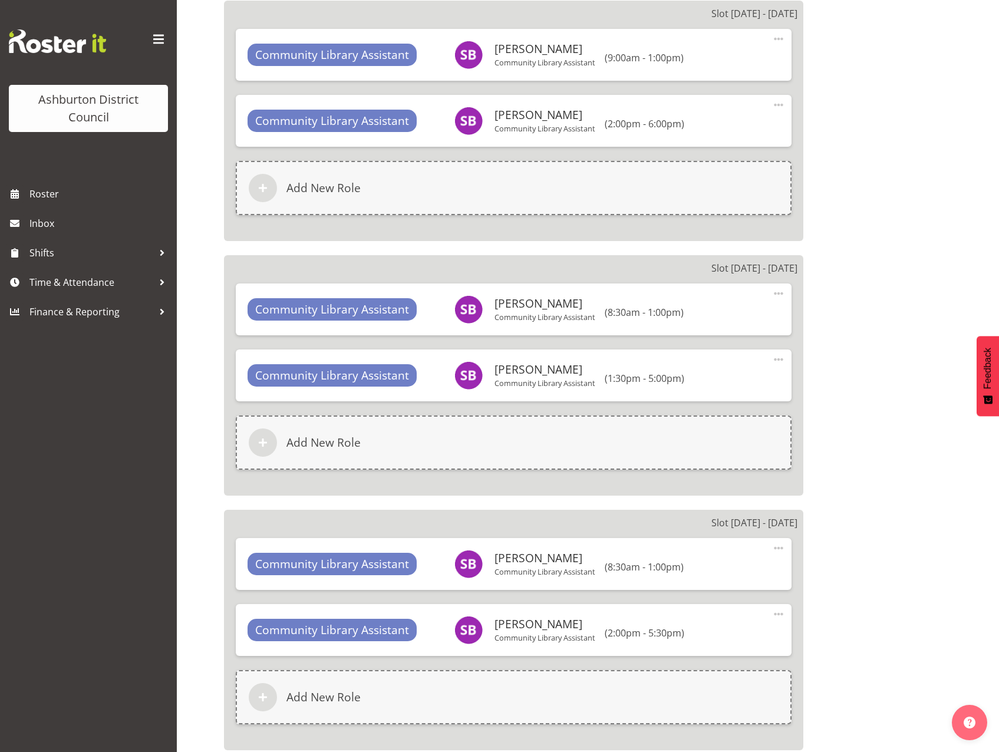
scroll to position [3654, 0]
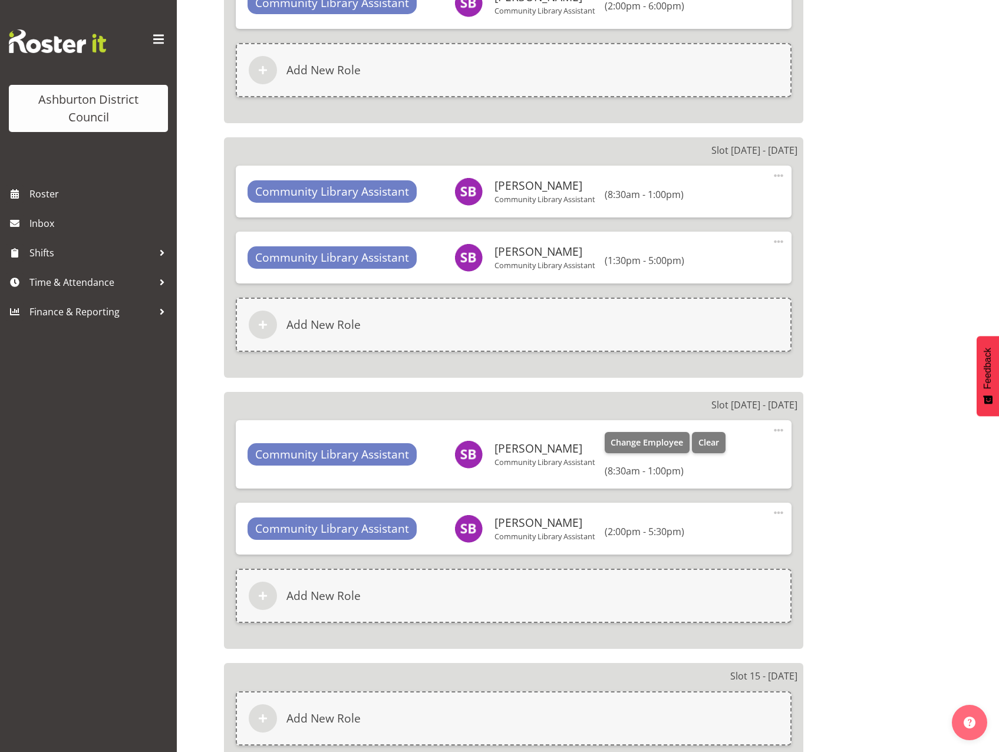
click at [779, 429] on span at bounding box center [778, 430] width 14 height 14
click at [707, 451] on link "Edit" at bounding box center [728, 458] width 113 height 21
select select "8"
select select "30"
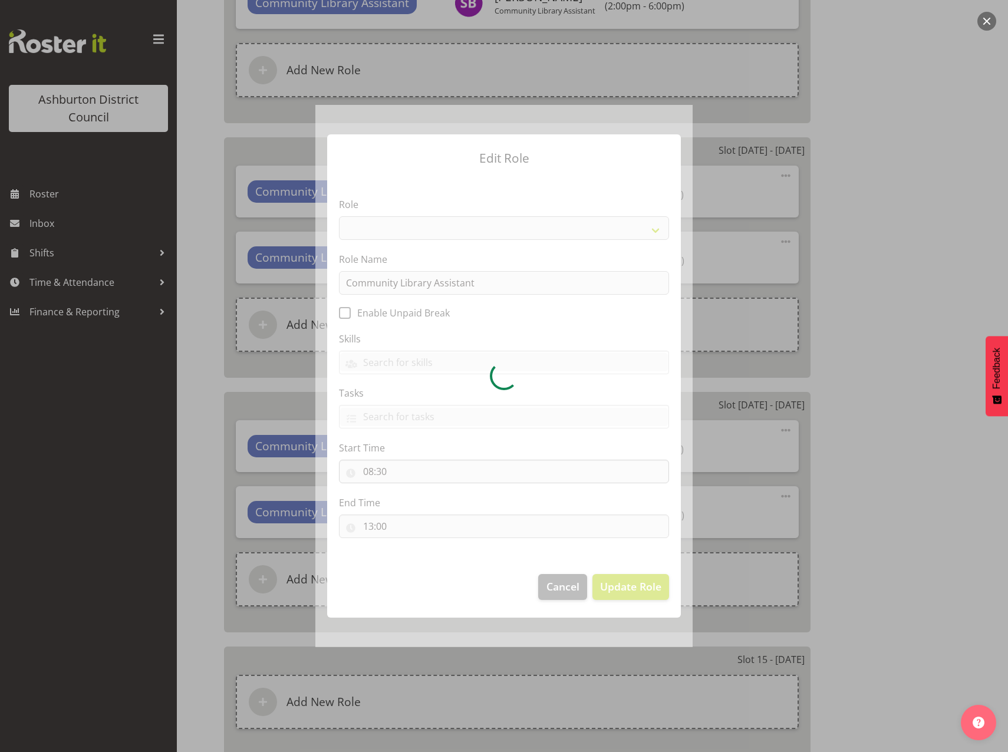
select select "1510"
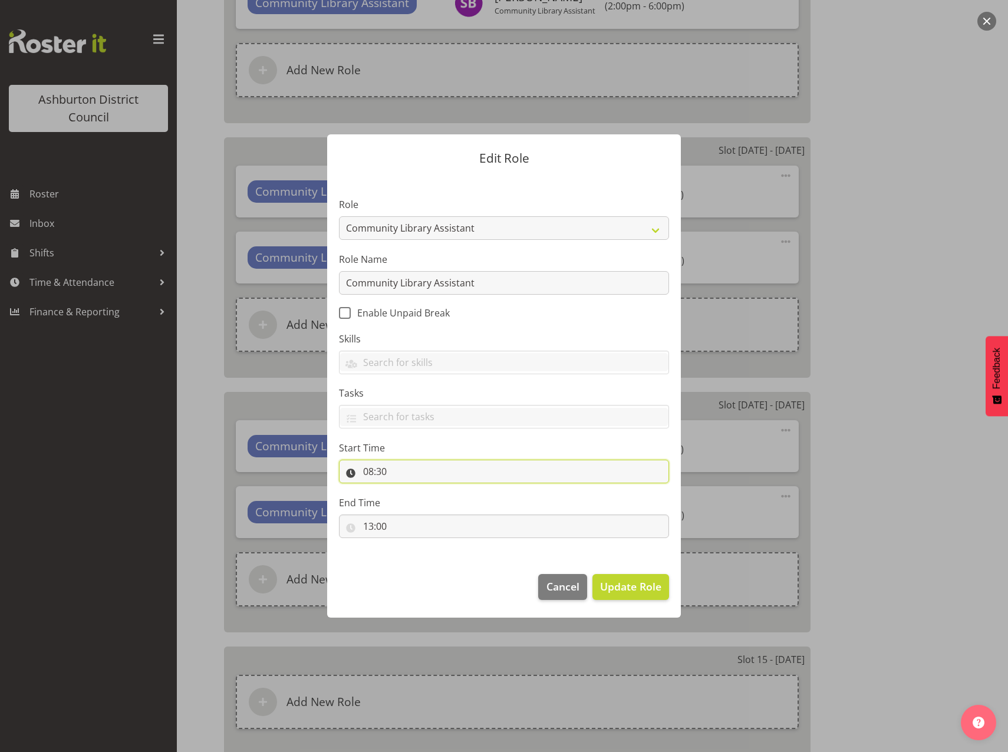
click at [366, 469] on input "08:30" at bounding box center [504, 472] width 330 height 24
click at [421, 502] on select "00 01 02 03 04 05 06 07 08 09 10 11 12 13 14 15 16 17 18 19 20 21 22 23" at bounding box center [419, 502] width 27 height 24
select select "11"
click at [406, 490] on select "00 01 02 03 04 05 06 07 08 09 10 11 12 13 14 15 16 17 18 19 20 21 22 23" at bounding box center [419, 502] width 27 height 24
type input "11:30"
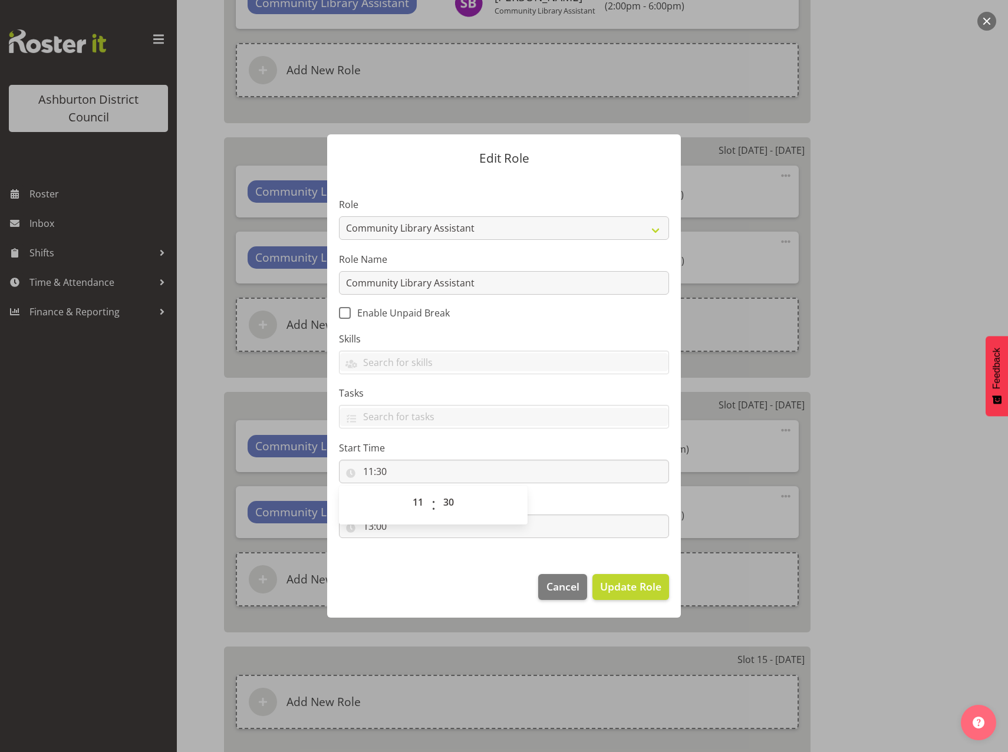
click at [413, 578] on footer "Cancel Update Role" at bounding box center [504, 589] width 354 height 55
click at [368, 527] on input "13:00" at bounding box center [504, 526] width 330 height 24
click at [415, 558] on select "00 01 02 03 04 05 06 07 08 09 10 11 12 13 14 15 16 17 18 19 20 21 22 23" at bounding box center [419, 557] width 27 height 24
select select "17"
click at [406, 545] on select "00 01 02 03 04 05 06 07 08 09 10 11 12 13 14 15 16 17 18 19 20 21 22 23" at bounding box center [419, 557] width 27 height 24
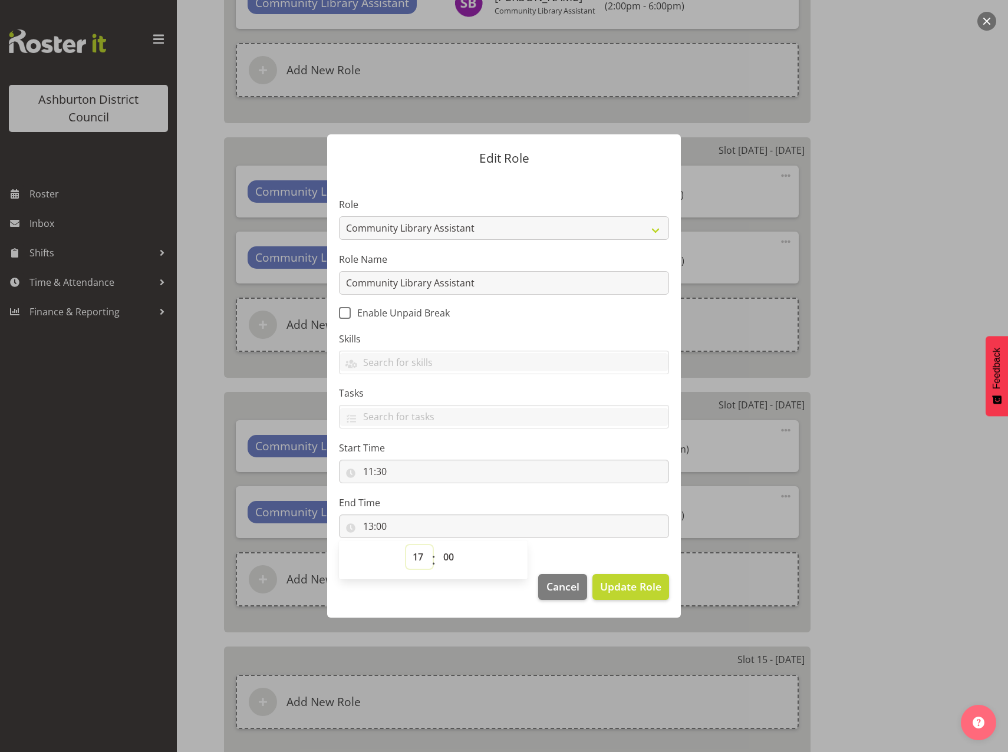
type input "17:00"
click at [611, 590] on span "Update Role" at bounding box center [630, 586] width 61 height 15
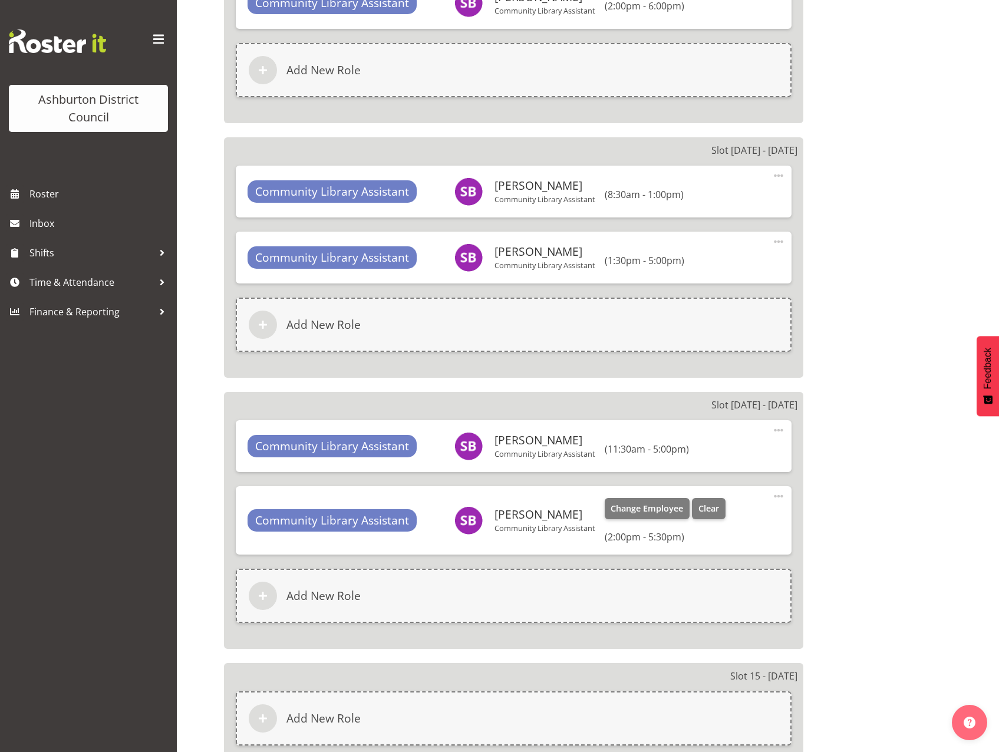
click at [780, 498] on span at bounding box center [778, 496] width 14 height 14
click at [707, 517] on link "Edit" at bounding box center [728, 524] width 113 height 21
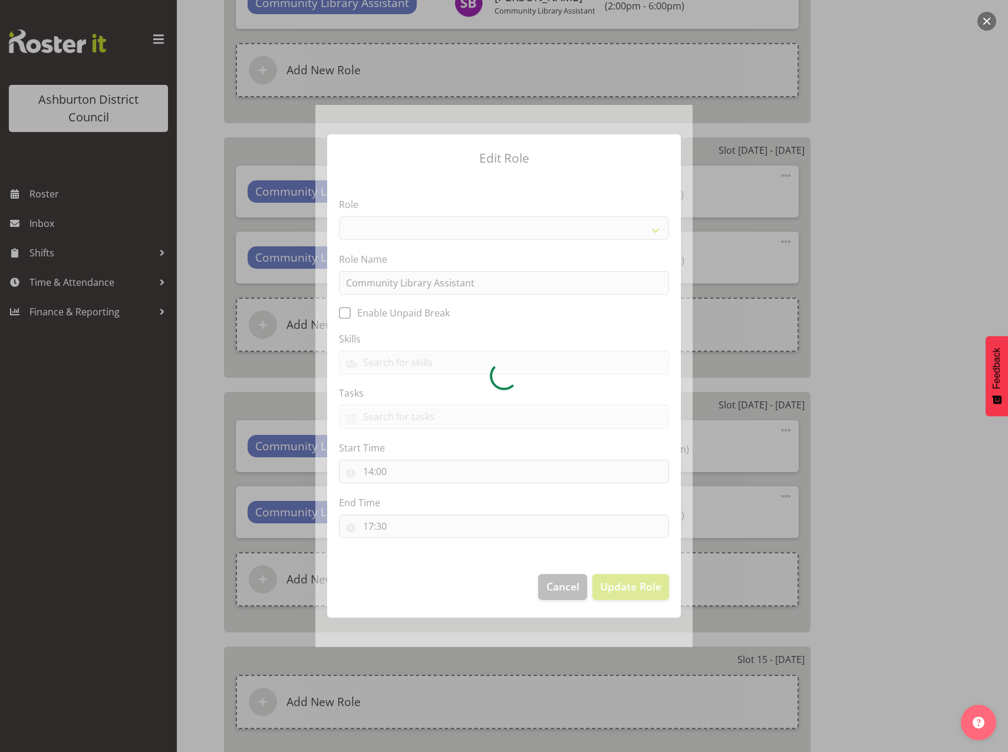
select select "1510"
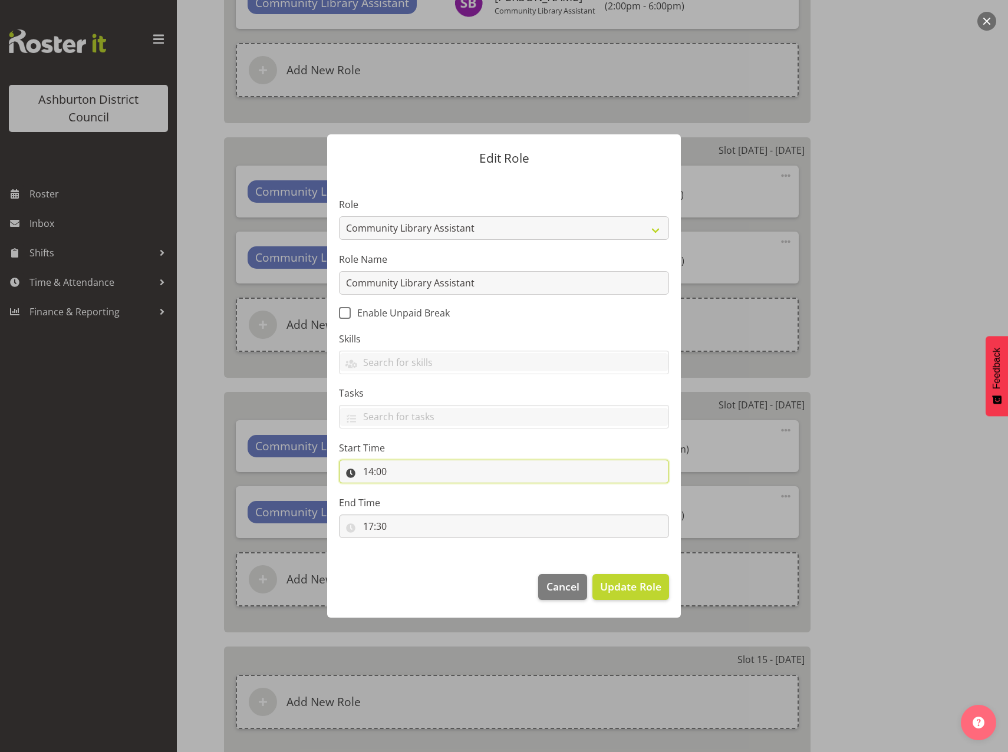
click at [367, 468] on input "14:00" at bounding box center [504, 472] width 330 height 24
click at [420, 505] on select "00 01 02 03 04 05 06 07 08 09 10 11 12 13 14 15 16 17 18 19 20 21 22 23" at bounding box center [419, 502] width 27 height 24
select select "17"
click at [406, 490] on select "00 01 02 03 04 05 06 07 08 09 10 11 12 13 14 15 16 17 18 19 20 21 22 23" at bounding box center [419, 502] width 27 height 24
type input "17:00"
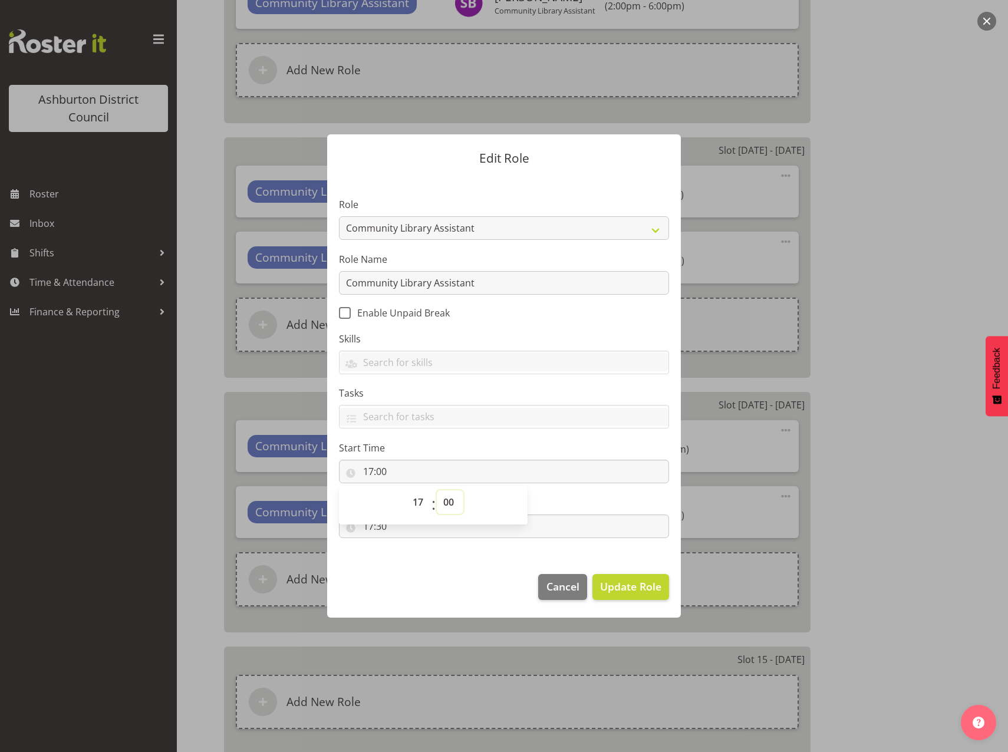
click at [456, 507] on select "00 01 02 03 04 05 06 07 08 09 10 11 12 13 14 15 16 17 18 19 20 21 22 23 24 25 2…" at bounding box center [450, 502] width 27 height 24
select select "30"
click at [437, 490] on select "00 01 02 03 04 05 06 07 08 09 10 11 12 13 14 15 16 17 18 19 20 21 22 23 24 25 2…" at bounding box center [450, 502] width 27 height 24
type input "17:30"
click at [441, 593] on footer "Cancel Update Role" at bounding box center [504, 589] width 354 height 55
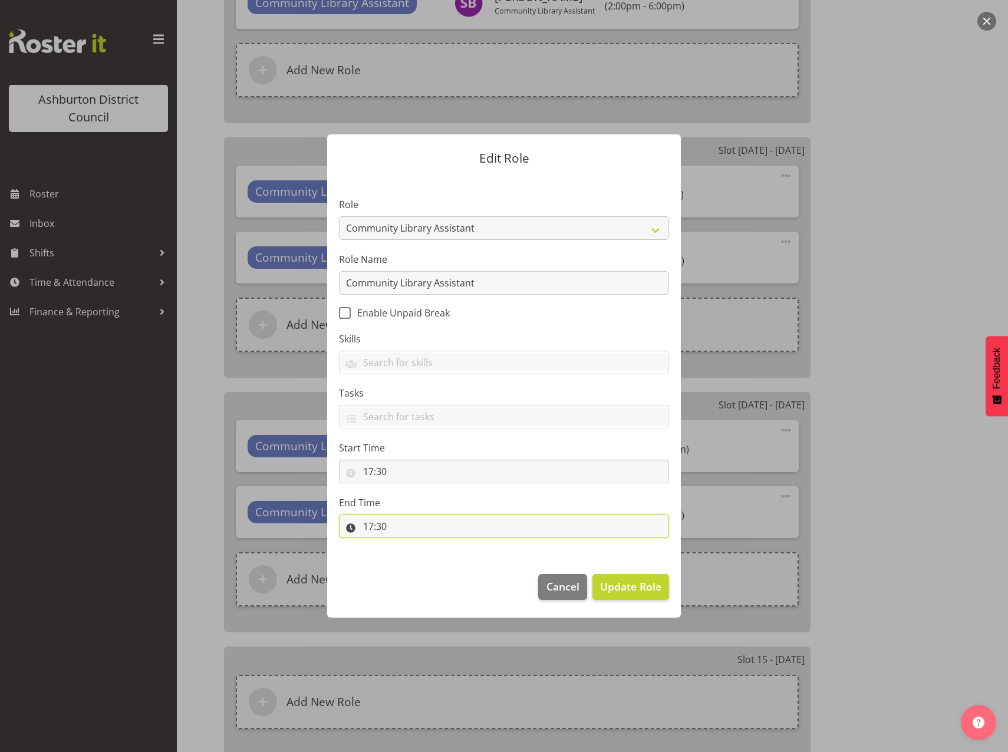
click at [368, 528] on input "17:30" at bounding box center [504, 526] width 330 height 24
click at [417, 560] on select "00 01 02 03 04 05 06 07 08 09 10 11 12 13 14 15 16 17 18 19 20 21 22 23" at bounding box center [419, 557] width 27 height 24
select select "20"
click at [406, 545] on select "00 01 02 03 04 05 06 07 08 09 10 11 12 13 14 15 16 17 18 19 20 21 22 23" at bounding box center [419, 557] width 27 height 24
type input "20:30"
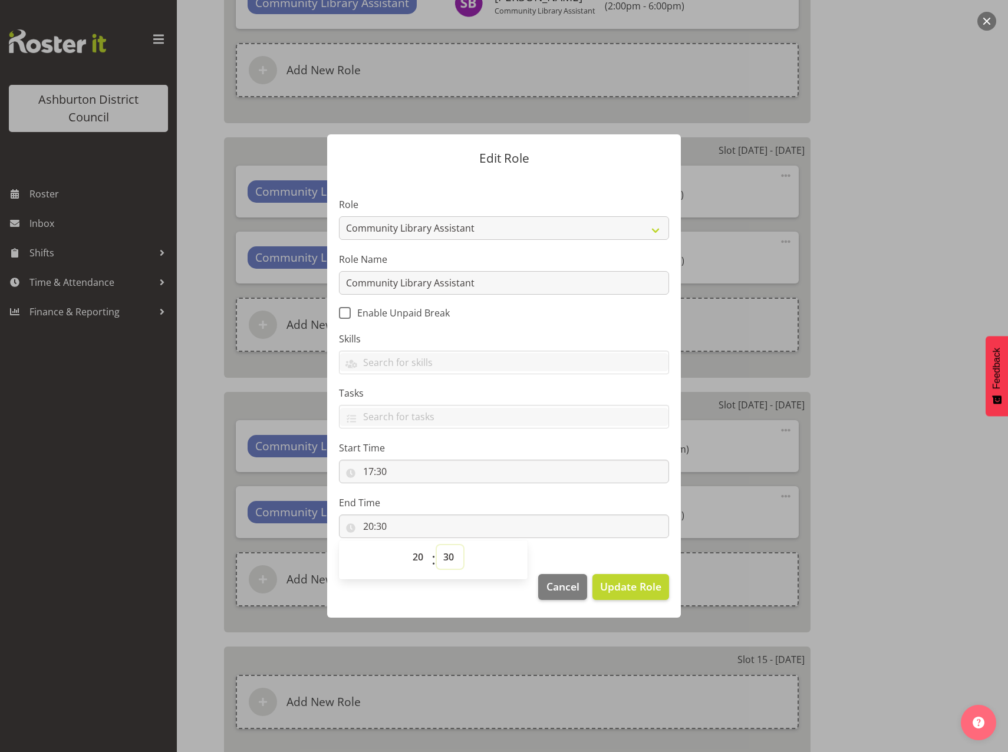
click at [450, 560] on select "00 01 02 03 04 05 06 07 08 09 10 11 12 13 14 15 16 17 18 19 20 21 22 23 24 25 2…" at bounding box center [450, 557] width 27 height 24
select select "0"
click at [437, 545] on select "00 01 02 03 04 05 06 07 08 09 10 11 12 13 14 15 16 17 18 19 20 21 22 23 24 25 2…" at bounding box center [450, 557] width 27 height 24
type input "20:00"
click at [620, 590] on span "Update Role" at bounding box center [630, 586] width 61 height 15
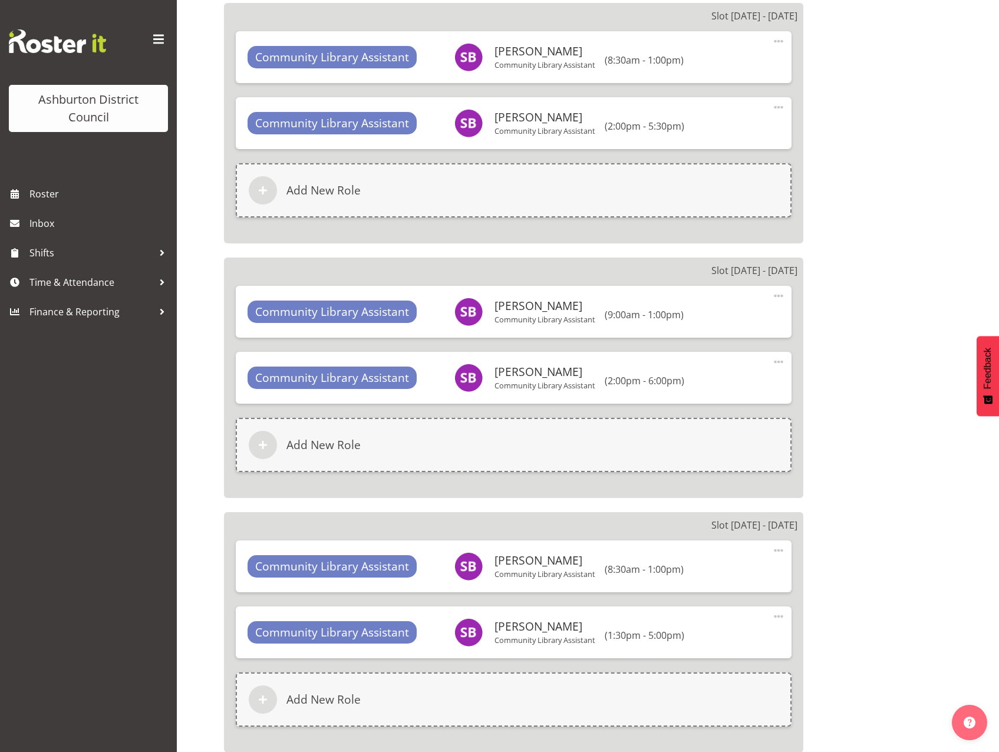
scroll to position [3338, 0]
